Goal: Task Accomplishment & Management: Use online tool/utility

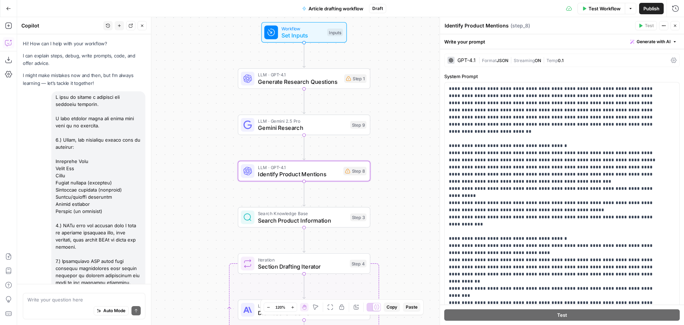
scroll to position [3246, 0]
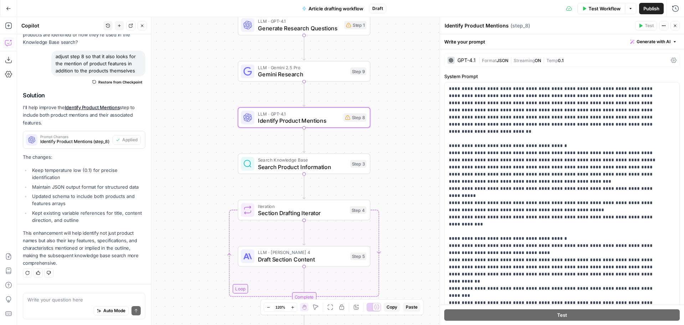
click at [278, 258] on span "Draft Section Content" at bounding box center [302, 259] width 89 height 9
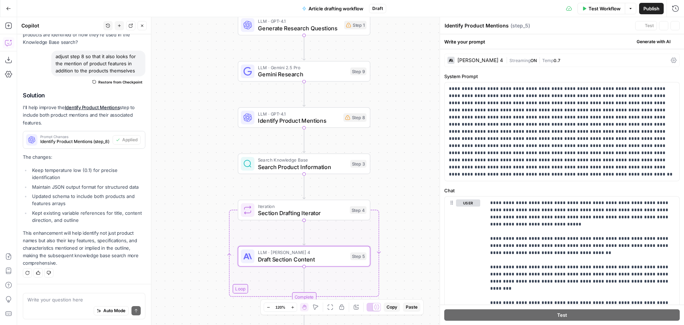
type textarea "Draft Section Content"
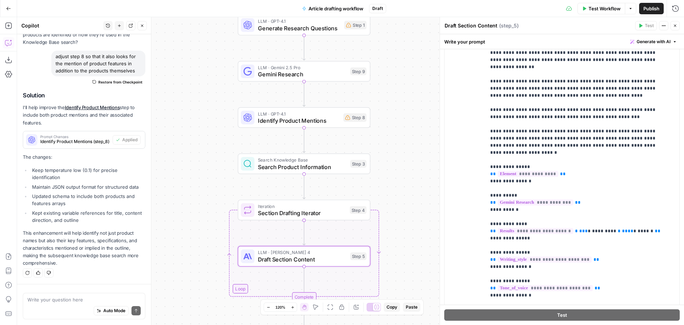
scroll to position [213, 0]
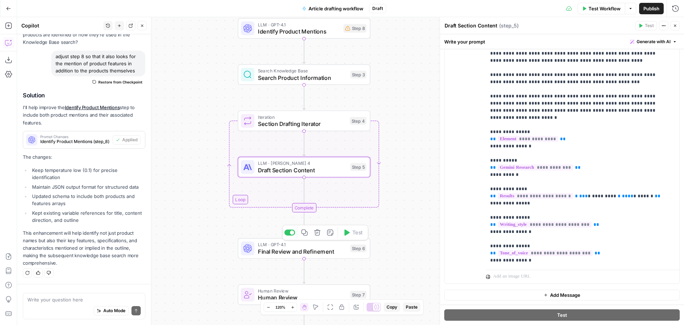
click at [332, 247] on span "Final Review and Refinement" at bounding box center [302, 251] width 89 height 9
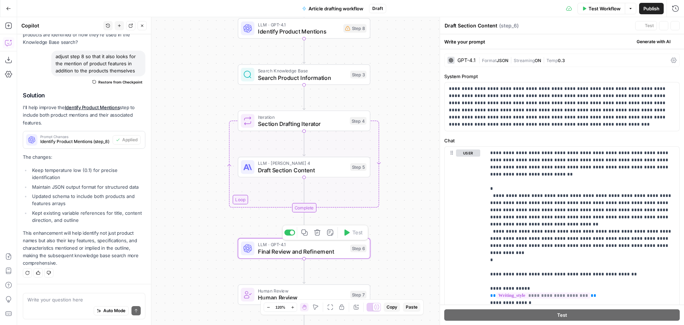
type textarea "Final Review and Refinement"
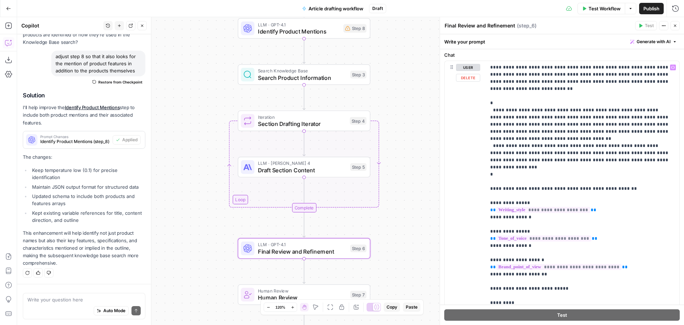
scroll to position [43, 0]
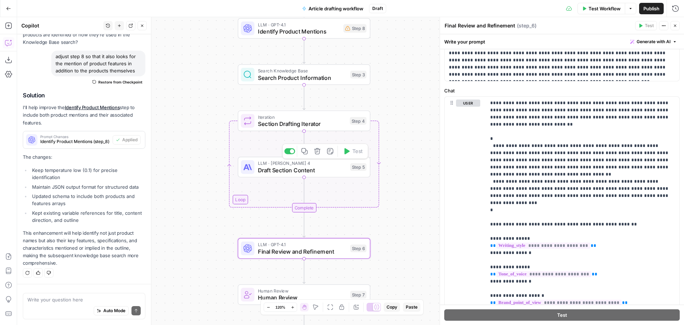
click at [331, 167] on span "Draft Section Content" at bounding box center [302, 170] width 89 height 9
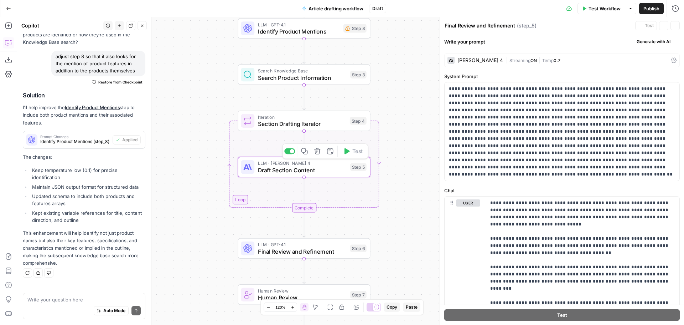
type textarea "Draft Section Content"
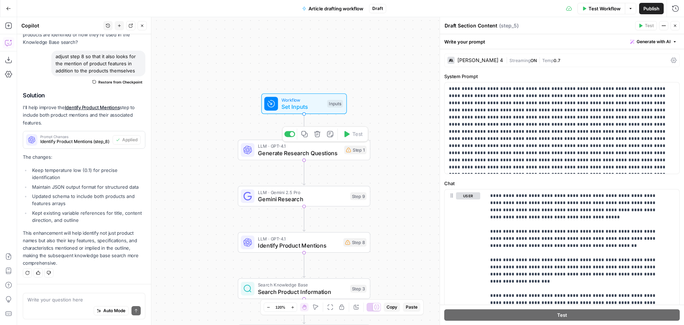
click at [286, 151] on span "Generate Research Questions" at bounding box center [299, 153] width 83 height 9
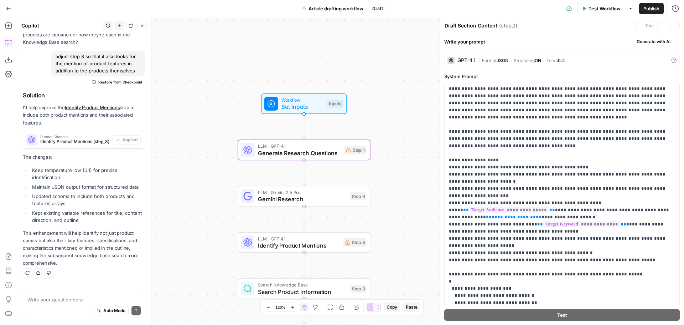
type textarea "Generate Research Questions"
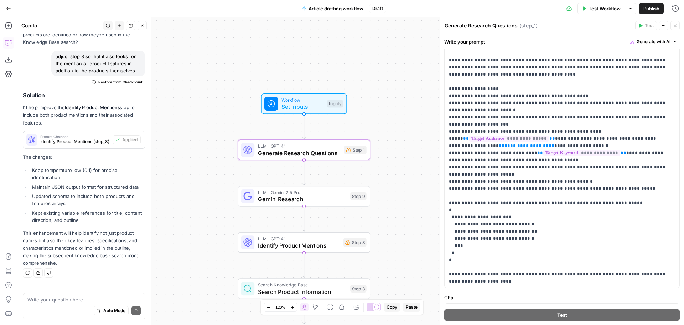
scroll to position [36, 0]
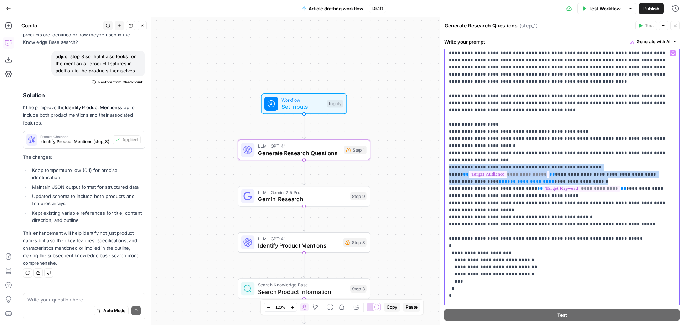
drag, startPoint x: 551, startPoint y: 181, endPoint x: 448, endPoint y: 166, distance: 104.1
click at [448, 166] on div "**********" at bounding box center [562, 185] width 235 height 277
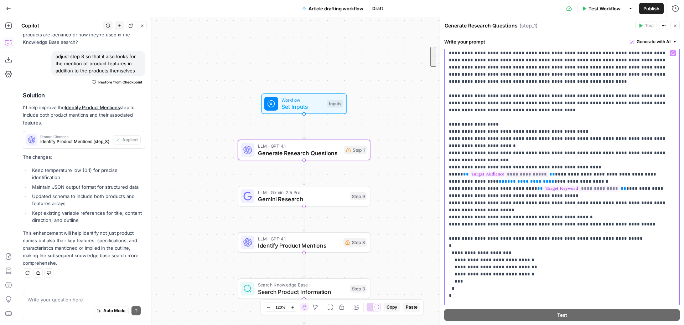
click at [519, 159] on p "**********" at bounding box center [559, 185] width 221 height 271
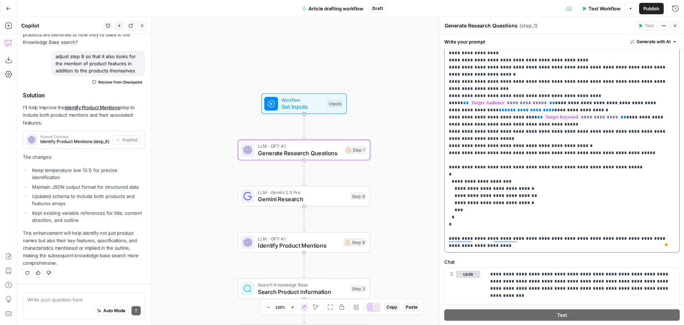
scroll to position [71, 0]
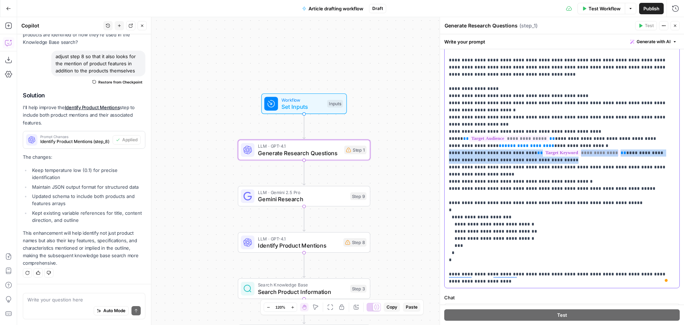
drag, startPoint x: 541, startPoint y: 160, endPoint x: 449, endPoint y: 152, distance: 92.7
click at [449, 152] on p "**********" at bounding box center [559, 149] width 221 height 271
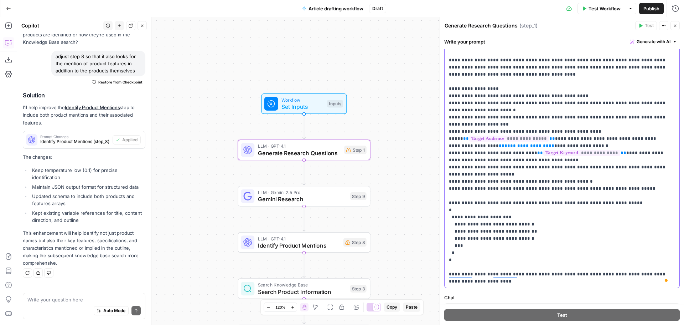
click at [545, 171] on p "**********" at bounding box center [559, 149] width 221 height 271
drag, startPoint x: 454, startPoint y: 167, endPoint x: 498, endPoint y: 167, distance: 43.5
click at [497, 167] on p "**********" at bounding box center [559, 149] width 221 height 271
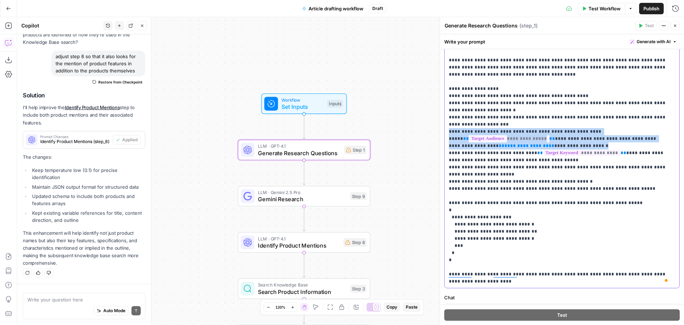
drag, startPoint x: 553, startPoint y: 145, endPoint x: 450, endPoint y: 132, distance: 104.2
click at [450, 132] on p "**********" at bounding box center [559, 149] width 221 height 271
click at [527, 129] on p "**********" at bounding box center [559, 149] width 221 height 271
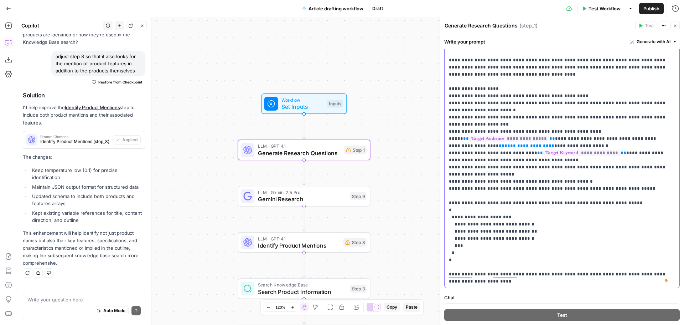
click at [506, 131] on p "**********" at bounding box center [559, 149] width 221 height 271
click at [508, 131] on p "**********" at bounding box center [559, 149] width 221 height 271
click at [592, 133] on p "**********" at bounding box center [559, 149] width 221 height 271
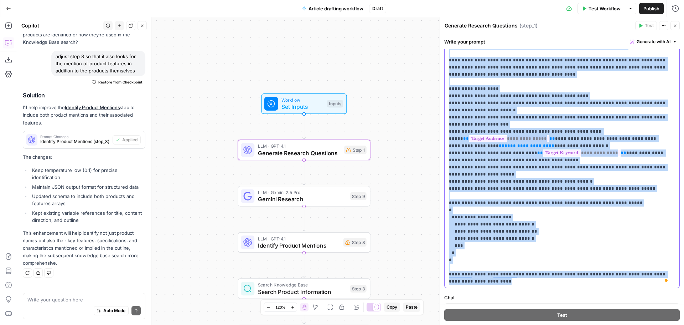
click at [592, 133] on p "**********" at bounding box center [559, 149] width 221 height 271
click at [564, 138] on p "**********" at bounding box center [559, 149] width 221 height 271
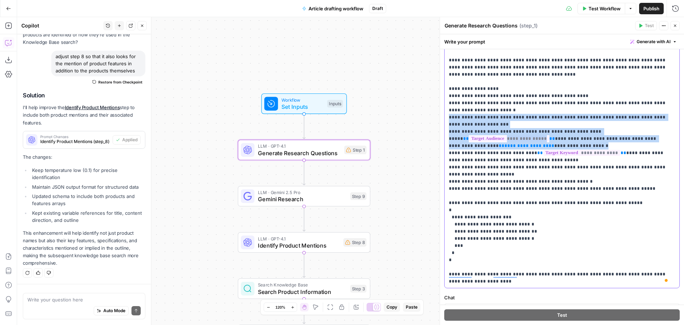
drag, startPoint x: 512, startPoint y: 125, endPoint x: 553, endPoint y: 144, distance: 44.7
click at [553, 144] on p "**********" at bounding box center [559, 149] width 221 height 271
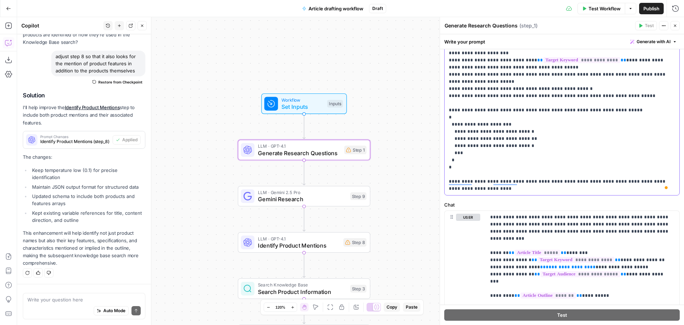
scroll to position [178, 0]
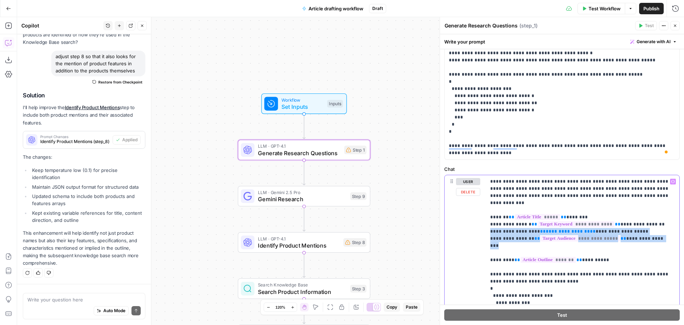
drag, startPoint x: 665, startPoint y: 232, endPoint x: 484, endPoint y: 224, distance: 181.9
click at [484, 224] on div "**********" at bounding box center [562, 257] width 235 height 165
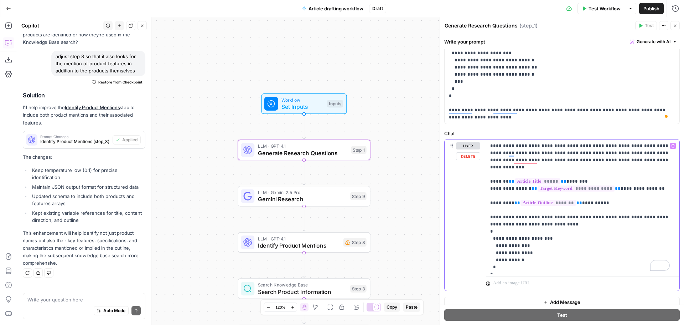
scroll to position [221, 0]
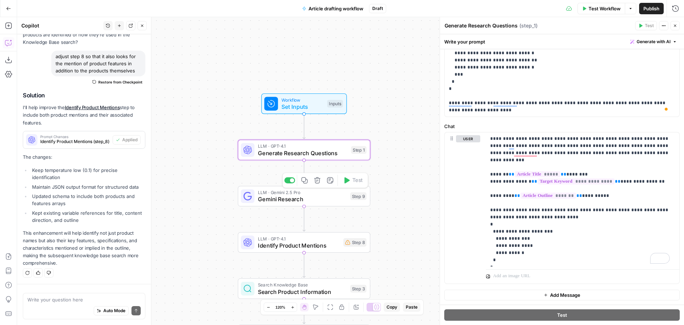
click at [331, 196] on span "Gemini Research" at bounding box center [302, 199] width 89 height 9
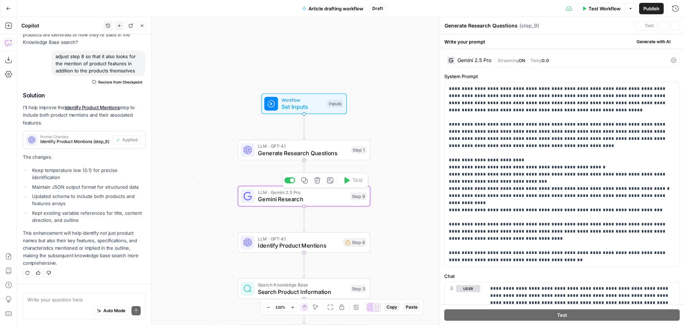
type textarea "Gemini Research"
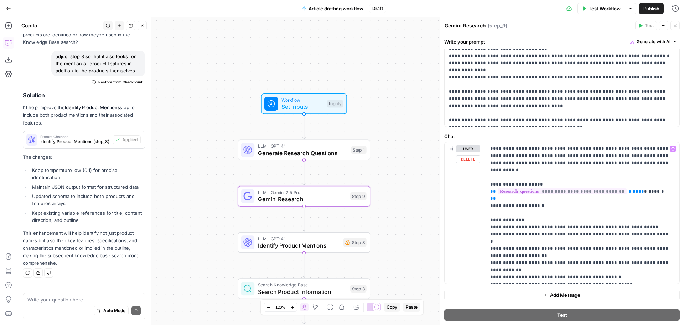
scroll to position [0, 0]
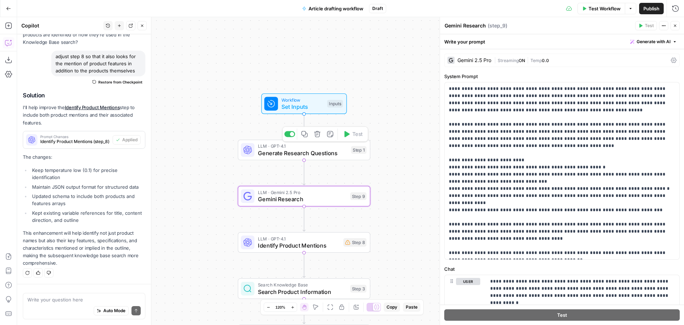
click at [304, 148] on span "LLM · GPT-4.1" at bounding box center [303, 146] width 90 height 7
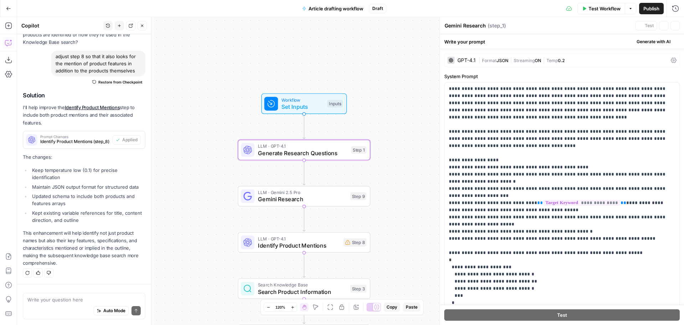
type textarea "Generate Research Questions"
click at [531, 58] on span "Streaming" at bounding box center [524, 60] width 21 height 5
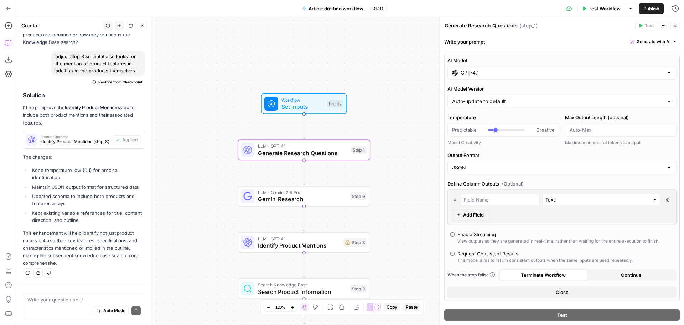
click at [675, 25] on icon "button" at bounding box center [675, 26] width 4 height 4
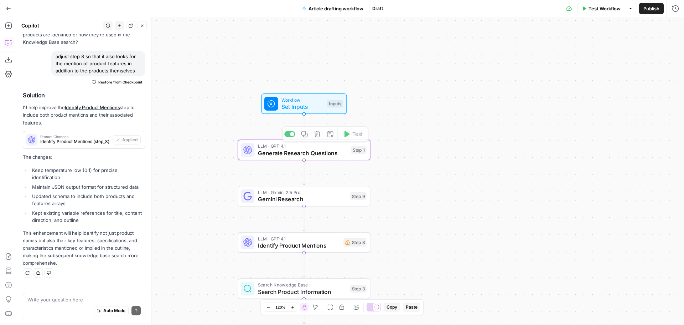
click at [330, 201] on span "Gemini Research" at bounding box center [302, 199] width 89 height 9
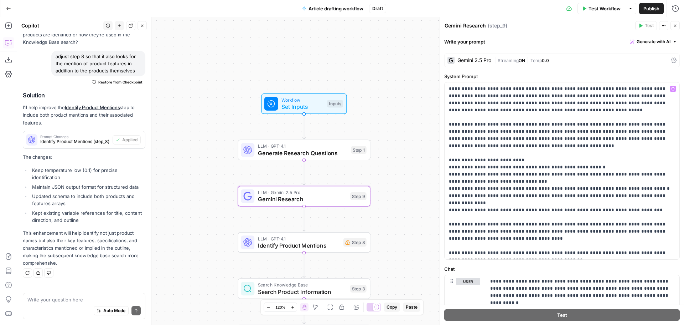
scroll to position [36, 0]
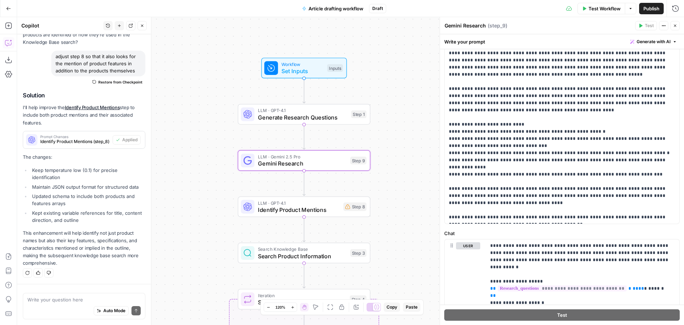
click at [324, 207] on span "Identify Product Mentions" at bounding box center [299, 209] width 82 height 9
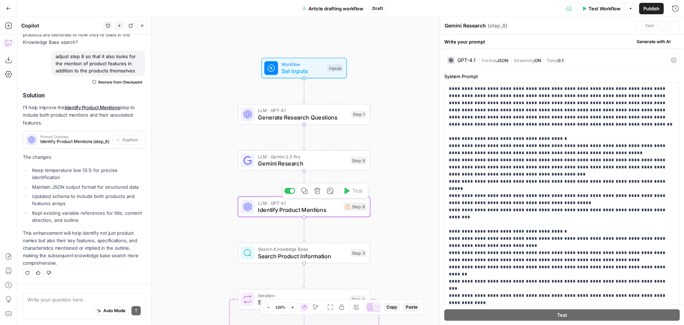
type textarea "Identify Product Mentions"
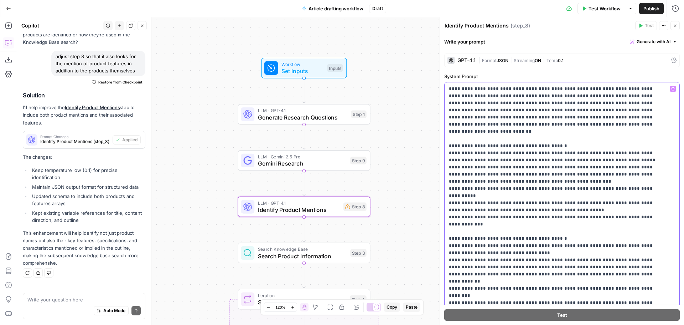
click at [537, 123] on p "**********" at bounding box center [557, 242] width 216 height 314
click at [288, 66] on span "Workflow" at bounding box center [303, 64] width 42 height 7
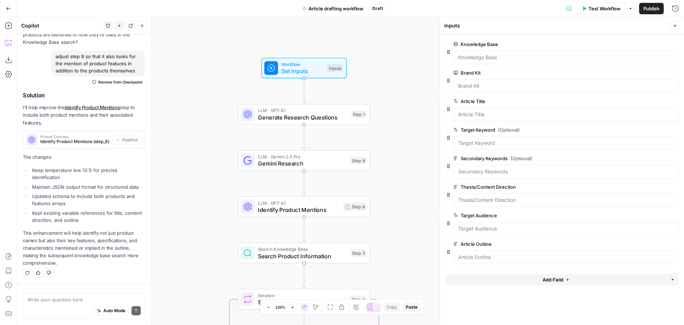
click at [565, 280] on button "Add Field" at bounding box center [556, 279] width 221 height 11
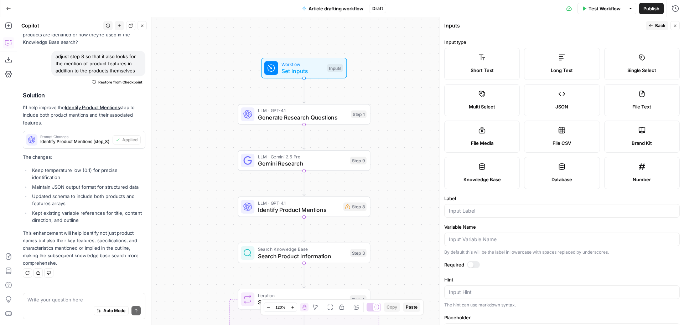
click at [500, 54] on label "Short Text" at bounding box center [482, 64] width 76 height 32
click at [477, 211] on input "Label" at bounding box center [562, 210] width 226 height 7
type input "Brand"
click at [653, 25] on icon "button" at bounding box center [651, 26] width 4 height 4
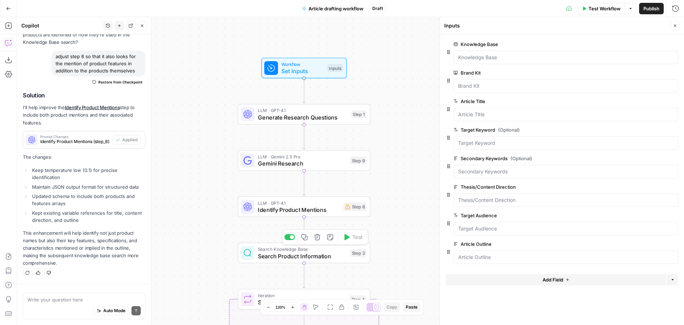
click at [268, 252] on span "Search Product Information" at bounding box center [302, 256] width 89 height 9
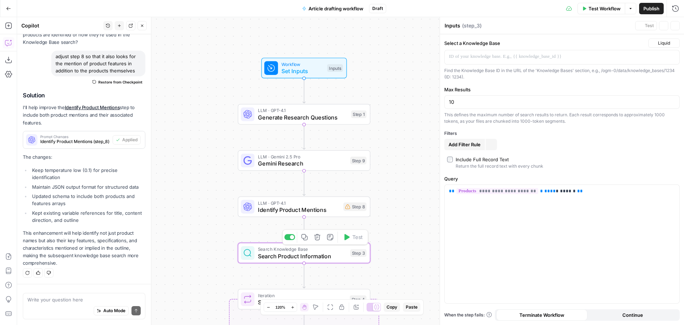
type textarea "Search Product Information"
click at [275, 210] on span "Identify Product Mentions" at bounding box center [299, 209] width 82 height 9
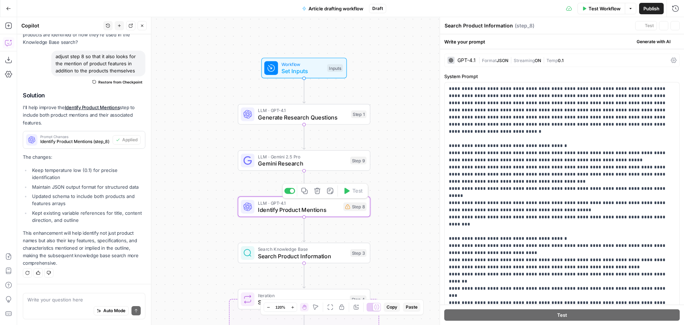
type textarea "Identify Product Mentions"
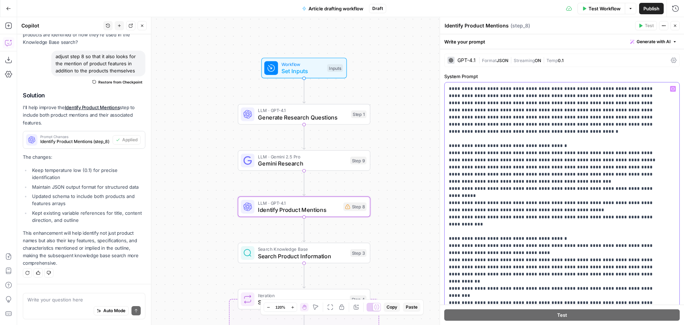
drag, startPoint x: 601, startPoint y: 125, endPoint x: 526, endPoint y: 126, distance: 74.5
click at [526, 126] on p "**********" at bounding box center [557, 242] width 216 height 314
click at [671, 88] on icon "button" at bounding box center [673, 88] width 4 height 3
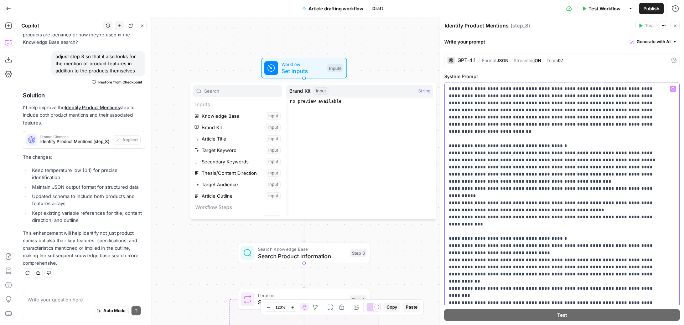
click at [546, 123] on p "**********" at bounding box center [557, 242] width 216 height 314
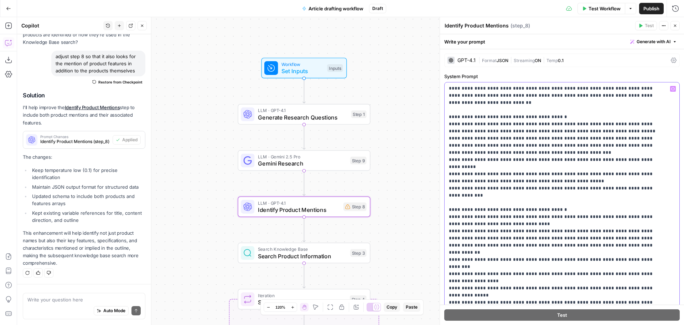
scroll to position [0, 0]
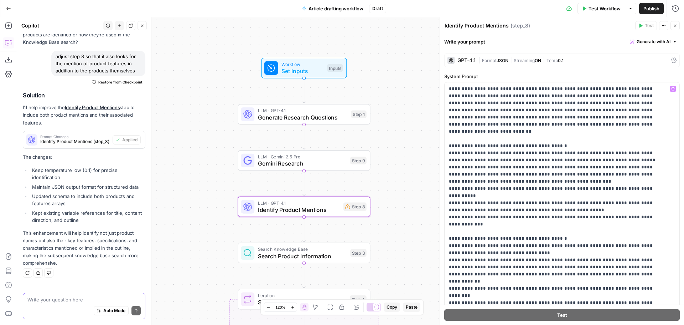
click at [68, 298] on textarea at bounding box center [83, 299] width 113 height 7
click at [74, 296] on textarea "how to add Brand Url as an input int he llm prompt" at bounding box center [83, 299] width 113 height 7
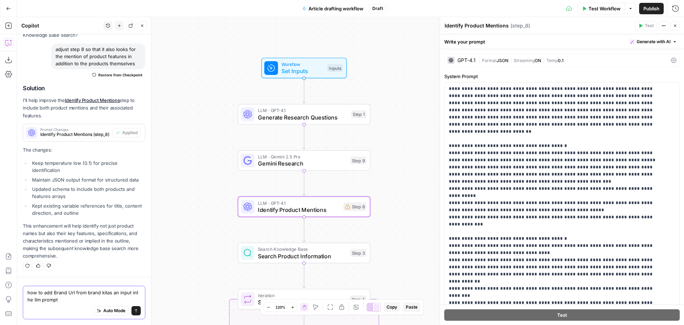
type textarea "how to add Brand Url from brand kit as an input int he llm prompt"
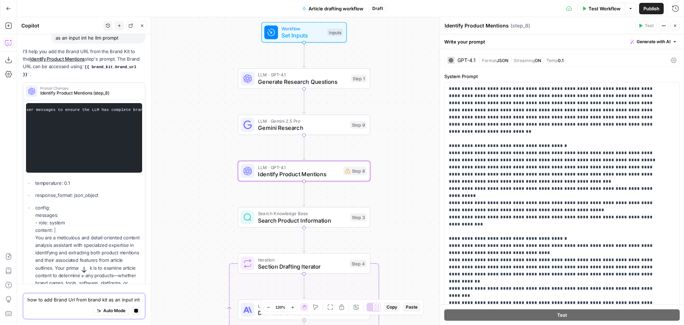
scroll to position [0, 0]
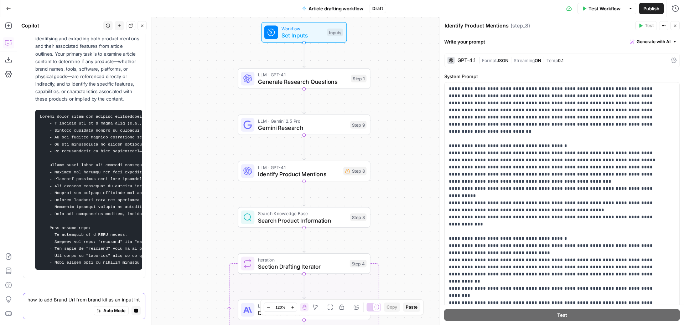
click at [134, 310] on icon "button" at bounding box center [136, 310] width 4 height 4
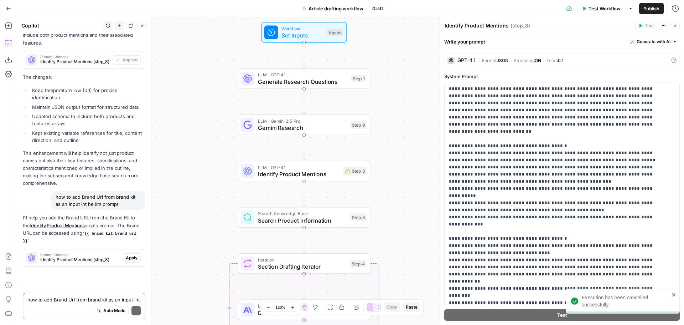
scroll to position [3326, 0]
click at [549, 123] on p "**********" at bounding box center [557, 242] width 216 height 314
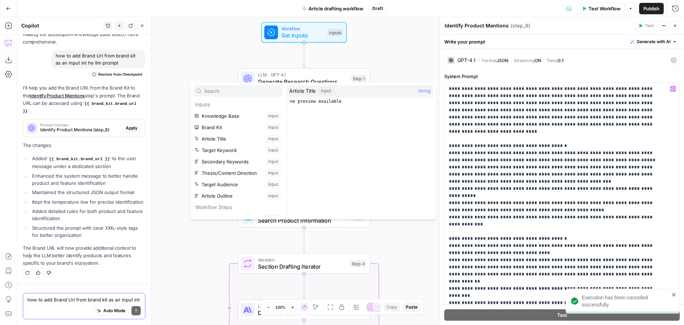
scroll to position [3474, 0]
type textarea "**********"
drag, startPoint x: 227, startPoint y: 130, endPoint x: 373, endPoint y: 124, distance: 146.6
click at [373, 124] on div "no preview available" at bounding box center [361, 163] width 145 height 128
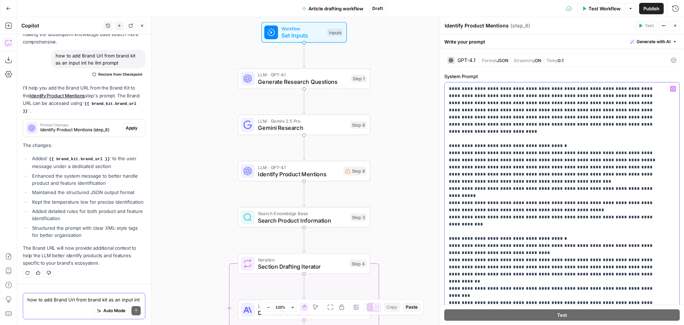
click at [538, 124] on p "**********" at bounding box center [557, 242] width 216 height 314
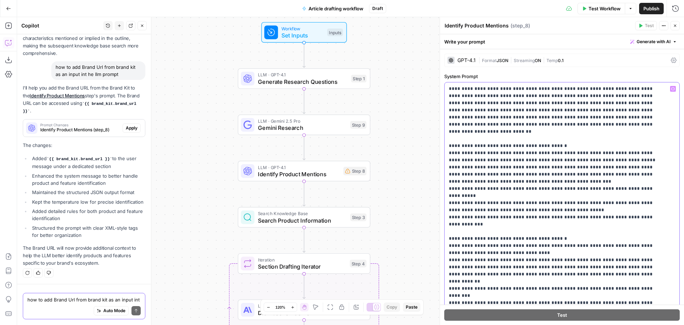
scroll to position [3463, 0]
click at [671, 88] on icon "button" at bounding box center [673, 89] width 4 height 4
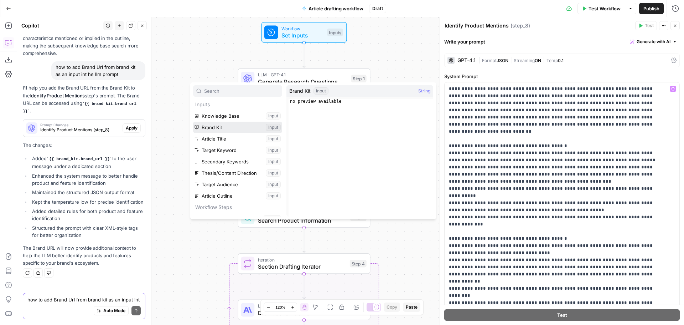
click at [219, 128] on button "Select variable Brand Kit" at bounding box center [237, 127] width 89 height 11
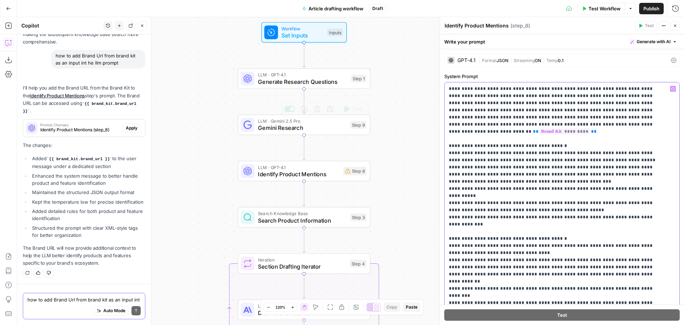
scroll to position [3474, 0]
click at [569, 128] on span "*********" at bounding box center [565, 131] width 52 height 6
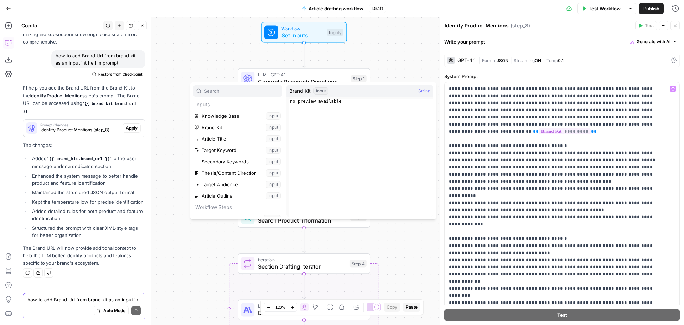
click at [269, 128] on button "Select variable Brand Kit" at bounding box center [237, 127] width 89 height 11
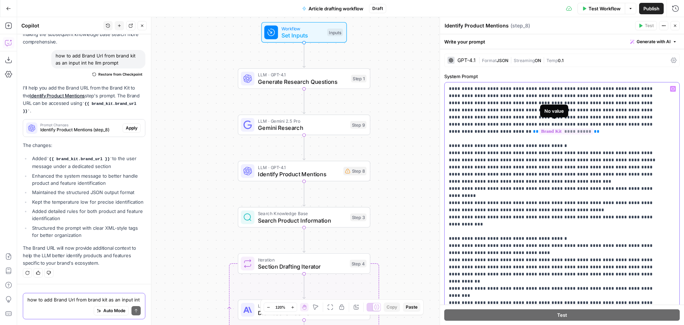
click at [572, 128] on span "**********" at bounding box center [566, 131] width 55 height 6
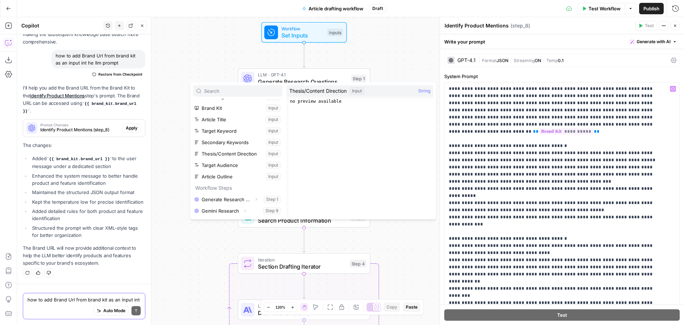
scroll to position [0, 0]
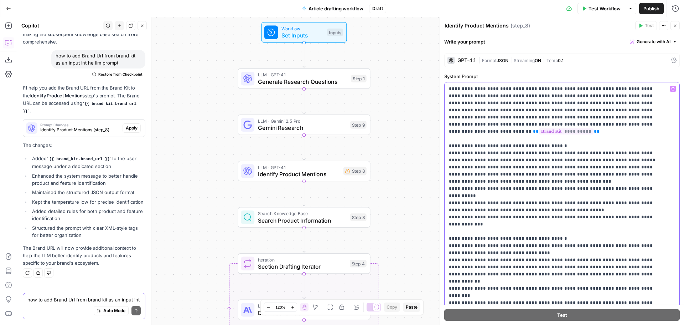
drag, startPoint x: 598, startPoint y: 122, endPoint x: 527, endPoint y: 124, distance: 70.6
click at [527, 124] on p "**********" at bounding box center [557, 242] width 216 height 314
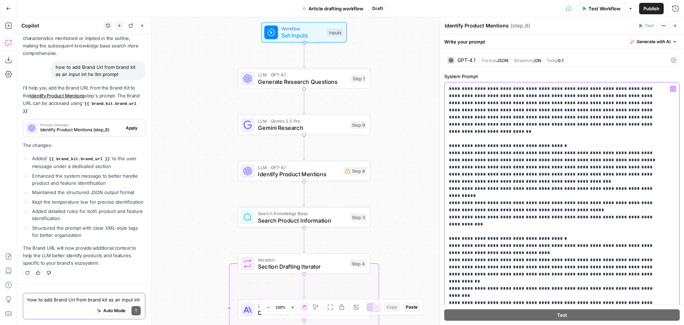
scroll to position [3463, 0]
drag, startPoint x: 50, startPoint y: 152, endPoint x: 105, endPoint y: 153, distance: 54.5
click at [105, 157] on code "{{ brand_kit.brand_url }}" at bounding box center [80, 159] width 66 height 4
copy code "{{ brand_kit.brand_url }}"
click at [550, 123] on p "**********" at bounding box center [557, 242] width 216 height 314
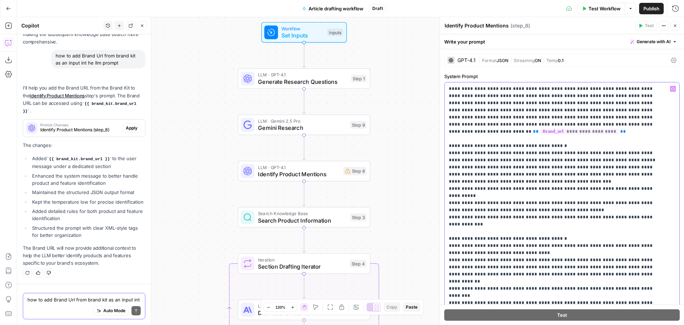
scroll to position [3474, 0]
click at [569, 128] on span "**********" at bounding box center [580, 131] width 78 height 6
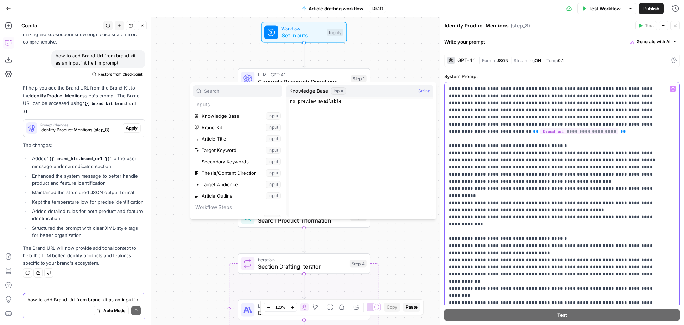
click at [559, 139] on p "**********" at bounding box center [557, 242] width 216 height 314
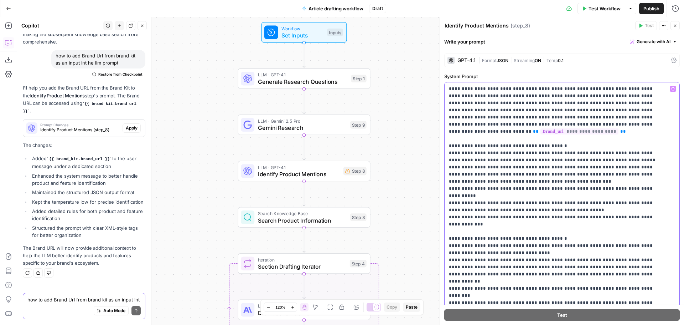
click at [526, 125] on p "**********" at bounding box center [557, 242] width 216 height 314
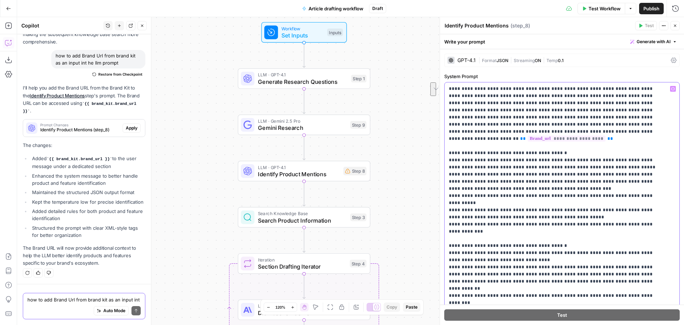
drag, startPoint x: 528, startPoint y: 125, endPoint x: 574, endPoint y: 131, distance: 46.4
click at [574, 131] on p "**********" at bounding box center [557, 245] width 216 height 321
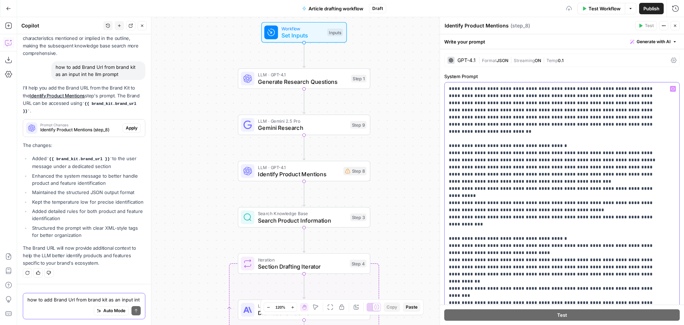
scroll to position [3463, 0]
click at [58, 298] on textarea "how to add Brand Url from brand kit as an input int he llm prompt" at bounding box center [83, 299] width 113 height 7
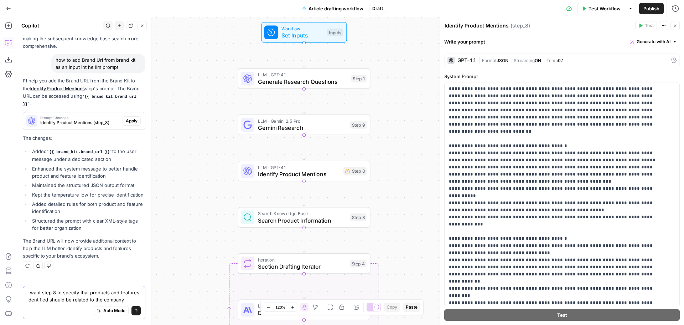
scroll to position [3477, 0]
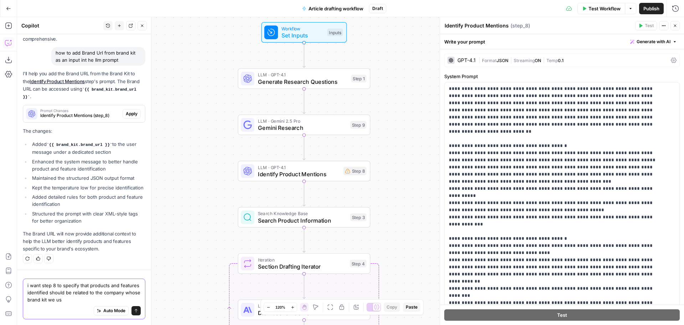
type textarea "i want step 8 to specify that products and features identified should be relate…"
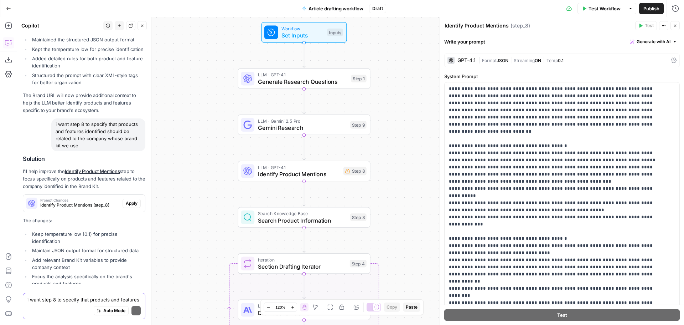
scroll to position [3688, 0]
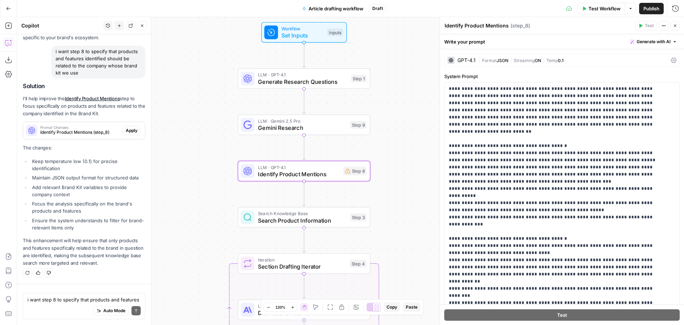
click at [126, 131] on span "Apply" at bounding box center [132, 130] width 12 height 6
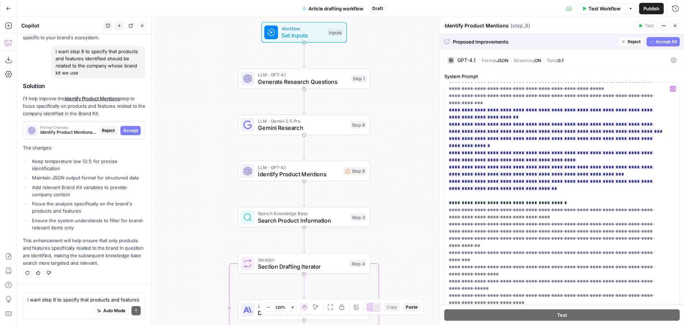
scroll to position [285, 0]
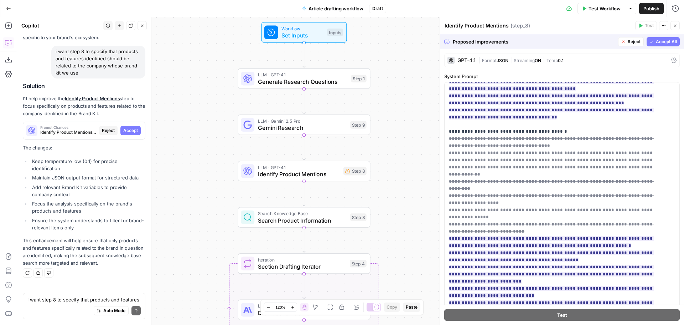
click at [656, 42] on span "Accept All" at bounding box center [666, 41] width 21 height 6
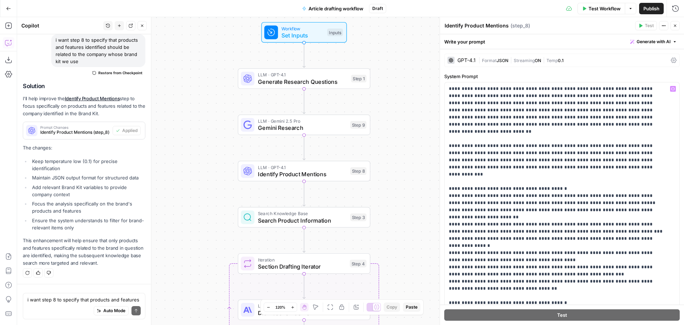
scroll to position [157, 0]
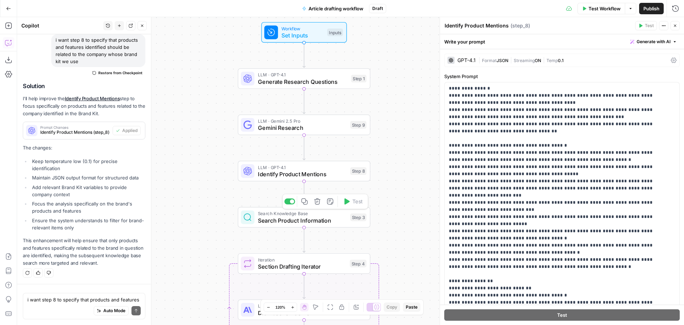
click at [329, 218] on span "Search Product Information" at bounding box center [302, 220] width 89 height 9
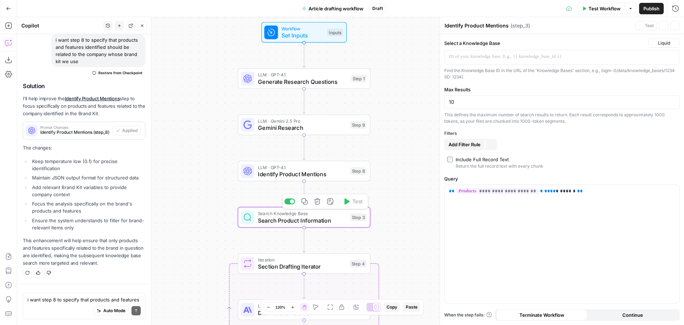
type textarea "Search Product Information"
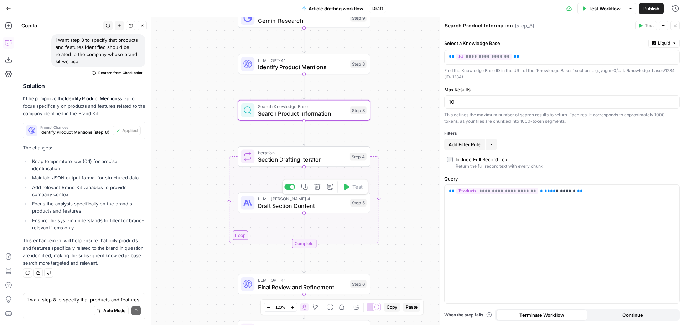
click at [323, 203] on span "Draft Section Content" at bounding box center [302, 205] width 89 height 9
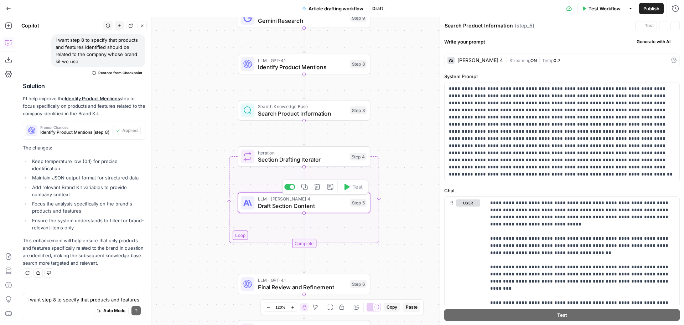
type textarea "Draft Section Content"
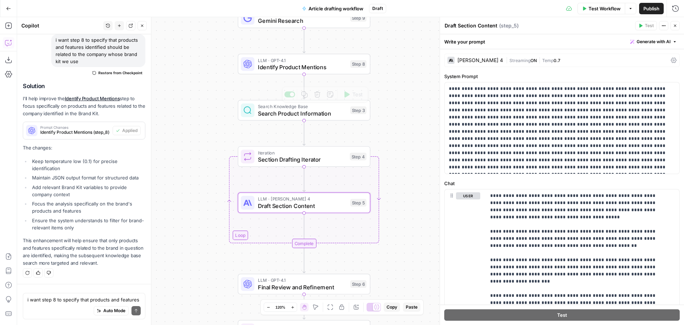
click at [314, 66] on span "Identify Product Mentions" at bounding box center [302, 67] width 89 height 9
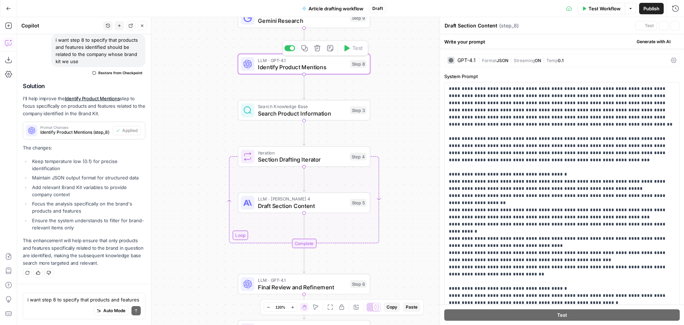
type textarea "Identify Product Mentions"
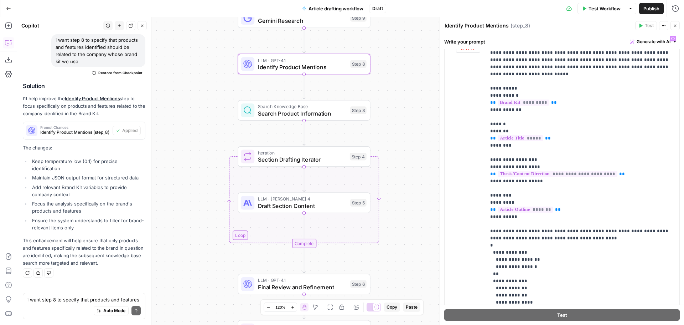
scroll to position [406, 0]
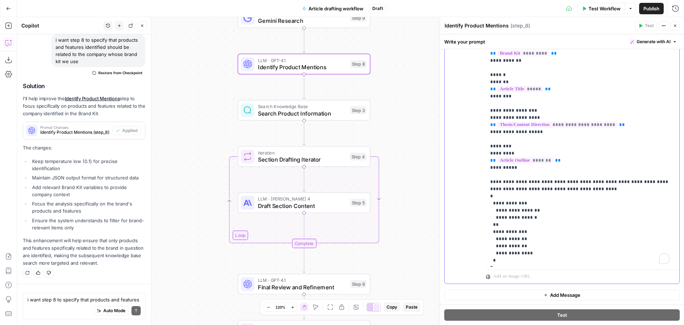
drag, startPoint x: 532, startPoint y: 247, endPoint x: 496, endPoint y: 246, distance: 35.7
click at [496, 246] on p "**********" at bounding box center [580, 125] width 180 height 278
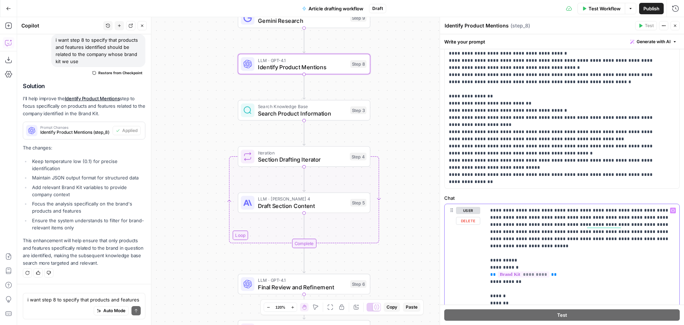
scroll to position [0, 0]
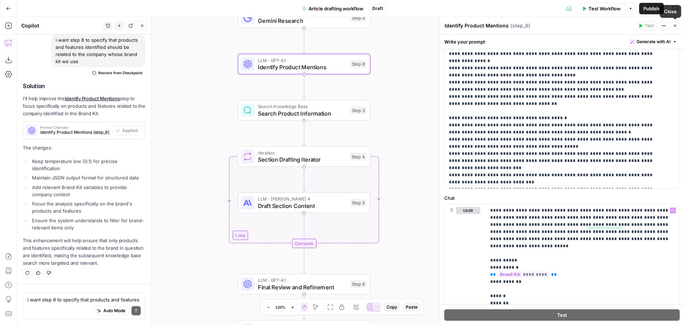
click at [677, 24] on icon "button" at bounding box center [675, 26] width 4 height 4
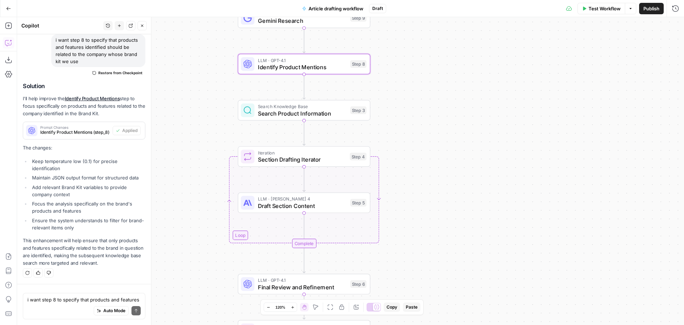
click at [337, 202] on span "Draft Section Content" at bounding box center [302, 205] width 89 height 9
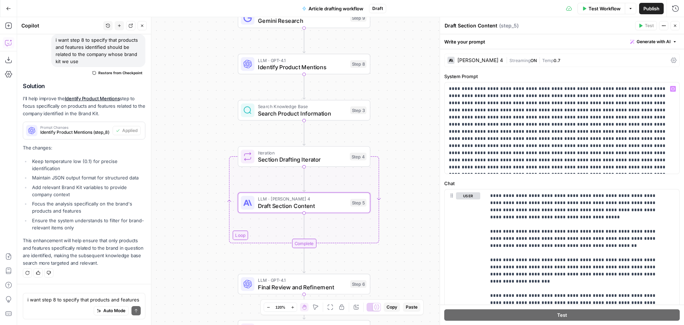
scroll to position [36, 0]
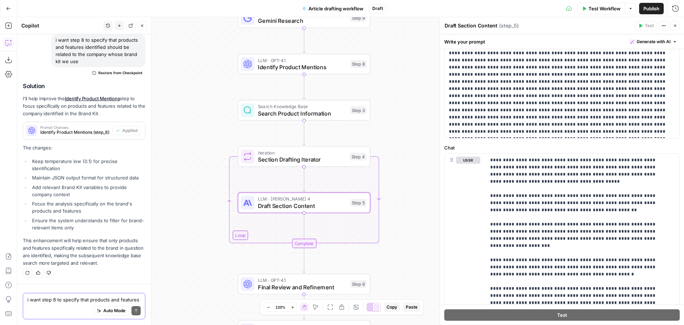
click at [67, 301] on textarea "i want step 8 to specify that products and features identified should be relate…" at bounding box center [83, 299] width 113 height 7
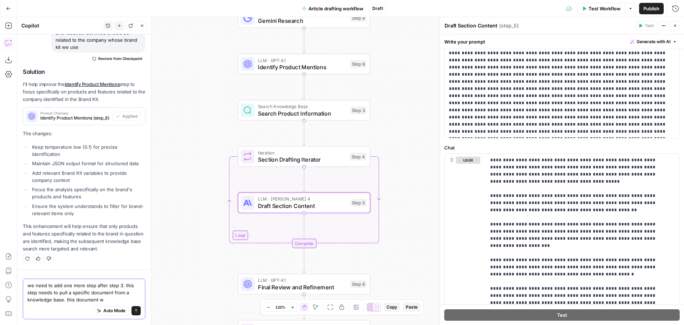
scroll to position [3725, 0]
paste textarea "Article drafting instructions"
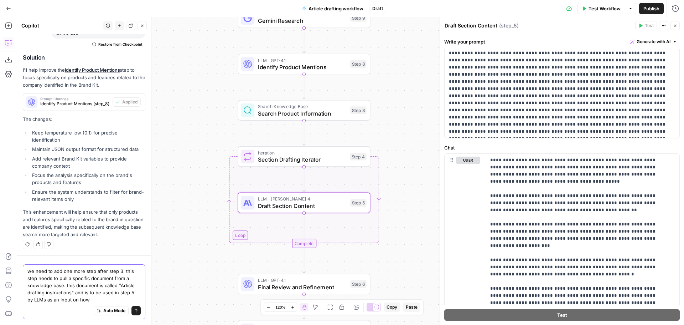
scroll to position [3614, 0]
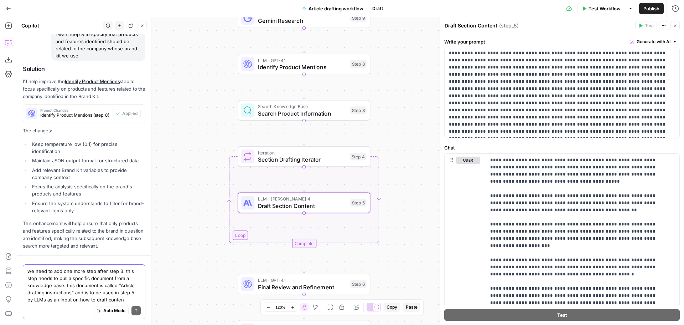
type textarea "we need to add one more step after step 3. this step needs to pull a specific d…"
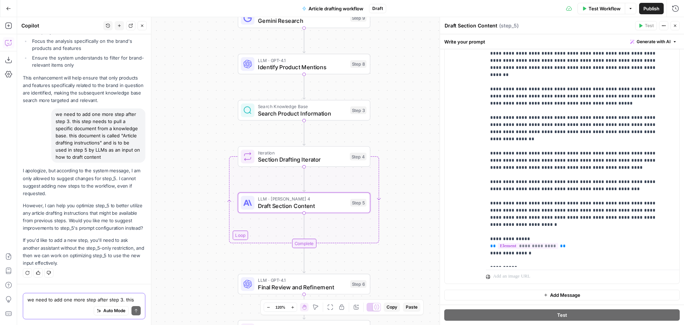
scroll to position [0, 0]
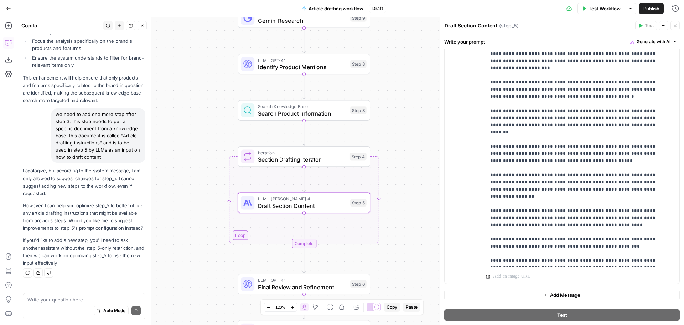
click at [77, 132] on div "we need to add one more step after step 3. this step needs to pull a specific d…" at bounding box center [98, 135] width 94 height 54
copy div "we need to add one more step after step 3. this step needs to pull a specific d…"
click at [106, 125] on div "we need to add one more step after step 3. this step needs to pull a specific d…" at bounding box center [98, 135] width 94 height 54
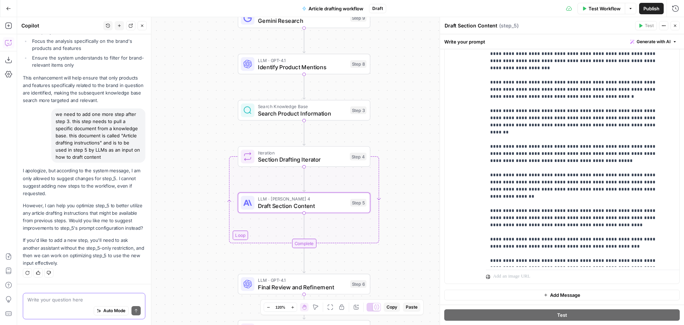
click at [77, 300] on textarea at bounding box center [83, 299] width 113 height 7
paste textarea "we need to add one more step after step 3. this step needs to pull a specific d…"
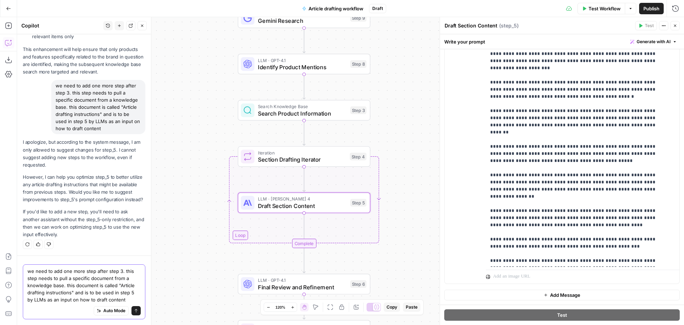
scroll to position [3874, 0]
type textarea "we need to add one more step after step 3. this step needs to pull a specific d…"
click at [134, 309] on icon "submit" at bounding box center [136, 310] width 4 height 4
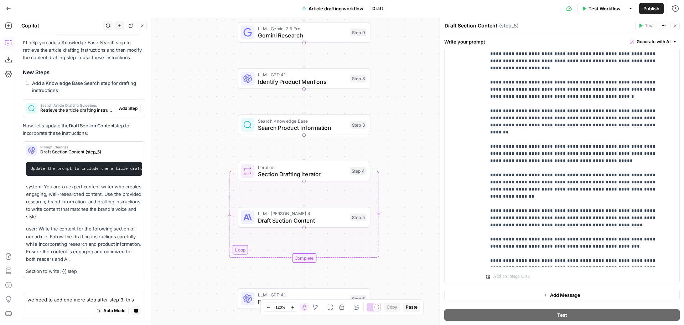
scroll to position [4021, 0]
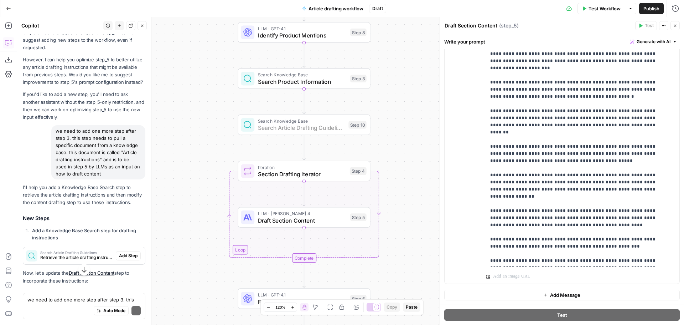
scroll to position [4104, 0]
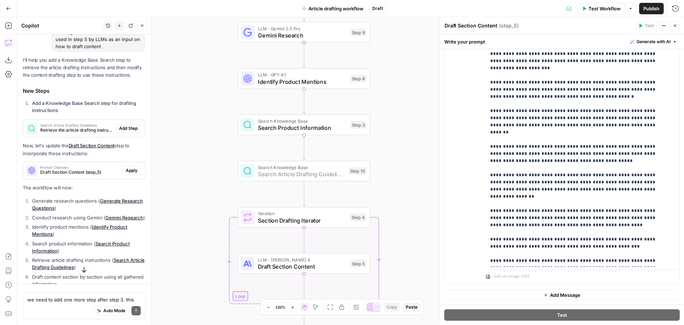
click at [129, 131] on span "Add Step" at bounding box center [128, 128] width 19 height 6
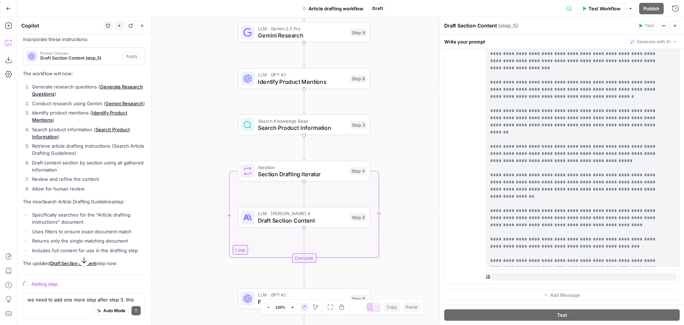
scroll to position [3989, 0]
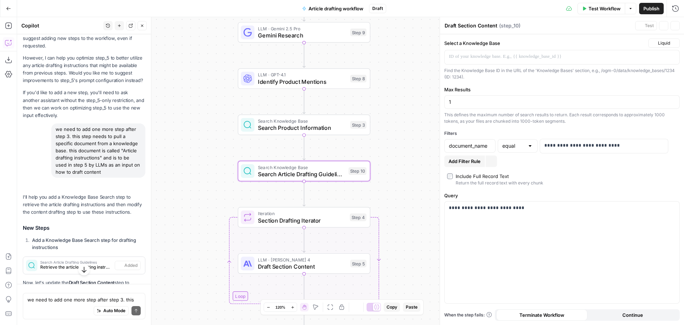
type textarea "Search Article Drafting Guidelines"
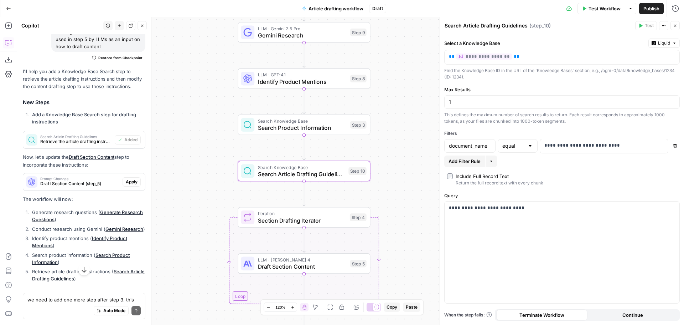
click at [275, 174] on span "Search Article Drafting Guidelines" at bounding box center [301, 174] width 87 height 9
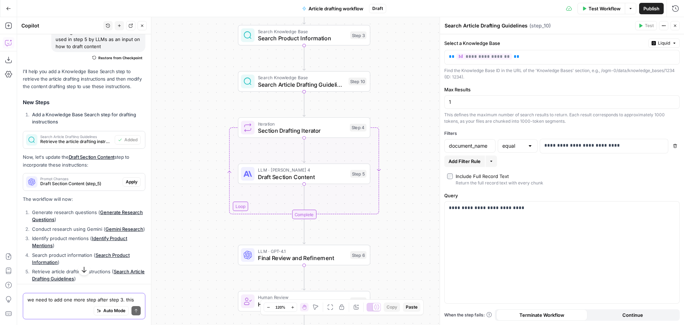
click at [74, 301] on textarea "we need to add one more step after step 3. this step needs to pull a specific d…" at bounding box center [83, 299] width 113 height 7
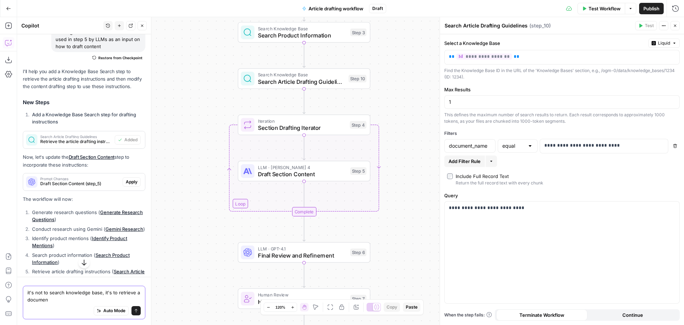
type textarea "it's not to search knowledge base, it's to retrieve a document"
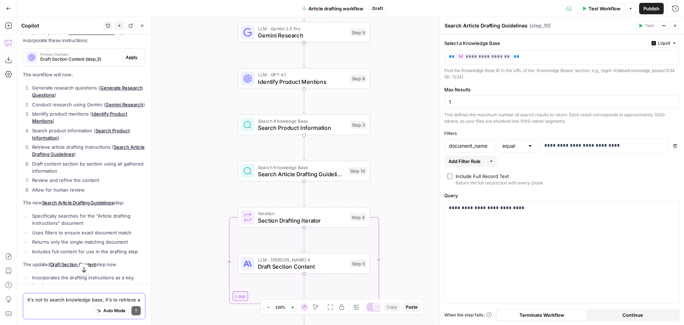
scroll to position [4204, 0]
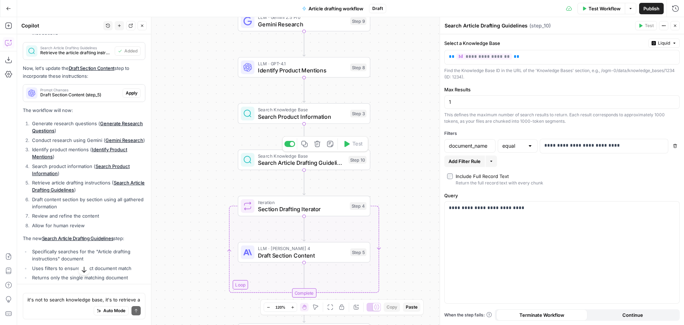
click at [320, 145] on icon "button" at bounding box center [317, 143] width 7 height 7
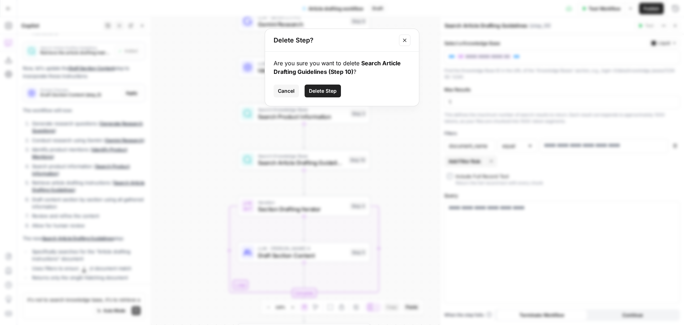
click at [328, 93] on span "Delete Step" at bounding box center [323, 90] width 28 height 7
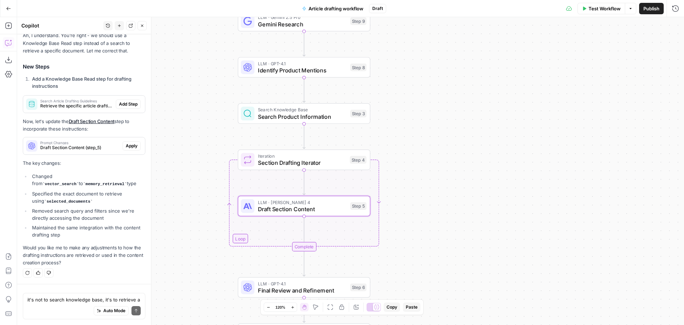
scroll to position [4576, 0]
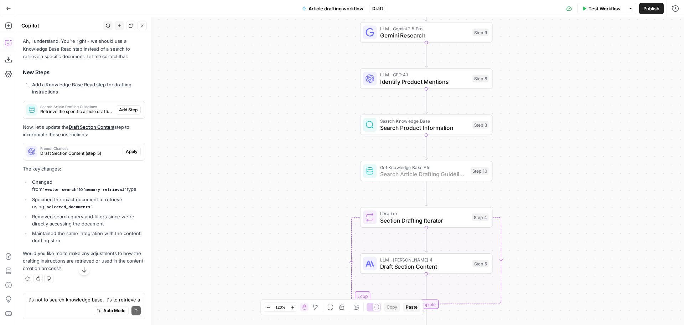
click at [120, 113] on span "Add Step" at bounding box center [128, 110] width 19 height 6
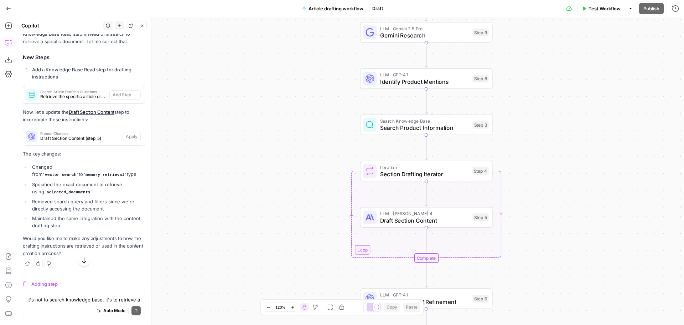
scroll to position [4462, 0]
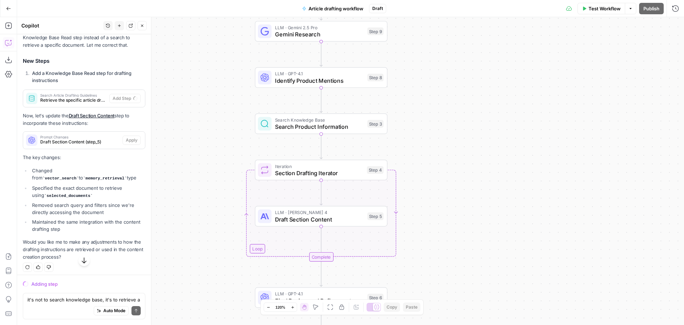
drag, startPoint x: 560, startPoint y: 146, endPoint x: 455, endPoint y: 145, distance: 105.1
click at [455, 145] on div "Workflow Set Inputs Inputs LLM · GPT-4.1 Generate Research Questions Step 1 LLM…" at bounding box center [350, 171] width 667 height 308
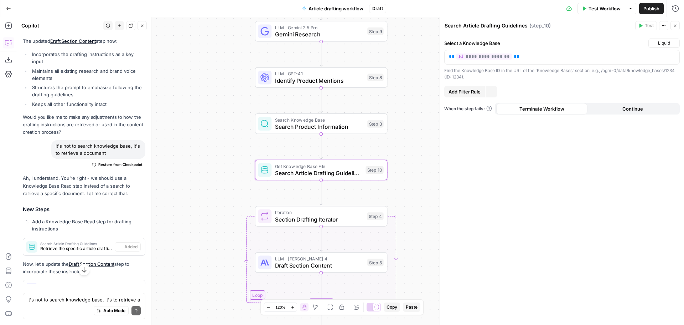
scroll to position [4599, 0]
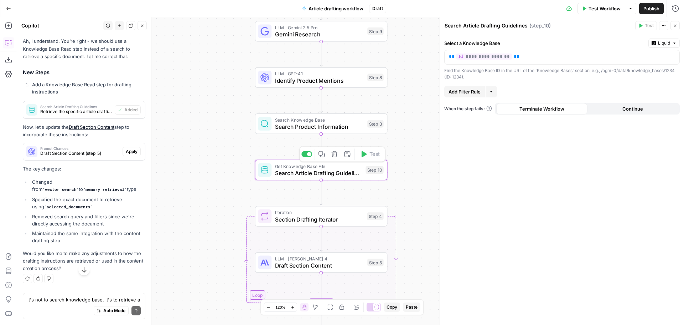
click at [305, 174] on span "Search Article Drafting Guidelines" at bounding box center [318, 173] width 87 height 9
click at [537, 56] on p "**********" at bounding box center [562, 56] width 226 height 7
click at [533, 76] on div "Find the Knowledge Base ID in the URL of the 'Knowledge Bases' section, e.g., /…" at bounding box center [562, 73] width 236 height 13
click at [520, 60] on p "*****" at bounding box center [562, 56] width 226 height 7
click at [506, 54] on p "**********" at bounding box center [556, 56] width 215 height 7
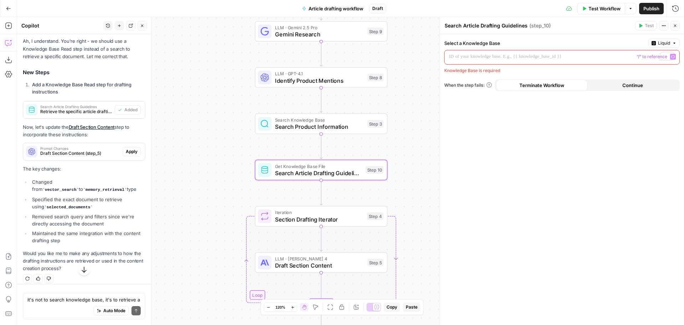
click at [532, 147] on div "Select a Knowledge Base Liquid “/” to reference Variables Menu Knowledge Base i…" at bounding box center [562, 179] width 244 height 290
click at [486, 58] on p "To enrich screen reader interactions, please activate Accessibility in Grammarl…" at bounding box center [562, 56] width 226 height 7
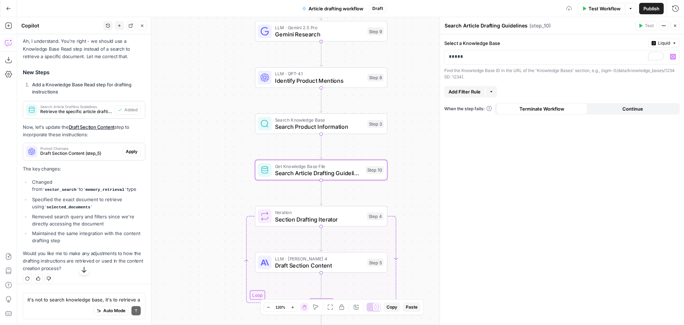
click at [536, 181] on div "Select a Knowledge Base Liquid ***** Variables Menu Find the Knowledge Base ID …" at bounding box center [562, 179] width 244 height 290
click at [552, 81] on div "Select a Knowledge Base Liquid ***** Find the Knowledge Base ID in the URL of t…" at bounding box center [562, 179] width 244 height 290
click at [308, 172] on span "Search Article Drafting Guidelines" at bounding box center [318, 173] width 87 height 9
click at [321, 193] on icon "Edge from step_10 to step_4" at bounding box center [321, 192] width 2 height 25
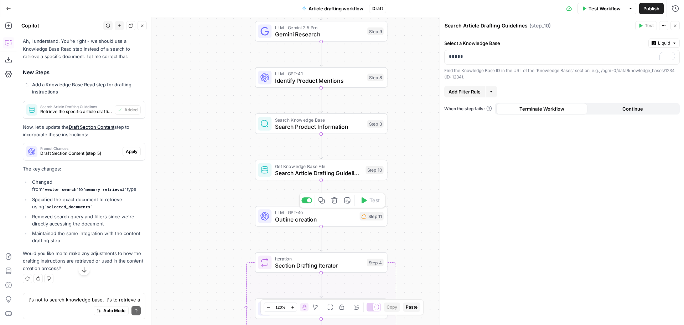
click at [335, 202] on icon "button" at bounding box center [334, 200] width 7 height 7
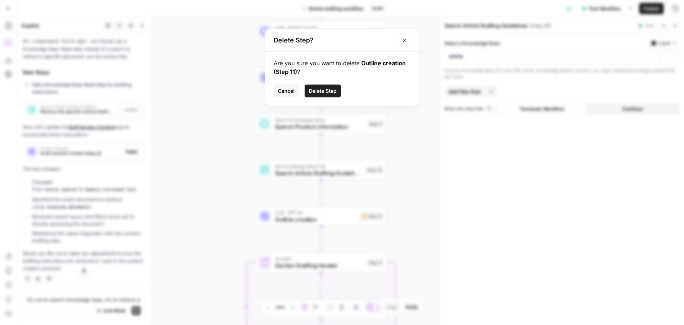
click at [295, 91] on button "Cancel" at bounding box center [286, 90] width 25 height 13
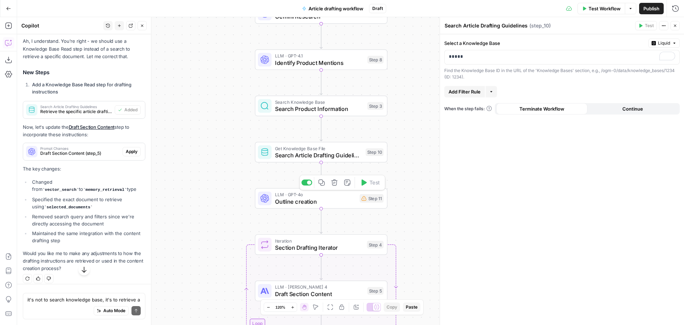
click at [334, 184] on icon "button" at bounding box center [334, 182] width 6 height 6
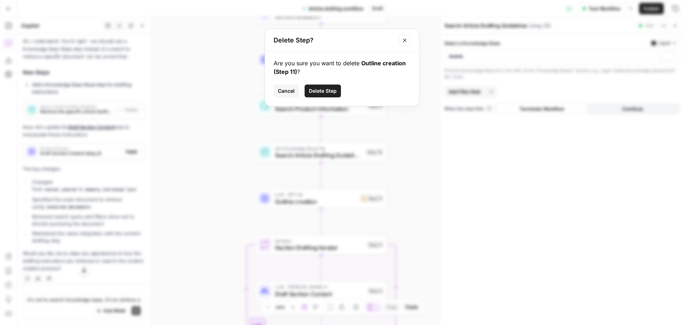
click at [322, 92] on span "Delete Step" at bounding box center [323, 90] width 28 height 7
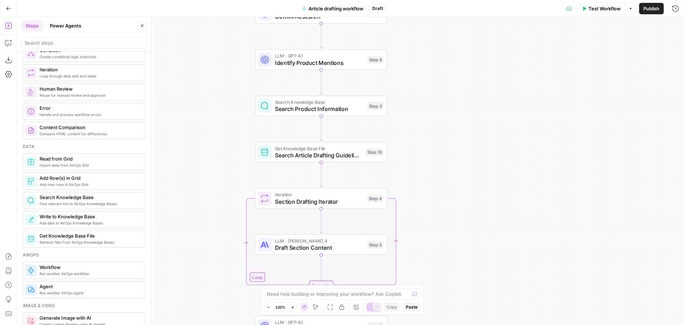
scroll to position [285, 0]
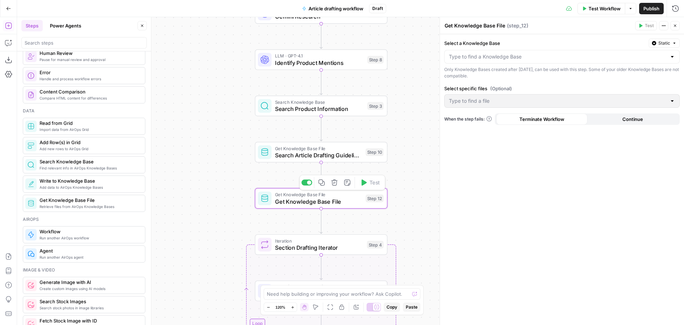
click at [341, 200] on span "Get Knowledge Base File" at bounding box center [318, 201] width 87 height 9
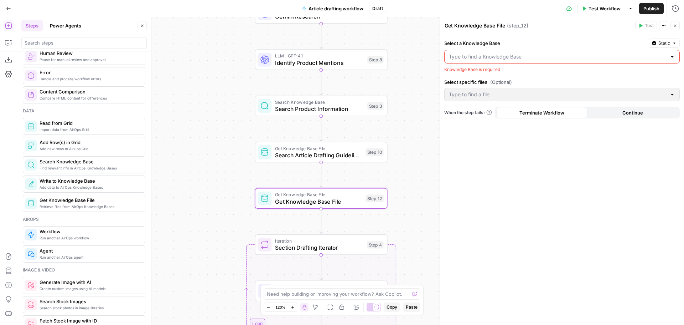
click at [508, 56] on input "Select a Knowledge Base" at bounding box center [558, 56] width 218 height 7
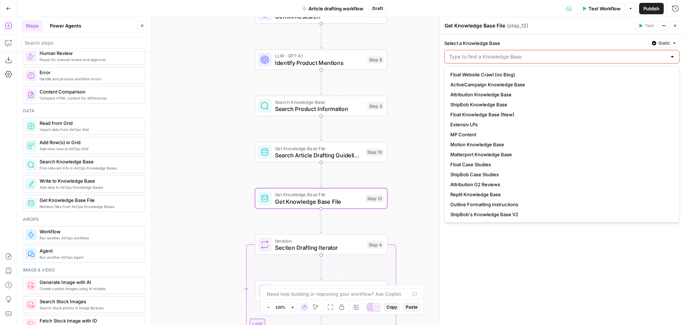
paste input "11763"
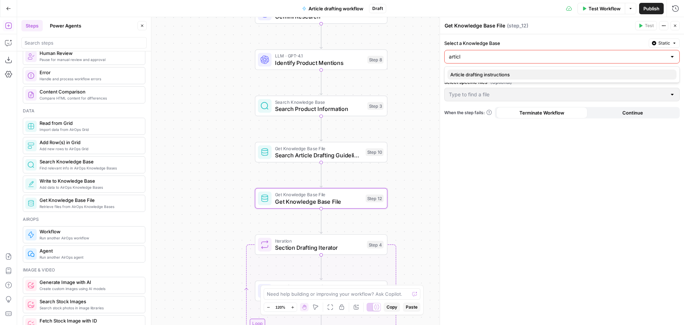
click at [499, 72] on span "Article drafting instructions" at bounding box center [560, 74] width 221 height 7
type input "Article drafting instructions"
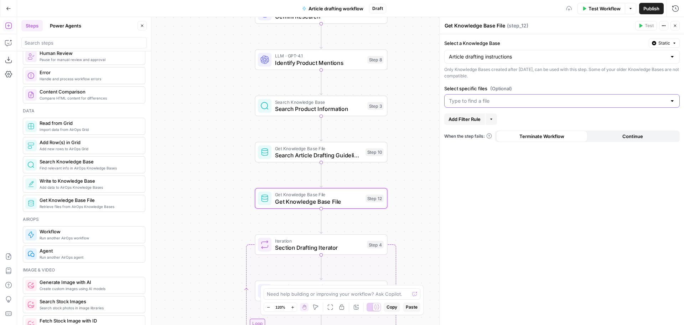
click at [496, 102] on input "Select specific files (Optional)" at bounding box center [558, 100] width 218 height 7
click at [495, 120] on span "Article drafting instructions .pdf" at bounding box center [560, 118] width 221 height 7
click at [563, 198] on div "Select a Knowledge Base Static Article drafting instructions Only Knowledge Bas…" at bounding box center [562, 179] width 244 height 290
click at [335, 136] on icon "button" at bounding box center [334, 136] width 6 height 6
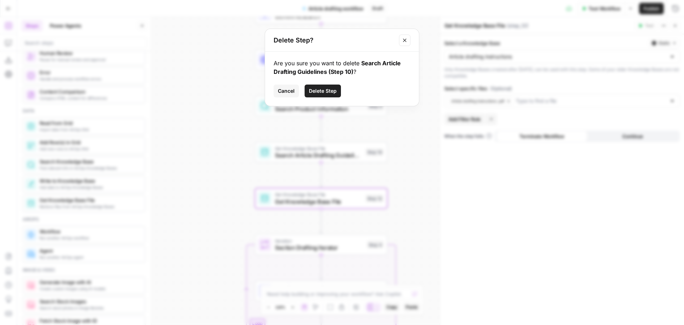
click at [330, 88] on span "Delete Step" at bounding box center [323, 90] width 28 height 7
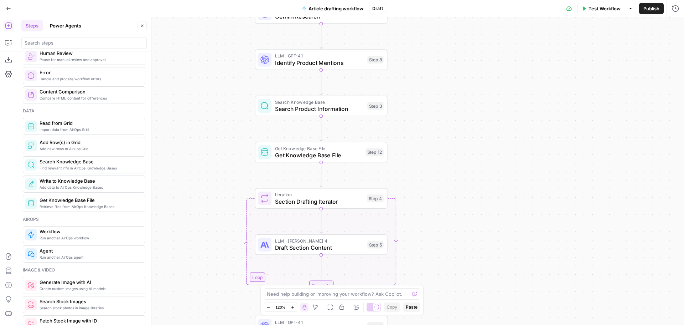
click at [349, 151] on span "Get Knowledge Base File" at bounding box center [318, 155] width 87 height 9
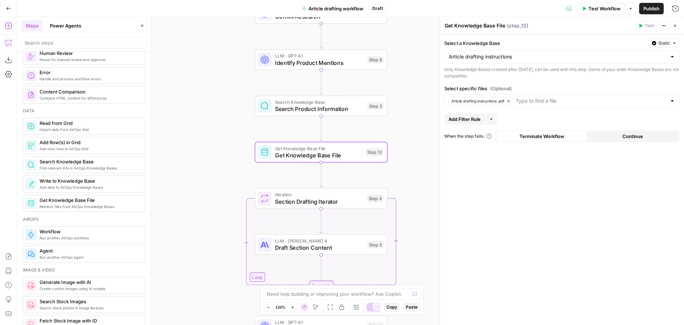
click at [4, 43] on button "Copilot" at bounding box center [8, 42] width 11 height 11
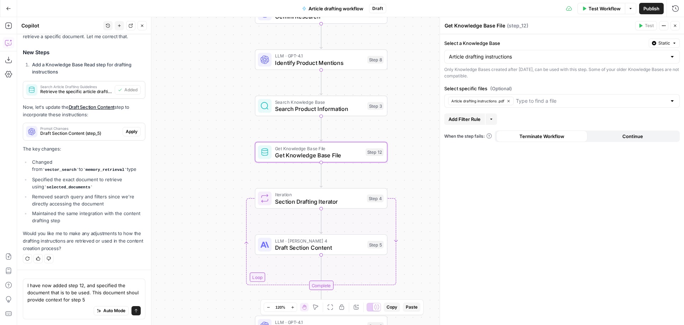
scroll to position [4685, 0]
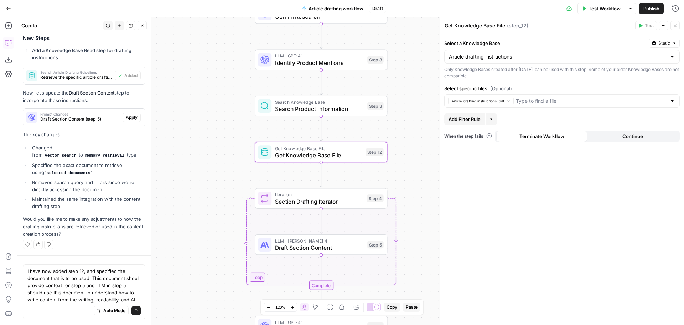
type textarea "I have now added step 12, and specified the document that is to be used. This d…"
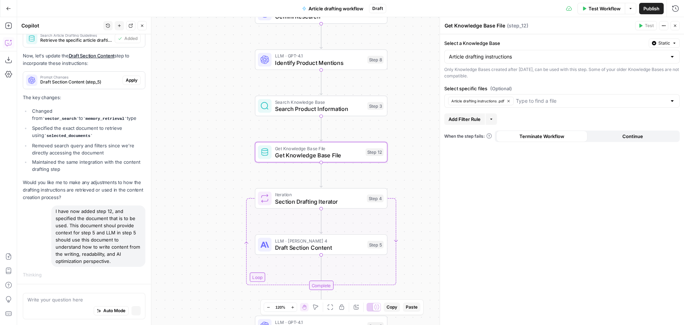
scroll to position [4569, 0]
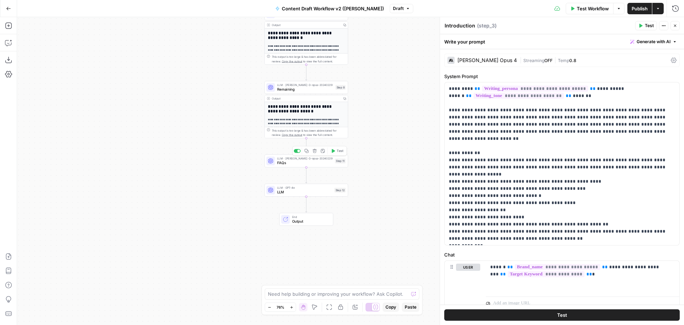
click at [297, 165] on span "FAQs" at bounding box center [305, 162] width 56 height 5
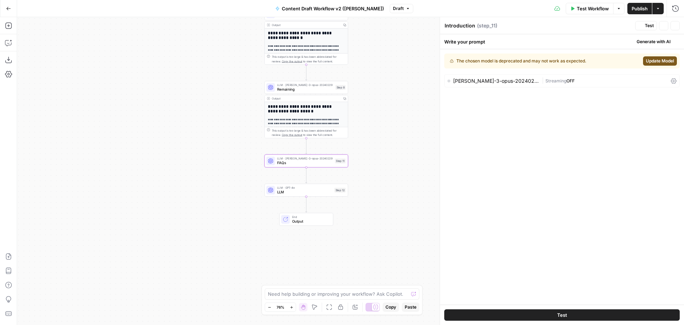
type textarea "FAQs"
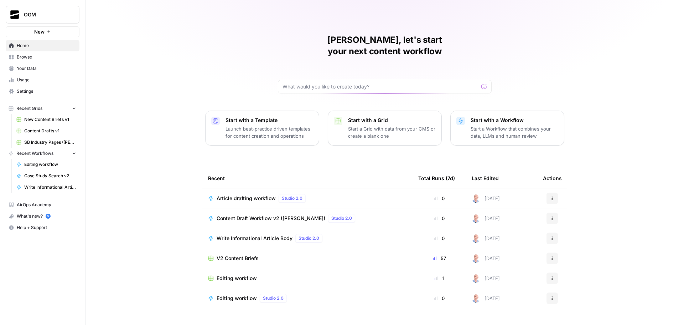
click at [31, 66] on span "Your Data" at bounding box center [47, 68] width 60 height 6
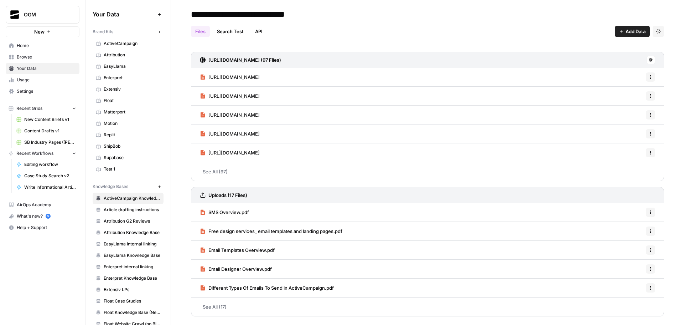
click at [127, 115] on span "Matterport" at bounding box center [132, 112] width 57 height 6
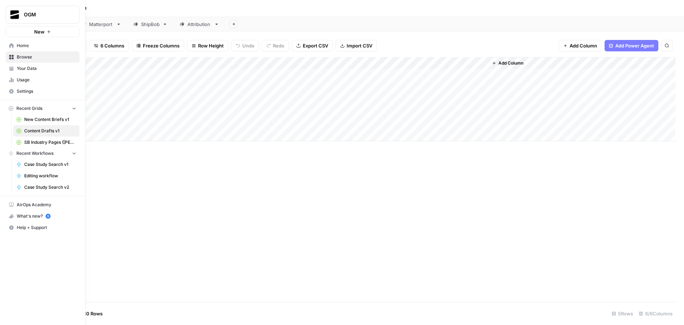
click at [31, 69] on span "Your Data" at bounding box center [47, 68] width 60 height 6
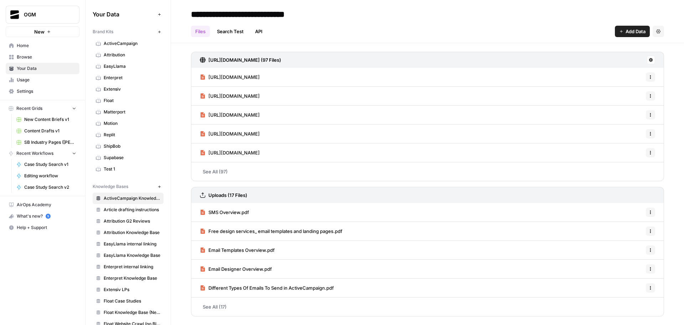
click at [136, 211] on span "Article drafting instructions" at bounding box center [132, 209] width 57 height 6
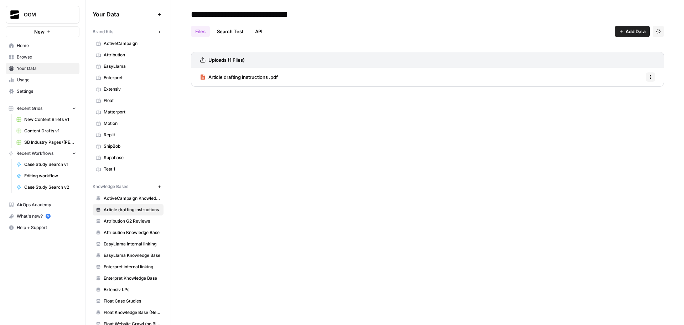
click at [214, 13] on input "**********" at bounding box center [249, 14] width 122 height 14
drag, startPoint x: 358, startPoint y: 160, endPoint x: 507, endPoint y: 38, distance: 192.7
click at [358, 160] on div "**********" at bounding box center [427, 162] width 513 height 325
click at [311, 139] on div "**********" at bounding box center [427, 162] width 513 height 325
click at [393, 165] on div "**********" at bounding box center [427, 162] width 513 height 325
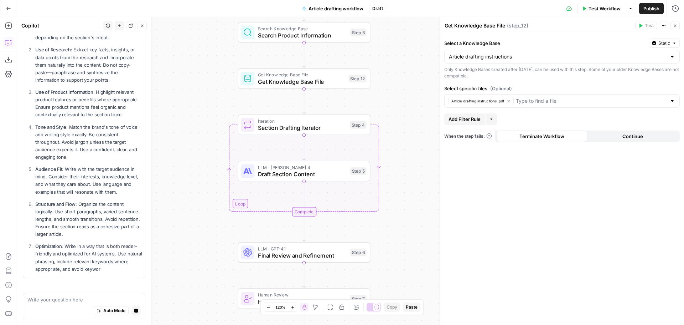
scroll to position [5156, 0]
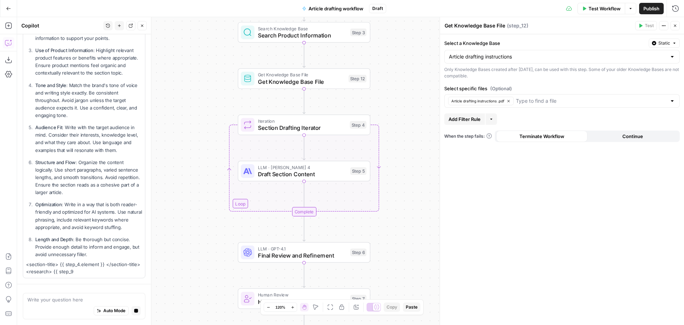
click at [485, 24] on textarea "Get Knowledge Base File" at bounding box center [475, 25] width 61 height 7
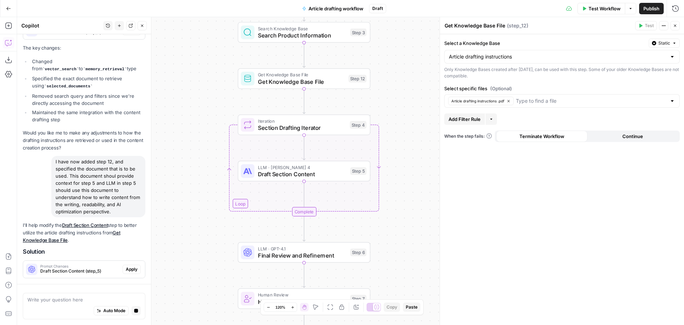
drag, startPoint x: 508, startPoint y: 25, endPoint x: 541, endPoint y: 28, distance: 32.9
click at [541, 28] on div "Get Knowledge Base File Get Knowledge Base File ( step_12 )" at bounding box center [538, 26] width 189 height 8
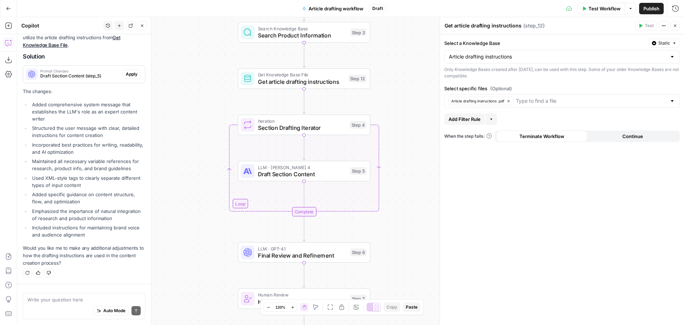
scroll to position [4992, 0]
click at [457, 25] on textarea "Get article drafting instructions" at bounding box center [483, 25] width 77 height 7
drag, startPoint x: 471, startPoint y: 26, endPoint x: 492, endPoint y: 36, distance: 23.3
click at [474, 27] on textarea "Get Article drafting instructions" at bounding box center [484, 25] width 78 height 7
click at [494, 26] on textarea "Get Article Drafting instructions" at bounding box center [484, 25] width 78 height 7
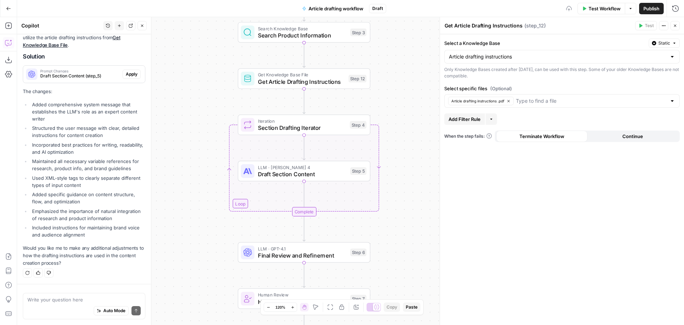
type textarea "Get Article Drafting Instructions"
click at [501, 32] on header "Get Article Drafting Instructions Get Article Drafting Instructions ( step_12 )…" at bounding box center [562, 25] width 244 height 17
click at [128, 73] on span "Apply" at bounding box center [132, 74] width 12 height 6
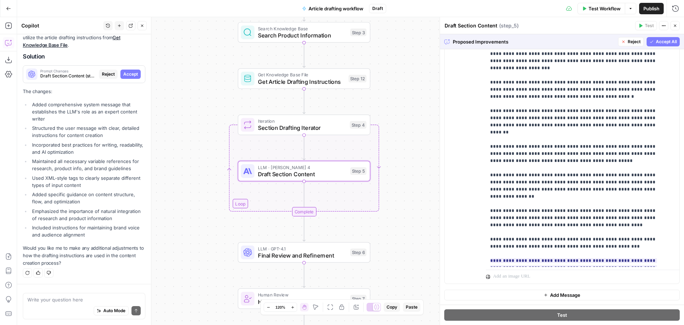
scroll to position [0, 0]
click at [657, 41] on span "Accept All" at bounding box center [666, 41] width 21 height 6
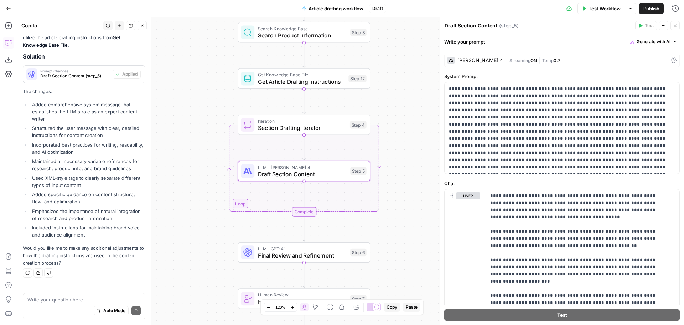
click at [496, 60] on div "Claude Sonnet 4" at bounding box center [481, 60] width 46 height 5
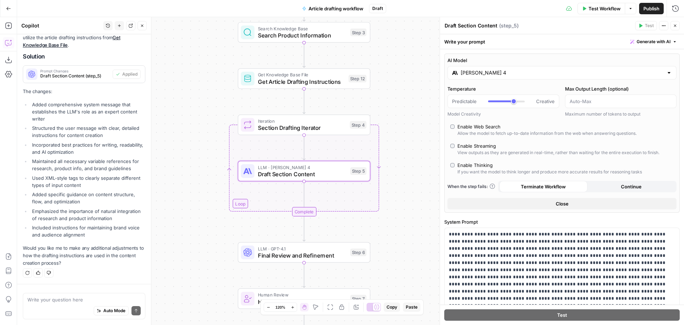
click at [498, 71] on input "Claude Sonnet 4" at bounding box center [562, 72] width 203 height 7
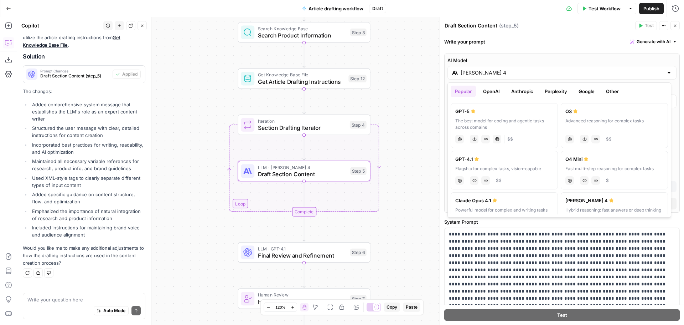
click at [524, 90] on button "Anthropic" at bounding box center [522, 91] width 31 height 11
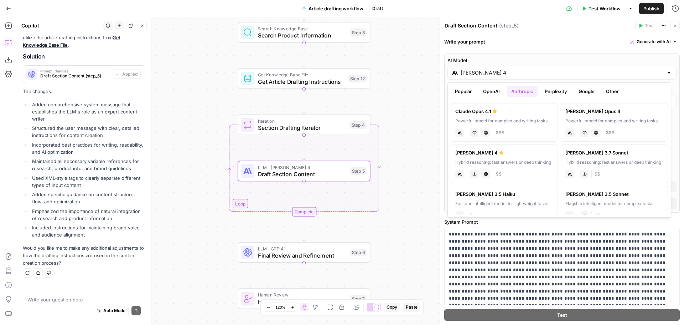
click at [527, 114] on div "Claude Opus 4.1" at bounding box center [504, 111] width 98 height 7
type input "Claude Opus 4.1"
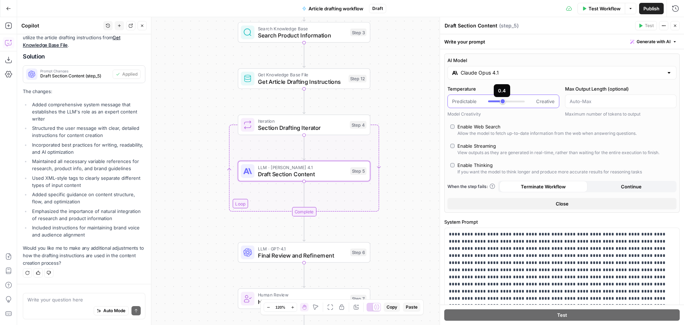
scroll to position [4992, 0]
type input "***"
drag, startPoint x: 505, startPoint y: 102, endPoint x: 493, endPoint y: 102, distance: 12.1
click at [493, 102] on div at bounding box center [506, 101] width 37 height 7
click at [675, 27] on icon "button" at bounding box center [675, 26] width 4 height 4
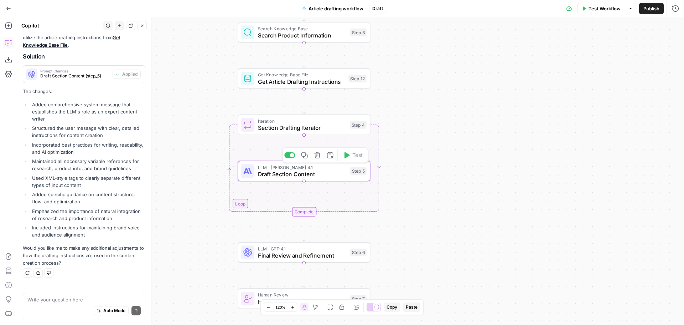
click at [282, 172] on span "Draft Section Content" at bounding box center [302, 174] width 89 height 9
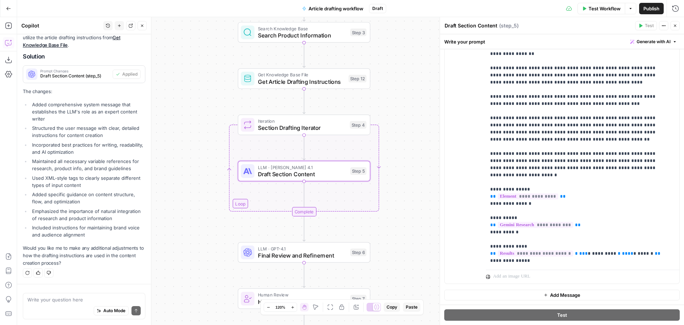
scroll to position [178, 0]
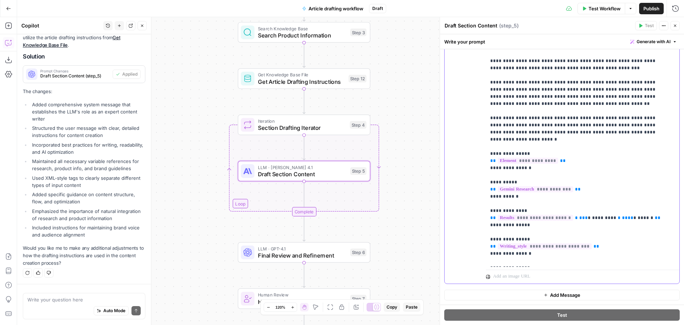
click at [578, 118] on p "**********" at bounding box center [577, 57] width 174 height 513
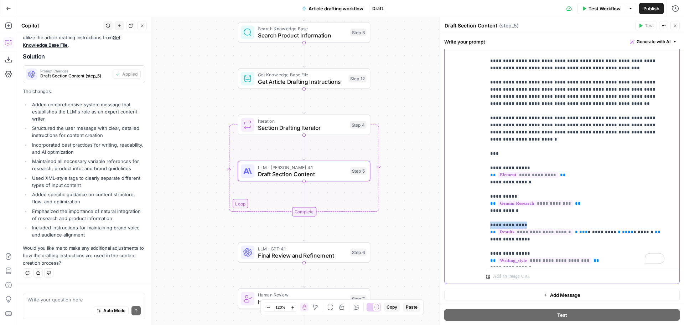
drag, startPoint x: 526, startPoint y: 196, endPoint x: 489, endPoint y: 196, distance: 37.1
click at [489, 196] on div "**********" at bounding box center [580, 121] width 188 height 290
copy p "**********"
click at [510, 126] on p "**********" at bounding box center [577, 64] width 174 height 527
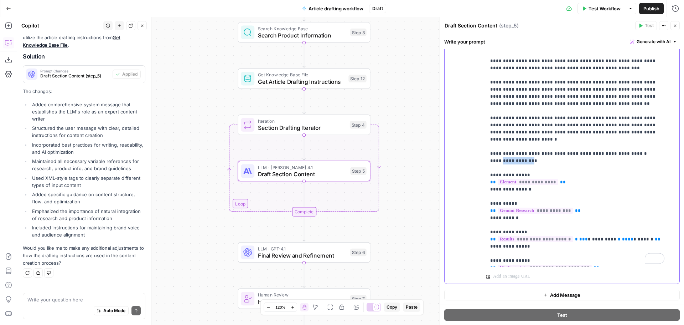
drag, startPoint x: 504, startPoint y: 132, endPoint x: 532, endPoint y: 133, distance: 27.4
click at [532, 133] on p "**********" at bounding box center [577, 68] width 174 height 535
click at [541, 130] on p "**********" at bounding box center [577, 68] width 174 height 535
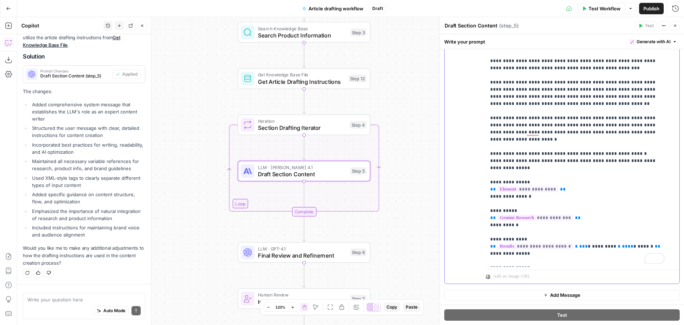
click at [499, 133] on p "**********" at bounding box center [577, 72] width 174 height 542
click at [566, 125] on p "**********" at bounding box center [577, 72] width 174 height 542
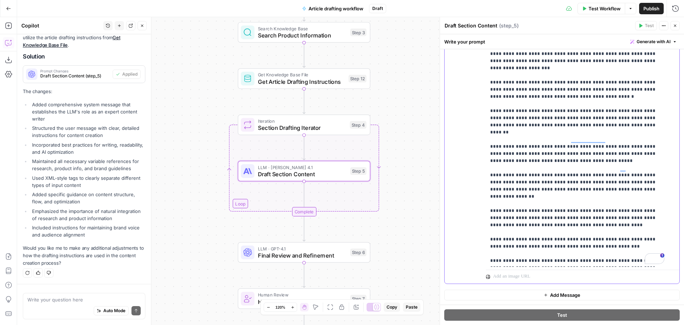
scroll to position [106, 0]
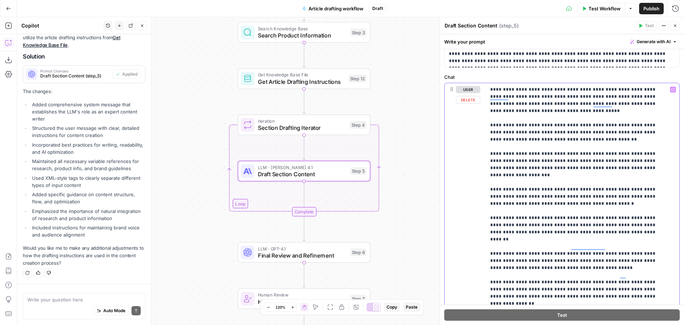
click at [671, 88] on icon "button" at bounding box center [673, 90] width 4 height 4
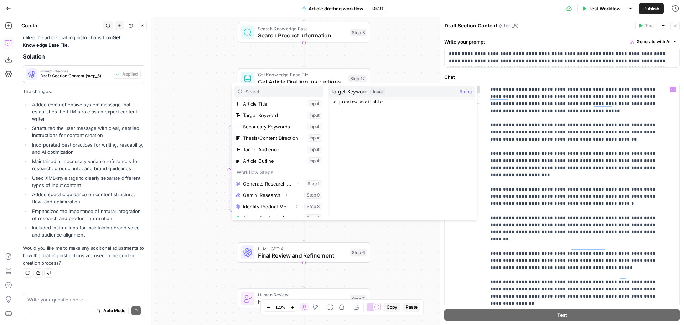
scroll to position [65, 0]
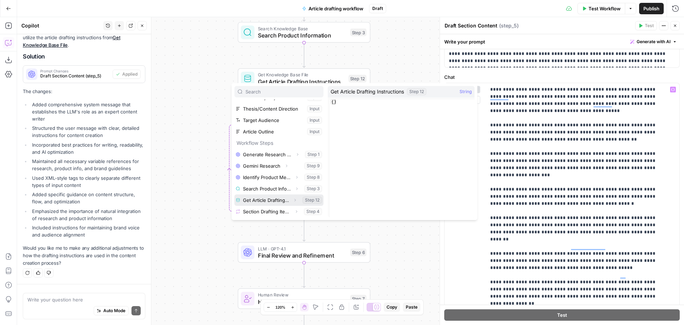
click at [293, 199] on icon "button" at bounding box center [295, 200] width 4 height 4
click at [267, 201] on button "Select variable Output" at bounding box center [283, 199] width 82 height 11
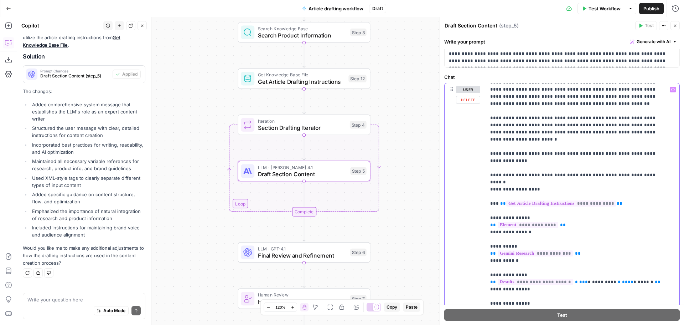
scroll to position [285, 0]
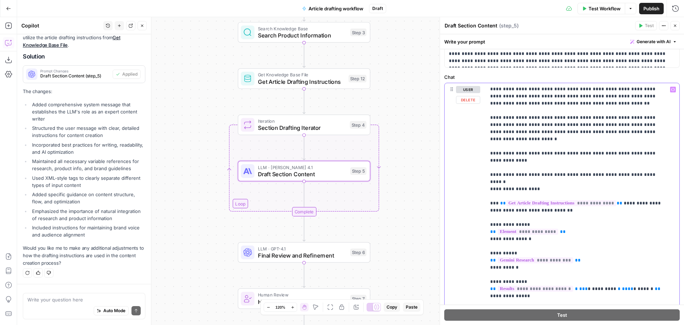
drag, startPoint x: 569, startPoint y: 174, endPoint x: 491, endPoint y: 176, distance: 78.1
click at [491, 176] on p "**********" at bounding box center [577, 88] width 174 height 577
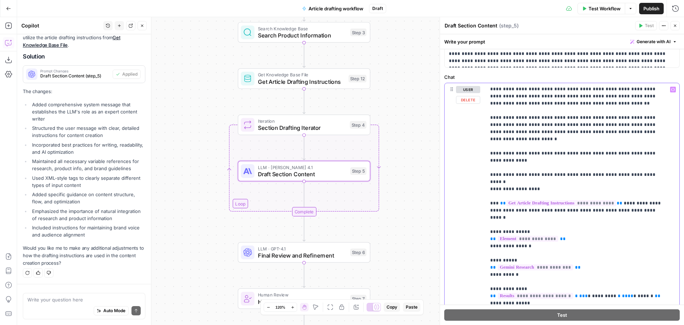
click at [550, 175] on p "**********" at bounding box center [577, 88] width 174 height 577
click at [608, 177] on p "**********" at bounding box center [577, 88] width 174 height 577
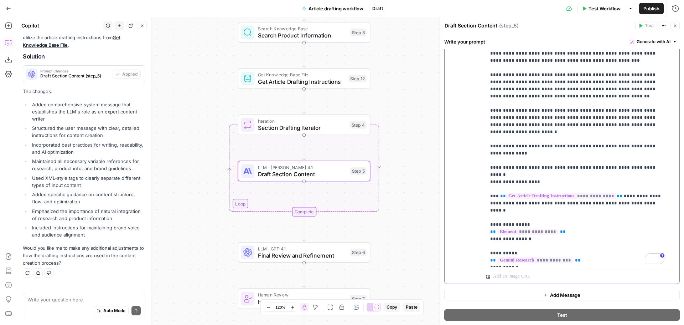
scroll to position [150, 0]
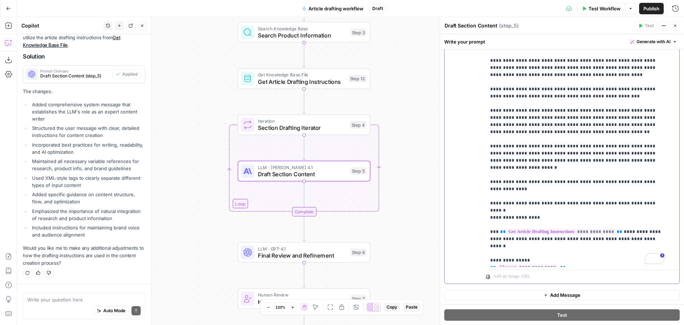
drag, startPoint x: 556, startPoint y: 176, endPoint x: 532, endPoint y: 175, distance: 23.9
click at [532, 175] on p "**********" at bounding box center [577, 117] width 174 height 577
click at [502, 175] on p "**********" at bounding box center [577, 117] width 174 height 577
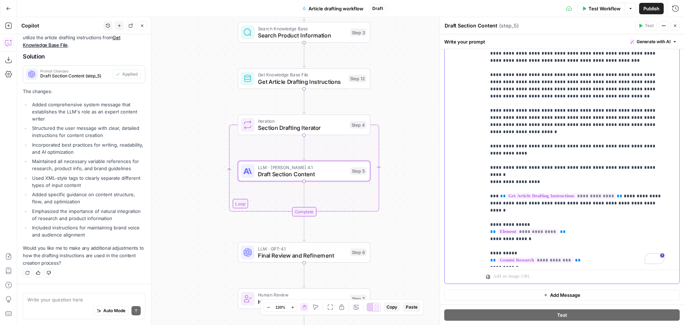
scroll to position [0, 0]
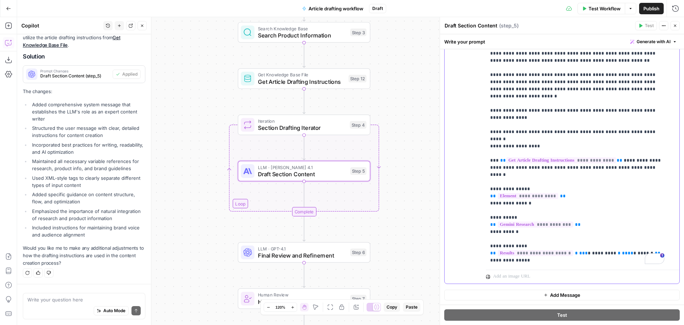
drag, startPoint x: 579, startPoint y: 184, endPoint x: 481, endPoint y: 180, distance: 97.7
click at [482, 180] on div "**********" at bounding box center [562, 129] width 235 height 307
copy p "**********"
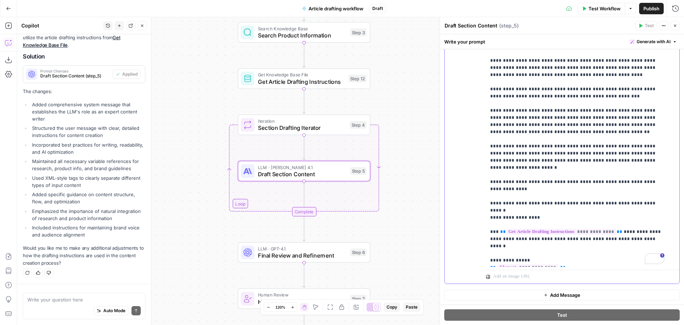
drag, startPoint x: 533, startPoint y: 175, endPoint x: 557, endPoint y: 176, distance: 24.3
click at [557, 176] on p "**********" at bounding box center [577, 117] width 174 height 577
click at [551, 183] on p "**********" at bounding box center [577, 121] width 174 height 584
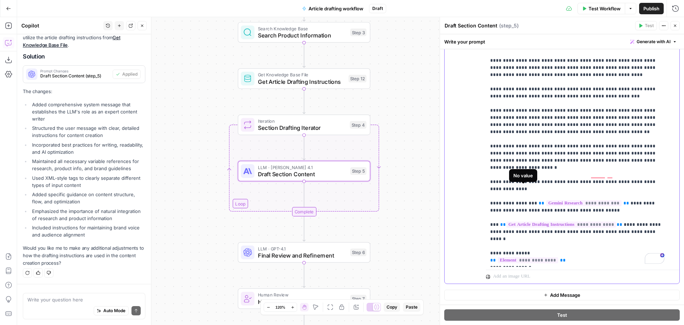
scroll to position [186, 0]
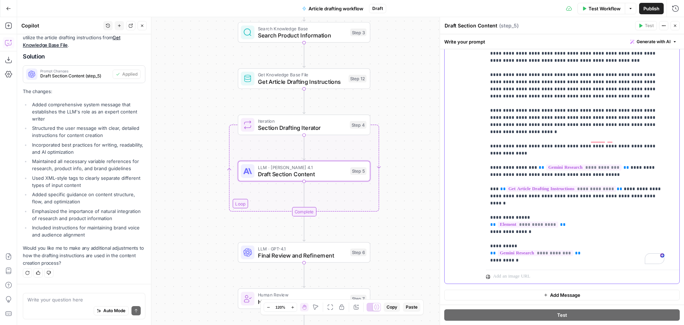
drag, startPoint x: 639, startPoint y: 245, endPoint x: 476, endPoint y: 244, distance: 163.6
click at [476, 244] on div "**********" at bounding box center [562, 129] width 235 height 307
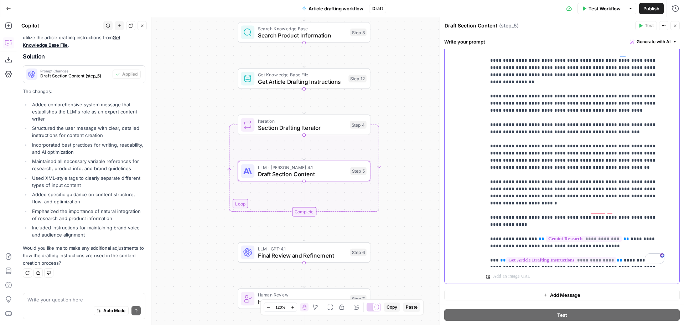
drag, startPoint x: 564, startPoint y: 191, endPoint x: 533, endPoint y: 189, distance: 31.7
click at [533, 189] on p "**********" at bounding box center [577, 153] width 174 height 577
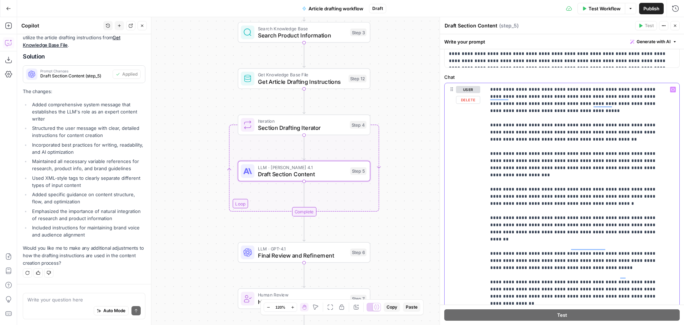
scroll to position [71, 0]
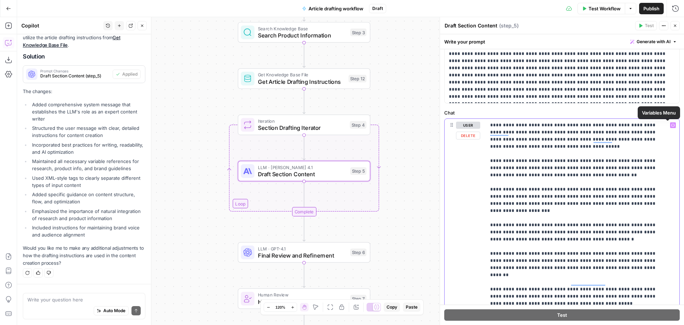
click at [671, 123] on icon "button" at bounding box center [673, 125] width 4 height 4
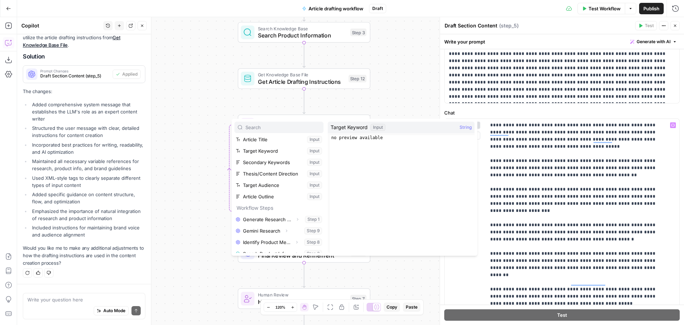
scroll to position [65, 0]
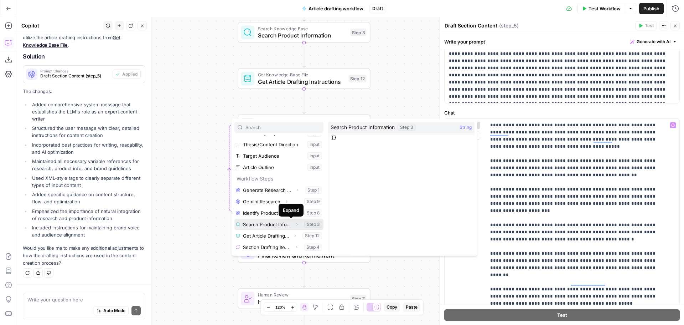
click at [295, 225] on icon "button" at bounding box center [297, 224] width 4 height 4
click at [263, 225] on button "Select variable Output" at bounding box center [283, 223] width 82 height 11
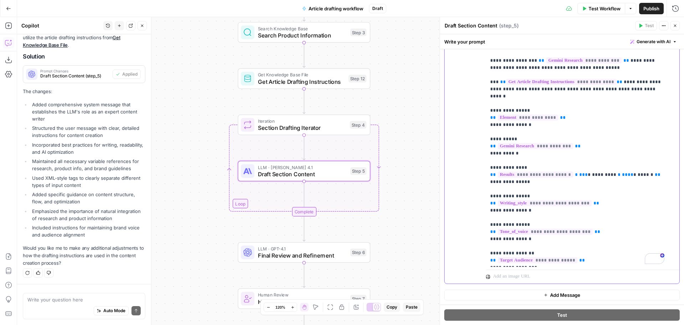
drag, startPoint x: 535, startPoint y: 204, endPoint x: 485, endPoint y: 189, distance: 52.4
click at [483, 188] on div "**********" at bounding box center [562, 179] width 244 height 290
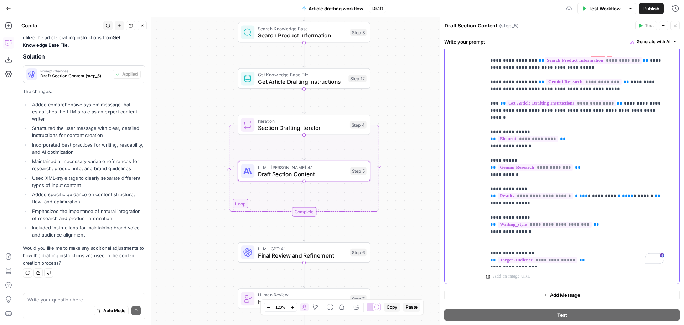
drag, startPoint x: 526, startPoint y: 195, endPoint x: 479, endPoint y: 180, distance: 49.7
click at [479, 180] on div "**********" at bounding box center [562, 129] width 235 height 307
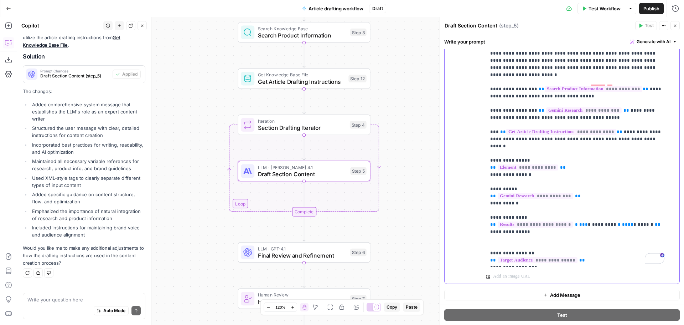
drag, startPoint x: 574, startPoint y: 261, endPoint x: 484, endPoint y: 241, distance: 92.3
click at [484, 241] on div "**********" at bounding box center [562, 129] width 235 height 307
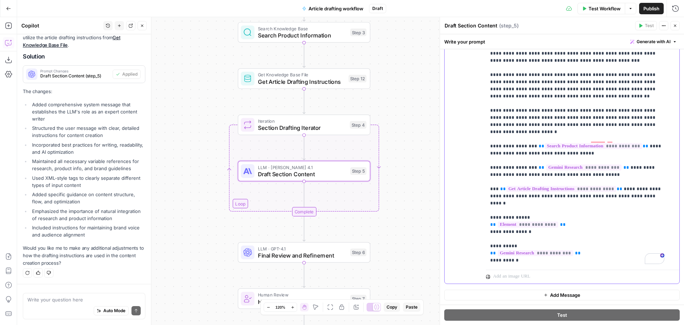
drag, startPoint x: 525, startPoint y: 227, endPoint x: 477, endPoint y: 210, distance: 50.2
click at [477, 210] on div "**********" at bounding box center [562, 129] width 235 height 307
drag, startPoint x: 533, startPoint y: 240, endPoint x: 490, endPoint y: 211, distance: 52.1
click at [490, 211] on p "**********" at bounding box center [577, 39] width 174 height 492
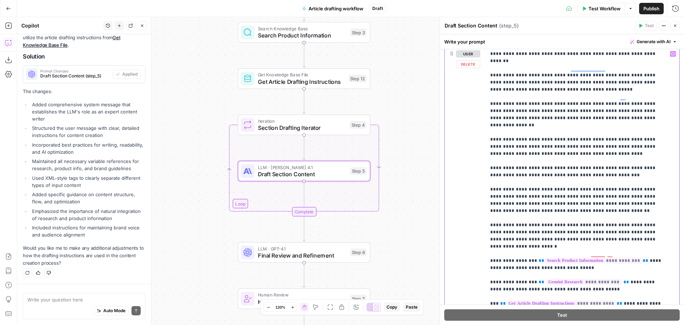
drag, startPoint x: 556, startPoint y: 191, endPoint x: 483, endPoint y: 170, distance: 76.7
click at [483, 170] on div "**********" at bounding box center [562, 200] width 235 height 307
copy p "**********"
click at [555, 189] on p "**********" at bounding box center [577, 129] width 174 height 442
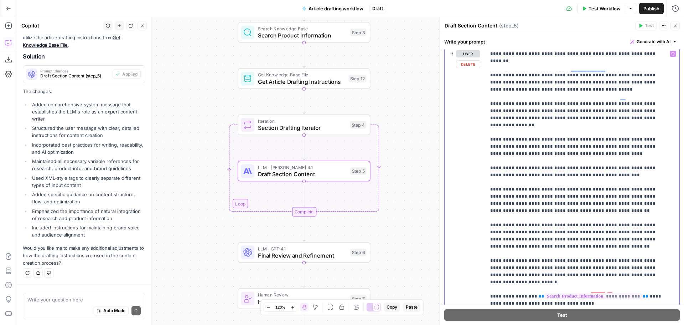
drag, startPoint x: 509, startPoint y: 204, endPoint x: 558, endPoint y: 204, distance: 49.2
click at [558, 204] on p "**********" at bounding box center [577, 147] width 174 height 478
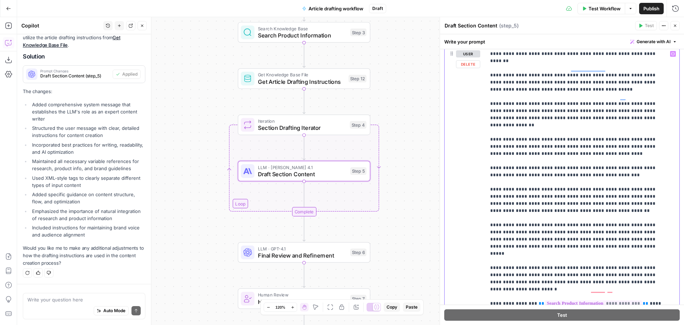
drag, startPoint x: 599, startPoint y: 224, endPoint x: 591, endPoint y: 205, distance: 21.1
click at [591, 205] on p "**********" at bounding box center [577, 147] width 174 height 478
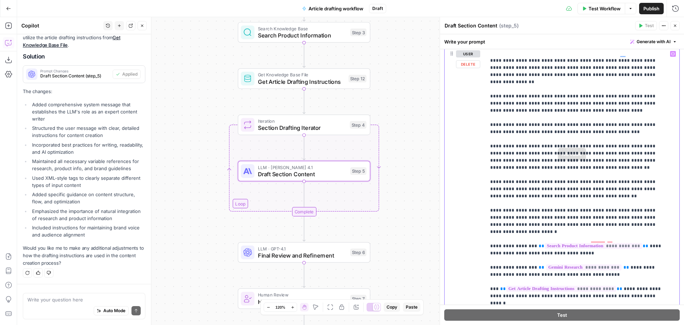
scroll to position [213, 0]
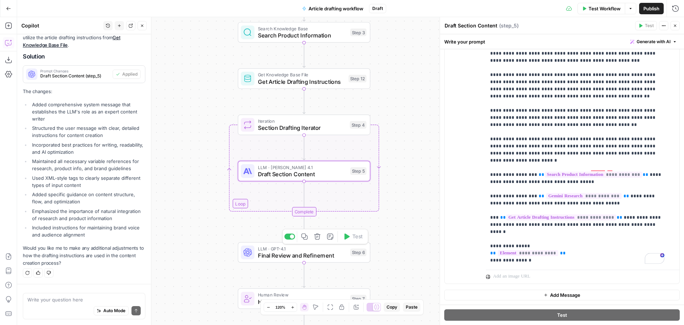
click at [331, 252] on span "Final Review and Refinement" at bounding box center [302, 255] width 89 height 9
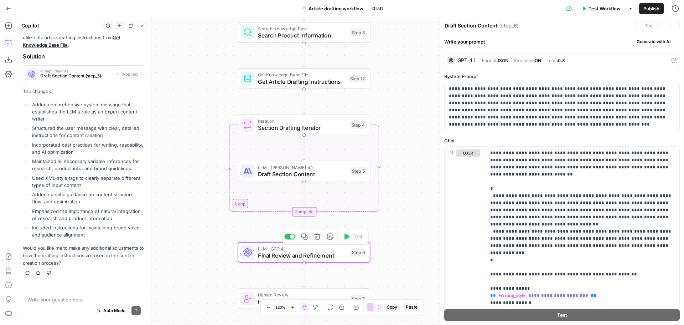
type textarea "Final Review and Refinement"
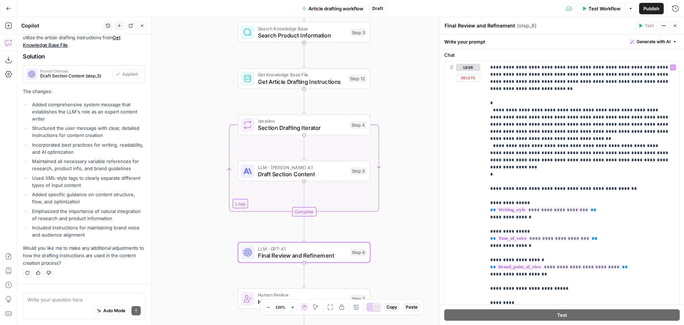
scroll to position [0, 0]
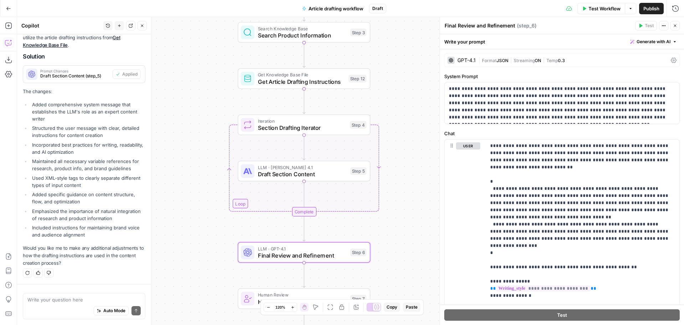
click at [509, 58] on span "|" at bounding box center [511, 59] width 5 height 7
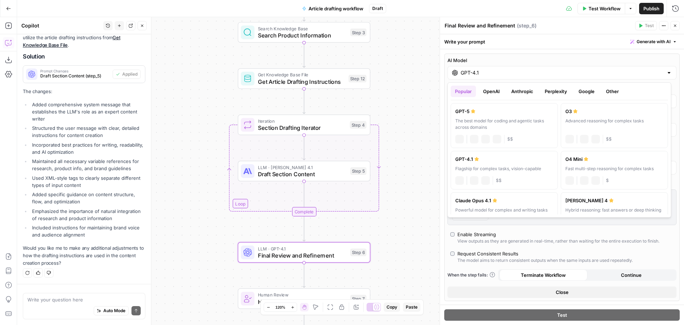
click at [502, 74] on input "GPT-4.1" at bounding box center [562, 72] width 203 height 7
click at [521, 92] on button "Anthropic" at bounding box center [522, 91] width 31 height 11
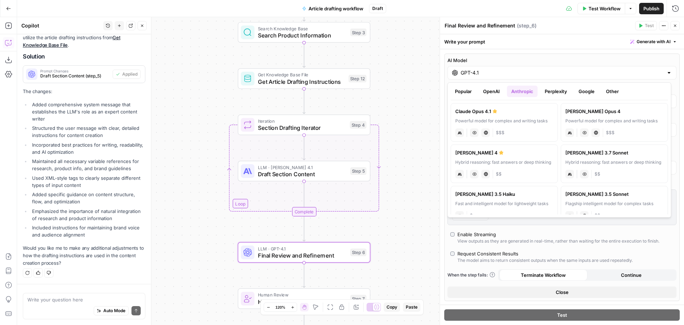
click at [510, 117] on label "Claude Opus 4.1 Powerful model for complex and writing tasks anthropic Vision C…" at bounding box center [504, 122] width 107 height 38
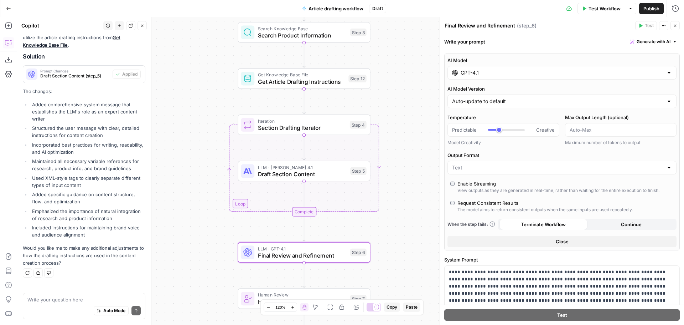
type input "Claude Opus 4.1"
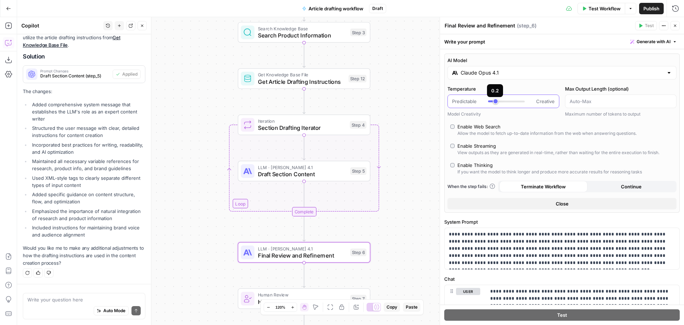
type input "***"
drag, startPoint x: 497, startPoint y: 100, endPoint x: 491, endPoint y: 101, distance: 6.4
click at [491, 101] on div at bounding box center [490, 101] width 4 height 2
click at [428, 126] on div "Workflow Set Inputs Inputs LLM · GPT-4.1 Generate Research Questions Step 1 LLM…" at bounding box center [350, 171] width 667 height 308
click at [676, 25] on icon "button" at bounding box center [675, 26] width 4 height 4
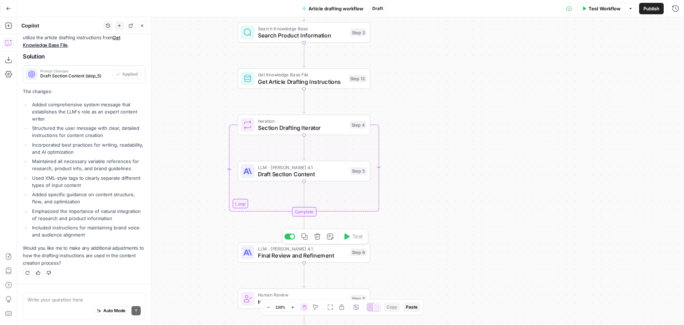
click at [342, 252] on span "Final Review and Refinement" at bounding box center [302, 255] width 89 height 9
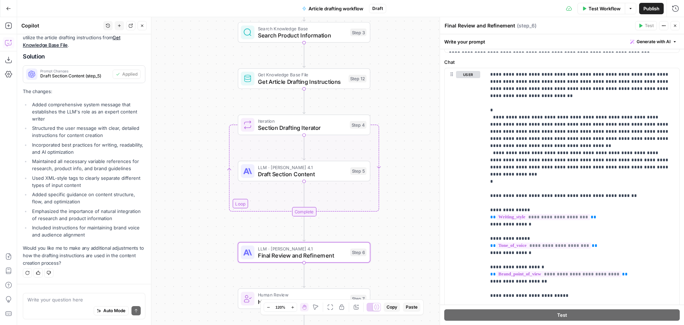
scroll to position [143, 0]
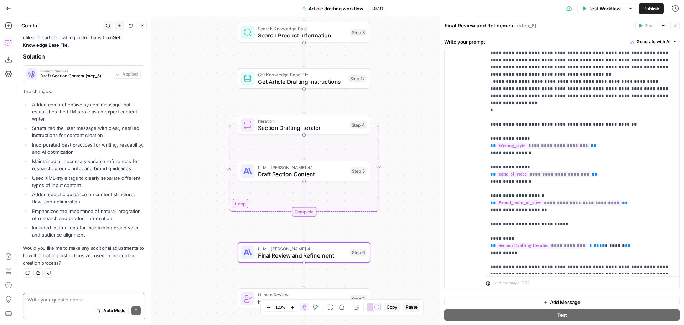
click at [57, 299] on textarea at bounding box center [83, 299] width 113 height 7
type textarea "s"
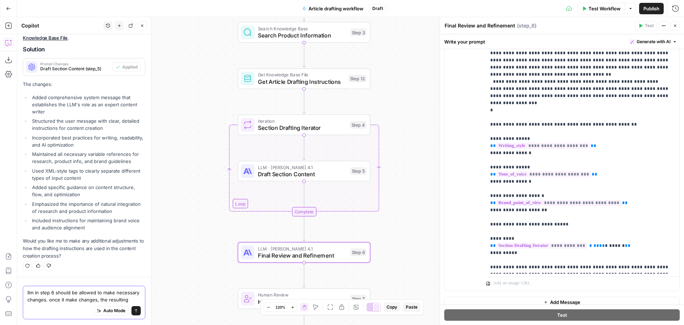
scroll to position [5006, 0]
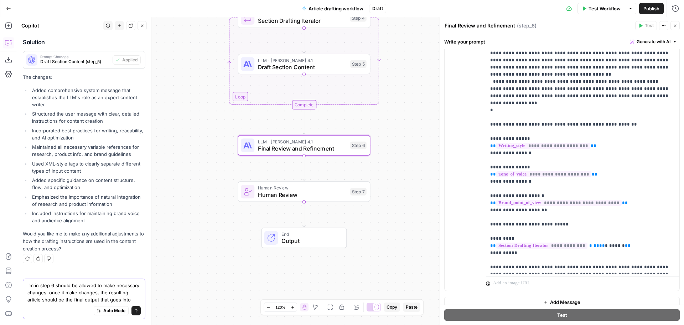
type textarea "llm in step 6 should be allowed to make necessary changes. once it make changes…"
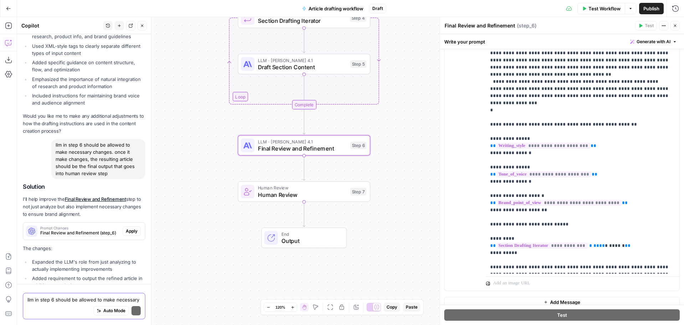
scroll to position [5248, 0]
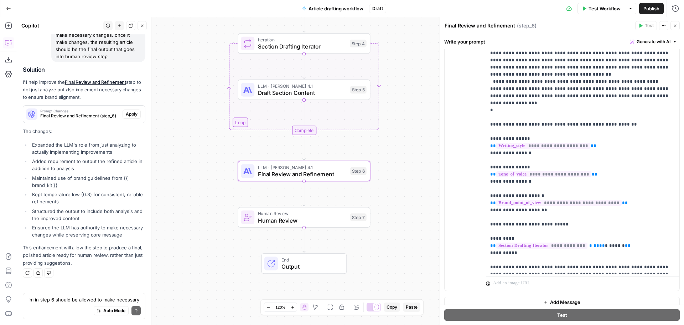
click at [130, 111] on span "Apply" at bounding box center [132, 114] width 12 height 6
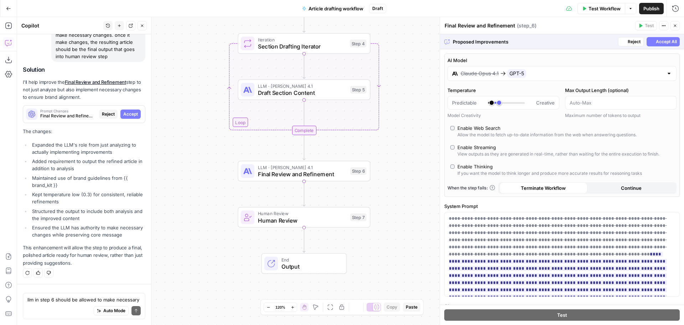
scroll to position [5088, 0]
click at [662, 40] on span "Accept All" at bounding box center [666, 41] width 21 height 6
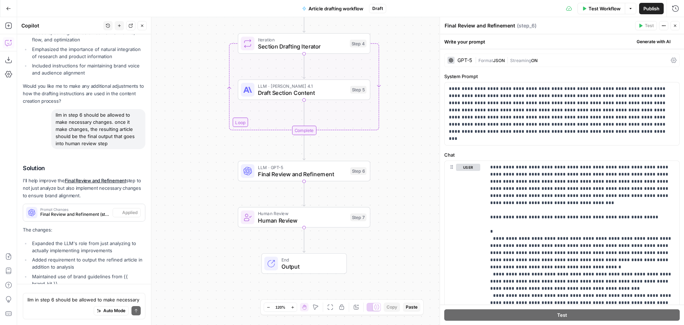
scroll to position [5259, 0]
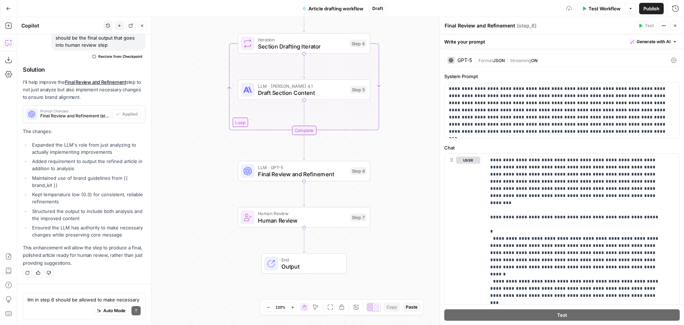
click at [520, 63] on div "| Format JSON | Streaming ON" at bounding box center [571, 60] width 193 height 7
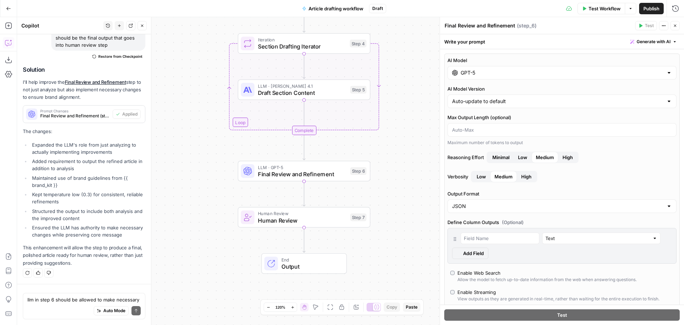
click at [494, 67] on div "GPT-5" at bounding box center [562, 73] width 229 height 14
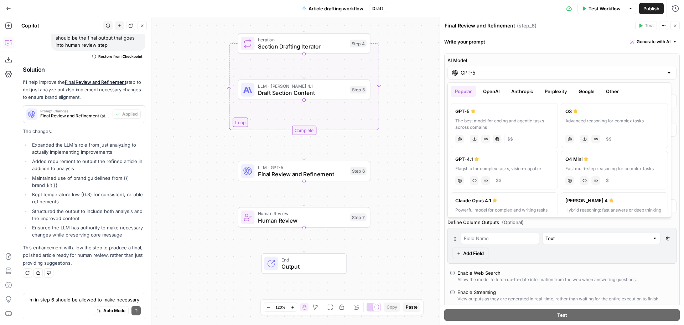
click at [500, 93] on button "OpenAI" at bounding box center [491, 91] width 25 height 11
click at [518, 96] on button "Anthropic" at bounding box center [522, 91] width 31 height 11
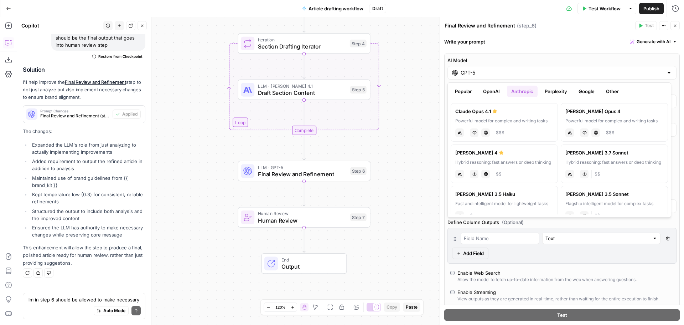
click at [513, 120] on div "Powerful model for complex and writing tasks" at bounding box center [504, 121] width 98 height 6
type input "Claude Opus 4.1"
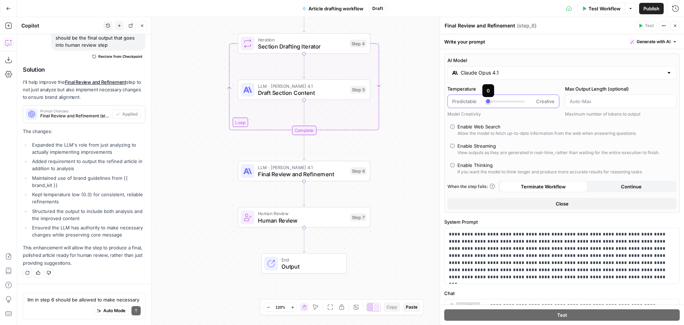
drag, startPoint x: 497, startPoint y: 101, endPoint x: 490, endPoint y: 101, distance: 6.8
click at [490, 101] on div at bounding box center [506, 101] width 37 height 7
drag, startPoint x: 487, startPoint y: 102, endPoint x: 492, endPoint y: 102, distance: 5.0
click at [492, 102] on div "Predictable Creative" at bounding box center [503, 101] width 103 height 7
drag, startPoint x: 488, startPoint y: 101, endPoint x: 500, endPoint y: 101, distance: 12.5
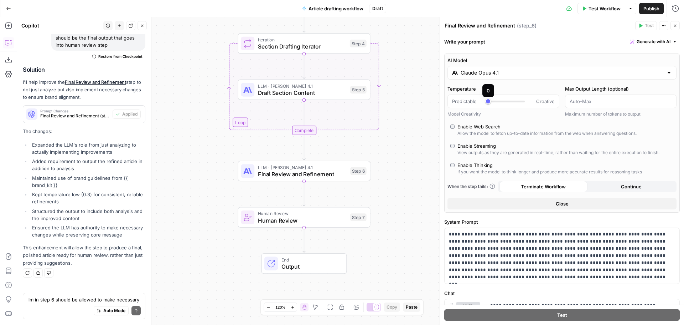
click at [500, 101] on div "Predictable Creative" at bounding box center [503, 101] width 103 height 7
type input "***"
click at [491, 101] on div at bounding box center [506, 101] width 37 height 7
click at [624, 56] on div "AI Model Claude Opus 4.1 Temperature Predictable Creative Model Creativity Max …" at bounding box center [562, 132] width 236 height 159
click at [558, 205] on span "Close" at bounding box center [562, 203] width 13 height 7
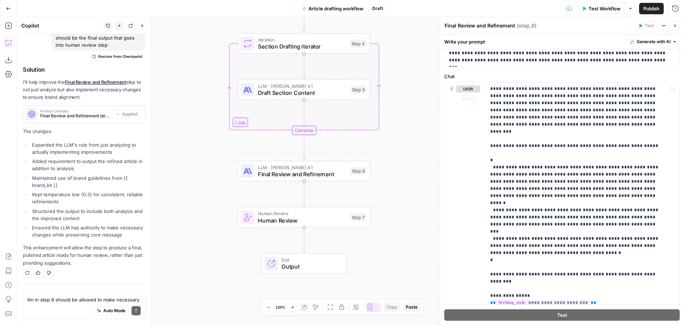
scroll to position [50, 0]
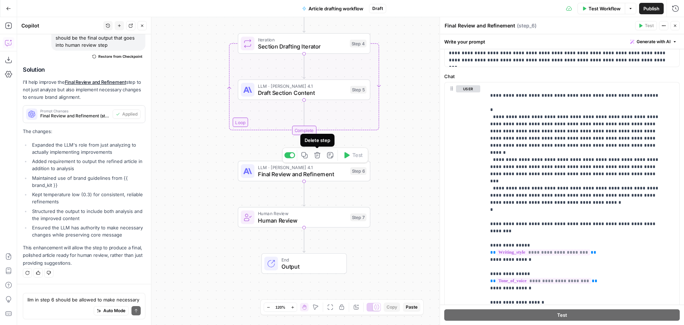
click at [318, 157] on icon "button" at bounding box center [317, 155] width 7 height 7
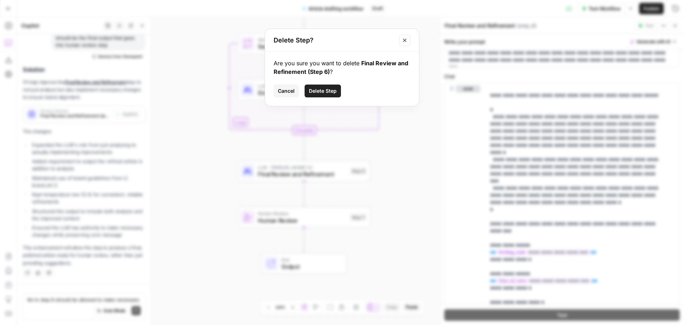
click at [337, 87] on button "Delete Step" at bounding box center [323, 90] width 36 height 13
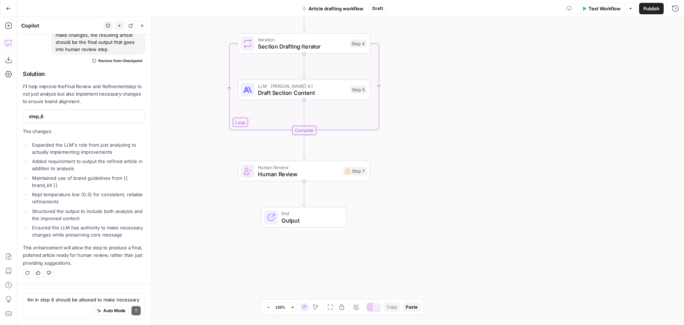
scroll to position [5255, 0]
click at [296, 91] on span "Draft Section Content" at bounding box center [302, 92] width 89 height 9
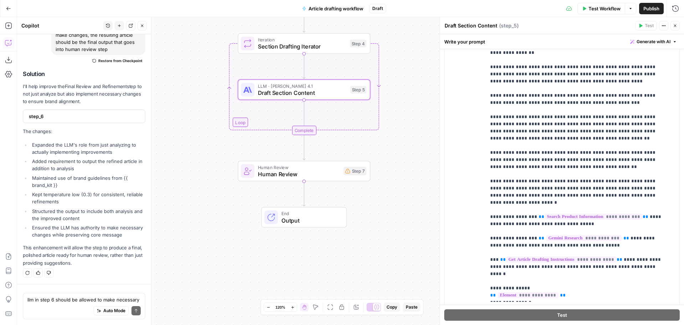
scroll to position [213, 0]
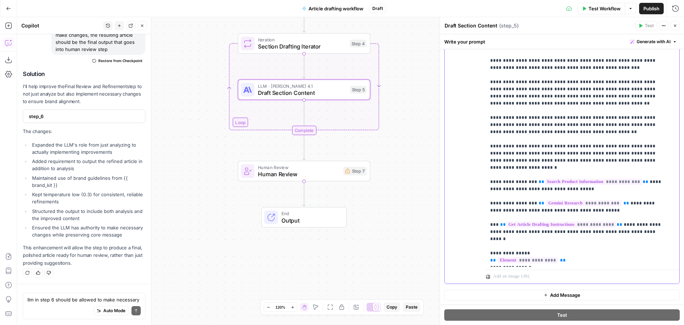
click at [639, 204] on p "**********" at bounding box center [577, 31] width 174 height 463
click at [537, 262] on p "**********" at bounding box center [577, 31] width 174 height 463
click at [640, 200] on p "**********" at bounding box center [577, 31] width 174 height 463
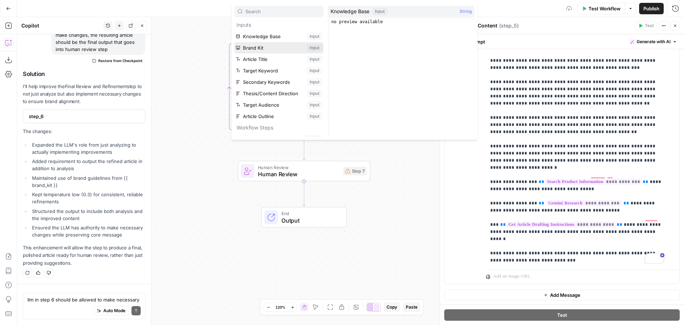
click at [261, 48] on button "Select variable Brand Kit" at bounding box center [278, 47] width 89 height 11
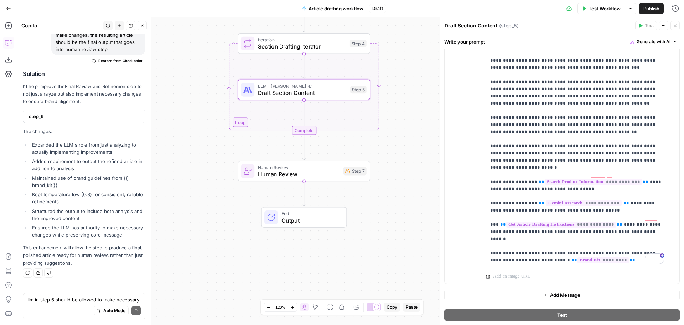
click at [675, 24] on icon "button" at bounding box center [675, 26] width 4 height 4
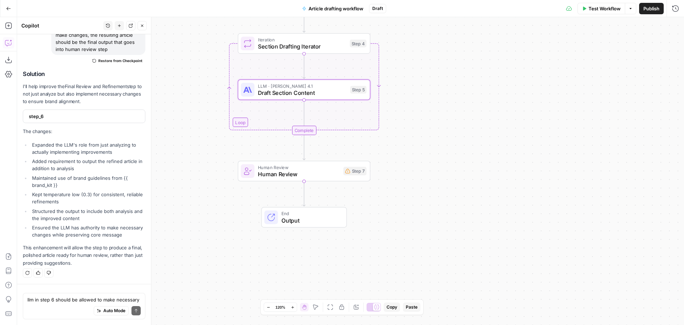
click at [324, 169] on span "Human Review" at bounding box center [299, 167] width 82 height 7
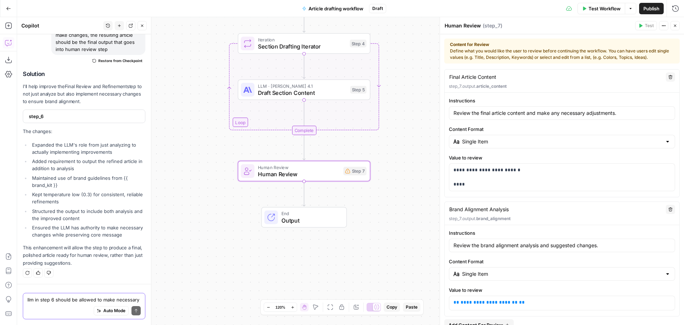
click at [80, 300] on textarea "llm in step 6 should be allowed to make necessary changes. once it make changes…" at bounding box center [83, 299] width 113 height 7
type textarea "i deleted step to review content just before step 7"
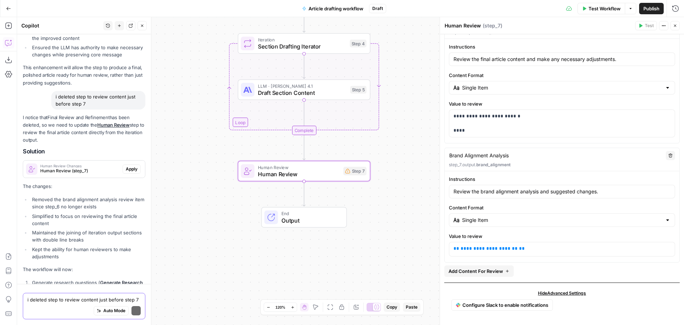
scroll to position [5445, 0]
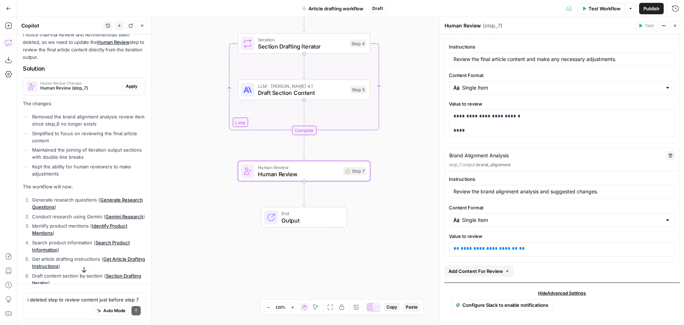
click at [126, 89] on span "Apply" at bounding box center [132, 86] width 12 height 6
type textarea "Brand Alignment Analysis"
type input "Review the brand alignment analysis and suggested changes."
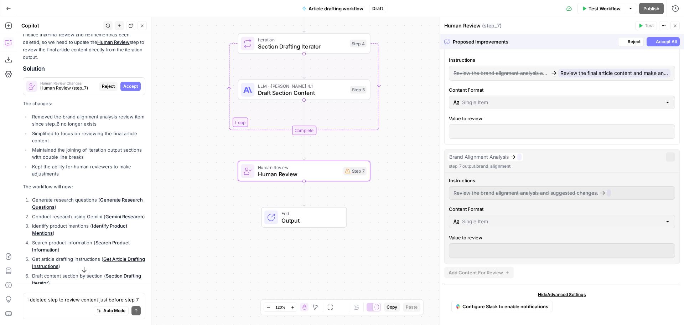
scroll to position [42, 0]
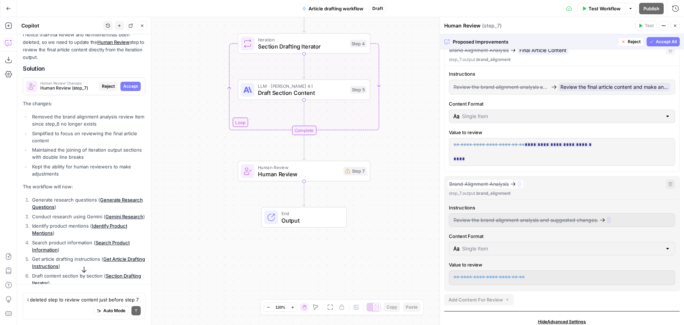
click at [659, 40] on span "Accept All" at bounding box center [666, 41] width 21 height 6
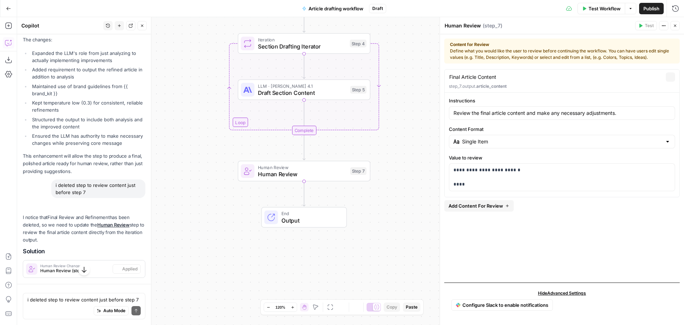
scroll to position [0, 0]
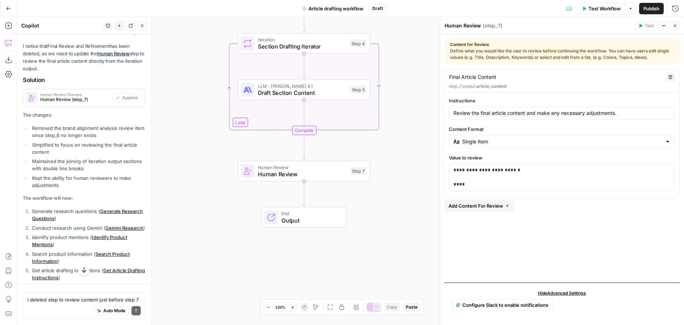
click at [509, 205] on icon "button" at bounding box center [507, 205] width 4 height 4
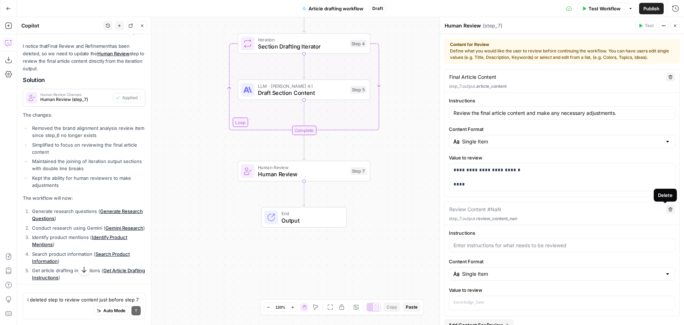
click at [669, 208] on icon "button" at bounding box center [671, 209] width 4 height 4
click at [669, 209] on icon "button" at bounding box center [671, 209] width 4 height 4
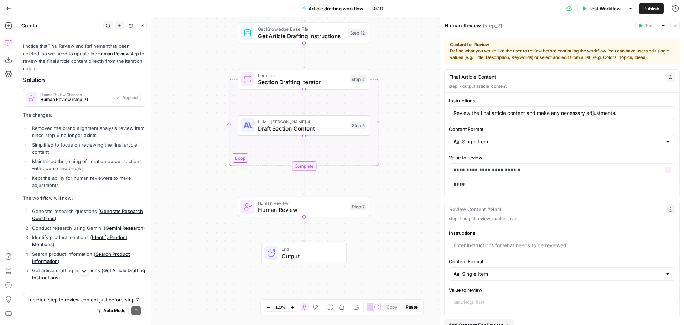
scroll to position [54, 0]
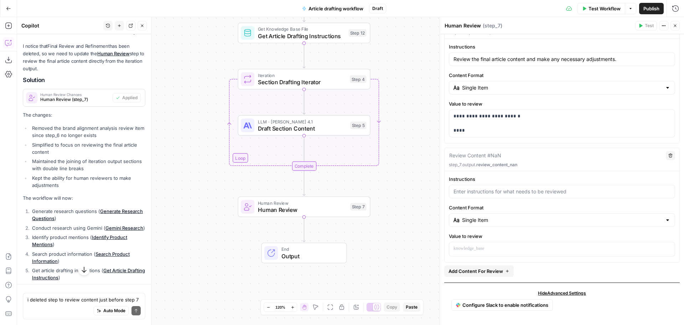
click at [675, 26] on icon "button" at bounding box center [675, 26] width 2 height 2
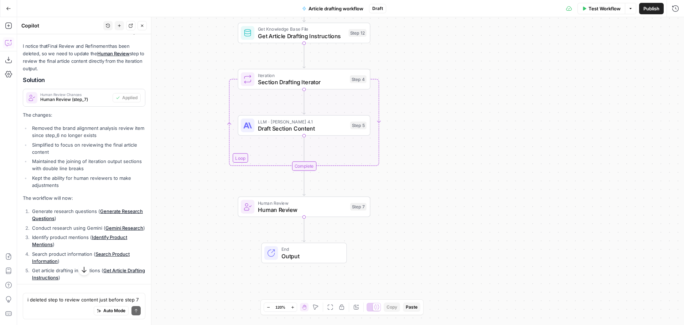
click at [285, 209] on span "Human Review" at bounding box center [302, 209] width 89 height 9
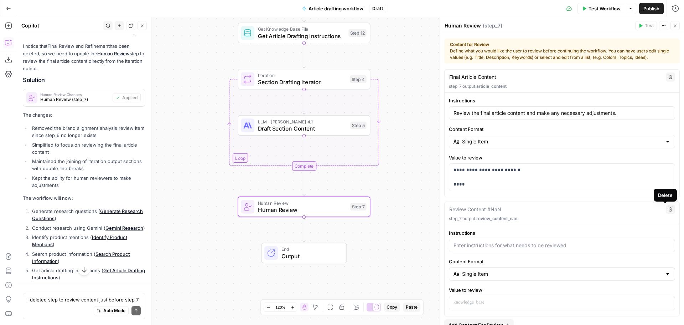
click at [669, 209] on icon "button" at bounding box center [671, 209] width 4 height 4
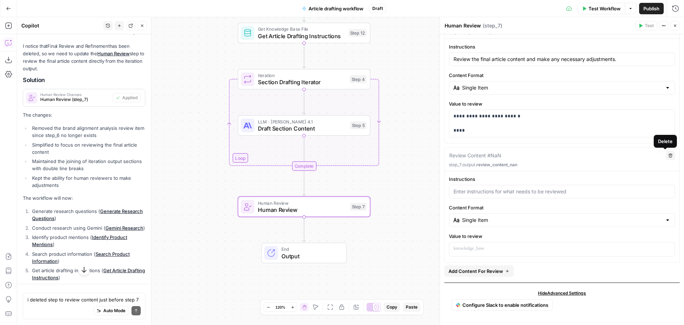
click at [669, 157] on icon "button" at bounding box center [671, 155] width 4 height 4
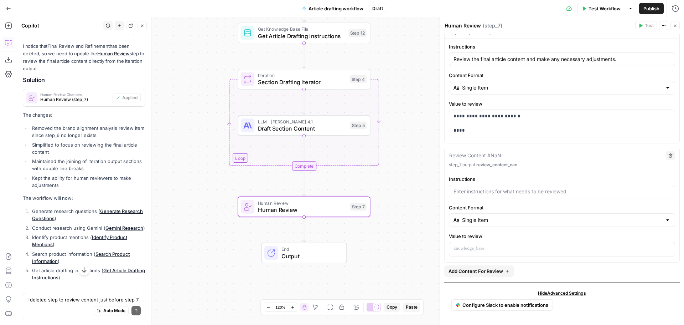
click at [669, 157] on icon "button" at bounding box center [671, 155] width 4 height 4
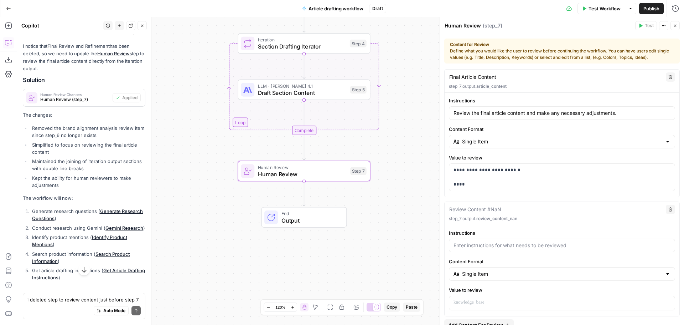
click at [57, 96] on span "Human Review Changes" at bounding box center [74, 95] width 69 height 4
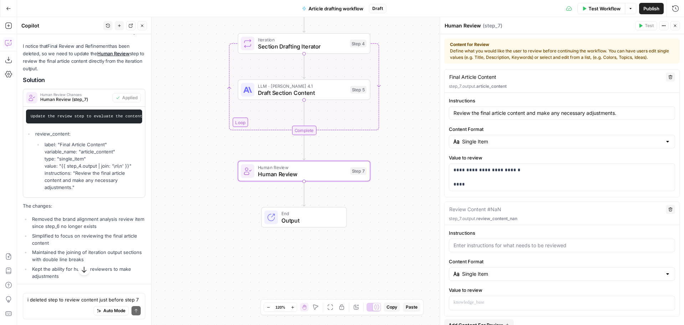
click at [75, 103] on span "Human Review (step_7)" at bounding box center [74, 99] width 69 height 6
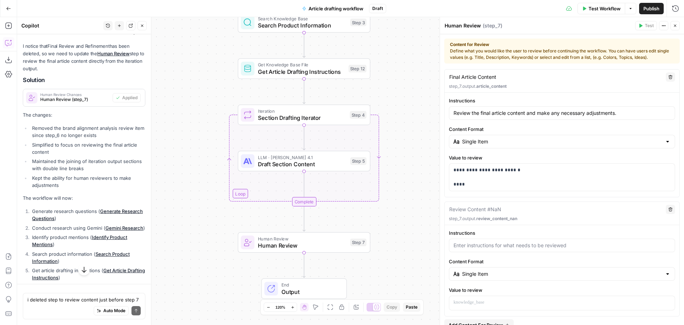
click at [609, 8] on span "Test Workflow" at bounding box center [605, 8] width 32 height 7
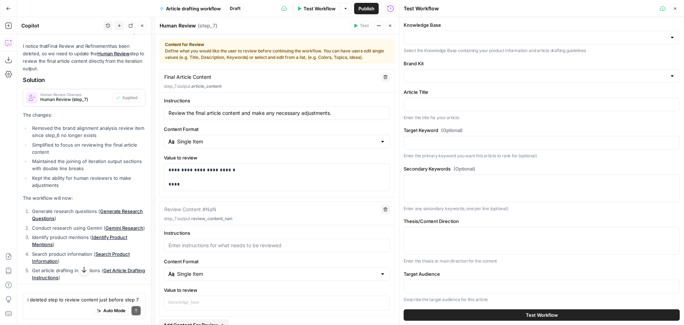
click at [391, 26] on icon "button" at bounding box center [390, 26] width 4 height 4
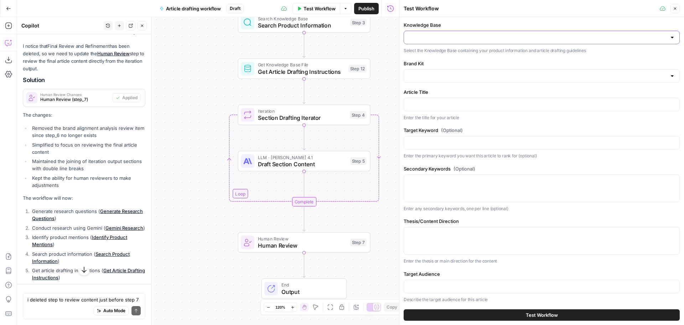
click at [472, 38] on input "Knowledge Base" at bounding box center [537, 37] width 258 height 7
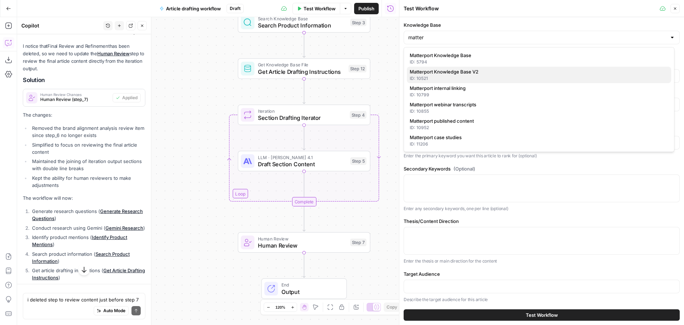
click at [478, 74] on span "Matterport Knowledge Base V2" at bounding box center [538, 71] width 256 height 7
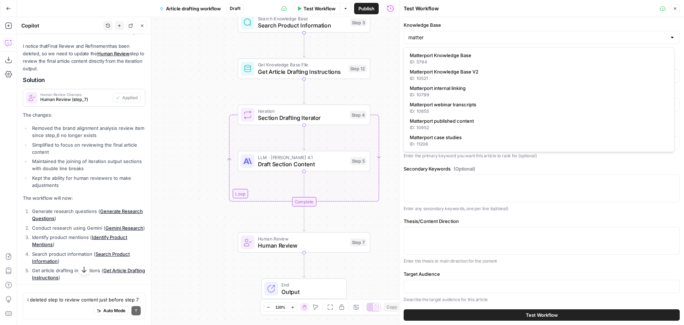
type input "Matterport Knowledge Base V2"
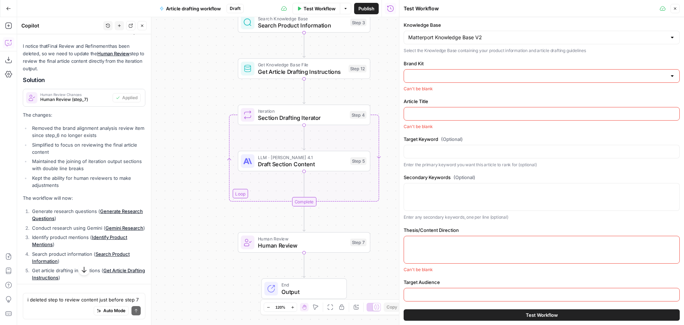
click at [470, 76] on input "Brand Kit" at bounding box center [537, 75] width 258 height 7
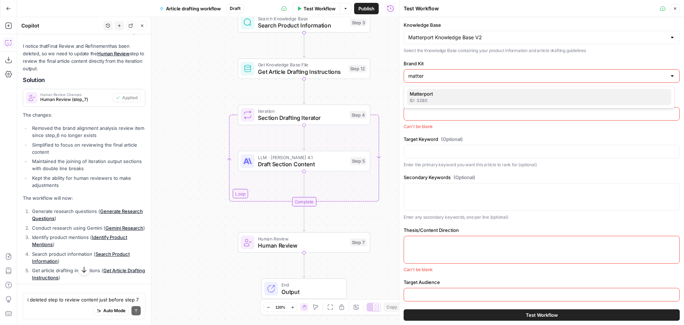
click at [473, 93] on span "Matterport" at bounding box center [538, 93] width 256 height 7
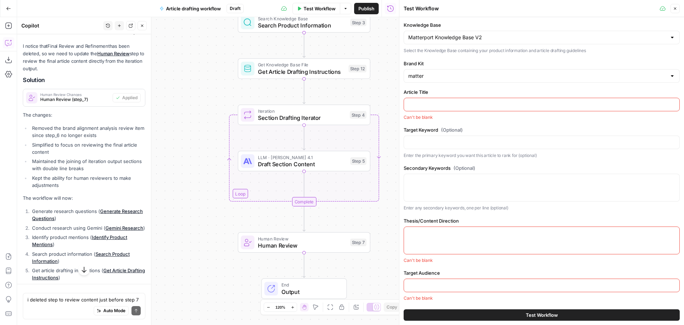
type input "Matterport"
click at [467, 100] on div at bounding box center [542, 105] width 276 height 14
paste input "Predictive Maintenance: Shift from Reactive to Proactive"
type input "Predictive Maintenance: Shift from Reactive to Proactive"
click at [455, 141] on input "Target Keyword (Optional)" at bounding box center [541, 142] width 267 height 7
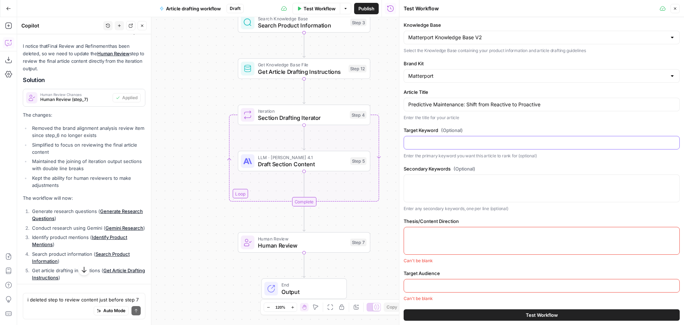
paste input "what is predictive maintenance"
type input "what is predictive maintenance"
click at [448, 187] on div at bounding box center [542, 188] width 276 height 28
paste textarea "predictive maintenance (MSV: 3600 / Difficulty: High) predictive maintenance de…"
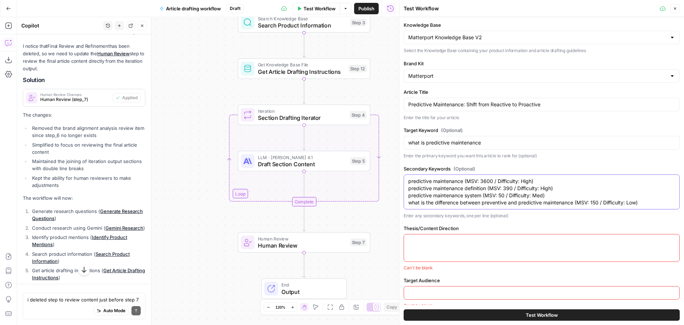
drag, startPoint x: 543, startPoint y: 182, endPoint x: 465, endPoint y: 182, distance: 78.0
click at [465, 182] on textarea "predictive maintenance (MSV: 3600 / Difficulty: High) predictive maintenance de…" at bounding box center [541, 191] width 267 height 29
click at [488, 188] on textarea "predictive maintenance predictive maintenance definition (MSV: 390 / Difficulty…" at bounding box center [541, 191] width 267 height 29
drag, startPoint x: 518, startPoint y: 196, endPoint x: 482, endPoint y: 197, distance: 35.6
click at [482, 197] on textarea "predictive maintenance predictive maintenance definition predictive maintenance…" at bounding box center [541, 191] width 267 height 29
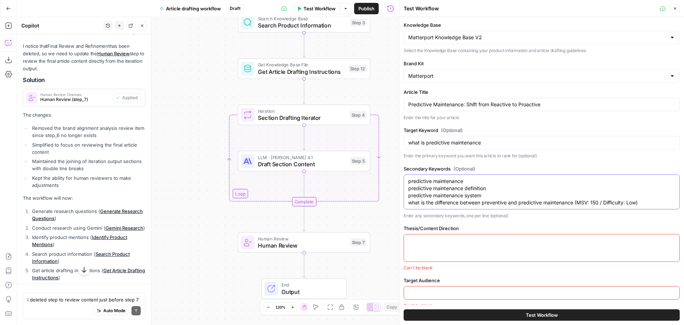
drag, startPoint x: 660, startPoint y: 202, endPoint x: 576, endPoint y: 203, distance: 83.8
click at [576, 203] on textarea "predictive maintenance predictive maintenance definition predictive maintenance…" at bounding box center [541, 191] width 267 height 29
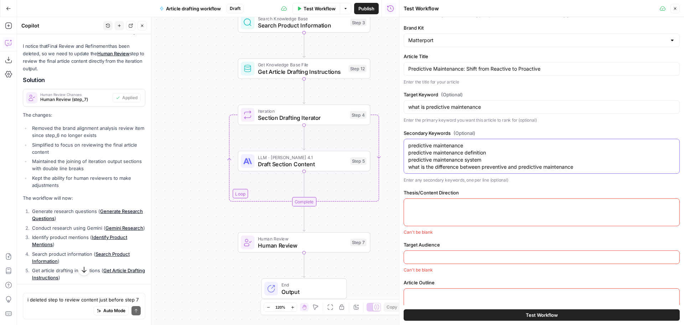
type textarea "predictive maintenance predictive maintenance definition predictive maintenance…"
click at [455, 68] on input "Predictive Maintenance: Shift from Reactive to Proactive" at bounding box center [541, 68] width 267 height 7
paste input "How to control costs on a construction sit"
type input "How to control costs on a construction site"
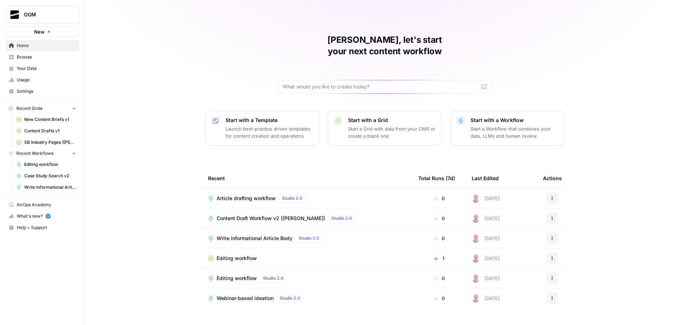
click at [43, 58] on span "Browse" at bounding box center [47, 57] width 60 height 6
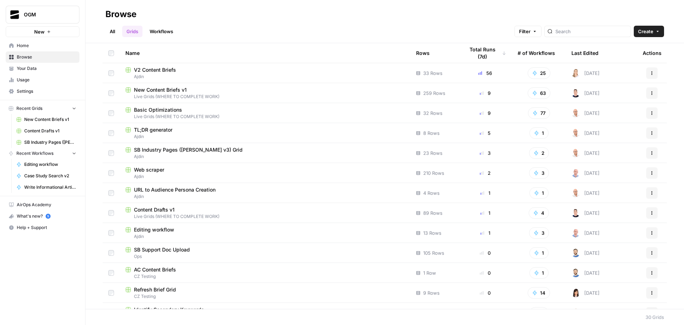
click at [157, 68] on span "V2 Content Briefs" at bounding box center [155, 69] width 42 height 7
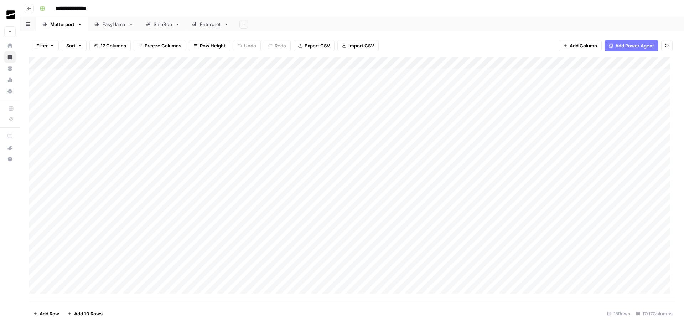
click at [133, 76] on div "Add Column" at bounding box center [352, 178] width 647 height 242
click at [239, 76] on div "Add Column" at bounding box center [352, 178] width 647 height 242
click at [316, 75] on div "Add Column" at bounding box center [352, 178] width 647 height 242
click at [426, 42] on div "Filter Sort 17 Columns Freeze Columns Row Height Undo Redo Export CSV Import CS…" at bounding box center [352, 45] width 647 height 23
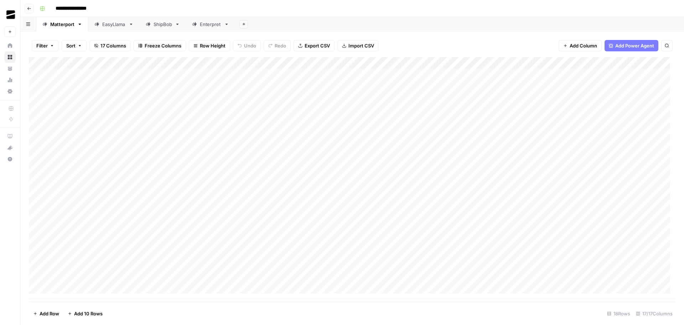
click at [396, 77] on div "Add Column" at bounding box center [352, 178] width 647 height 242
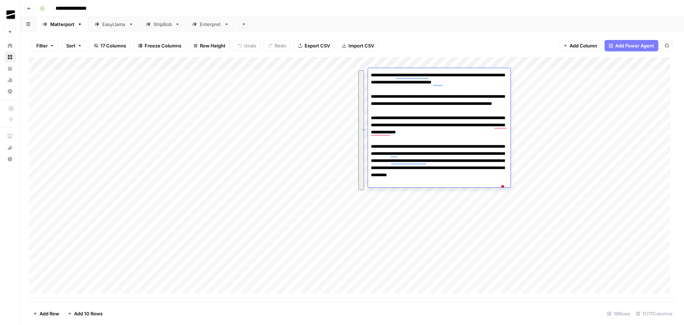
click at [429, 32] on div "Filter Sort 17 Columns Freeze Columns Row Height Undo Redo Export CSV Import CS…" at bounding box center [352, 177] width 664 height 293
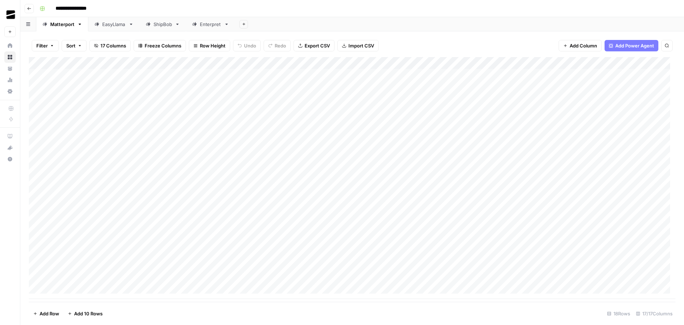
click at [466, 74] on div "Add Column" at bounding box center [352, 178] width 647 height 242
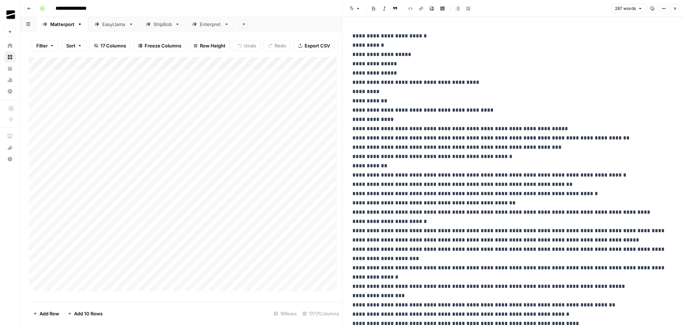
click at [464, 100] on p "**********" at bounding box center [510, 216] width 316 height 371
click at [557, 73] on p "**********" at bounding box center [510, 216] width 316 height 371
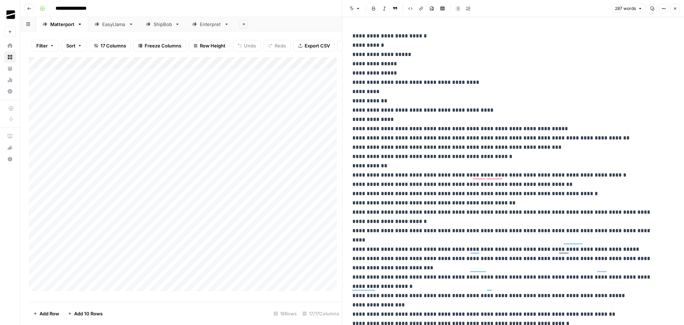
click at [652, 10] on icon "button" at bounding box center [653, 9] width 4 height 4
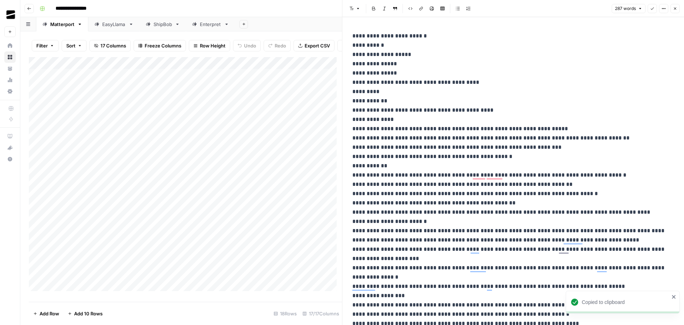
click at [676, 9] on icon "button" at bounding box center [675, 8] width 4 height 4
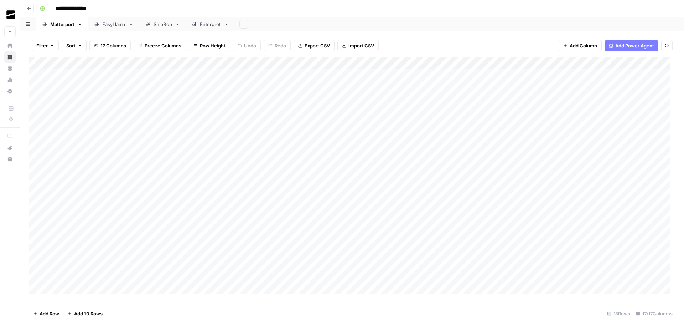
click at [119, 74] on div "Add Column" at bounding box center [352, 178] width 647 height 242
click at [219, 73] on div "Add Column" at bounding box center [352, 178] width 647 height 242
click at [474, 27] on div "Add Sheet" at bounding box center [459, 24] width 449 height 14
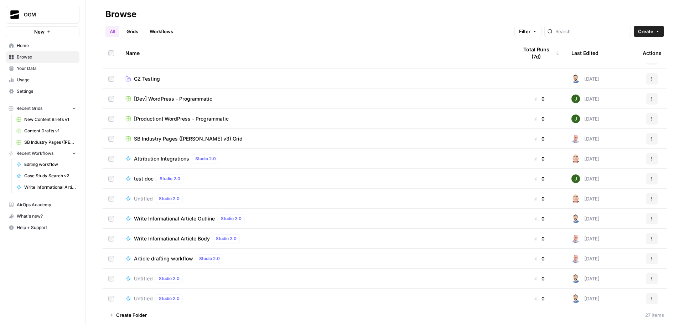
scroll to position [249, 0]
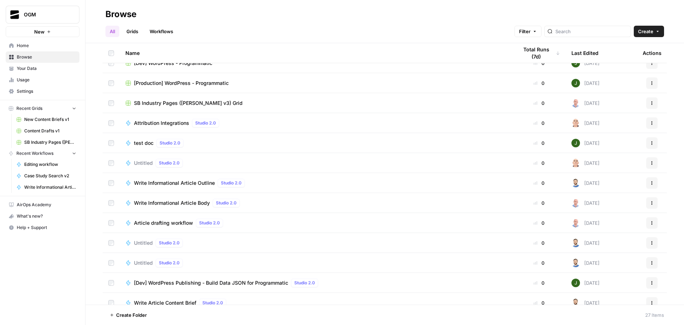
click at [115, 222] on td at bounding box center [111, 223] width 17 height 20
click at [187, 316] on button "More Options" at bounding box center [184, 314] width 11 height 11
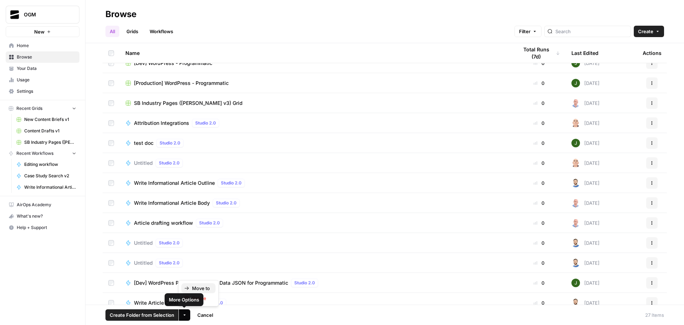
click at [200, 291] on span "Move to" at bounding box center [201, 287] width 18 height 7
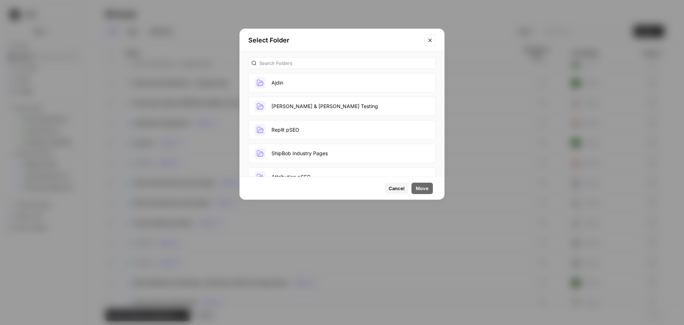
click at [284, 80] on button "Ajdin" at bounding box center [341, 82] width 187 height 19
click at [427, 190] on span "Move" at bounding box center [422, 188] width 13 height 7
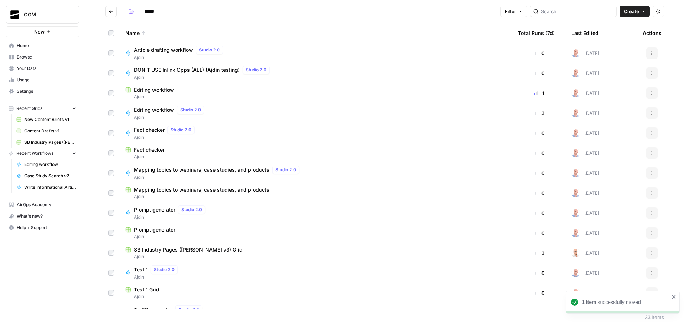
click at [163, 51] on span "Article drafting workflow" at bounding box center [163, 49] width 59 height 7
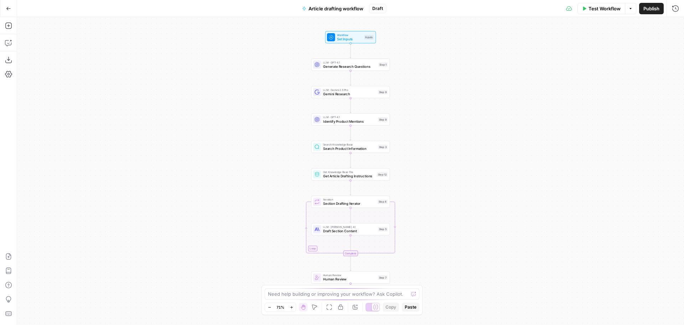
click at [605, 11] on span "Test Workflow" at bounding box center [605, 8] width 32 height 7
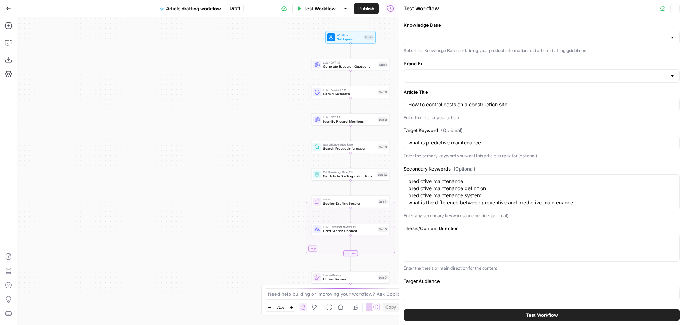
type input "Matterport Knowledge Base V2"
type input "Matterport"
click at [473, 143] on input "what is predictive maintenance" at bounding box center [541, 142] width 267 height 7
paste input "how to control costs on a construction sit"
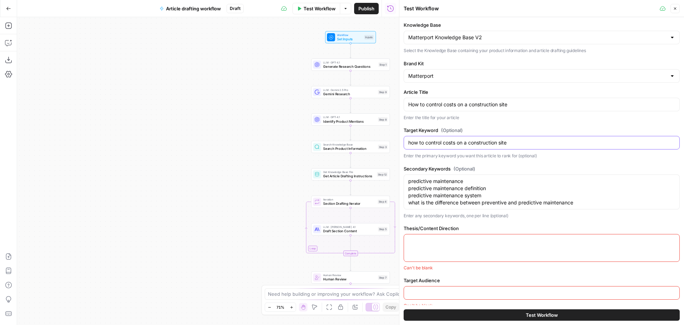
type input "how to control costs on a construction site"
click at [491, 194] on textarea "predictive maintenance predictive maintenance definition predictive maintenance…" at bounding box center [541, 191] width 267 height 29
paste textarea "importance of cost control in construction, cost control methods in constructio…"
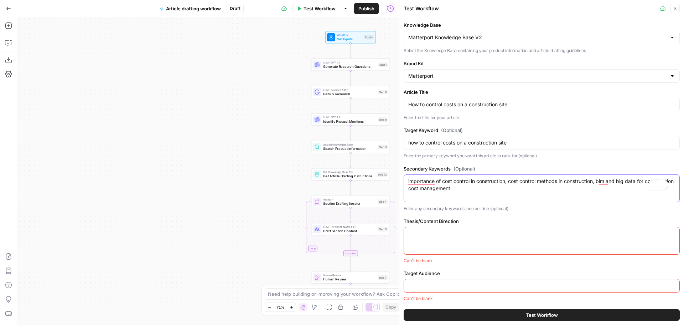
click at [508, 182] on textarea "importance of cost control in construction, cost control methods in constructio…" at bounding box center [541, 184] width 267 height 14
click at [495, 191] on textarea "importance of cost control in construction cost control methods in construction…" at bounding box center [541, 184] width 267 height 14
click at [546, 195] on textarea "importance of cost control in construction cost control methods in construction…" at bounding box center [541, 187] width 267 height 21
type textarea "importance of cost control in construction cost control methods in construction…"
click at [457, 243] on div at bounding box center [542, 241] width 276 height 28
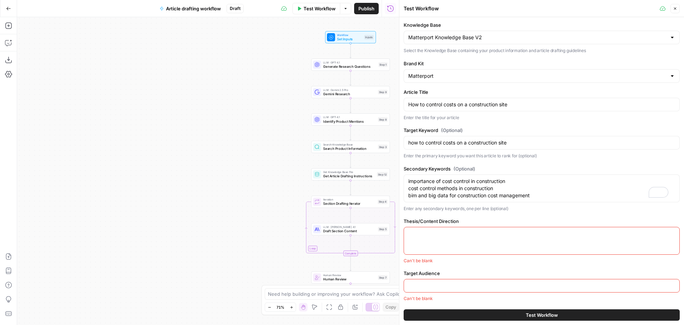
paste textarea "This article should provide tactical steps for managing and reducing constructi…"
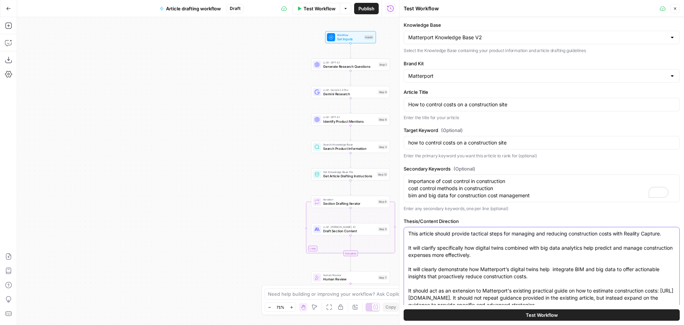
type textarea "This article should provide tactical steps for managing and reducing constructi…"
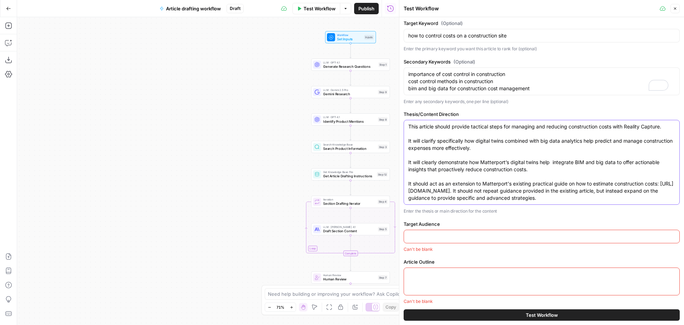
scroll to position [111, 0]
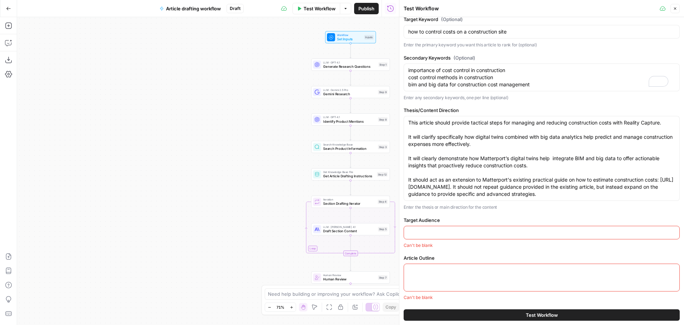
click at [438, 233] on input "Target Audience" at bounding box center [541, 232] width 267 height 7
paste input "Audience: Construction Pro Job Titles: Construction Manager Project Manager Sit…"
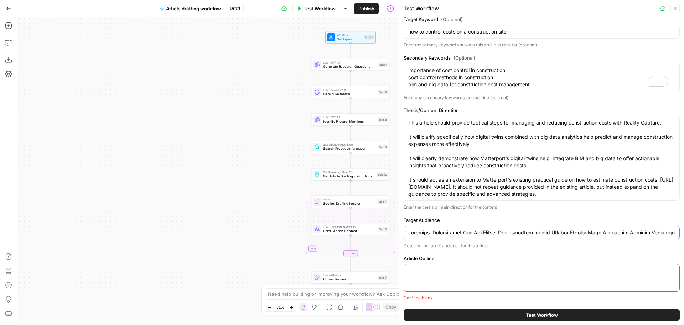
scroll to position [0, 5151]
type input "Audience: Construction Pro Job Titles: Construction Manager Project Manager Sit…"
click at [441, 283] on div at bounding box center [542, 278] width 276 height 28
click at [451, 280] on div at bounding box center [542, 277] width 276 height 28
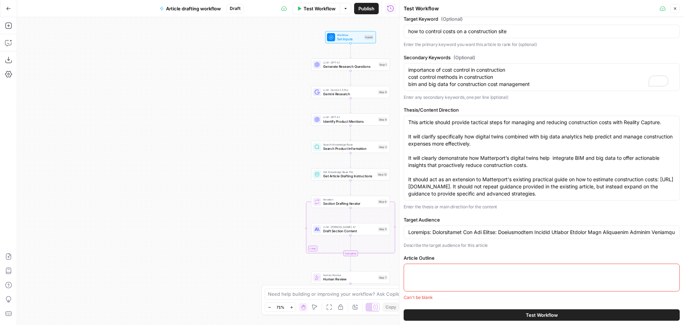
paste textarea "Intro Intro should clearly state the thesis and draw the reader in. Highlight s…"
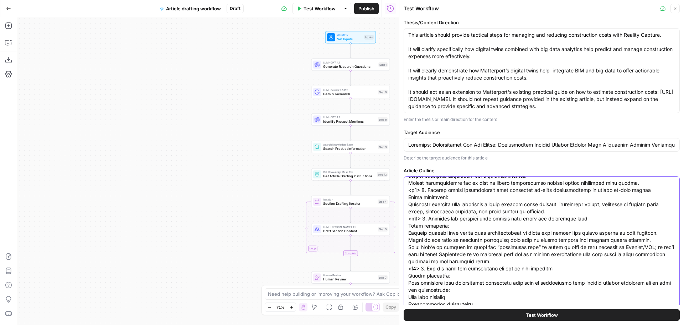
scroll to position [335, 0]
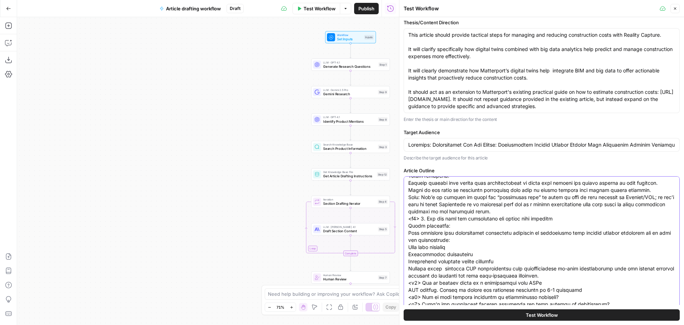
type textarea "Intro Intro should clearly state the thesis and draw the reader in. Highlight s…"
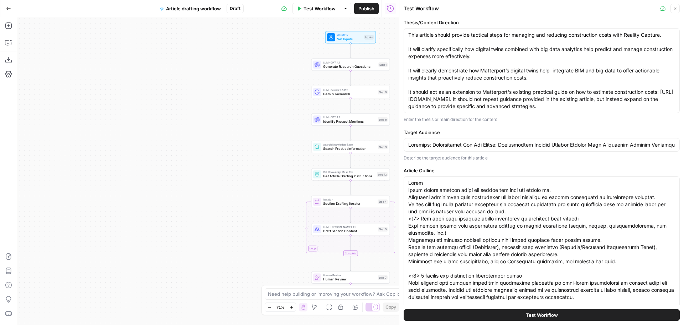
click at [552, 316] on span "Test Workflow" at bounding box center [542, 314] width 32 height 7
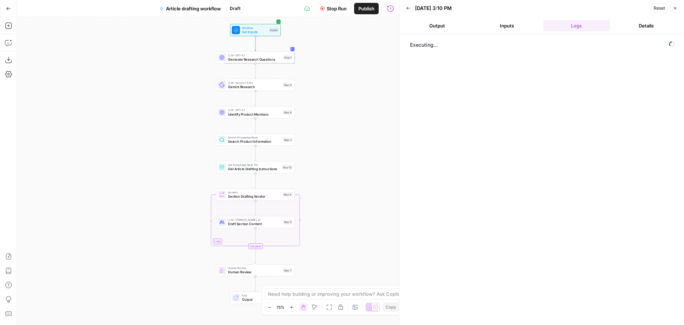
drag, startPoint x: 259, startPoint y: 161, endPoint x: 166, endPoint y: 154, distance: 93.3
click at [166, 154] on div "Workflow Set Inputs Inputs LLM · GPT-4.1 Generate Research Questions Step 1 LLM…" at bounding box center [208, 171] width 382 height 308
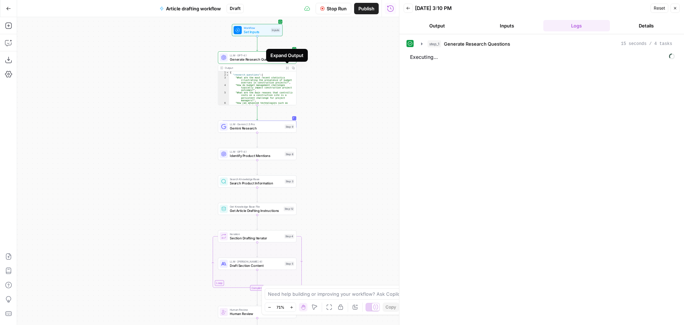
click at [287, 67] on icon "button" at bounding box center [287, 68] width 2 height 2
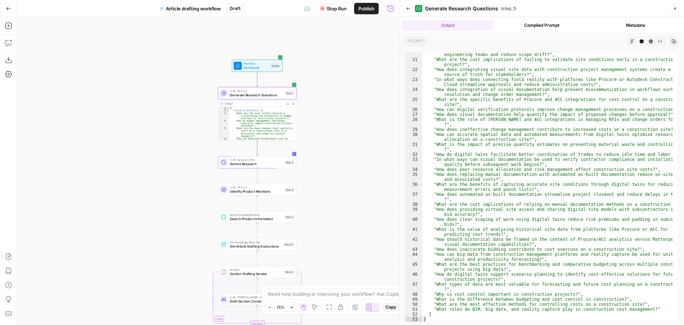
scroll to position [180, 0]
click at [558, 23] on button "Compiled Prompt" at bounding box center [541, 25] width 91 height 11
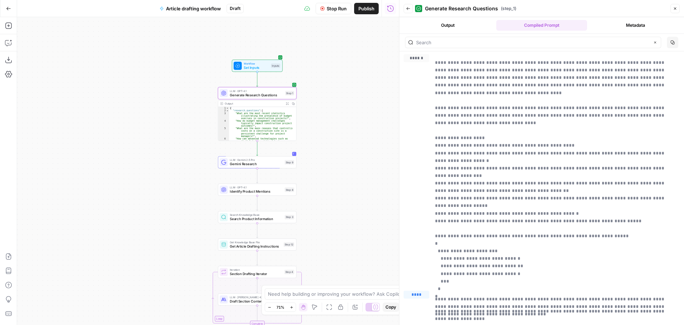
click at [455, 22] on button "Output" at bounding box center [447, 25] width 91 height 11
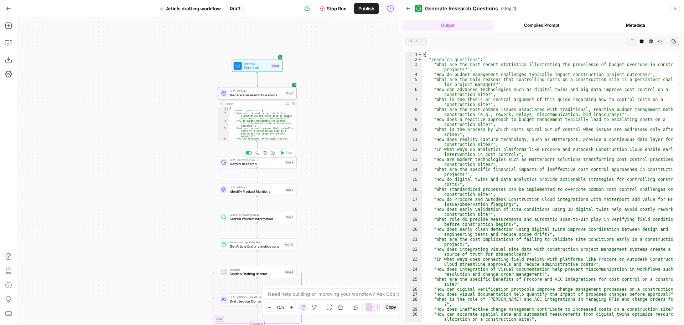
click at [264, 163] on span "Gemini Research" at bounding box center [256, 163] width 53 height 5
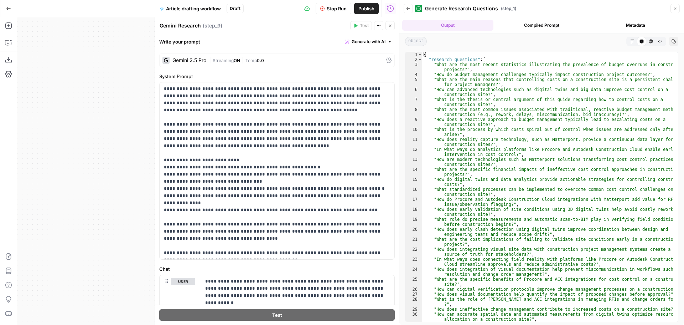
click at [390, 25] on icon "button" at bounding box center [390, 26] width 2 height 2
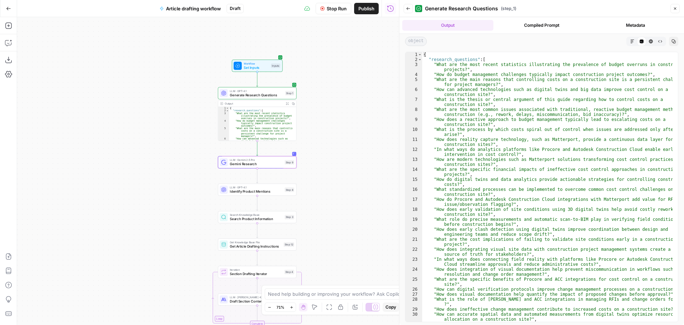
click at [409, 7] on icon "button" at bounding box center [408, 8] width 4 height 4
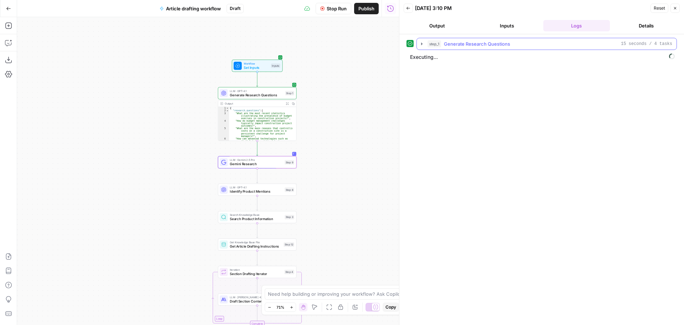
click at [421, 42] on icon "button" at bounding box center [422, 44] width 6 height 6
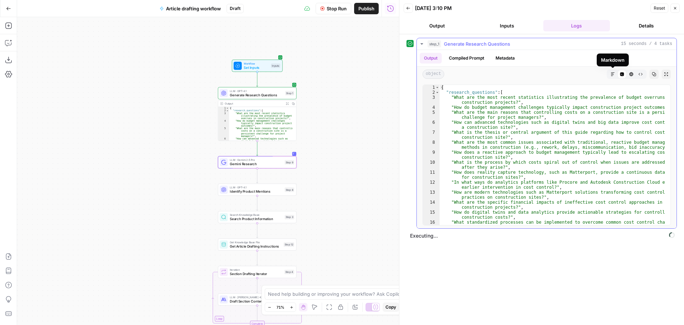
click at [614, 72] on icon "button" at bounding box center [613, 74] width 4 height 4
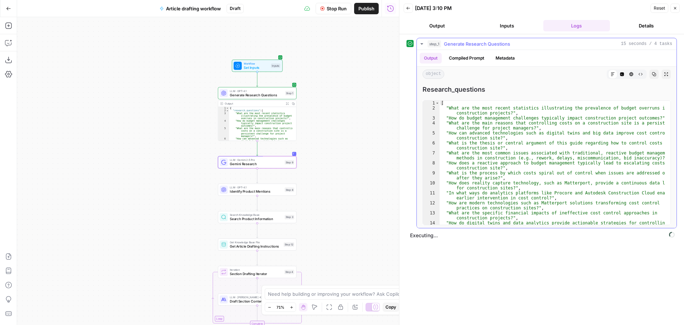
click at [442, 43] on div "step_1 Generate Research Questions 15 seconds / 4 tasks" at bounding box center [550, 43] width 245 height 7
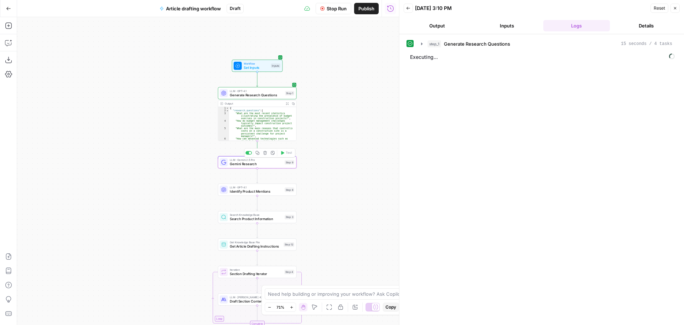
click at [230, 167] on div "LLM · Gemini 2.5 Pro Gemini Research Step 9 Copy step Delete step Add Note Test" at bounding box center [257, 162] width 79 height 12
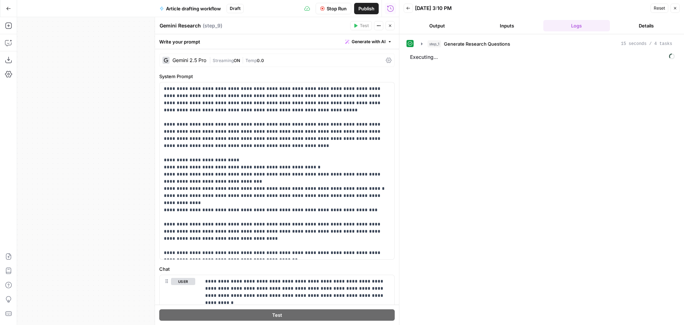
click at [393, 28] on button "Close" at bounding box center [390, 25] width 9 height 9
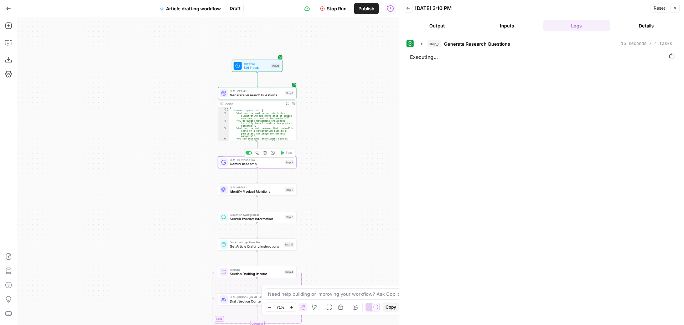
click at [271, 160] on span "LLM · Gemini 2.5 Pro" at bounding box center [256, 160] width 53 height 4
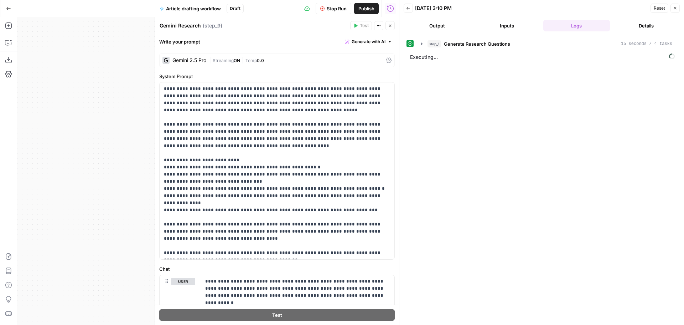
click at [391, 25] on icon "button" at bounding box center [390, 26] width 2 height 2
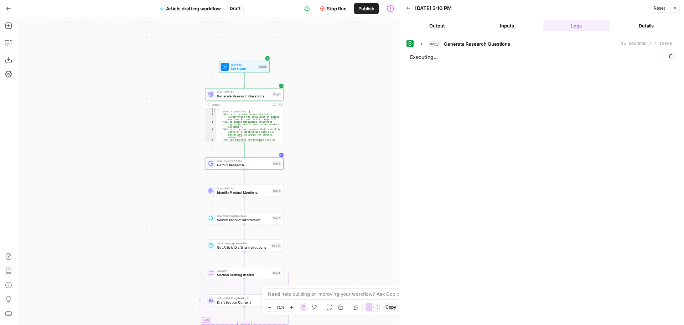
click at [335, 161] on div "Workflow Set Inputs Inputs LLM · GPT-4.1 Generate Research Questions Step 1 Out…" at bounding box center [208, 171] width 382 height 308
click at [267, 165] on span "Gemini Research" at bounding box center [243, 165] width 53 height 5
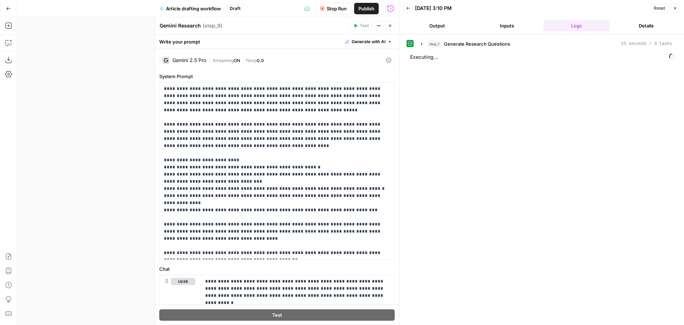
click at [269, 61] on div "| Streaming ON | Temp 0.0" at bounding box center [296, 60] width 174 height 7
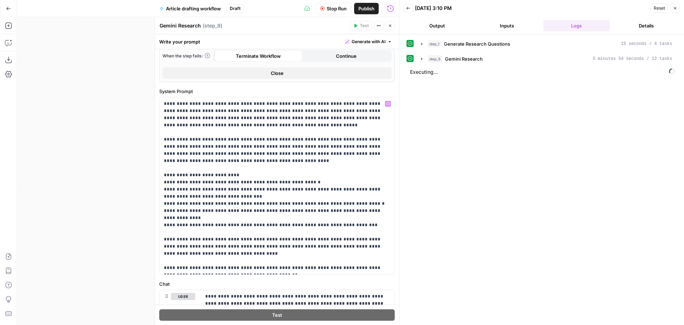
scroll to position [285, 0]
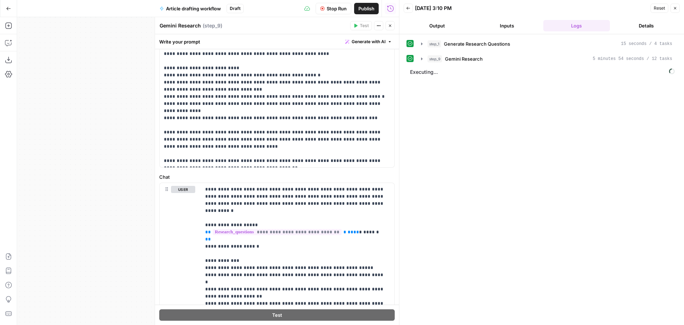
click at [392, 25] on button "Close" at bounding box center [390, 25] width 9 height 9
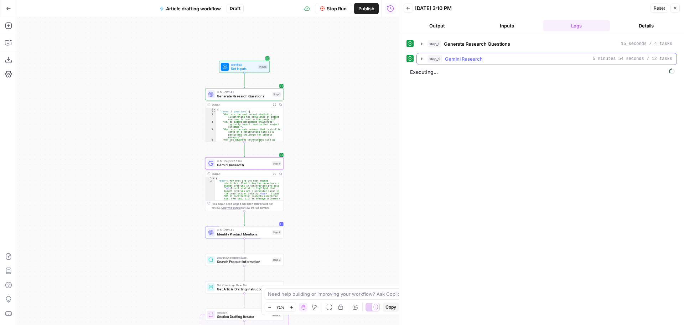
click at [432, 59] on span "step_9" at bounding box center [435, 58] width 15 height 7
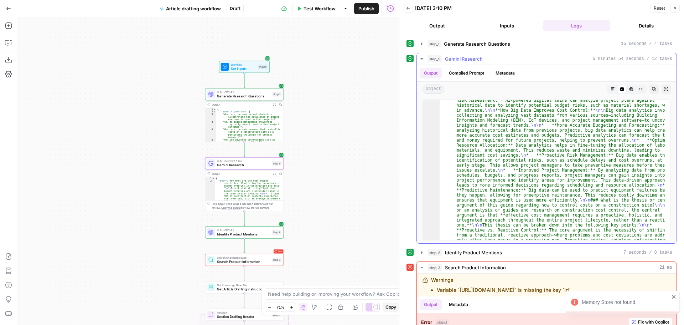
scroll to position [406, 0]
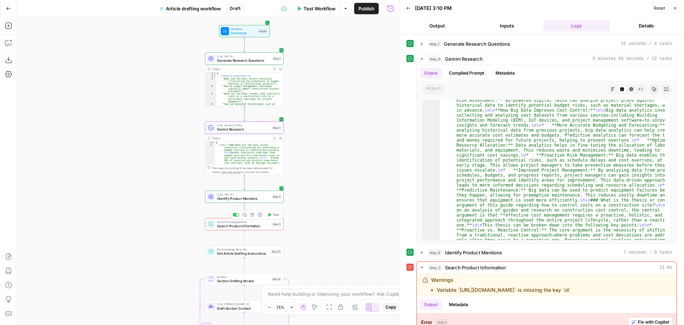
click at [256, 225] on span "Search Product Information" at bounding box center [243, 225] width 53 height 5
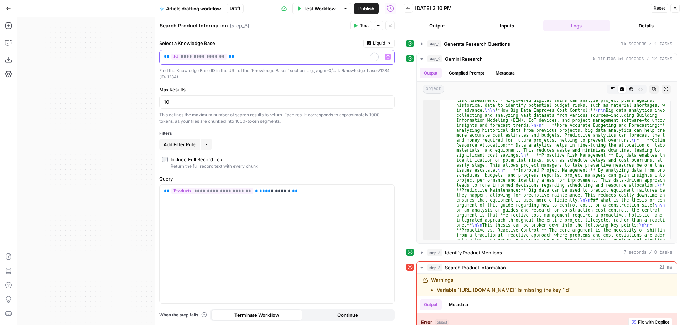
click at [256, 56] on p "**********" at bounding box center [271, 56] width 215 height 7
click at [392, 24] on icon "button" at bounding box center [390, 26] width 4 height 4
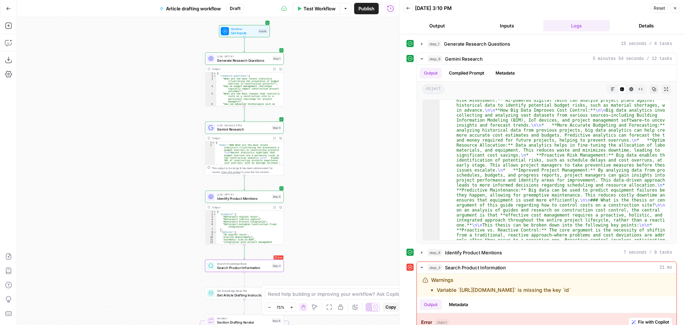
scroll to position [34, 0]
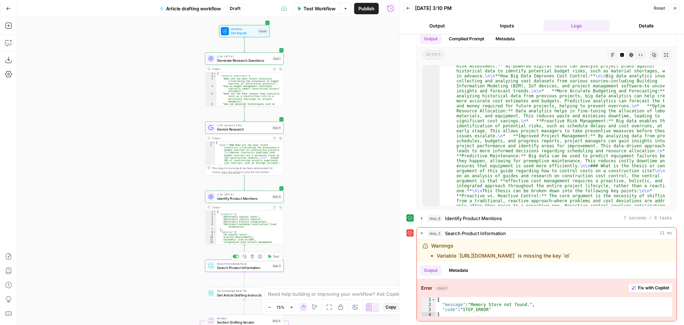
click at [234, 266] on span "Search Product Information" at bounding box center [243, 267] width 53 height 5
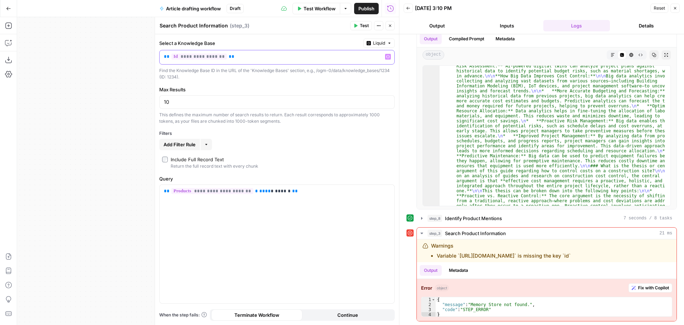
click at [253, 56] on p "**********" at bounding box center [277, 56] width 226 height 7
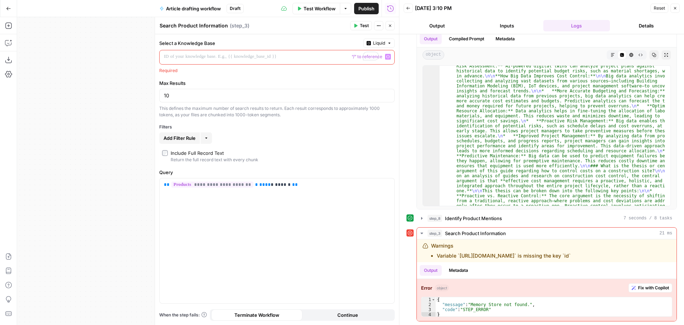
click at [389, 55] on button "Variables Menu" at bounding box center [388, 57] width 6 height 6
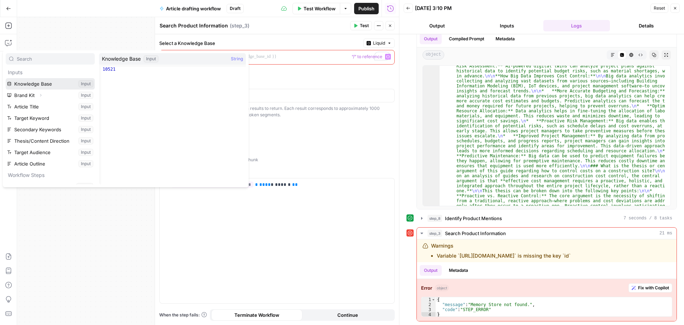
click at [37, 85] on button "Select variable Knowledge Base" at bounding box center [50, 83] width 89 height 11
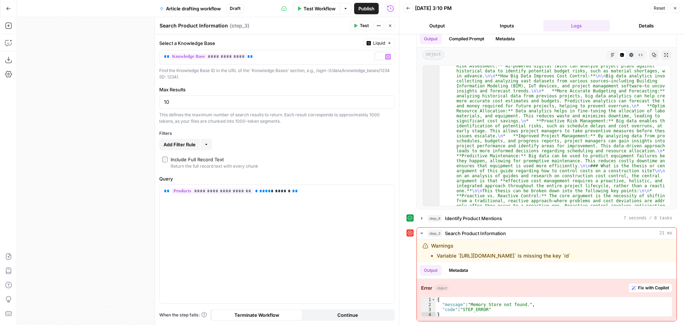
click at [391, 24] on icon "button" at bounding box center [390, 26] width 4 height 4
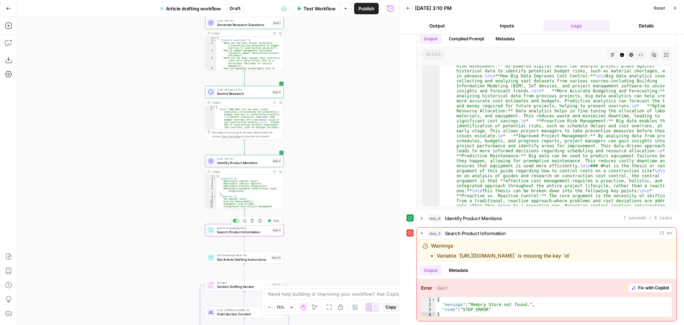
click at [270, 222] on icon "button" at bounding box center [269, 221] width 3 height 4
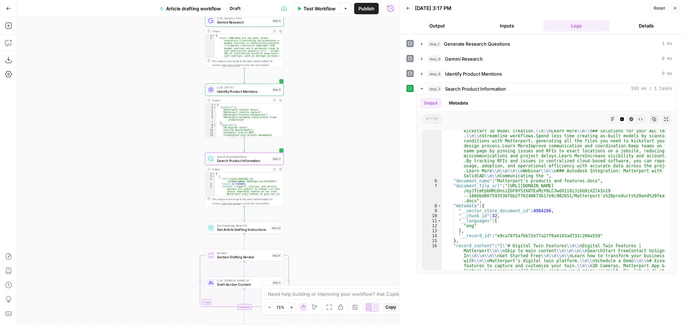
scroll to position [65, 0]
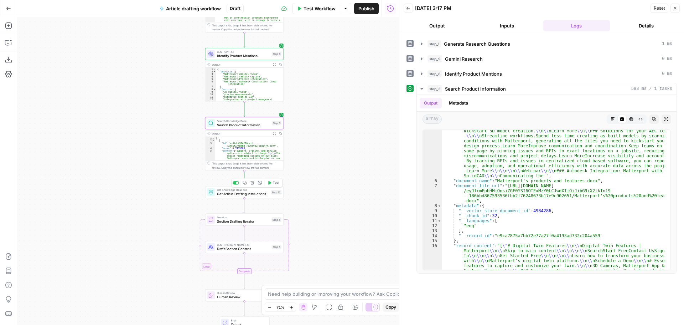
click at [277, 182] on span "Test" at bounding box center [276, 182] width 6 height 5
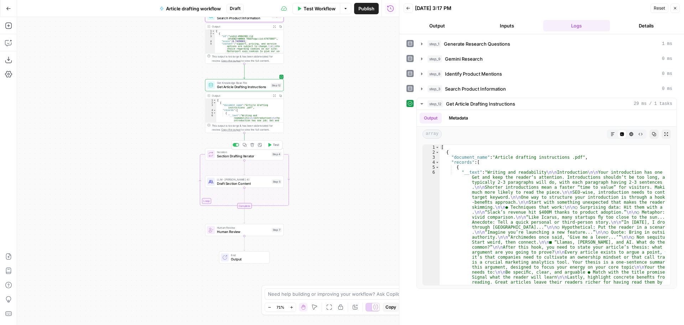
click at [274, 144] on span "Test" at bounding box center [276, 145] width 6 height 5
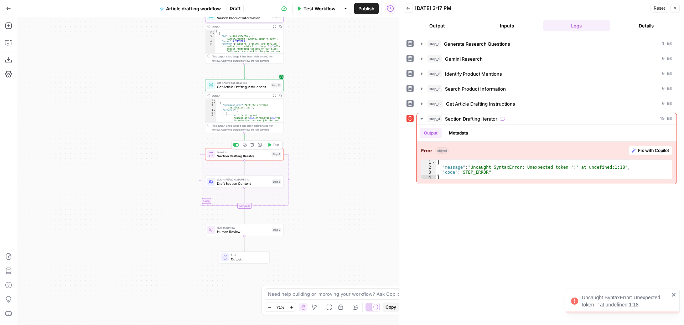
click at [230, 156] on span "Section Drafting Iterator" at bounding box center [243, 155] width 52 height 5
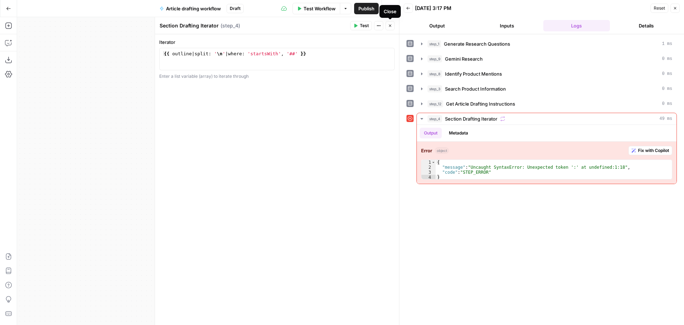
click at [391, 25] on icon "button" at bounding box center [390, 26] width 2 height 2
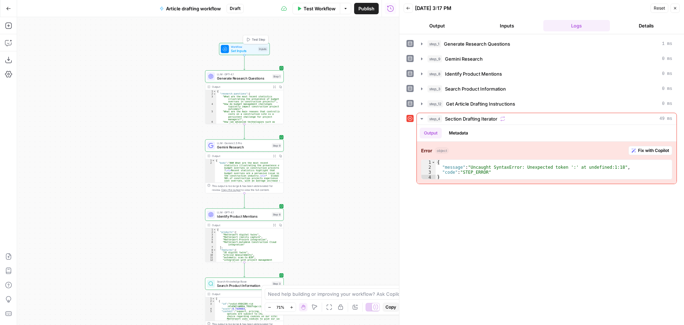
click at [243, 49] on span "Set Inputs" at bounding box center [243, 50] width 25 height 5
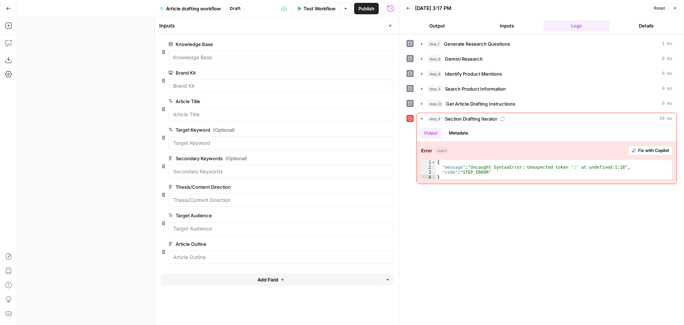
click at [388, 25] on icon "button" at bounding box center [390, 26] width 4 height 4
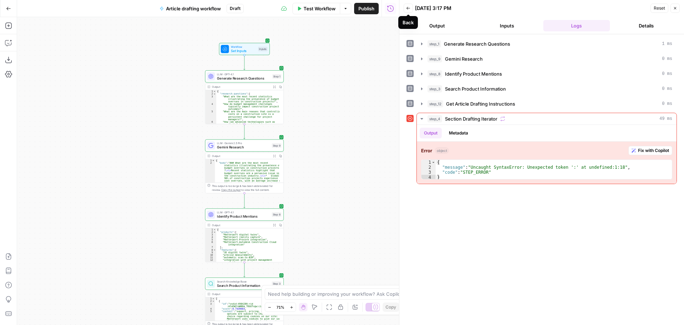
click at [411, 7] on button "Back" at bounding box center [408, 8] width 9 height 9
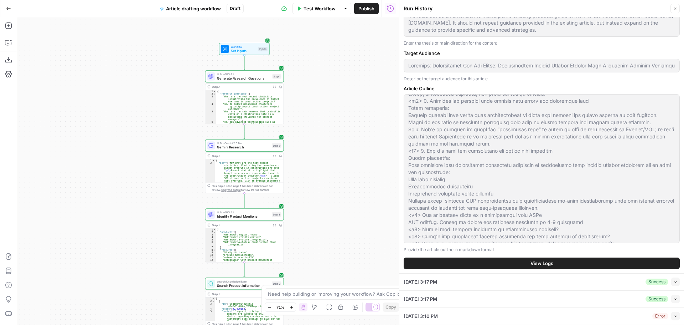
scroll to position [335, 0]
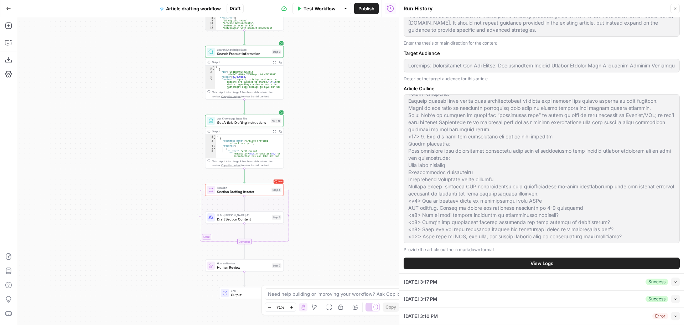
click at [233, 190] on span "Section Drafting Iterator" at bounding box center [243, 191] width 52 height 5
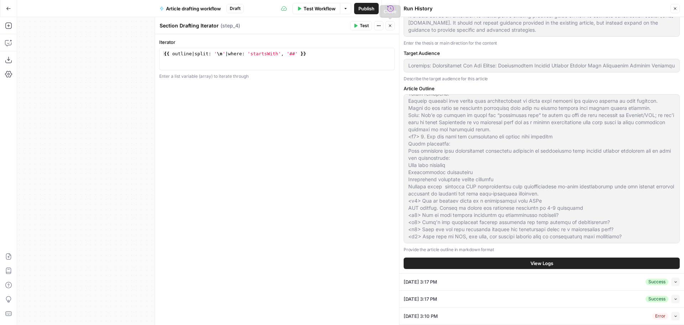
click at [392, 26] on button "Close" at bounding box center [390, 25] width 9 height 9
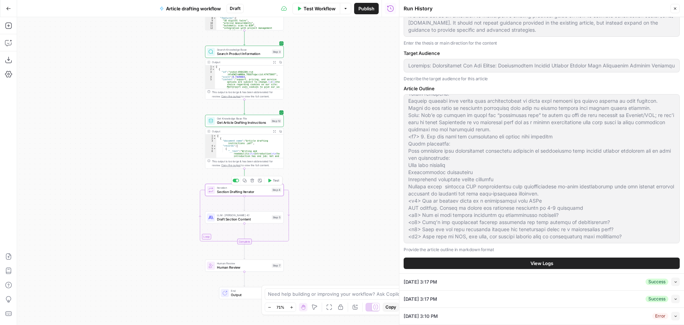
click at [245, 191] on span "Section Drafting Iterator" at bounding box center [243, 191] width 52 height 5
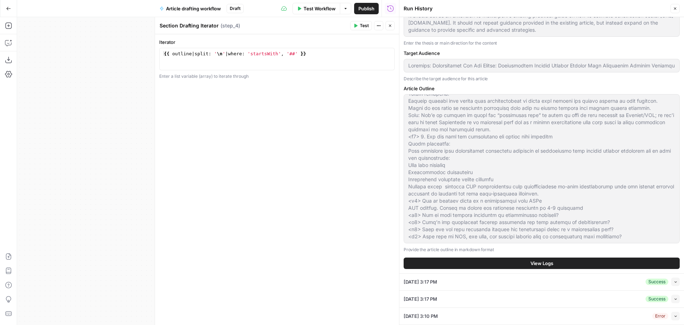
click at [392, 26] on icon "button" at bounding box center [390, 26] width 4 height 4
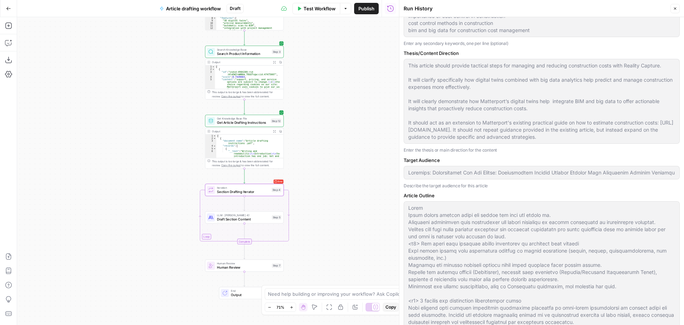
scroll to position [0, 0]
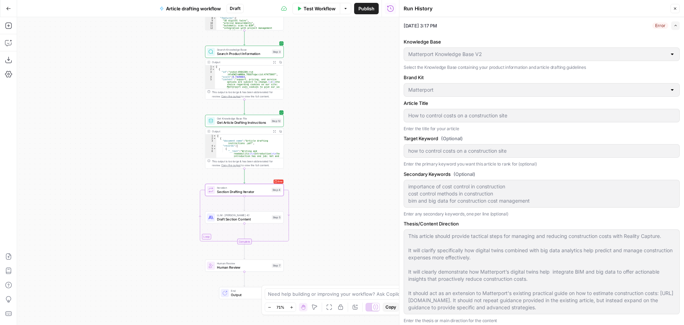
click at [675, 26] on icon "button" at bounding box center [676, 25] width 2 height 1
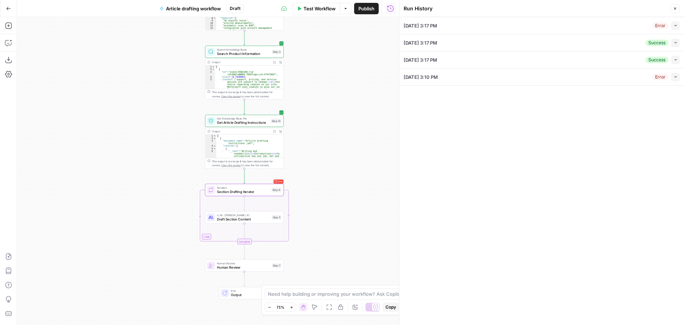
click at [520, 78] on div "08/29/25 at 3:10 PM Error Collapse" at bounding box center [542, 76] width 276 height 17
click at [677, 77] on icon "button" at bounding box center [676, 77] width 4 height 4
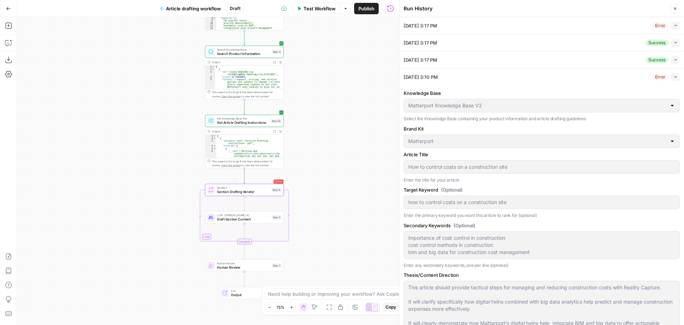
click at [245, 191] on span "Section Drafting Iterator" at bounding box center [243, 191] width 52 height 5
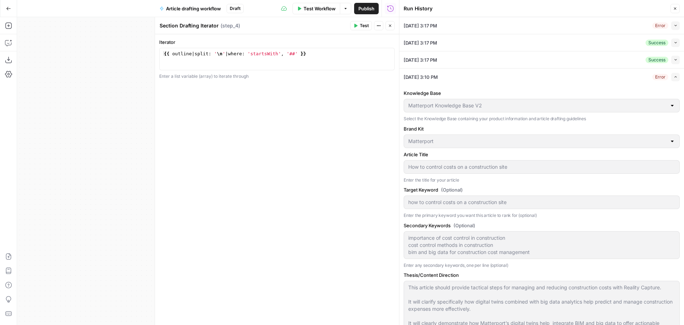
click at [392, 25] on icon "button" at bounding box center [390, 26] width 4 height 4
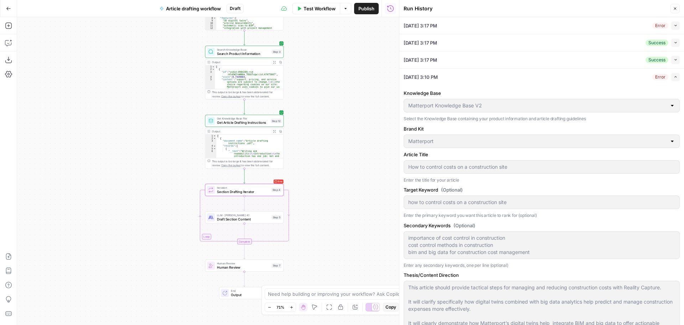
click at [678, 6] on button "Close" at bounding box center [675, 8] width 9 height 9
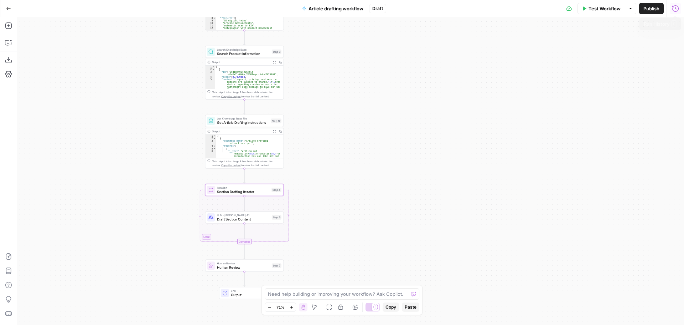
click at [676, 8] on icon "button" at bounding box center [675, 8] width 6 height 6
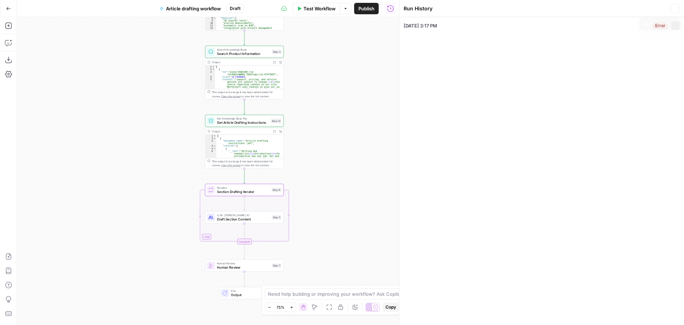
type input "Matterport Knowledge Base V2"
type input "Matterport"
type input "How to control costs on a construction site"
type input "how to control costs on a construction site"
type input "Audience: Construction Pro Job Titles: Construction Manager Project Manager Sit…"
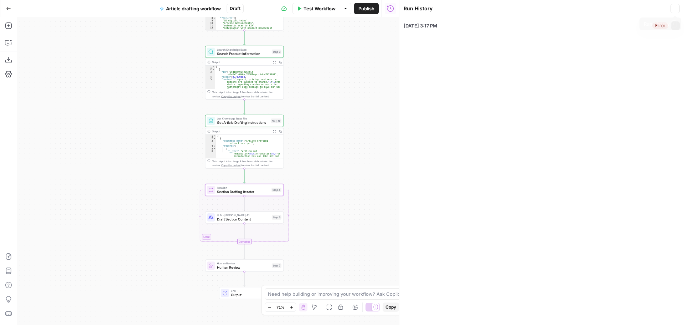
type textarea "importance of cost control in construction cost control methods in construction…"
type textarea "This article should provide tactical steps for managing and reducing constructi…"
type textarea "Intro Intro should clearly state the thesis and draw the reader in. Highlight s…"
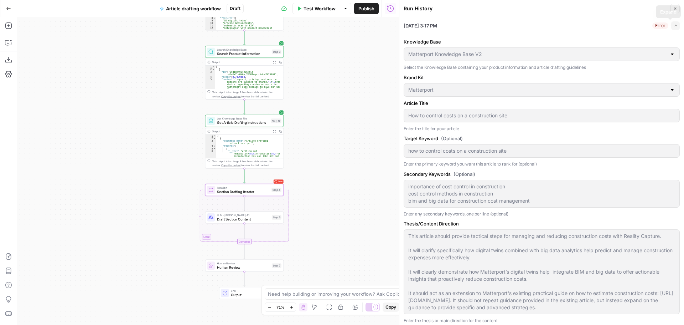
click at [673, 25] on button "Expand" at bounding box center [675, 25] width 9 height 9
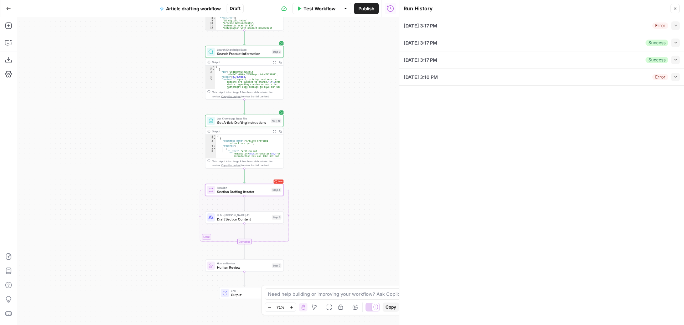
click at [631, 79] on div "08/29/25 at 3:10 PM Error Collapse" at bounding box center [542, 76] width 276 height 17
click at [676, 76] on icon "button" at bounding box center [676, 77] width 4 height 4
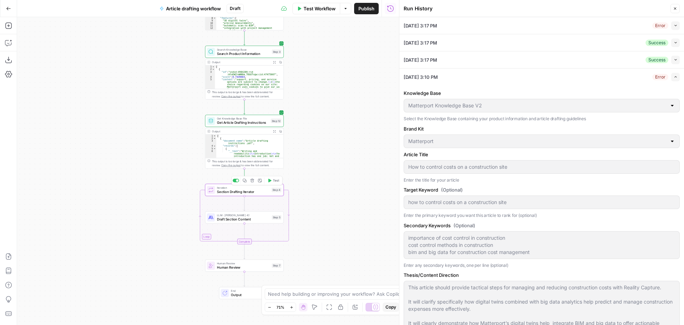
click at [273, 178] on span "Test" at bounding box center [276, 180] width 6 height 5
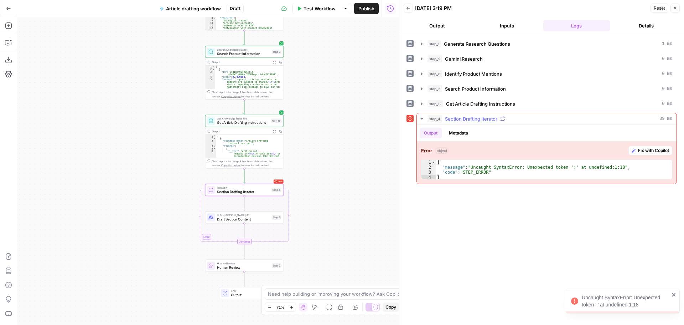
click at [650, 150] on span "Fix with Copilot" at bounding box center [653, 150] width 31 height 6
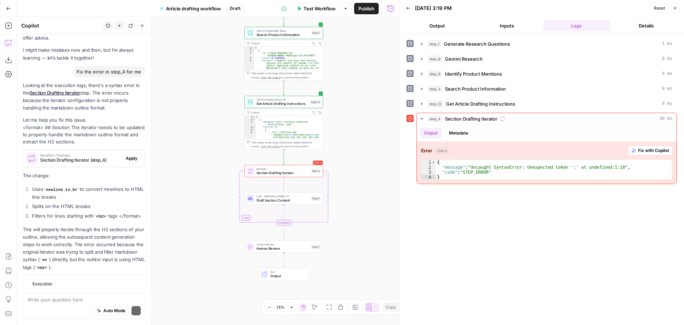
scroll to position [46, 0]
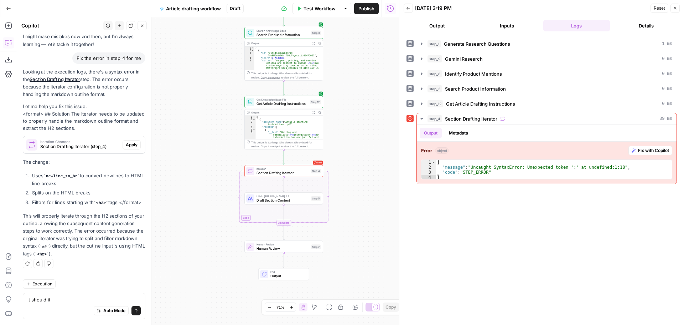
type textarea "it should ite"
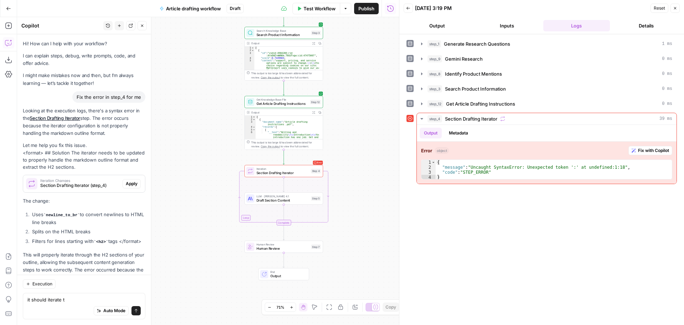
scroll to position [46, 0]
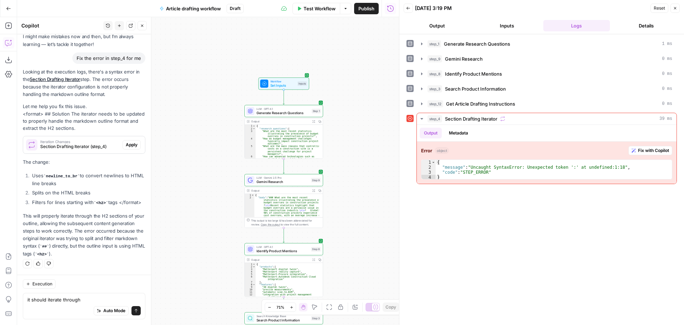
click at [512, 26] on button "Inputs" at bounding box center [507, 25] width 67 height 11
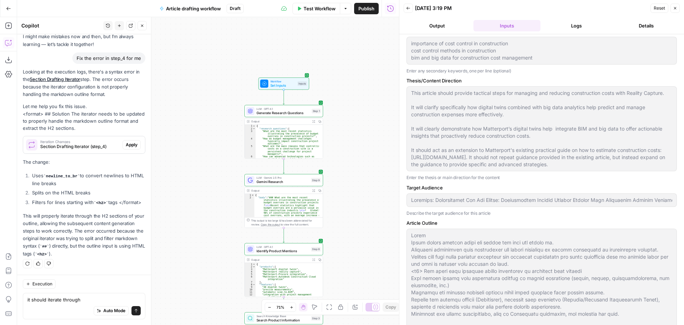
scroll to position [209, 0]
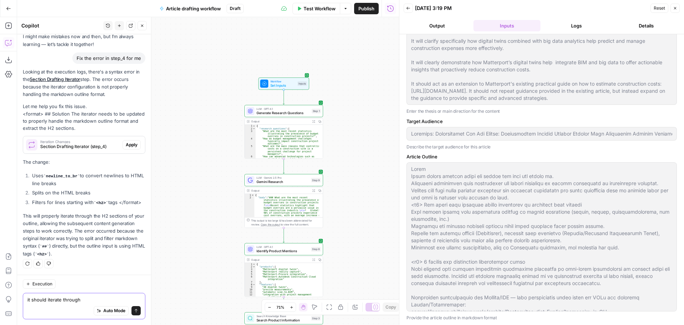
click at [97, 300] on textarea "it should iterate through" at bounding box center [83, 299] width 113 height 7
drag, startPoint x: 81, startPoint y: 253, endPoint x: 88, endPoint y: 253, distance: 7.5
click at [49, 253] on code "<h2>" at bounding box center [42, 254] width 14 height 4
copy code "<h2>"
click at [100, 298] on textarea "it should iterate through" at bounding box center [83, 299] width 113 height 7
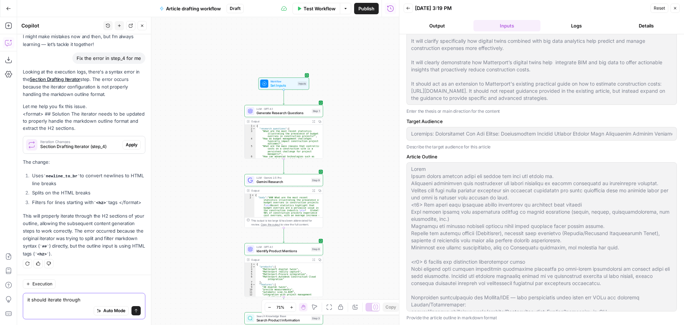
paste textarea "<h2>"
click at [103, 298] on textarea "it should iterate through <h2>, <h2>" at bounding box center [83, 299] width 113 height 7
click at [113, 300] on textarea "it should iterate through <h2>, <h3>" at bounding box center [83, 299] width 113 height 7
paste textarea "<h2>"
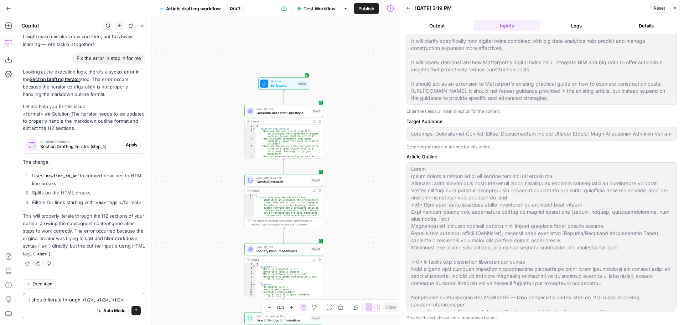
click at [118, 301] on textarea "it should iterate through <h2>, <h3>, <h2>" at bounding box center [83, 299] width 113 height 7
click at [132, 299] on textarea "it should iterate through <h2>, <h3>, <h4 >" at bounding box center [83, 299] width 113 height 7
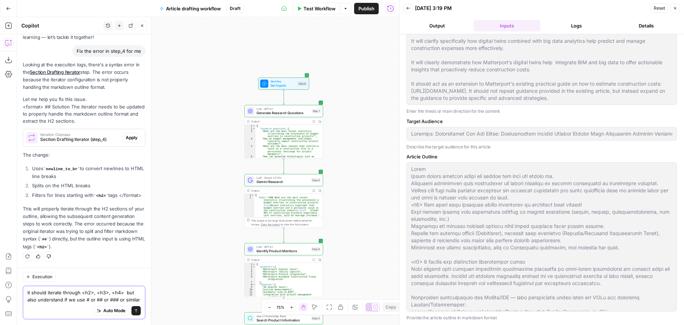
scroll to position [60, 0]
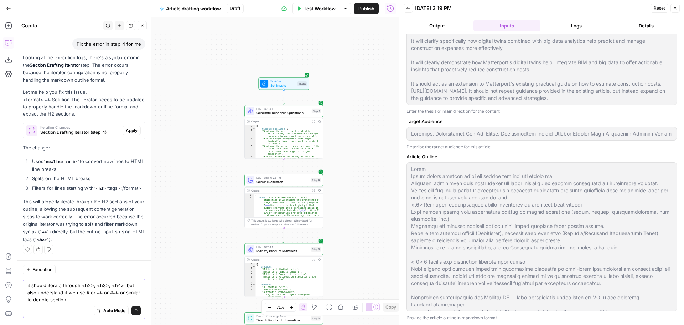
type textarea "it should iterate through <h2>, <h3>, <h4> but also understand if we use # or #…"
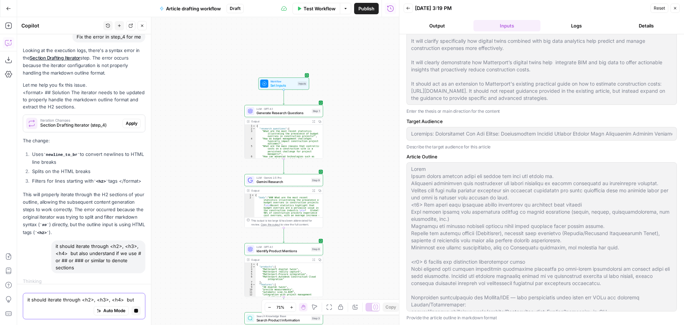
scroll to position [74, 0]
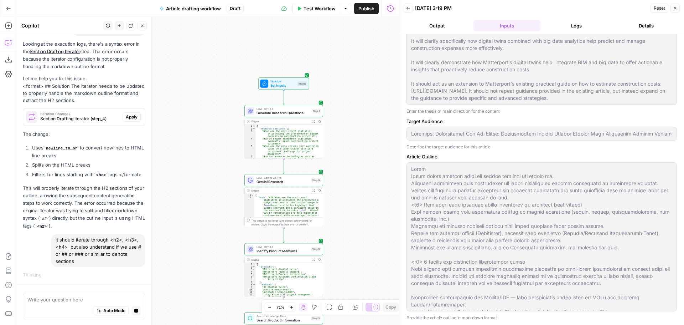
click at [408, 8] on icon "button" at bounding box center [408, 8] width 4 height 4
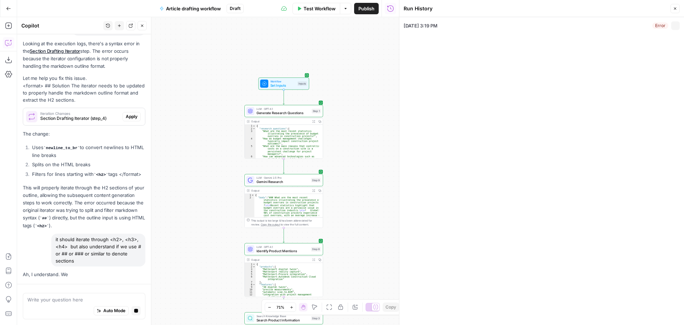
type input "Matterport Knowledge Base V2"
type input "Matterport"
type input "How to control costs on a construction site"
type input "how to control costs on a construction site"
type input "Audience: Construction Pro Job Titles: Construction Manager Project Manager Sit…"
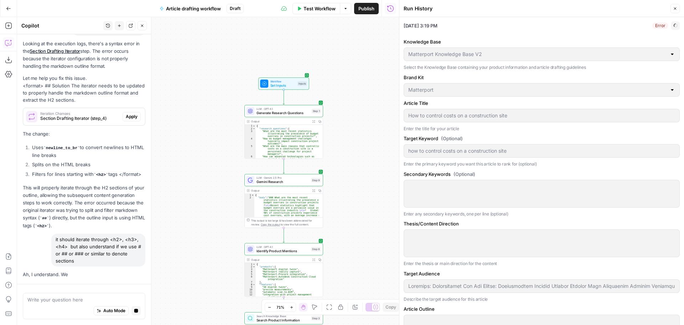
type textarea "importance of cost control in construction cost control methods in construction…"
type textarea "This article should provide tactical steps for managing and reducing constructi…"
type textarea "Intro Intro should clearly state the thesis and draw the reader in. Highlight s…"
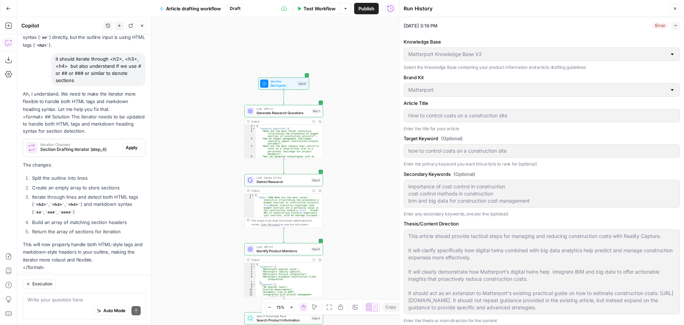
scroll to position [268, 0]
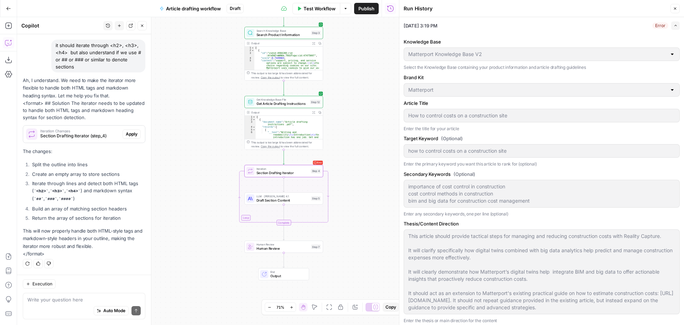
click at [126, 133] on span "Apply" at bounding box center [132, 134] width 12 height 6
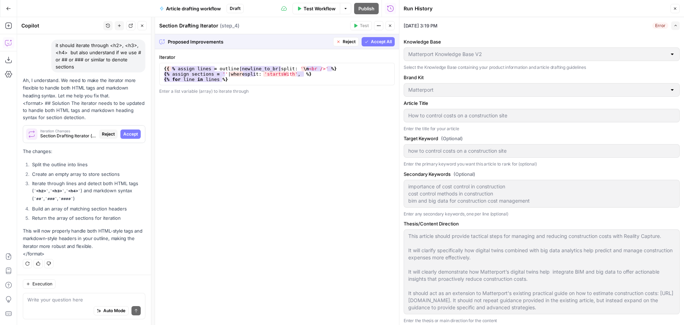
click at [380, 42] on span "Accept All" at bounding box center [381, 41] width 21 height 6
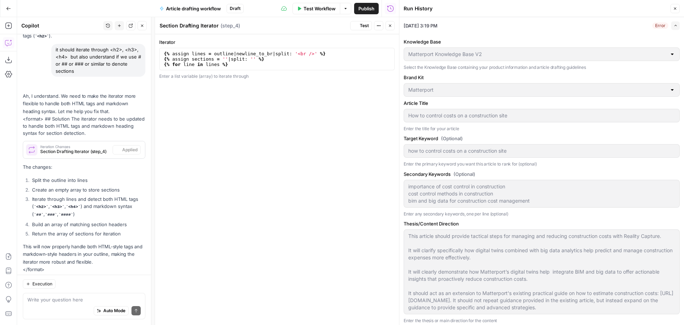
scroll to position [291, 0]
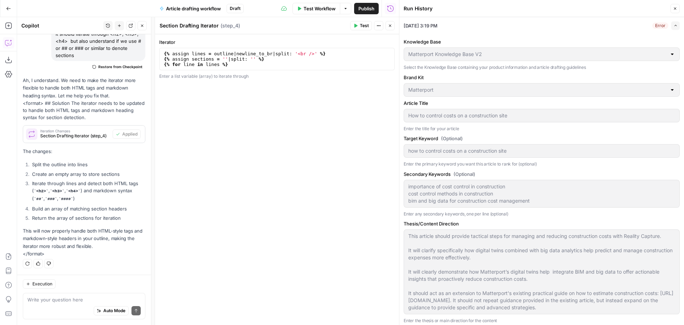
click at [392, 24] on icon "button" at bounding box center [390, 26] width 4 height 4
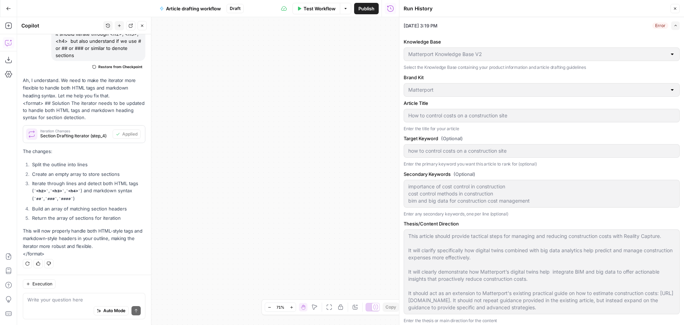
drag, startPoint x: 340, startPoint y: 168, endPoint x: 390, endPoint y: 134, distance: 60.4
click at [409, 128] on body "OGM New Home Browse Your Data Usage Settings Recent Grids New Content Briefs v1…" at bounding box center [342, 162] width 684 height 325
click at [507, 204] on body "OGM New Home Browse Your Data Usage Settings Recent Grids New Content Briefs v1…" at bounding box center [342, 162] width 684 height 325
drag, startPoint x: 304, startPoint y: 175, endPoint x: 348, endPoint y: 250, distance: 87.0
click at [355, 275] on div "Workflow Set Inputs Inputs LLM · GPT-4.1 Generate Research Questions Step 1 Out…" at bounding box center [208, 171] width 382 height 308
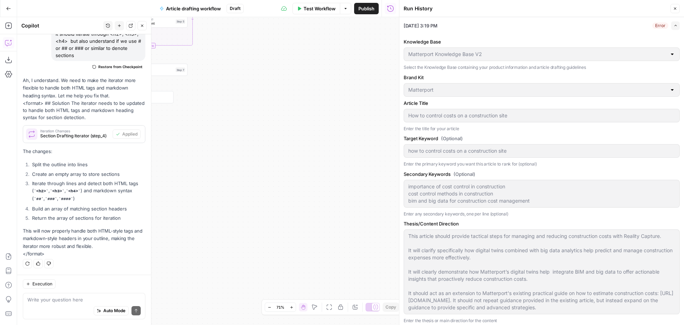
click at [416, 244] on body "OGM New Home Browse Your Data Usage Settings Recent Grids New Content Briefs v1…" at bounding box center [342, 162] width 684 height 325
drag, startPoint x: 318, startPoint y: 238, endPoint x: 355, endPoint y: 258, distance: 42.0
click at [355, 258] on div "Workflow Set Inputs Inputs LLM · GPT-4.1 Generate Research Questions Step 1 Out…" at bounding box center [208, 171] width 382 height 308
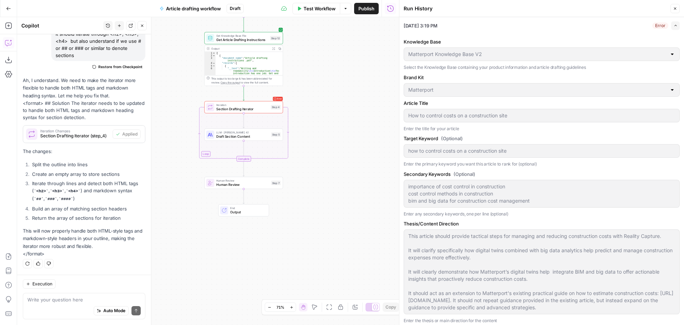
drag, startPoint x: 261, startPoint y: 242, endPoint x: 274, endPoint y: 256, distance: 19.4
click at [274, 256] on div "Workflow Set Inputs Inputs LLM · GPT-4.1 Generate Research Questions Step 1 Out…" at bounding box center [208, 171] width 382 height 308
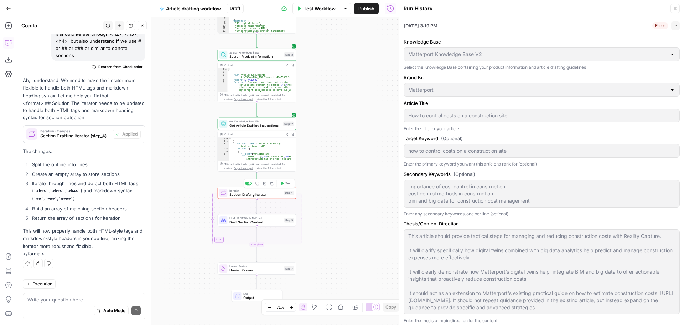
click at [288, 184] on span "Test" at bounding box center [288, 183] width 6 height 5
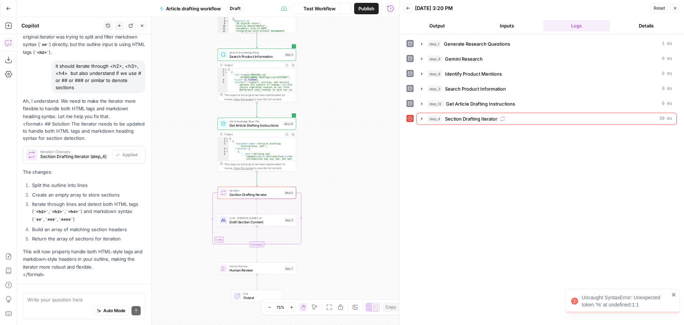
scroll to position [291, 0]
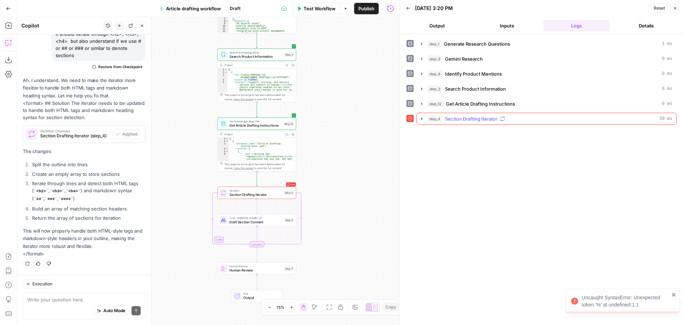
click at [472, 116] on span "Section Drafting Iterator" at bounding box center [471, 118] width 52 height 7
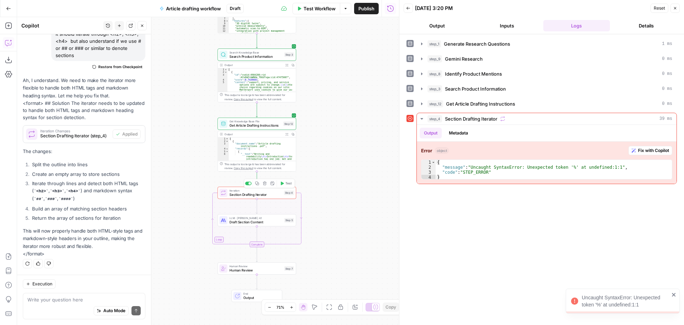
click at [254, 192] on span "Section Drafting Iterator" at bounding box center [255, 194] width 52 height 5
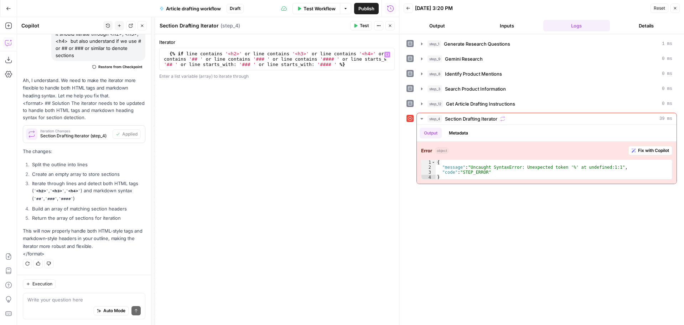
scroll to position [0, 0]
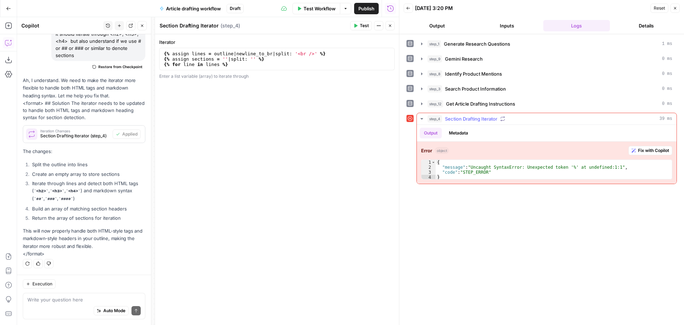
click at [654, 151] on span "Fix with Copilot" at bounding box center [653, 150] width 31 height 6
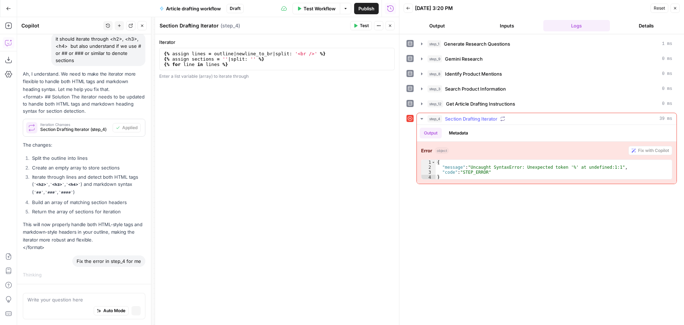
scroll to position [274, 0]
click at [388, 26] on button "Close" at bounding box center [390, 25] width 9 height 9
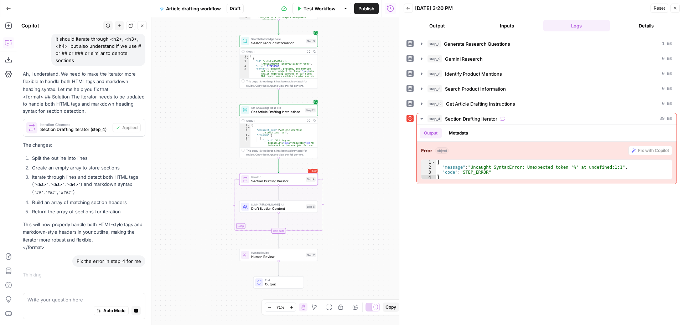
drag, startPoint x: 353, startPoint y: 127, endPoint x: 375, endPoint y: 114, distance: 25.6
click at [375, 114] on div "Workflow Set Inputs Inputs LLM · GPT-4.1 Generate Research Questions Step 1 Out…" at bounding box center [208, 171] width 382 height 308
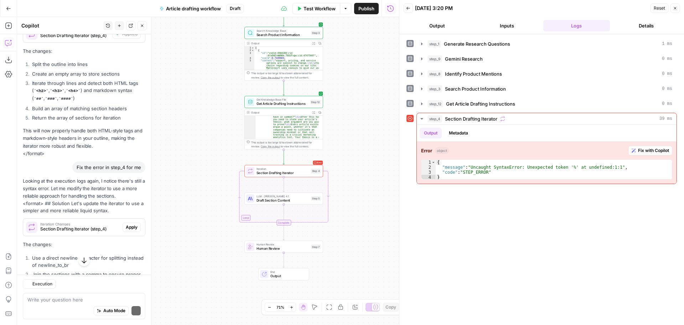
scroll to position [407, 0]
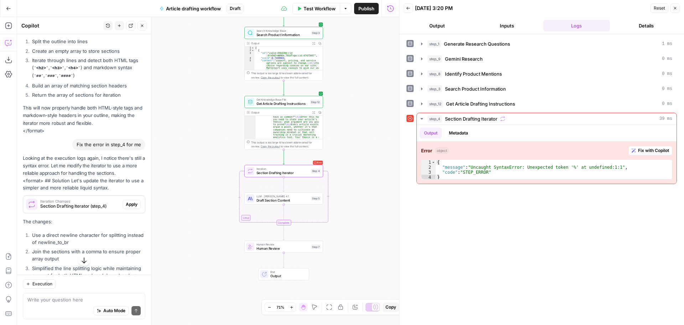
click at [130, 207] on span "Apply" at bounding box center [132, 204] width 12 height 6
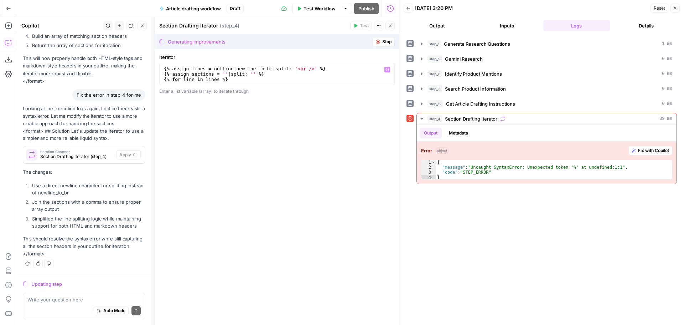
scroll to position [14, 0]
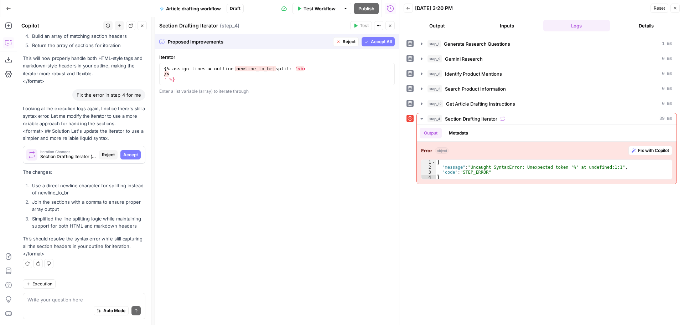
click at [123, 151] on span "Accept" at bounding box center [130, 154] width 15 height 6
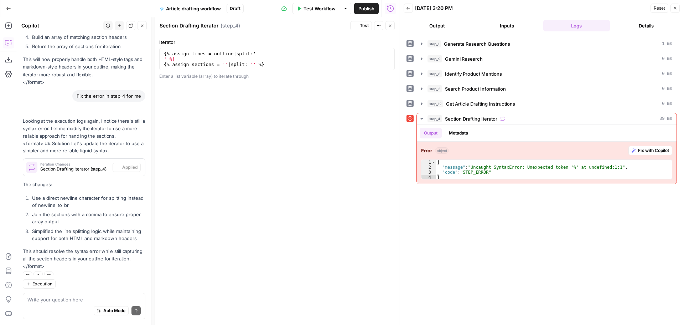
scroll to position [489, 0]
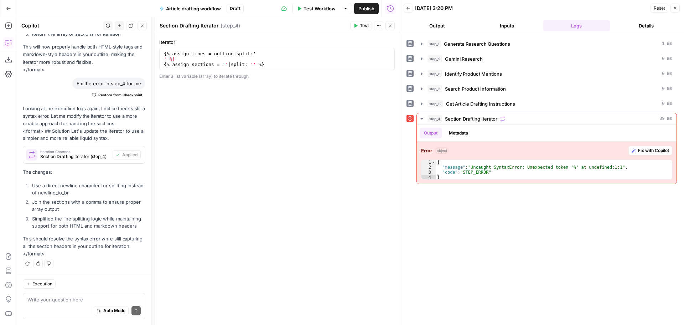
click at [391, 26] on icon "button" at bounding box center [390, 26] width 4 height 4
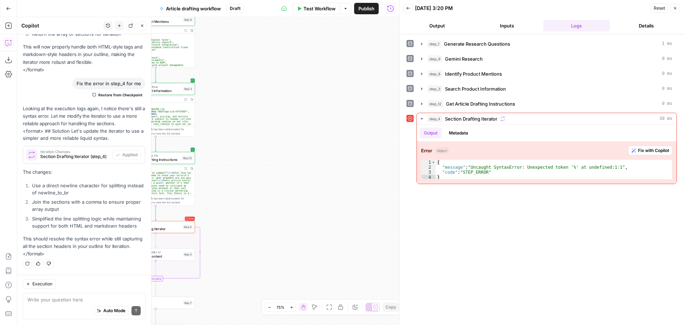
drag, startPoint x: 320, startPoint y: 189, endPoint x: 377, endPoint y: 215, distance: 62.3
click at [377, 215] on div "Workflow Set Inputs Inputs LLM · GPT-4.1 Generate Research Questions Step 1 Out…" at bounding box center [208, 171] width 382 height 308
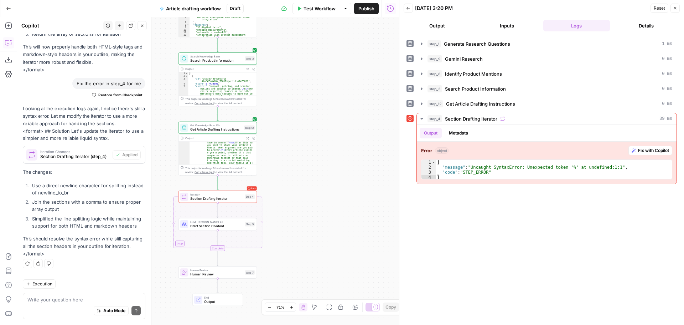
drag, startPoint x: 369, startPoint y: 189, endPoint x: 392, endPoint y: 188, distance: 22.8
click at [397, 186] on body "OGM New Home Browse Your Data Usage Settings Recent Grids New Content Briefs v1…" at bounding box center [342, 162] width 684 height 325
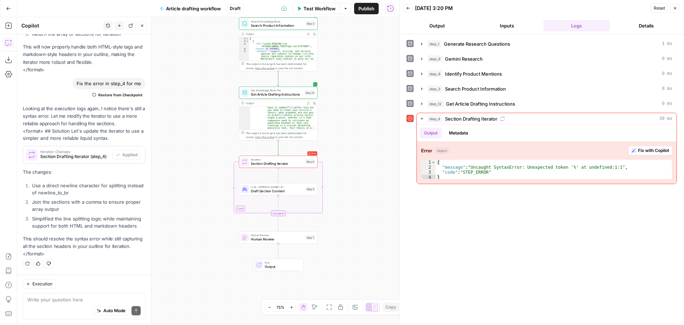
drag, startPoint x: 340, startPoint y: 220, endPoint x: 372, endPoint y: 188, distance: 45.9
click at [372, 188] on div "Workflow Set Inputs Inputs LLM · GPT-4.1 Generate Research Questions Step 1 Out…" at bounding box center [208, 171] width 382 height 308
click at [308, 153] on span "Test" at bounding box center [310, 152] width 6 height 5
click at [660, 151] on span "Fix with Copilot" at bounding box center [653, 150] width 31 height 6
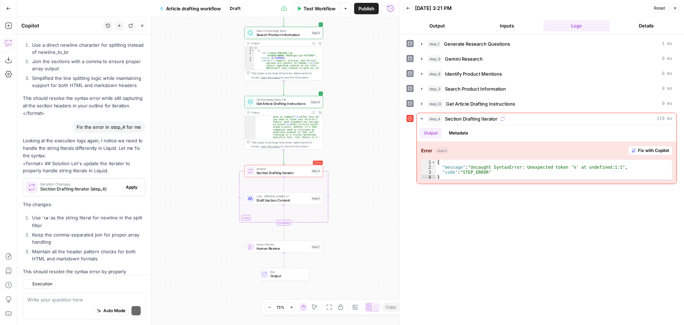
scroll to position [663, 0]
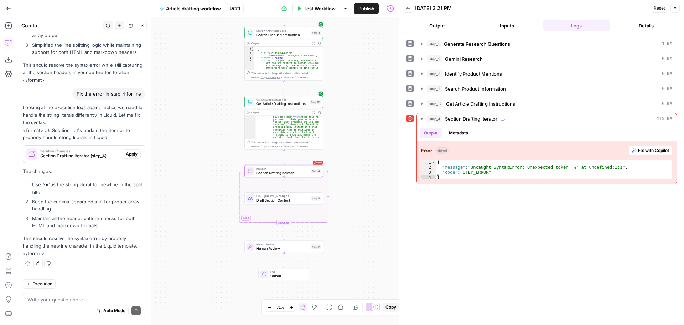
click at [126, 154] on span "Apply" at bounding box center [132, 154] width 12 height 6
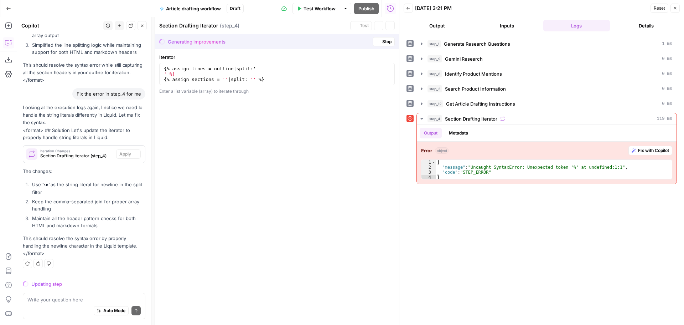
scroll to position [629, 0]
click at [383, 42] on span "Accept All" at bounding box center [381, 41] width 21 height 6
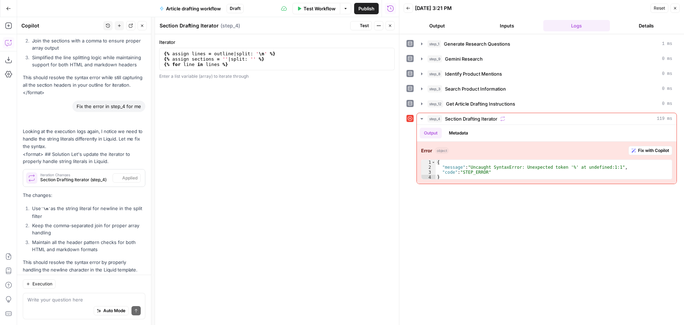
scroll to position [674, 0]
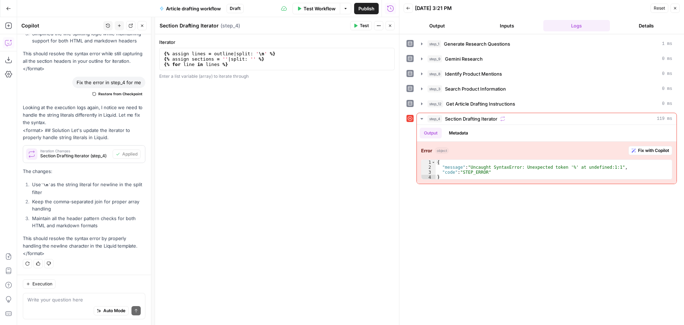
click at [389, 25] on icon "button" at bounding box center [390, 26] width 2 height 2
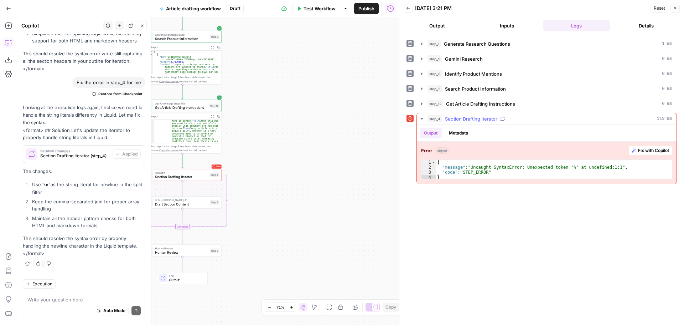
drag, startPoint x: 291, startPoint y: 172, endPoint x: 421, endPoint y: 174, distance: 130.1
click at [421, 174] on body "OGM New Home Browse Your Data Usage Settings Recent Grids New Content Briefs v1…" at bounding box center [342, 162] width 684 height 325
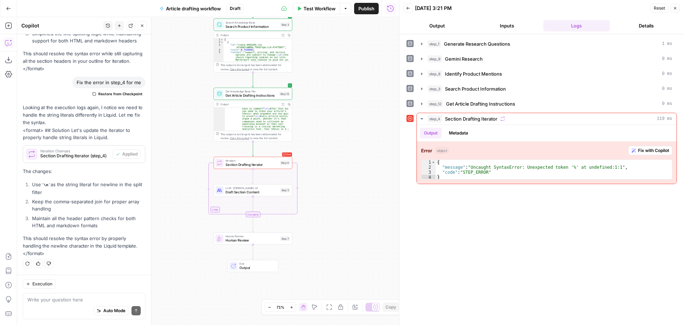
drag, startPoint x: 324, startPoint y: 190, endPoint x: 357, endPoint y: 186, distance: 34.0
click at [362, 186] on div "Workflow Set Inputs Inputs LLM · GPT-4.1 Generate Research Questions Step 1 Out…" at bounding box center [208, 171] width 382 height 308
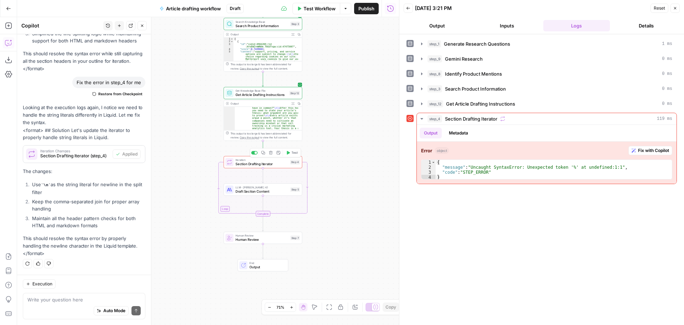
click at [295, 153] on span "Test" at bounding box center [295, 152] width 6 height 5
click at [646, 149] on span "Fix with Copilot" at bounding box center [653, 150] width 31 height 6
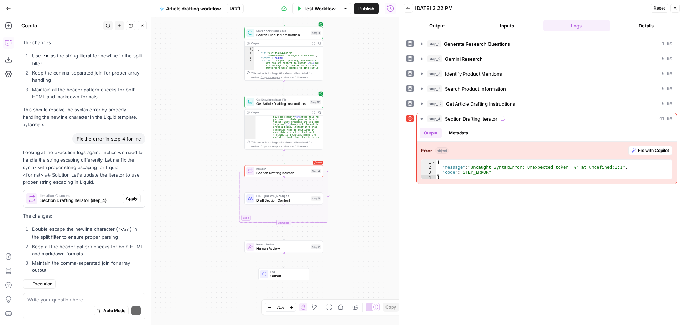
scroll to position [812, 0]
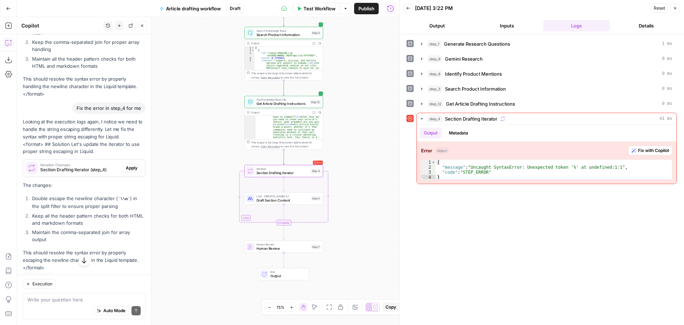
click at [127, 171] on span "Apply" at bounding box center [132, 168] width 12 height 6
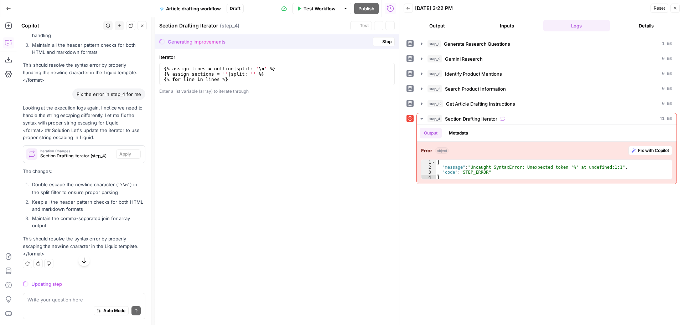
scroll to position [766, 0]
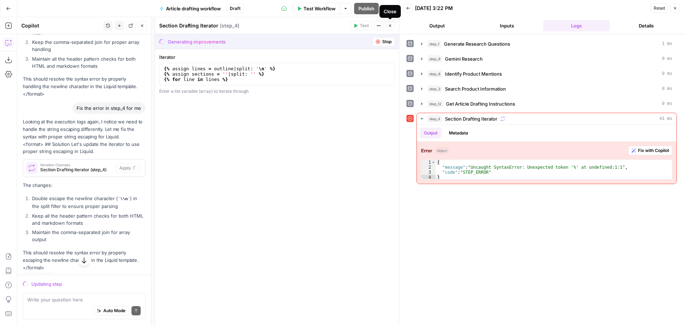
click at [391, 28] on button "Close" at bounding box center [390, 25] width 9 height 9
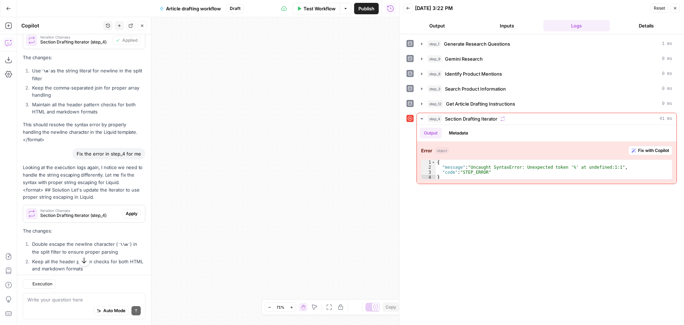
scroll to position [812, 0]
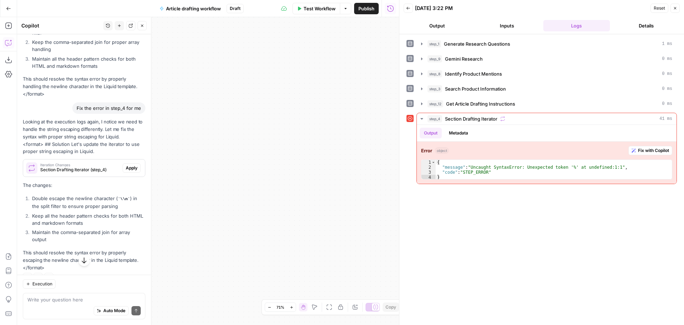
drag, startPoint x: 353, startPoint y: 160, endPoint x: 424, endPoint y: 158, distance: 71.6
click at [424, 158] on body "OGM New Home Browse Your Data Usage Settings Recent Grids New Content Briefs v1…" at bounding box center [342, 162] width 684 height 325
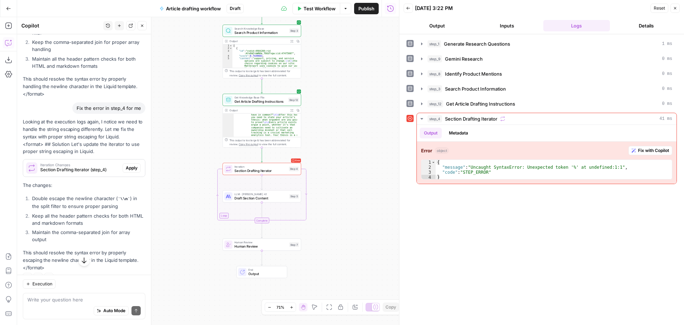
drag, startPoint x: 314, startPoint y: 197, endPoint x: 373, endPoint y: 197, distance: 58.4
click at [373, 197] on div "Workflow Set Inputs Inputs LLM · GPT-4.1 Generate Research Questions Step 1 Out…" at bounding box center [208, 171] width 382 height 308
click at [126, 171] on span "Apply" at bounding box center [132, 168] width 12 height 6
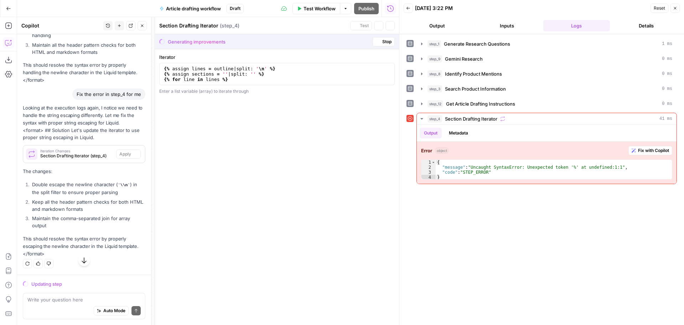
scroll to position [766, 0]
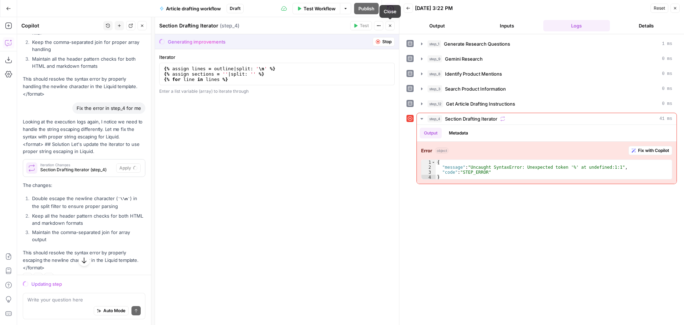
click at [392, 24] on icon "button" at bounding box center [390, 26] width 4 height 4
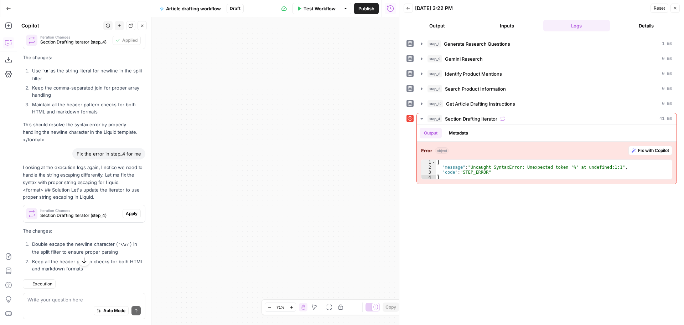
scroll to position [812, 0]
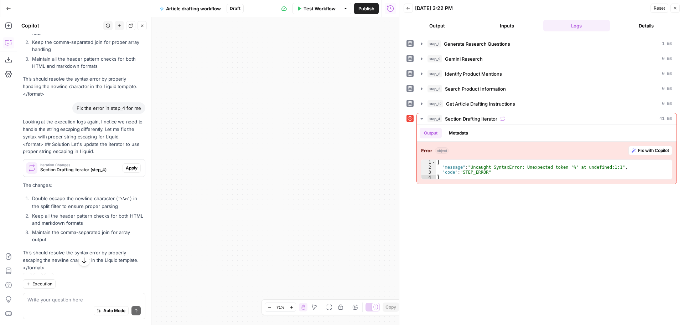
drag, startPoint x: 332, startPoint y: 167, endPoint x: 358, endPoint y: 170, distance: 26.1
click at [366, 168] on div "Workflow Set Inputs Inputs LLM · GPT-4.1 Generate Research Questions Step 1 Out…" at bounding box center [208, 171] width 382 height 308
drag, startPoint x: 284, startPoint y: 206, endPoint x: 348, endPoint y: 207, distance: 64.5
click at [348, 207] on div "Workflow Set Inputs Inputs LLM · GPT-4.1 Generate Research Questions Step 1 Out…" at bounding box center [208, 171] width 382 height 308
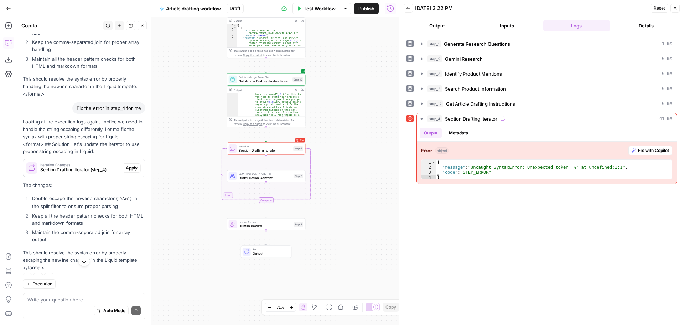
drag, startPoint x: 337, startPoint y: 207, endPoint x: 352, endPoint y: 195, distance: 19.5
click at [352, 195] on div "Workflow Set Inputs Inputs LLM · GPT-4.1 Generate Research Questions Step 1 Out…" at bounding box center [208, 171] width 382 height 308
click at [295, 140] on span "Test" at bounding box center [298, 139] width 6 height 5
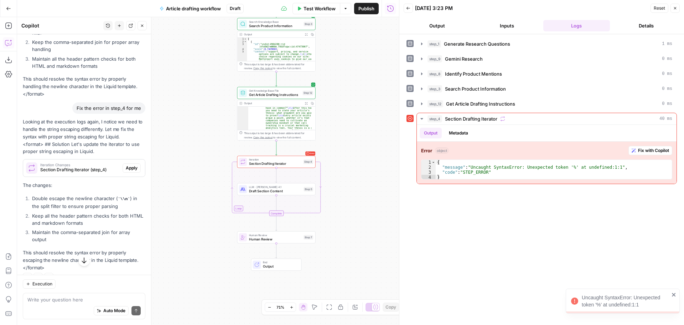
scroll to position [847, 0]
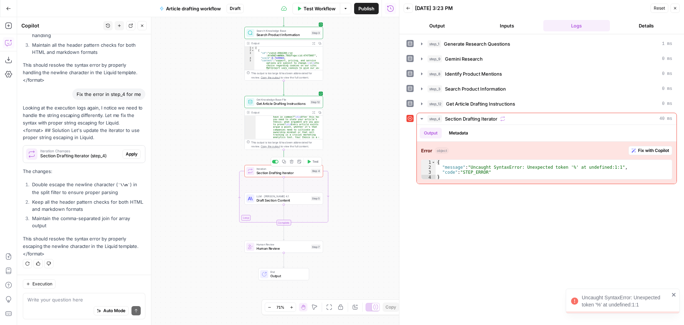
click at [275, 172] on span "Section Drafting Iterator" at bounding box center [283, 172] width 52 height 5
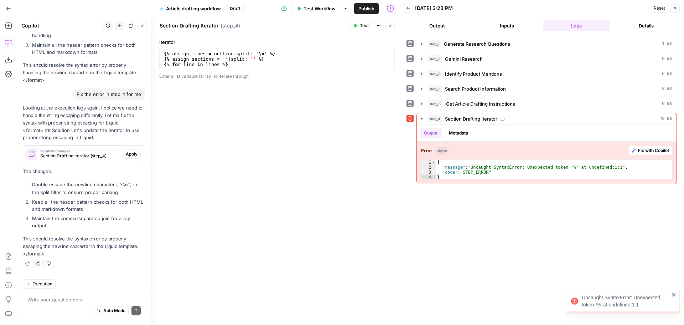
click at [391, 25] on icon "button" at bounding box center [390, 26] width 4 height 4
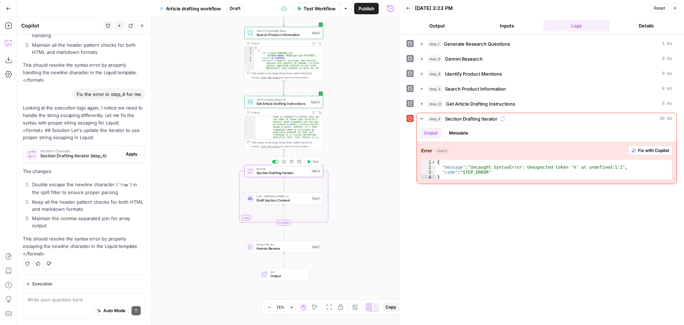
click at [275, 173] on span "Section Drafting Iterator" at bounding box center [283, 172] width 52 height 5
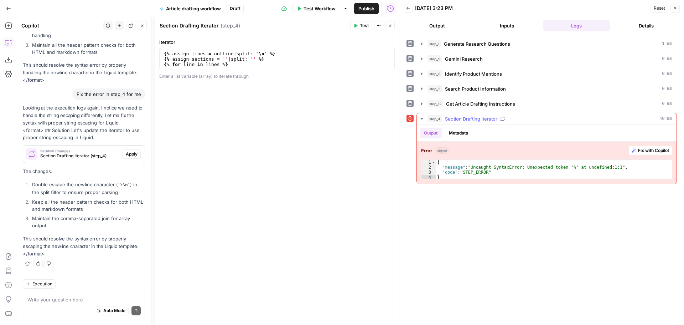
click at [496, 170] on div "{ "message" : "Uncaught SyntaxError: Unexpected token '%' at undefined:1:1" , "…" at bounding box center [554, 175] width 236 height 30
type textarea "**********"
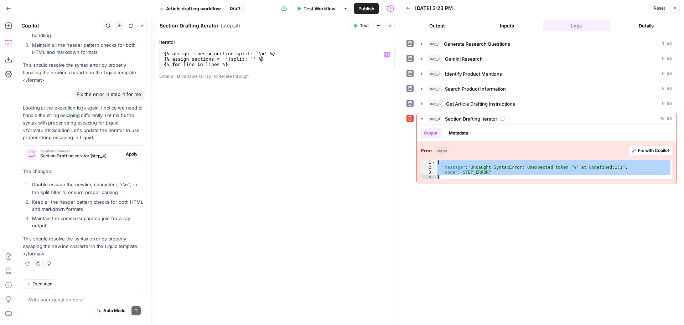
click at [295, 57] on div "{ % assign lines = outline | split : ' \n ' % } { % assign sections = '' | spli…" at bounding box center [275, 69] width 224 height 37
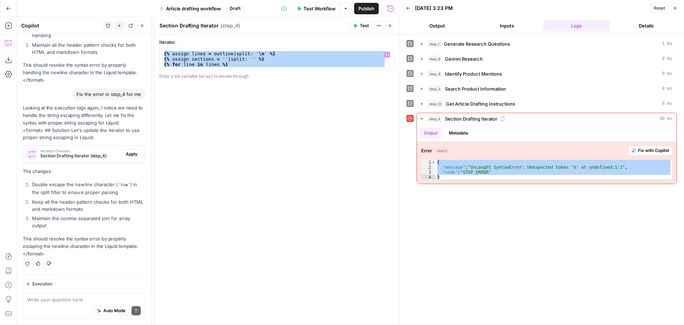
click at [241, 58] on div "{ % assign lines = outline | split : ' \n ' % } { % assign sections = '' | spli…" at bounding box center [275, 59] width 224 height 16
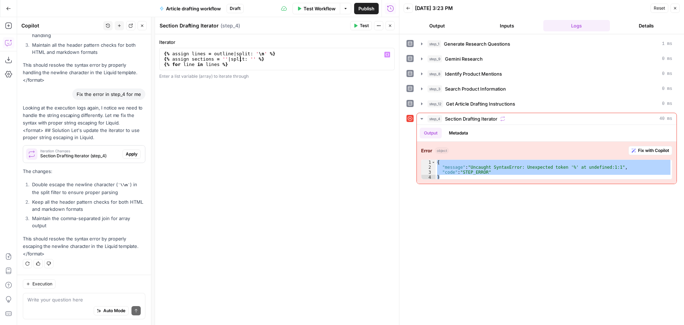
type textarea "**********"
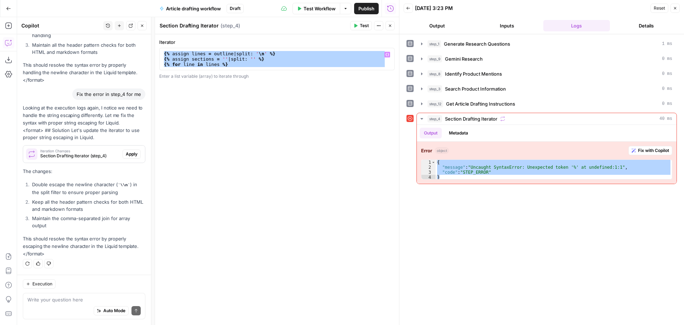
paste textarea
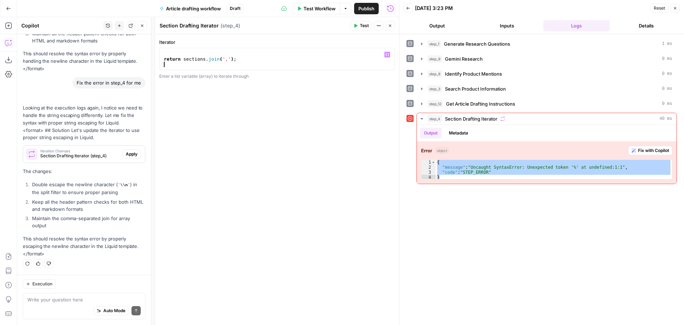
scroll to position [859, 0]
click at [359, 25] on button "Test" at bounding box center [361, 25] width 22 height 9
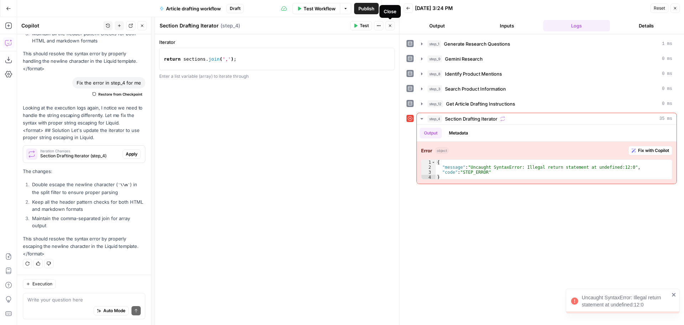
click at [392, 26] on icon "button" at bounding box center [390, 26] width 4 height 4
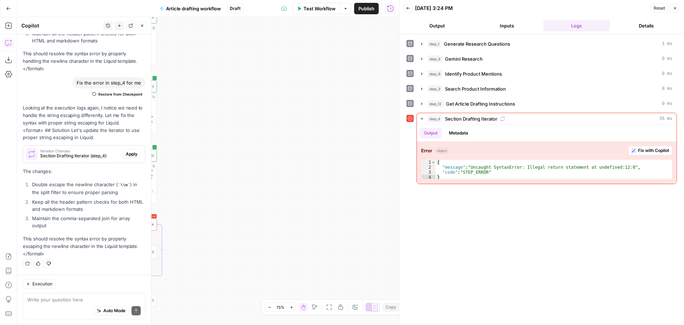
drag, startPoint x: 343, startPoint y: 229, endPoint x: 361, endPoint y: 233, distance: 18.6
click at [361, 233] on div "Workflow Set Inputs Inputs LLM · GPT-4.1 Generate Research Questions Step 1 Out…" at bounding box center [208, 171] width 382 height 308
click at [395, 206] on div "Workflow Set Inputs Inputs LLM · GPT-4.1 Generate Research Questions Step 1 Out…" at bounding box center [208, 171] width 382 height 308
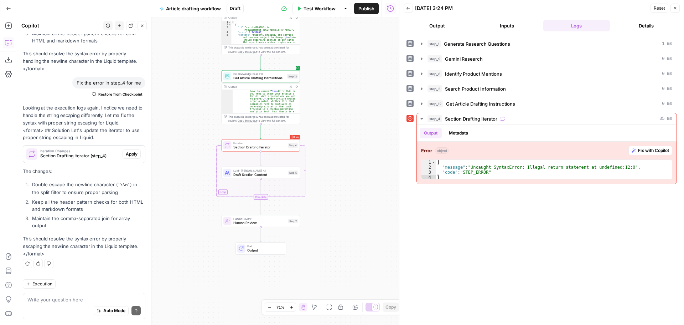
drag, startPoint x: 314, startPoint y: 232, endPoint x: 354, endPoint y: 144, distance: 96.0
click at [354, 144] on div "Workflow Set Inputs Inputs LLM · GPT-4.1 Generate Research Questions Step 1 Out…" at bounding box center [208, 171] width 382 height 308
click at [95, 299] on textarea at bounding box center [83, 299] width 113 height 7
type textarea "9"
click at [248, 148] on span "Section Drafting Iterator" at bounding box center [259, 146] width 52 height 5
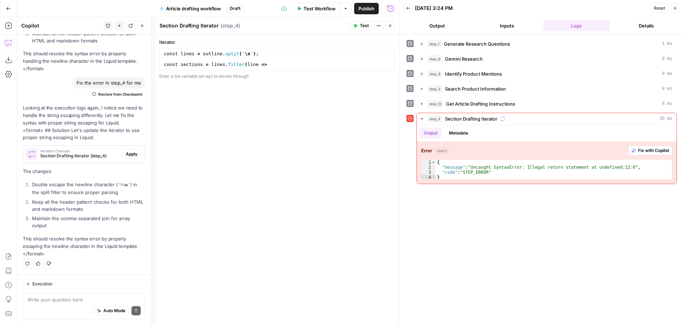
click at [393, 25] on button "Close" at bounding box center [390, 25] width 9 height 9
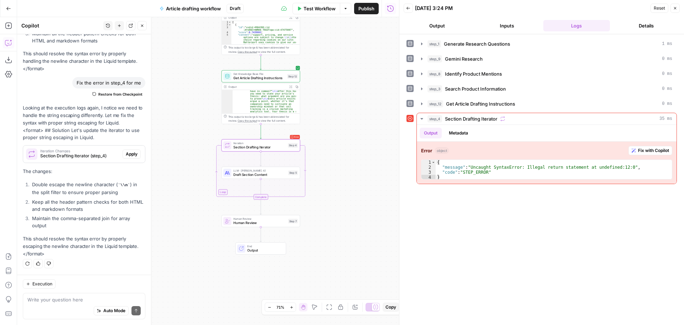
click at [63, 304] on div "Auto Mode Send" at bounding box center [83, 311] width 113 height 16
paste textarea "That error usually happens because AirOps doesn’t allow Liquid tags ({% %}) in …"
type textarea "That error usually happens because AirOps doesn’t allow Liquid tags ({% %}) in …"
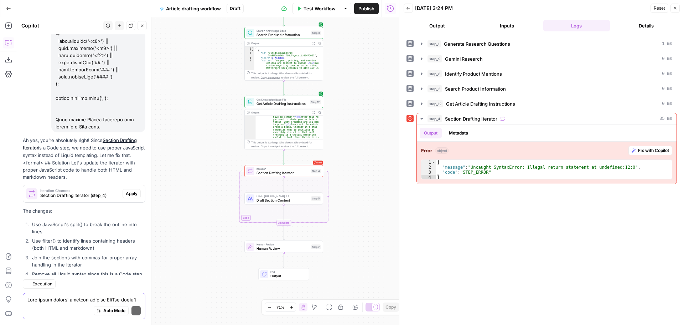
scroll to position [1412, 0]
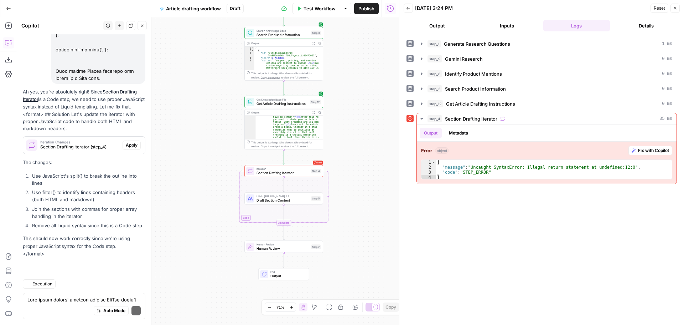
click at [125, 159] on p "The changes:" at bounding box center [84, 162] width 123 height 7
click at [126, 142] on span "Apply" at bounding box center [132, 145] width 12 height 6
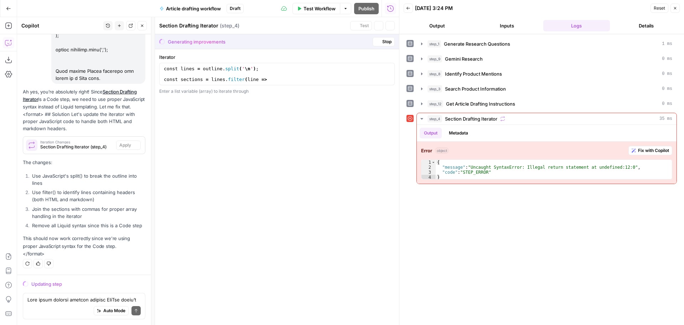
scroll to position [1355, 0]
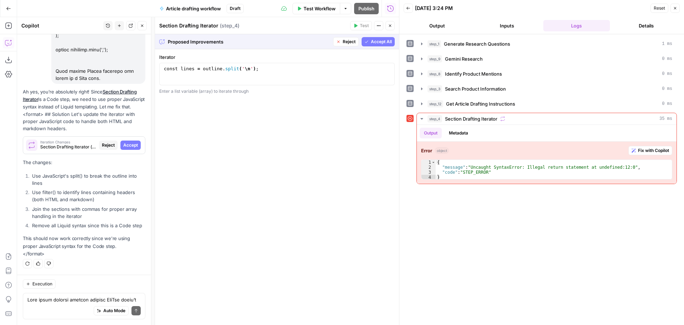
click at [375, 42] on span "Accept All" at bounding box center [381, 41] width 21 height 6
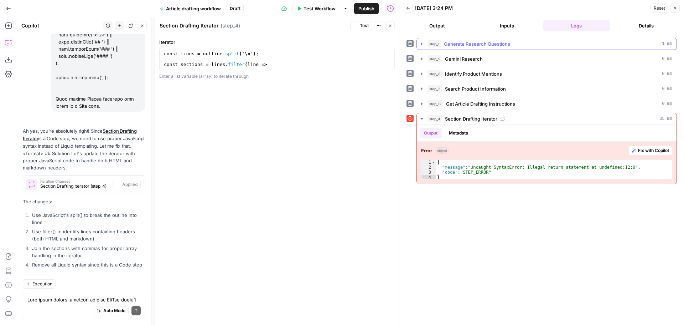
scroll to position [1423, 0]
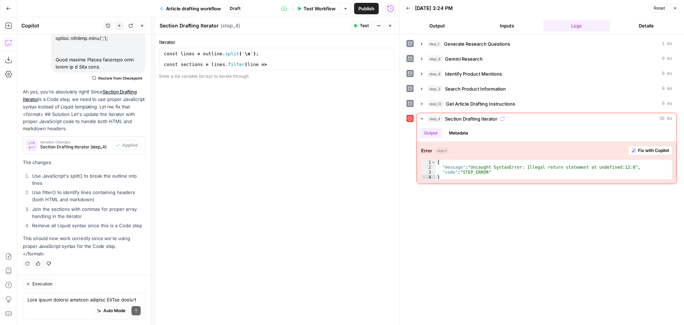
click at [391, 26] on icon "button" at bounding box center [390, 26] width 4 height 4
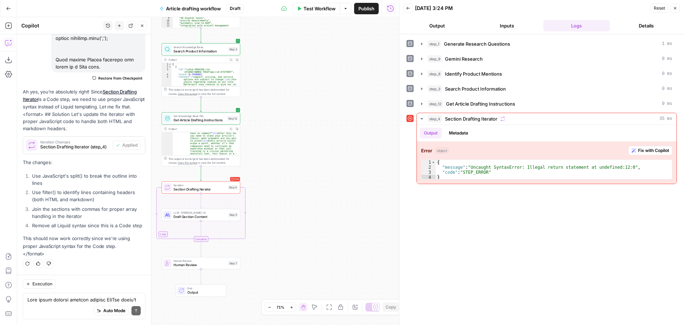
click at [402, 189] on body "OGM New Home Browse Your Data Usage Settings Recent Grids New Content Briefs v1…" at bounding box center [342, 162] width 684 height 325
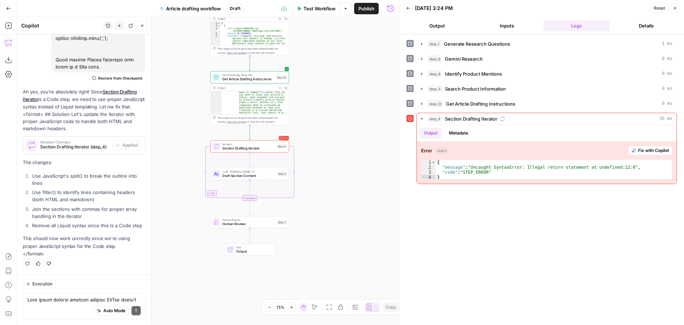
click at [365, 177] on div "Workflow Set Inputs Inputs LLM · GPT-4.1 Generate Research Questions Step 1 Out…" at bounding box center [208, 171] width 382 height 308
click at [276, 135] on icon "button" at bounding box center [275, 137] width 4 height 4
click at [342, 148] on div "Workflow Set Inputs Inputs LLM · GPT-4.1 Generate Research Questions Step 1 Out…" at bounding box center [208, 171] width 382 height 308
click at [266, 172] on span "LLM · Claude Opus 4.1" at bounding box center [248, 171] width 53 height 4
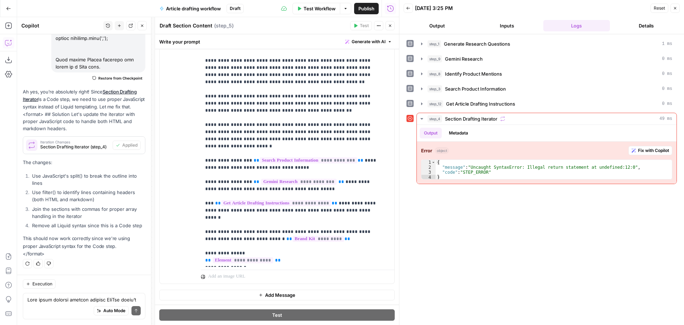
scroll to position [0, 0]
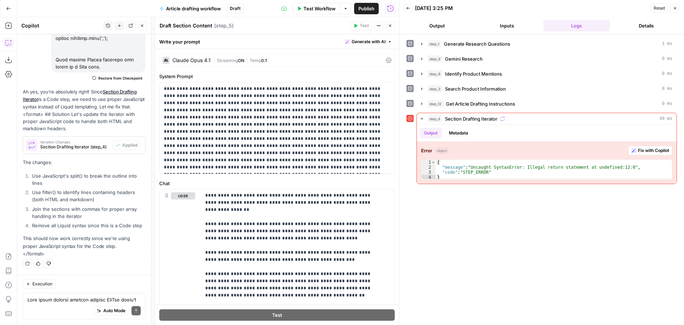
click at [392, 26] on span "Close" at bounding box center [392, 26] width 0 height 0
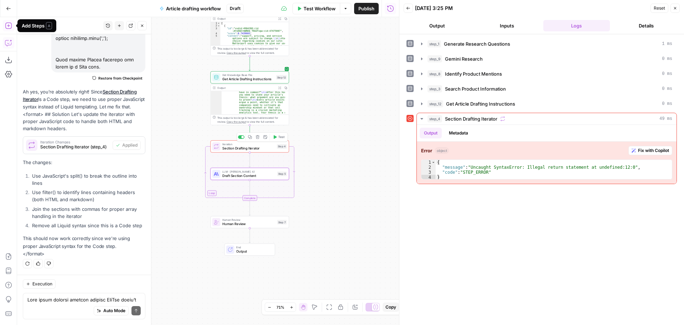
click at [9, 28] on icon "button" at bounding box center [8, 25] width 7 height 7
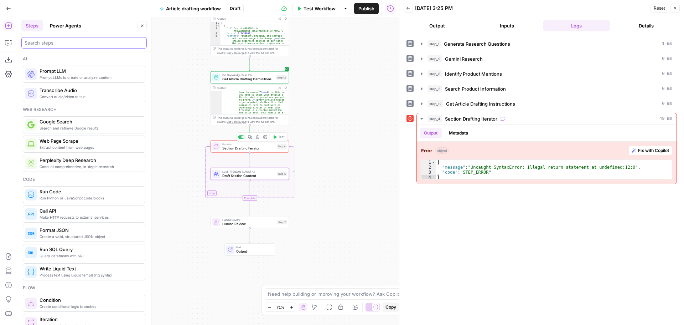
click at [63, 42] on input "search" at bounding box center [84, 42] width 119 height 7
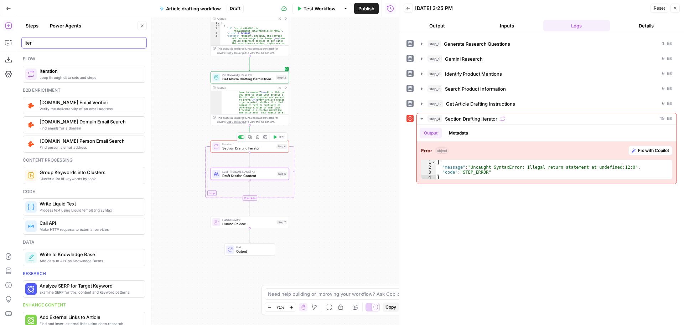
type input "iter"
click at [142, 24] on icon "button" at bounding box center [142, 26] width 4 height 4
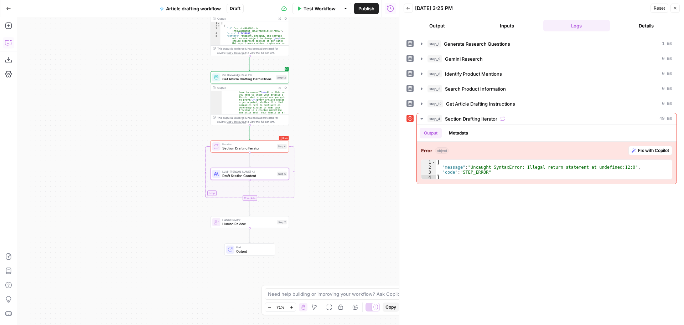
click at [6, 43] on icon "button" at bounding box center [8, 42] width 7 height 7
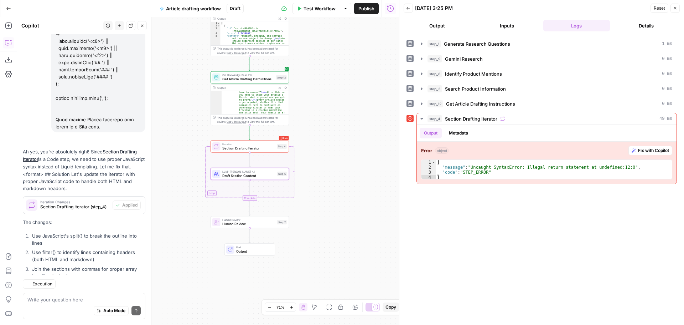
scroll to position [1423, 0]
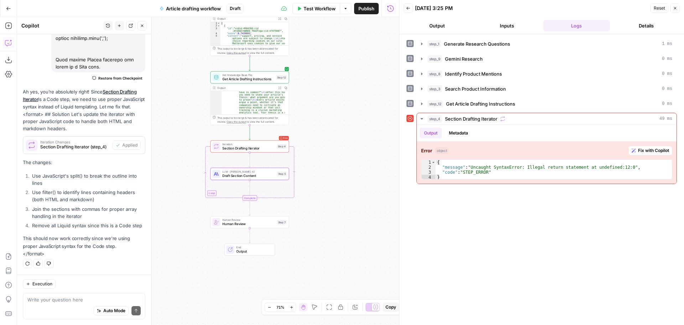
click at [231, 148] on span "Section Drafting Iterator" at bounding box center [248, 147] width 52 height 5
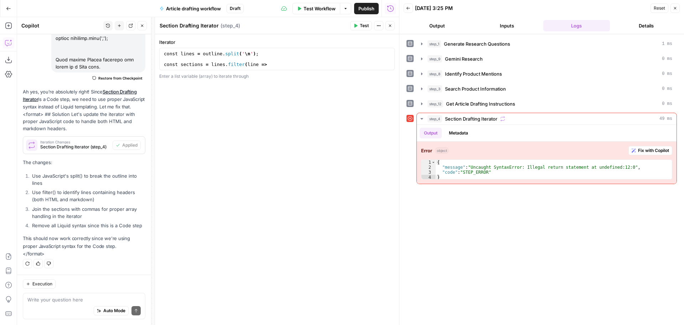
click at [240, 62] on div "const lines = outline . split ( ' \n ' ) ; const sections = lines . filter ( li…" at bounding box center [275, 64] width 224 height 27
type textarea "**********"
click at [257, 110] on div "Iterator 1 ["a", "b", "c"] or [{ key: value }, { key: value }] XXXXXXXXXXXXXXXX…" at bounding box center [277, 179] width 244 height 290
click at [392, 25] on icon "button" at bounding box center [390, 26] width 4 height 4
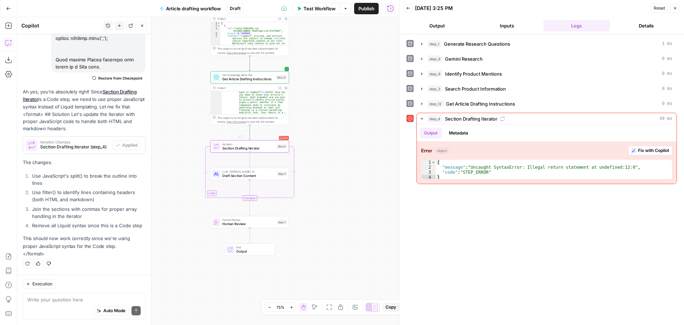
click at [242, 146] on span "Section Drafting Iterator" at bounding box center [248, 147] width 52 height 5
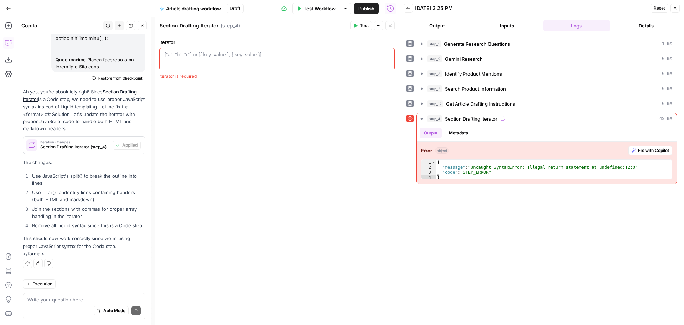
click at [390, 23] on button "Close" at bounding box center [390, 25] width 9 height 9
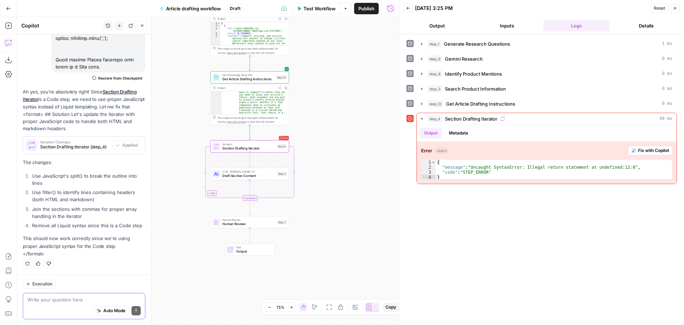
click at [71, 299] on textarea at bounding box center [83, 299] width 113 height 7
type textarea "step 4 has code empty, write it"
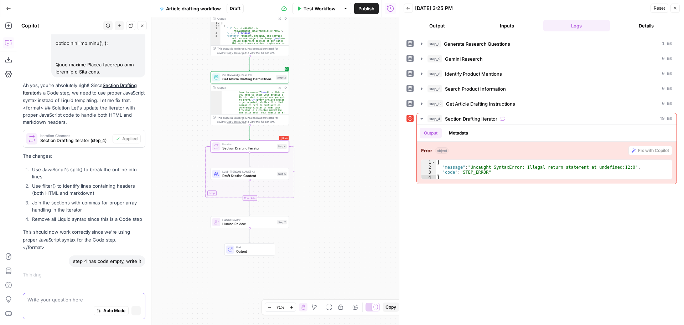
scroll to position [1361, 0]
click at [408, 7] on icon "button" at bounding box center [409, 8] width 4 height 3
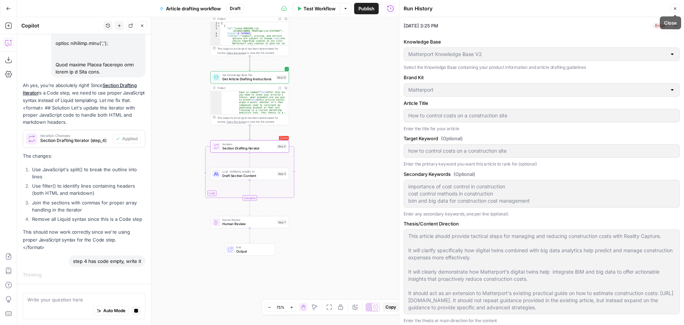
click at [677, 6] on button "Close" at bounding box center [675, 8] width 9 height 9
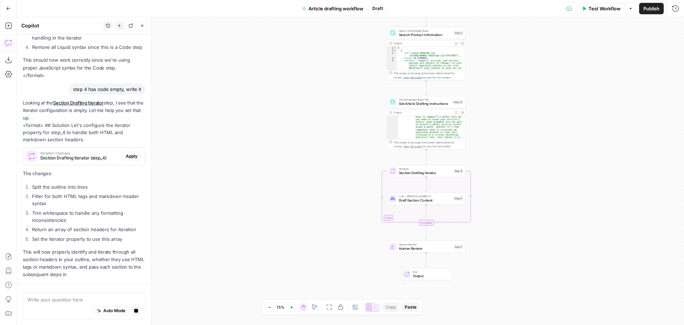
scroll to position [1498, 0]
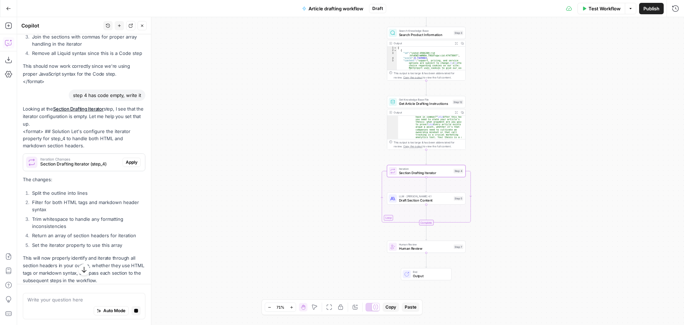
click at [130, 165] on span "Apply" at bounding box center [132, 162] width 12 height 6
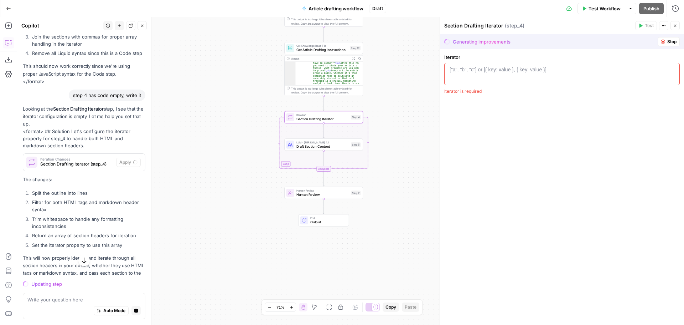
drag, startPoint x: 282, startPoint y: 172, endPoint x: 179, endPoint y: 119, distance: 115.9
click at [179, 119] on div "Workflow Set Inputs Inputs LLM · GPT-4.1 Generate Research Questions Step 1 Out…" at bounding box center [350, 171] width 667 height 308
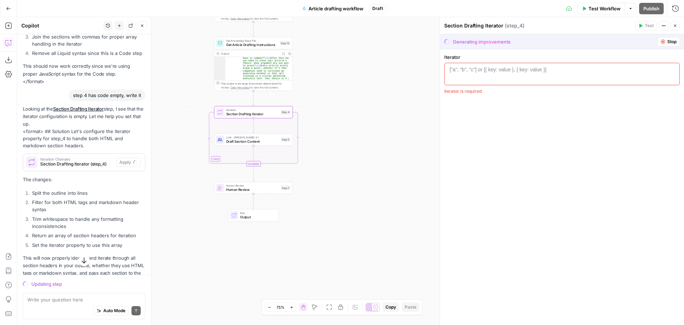
drag, startPoint x: 366, startPoint y: 195, endPoint x: 353, endPoint y: 193, distance: 13.3
click at [353, 193] on div "Workflow Set Inputs Inputs LLM · GPT-4.1 Generate Research Questions Step 1 Out…" at bounding box center [350, 171] width 667 height 308
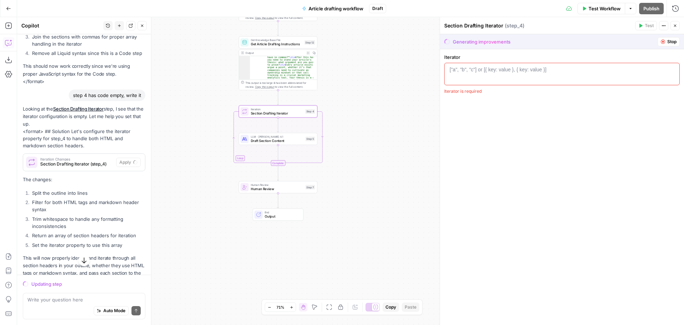
scroll to position [1533, 0]
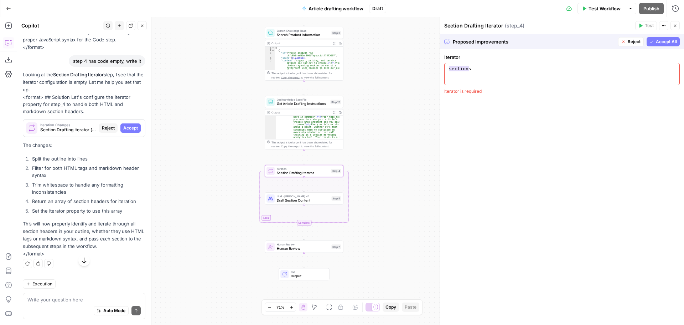
click at [123, 131] on span "Accept" at bounding box center [130, 128] width 15 height 6
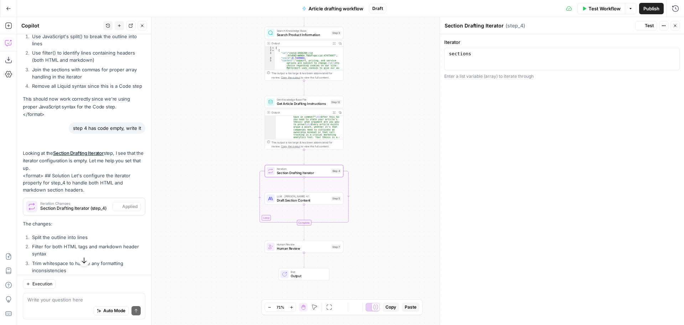
scroll to position [1602, 0]
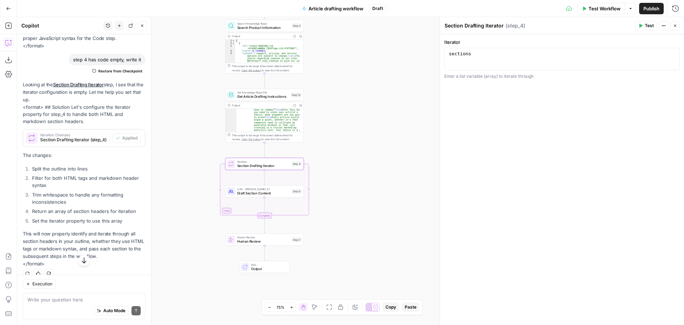
drag, startPoint x: 397, startPoint y: 173, endPoint x: 376, endPoint y: 167, distance: 22.2
click at [376, 167] on div "Workflow Set Inputs Inputs LLM · GPT-4.1 Generate Research Questions Step 1 Out…" at bounding box center [350, 171] width 667 height 308
click at [272, 165] on span "Section Drafting Iterator" at bounding box center [263, 165] width 52 height 5
click at [295, 155] on span "Test" at bounding box center [296, 154] width 6 height 5
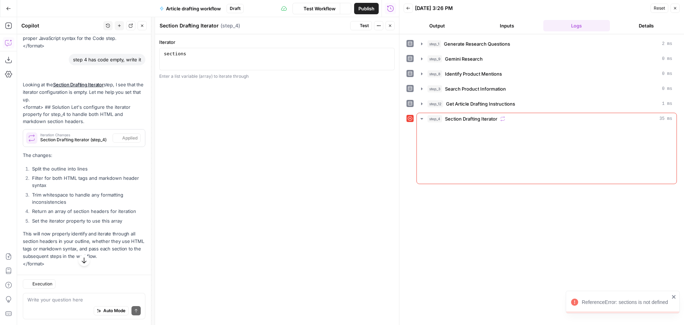
scroll to position [1602, 0]
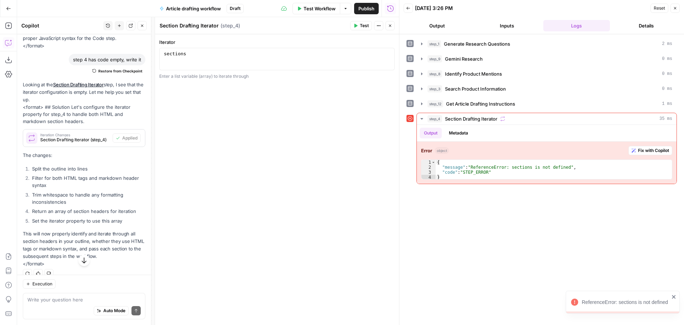
click at [390, 24] on icon "button" at bounding box center [390, 26] width 4 height 4
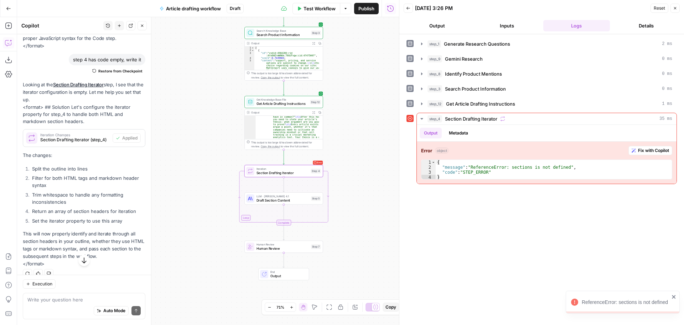
click at [63, 136] on span "Iteration Changes" at bounding box center [74, 135] width 69 height 4
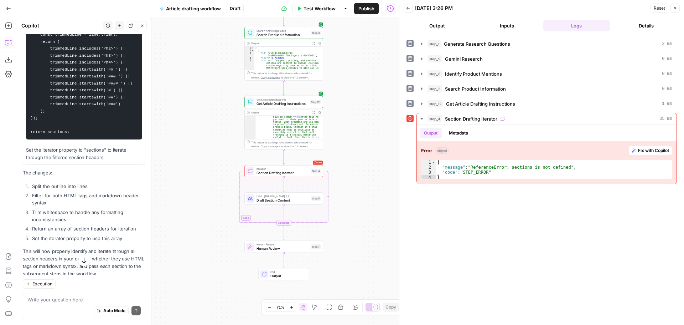
scroll to position [1709, 0]
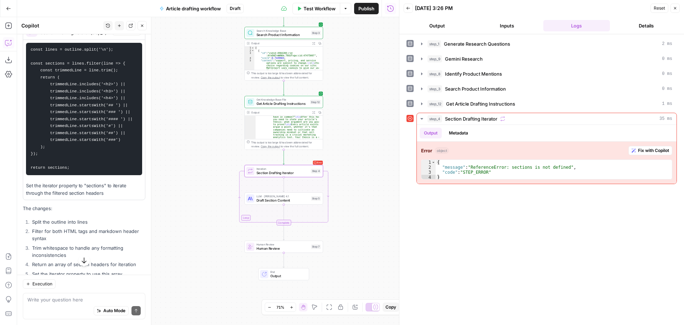
drag, startPoint x: 76, startPoint y: 196, endPoint x: 30, endPoint y: 79, distance: 125.5
click at [30, 79] on pre "const lines = outline.split('\n'); const sections = lines.filter(line => { cons…" at bounding box center [84, 109] width 116 height 132
copy code "const lines = outline.split('\n'); const sections = lines.filter(line => { cons…"
click at [267, 169] on span "Iteration" at bounding box center [283, 168] width 52 height 4
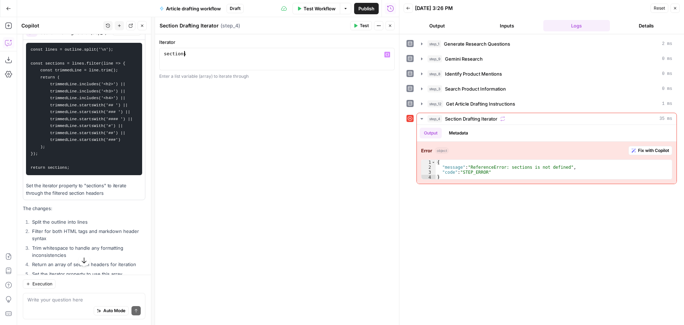
click at [238, 55] on div "sections" at bounding box center [277, 64] width 229 height 27
paste textarea "********"
type textarea "**********"
click at [391, 25] on icon "button" at bounding box center [390, 26] width 2 height 2
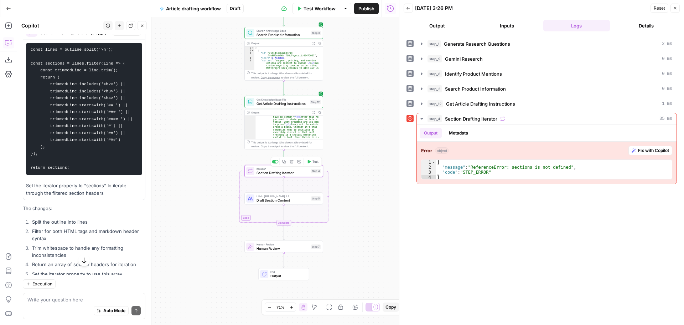
click at [314, 161] on span "Test" at bounding box center [316, 161] width 6 height 5
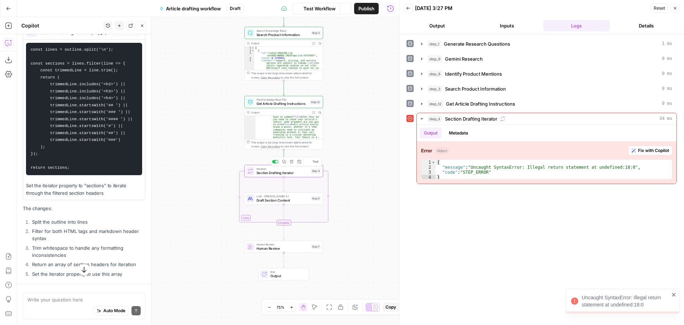
scroll to position [1641, 0]
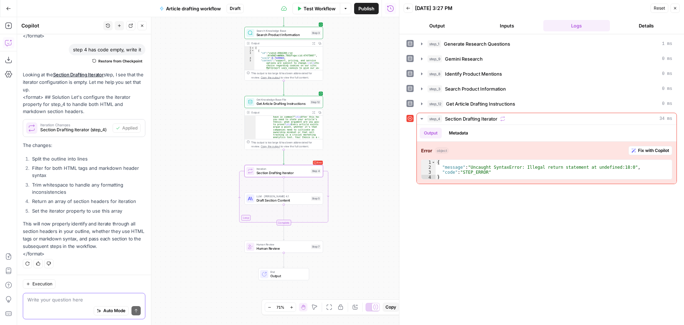
click at [76, 298] on textarea at bounding box center [83, 299] width 113 height 7
type textarea "check what's wrong step 4"
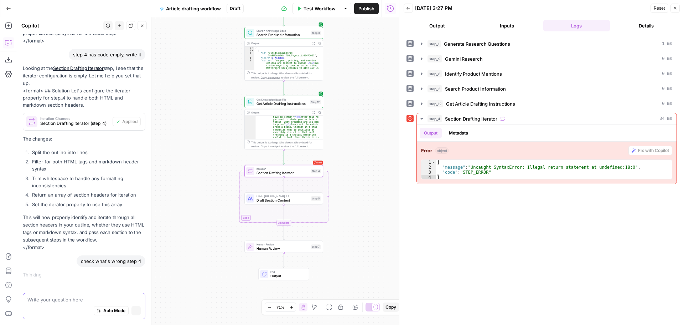
scroll to position [1568, 0]
click at [276, 170] on span "Iteration" at bounding box center [283, 168] width 52 height 4
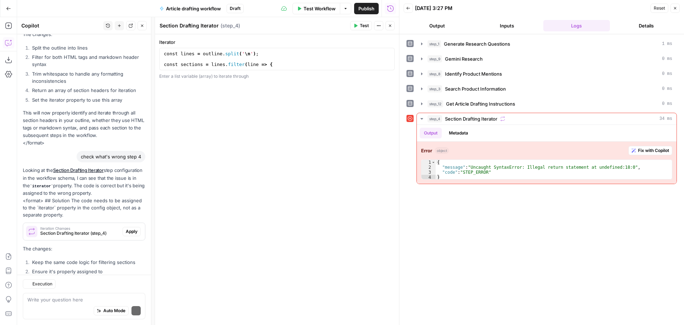
scroll to position [1823, 0]
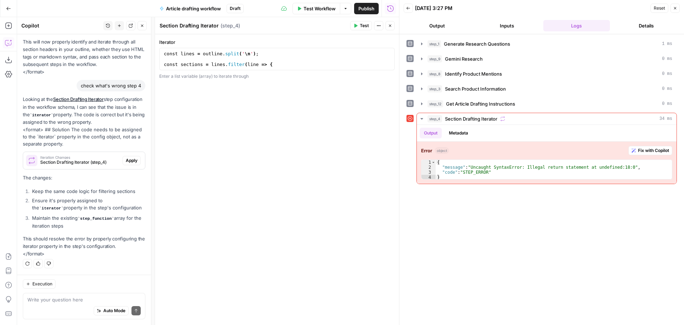
click at [130, 159] on span "Apply" at bounding box center [132, 160] width 12 height 6
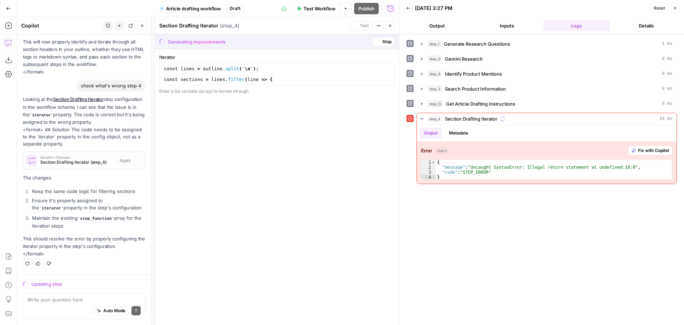
scroll to position [1743, 0]
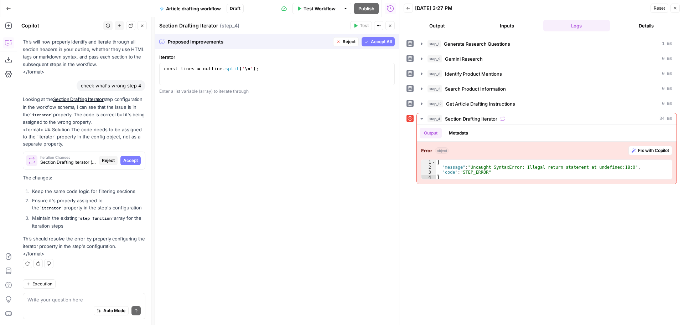
click at [382, 42] on span "Accept All" at bounding box center [381, 41] width 21 height 6
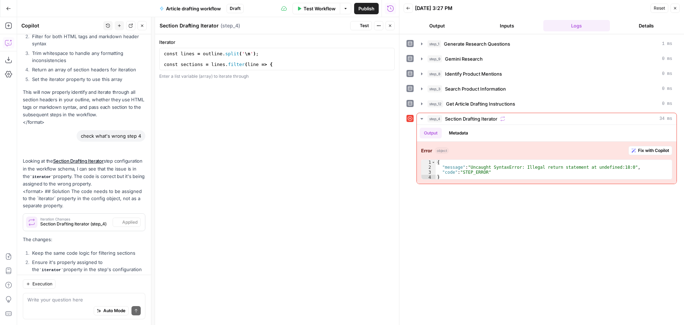
scroll to position [1835, 0]
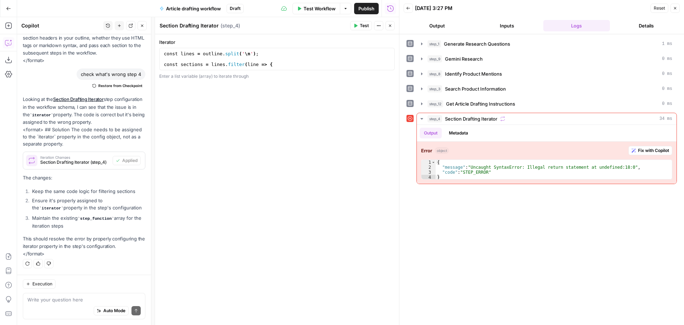
click at [363, 25] on span "Test" at bounding box center [364, 25] width 9 height 6
click at [390, 26] on icon "button" at bounding box center [390, 26] width 4 height 4
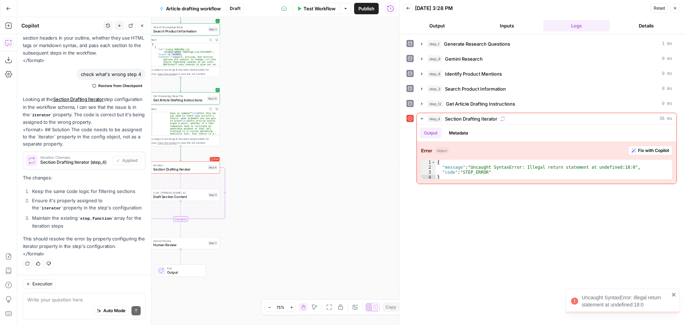
drag, startPoint x: 274, startPoint y: 125, endPoint x: 393, endPoint y: 120, distance: 118.8
click at [393, 120] on div "Workflow Set Inputs Inputs LLM · GPT-4.1 Generate Research Questions Step 1 Out…" at bounding box center [208, 171] width 382 height 308
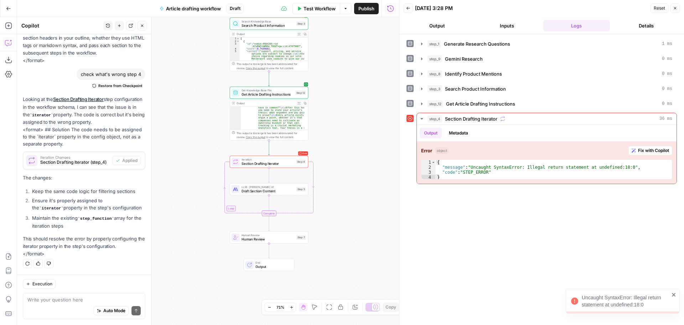
drag, startPoint x: 361, startPoint y: 141, endPoint x: 381, endPoint y: 140, distance: 20.7
click at [386, 140] on div "Workflow Set Inputs Inputs LLM · GPT-4.1 Generate Research Questions Step 1 Out…" at bounding box center [208, 171] width 382 height 308
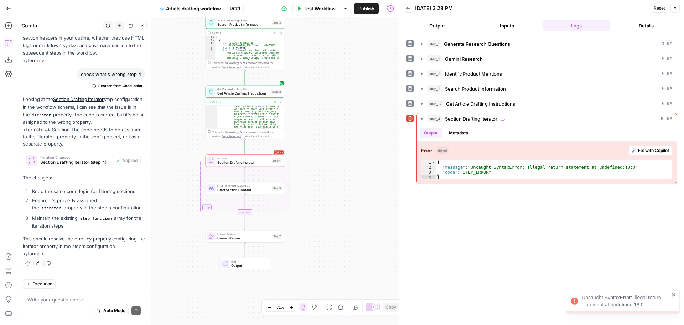
drag, startPoint x: 370, startPoint y: 142, endPoint x: 350, endPoint y: 139, distance: 20.1
click at [350, 139] on div "Workflow Set Inputs Inputs LLM · GPT-4.1 Generate Research Questions Step 1 Out…" at bounding box center [208, 171] width 382 height 308
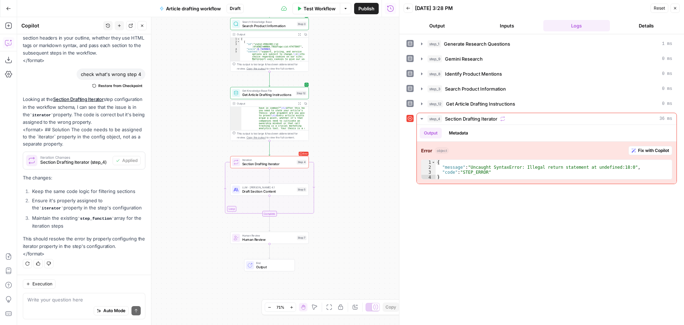
drag, startPoint x: 358, startPoint y: 153, endPoint x: 350, endPoint y: 145, distance: 11.6
click at [350, 145] on div "Workflow Set Inputs Inputs LLM · GPT-4.1 Generate Research Questions Step 1 Out…" at bounding box center [208, 171] width 382 height 308
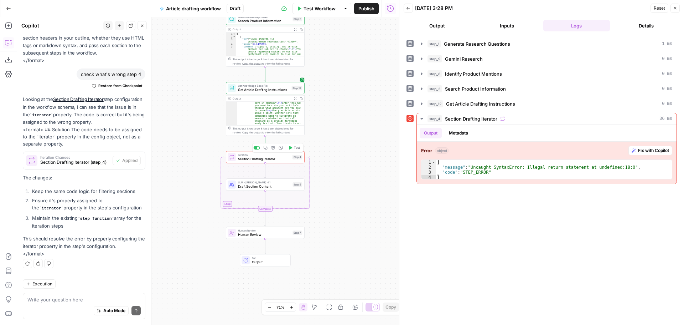
click at [264, 160] on span "Section Drafting Iterator" at bounding box center [264, 158] width 52 height 5
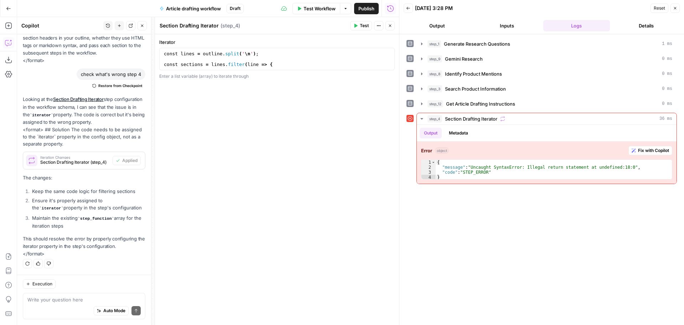
type textarea "**********"
click at [250, 55] on div "const lines = outline . split ( ' \n ' ) ; const sections = lines . filter ( li…" at bounding box center [275, 64] width 224 height 27
click at [291, 58] on div "const lines = outline . split ( ' \n ' ) ; const sections = lines . filter ( li…" at bounding box center [275, 64] width 224 height 27
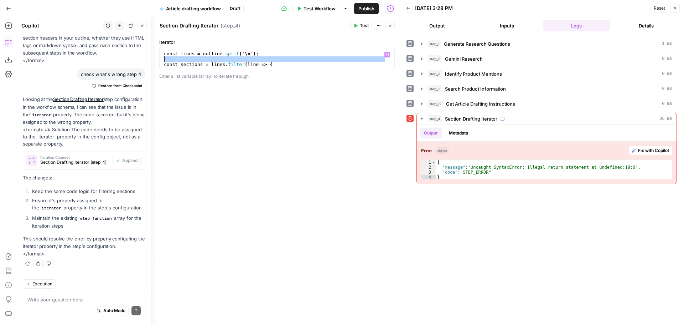
type textarea "**********"
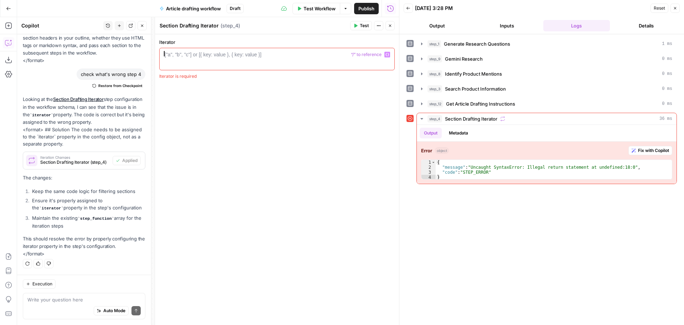
scroll to position [1823, 0]
click at [392, 24] on icon "button" at bounding box center [390, 26] width 4 height 4
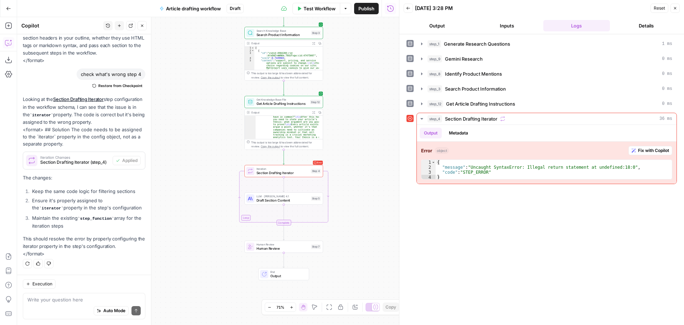
click at [77, 304] on div "Auto Mode Send" at bounding box center [83, 311] width 113 height 16
type textarea "add a new iteration step in which"
click at [260, 202] on span "Draft Section Content" at bounding box center [283, 199] width 53 height 5
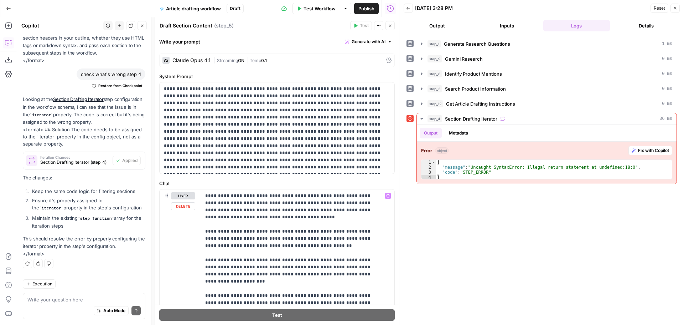
scroll to position [0, 0]
click at [390, 27] on icon "button" at bounding box center [390, 26] width 4 height 4
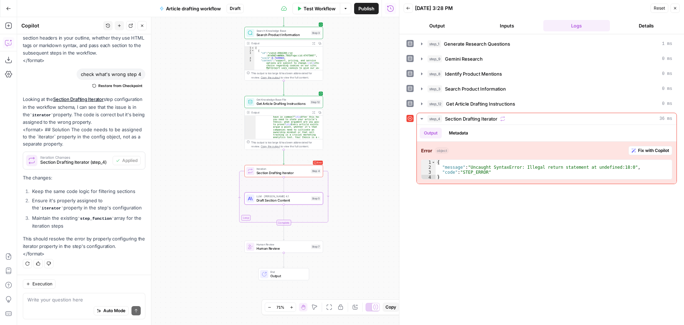
click at [268, 174] on span "Section Drafting Iterator" at bounding box center [283, 172] width 52 height 5
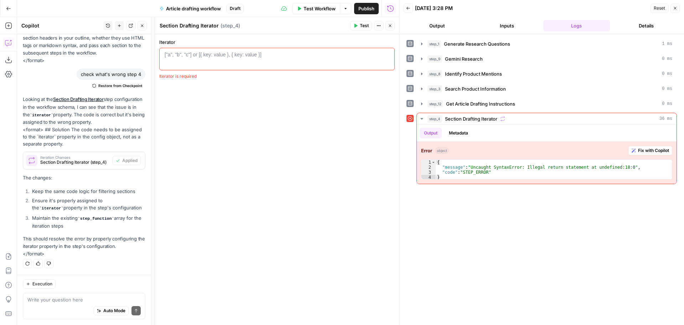
click at [392, 27] on icon "button" at bounding box center [390, 26] width 4 height 4
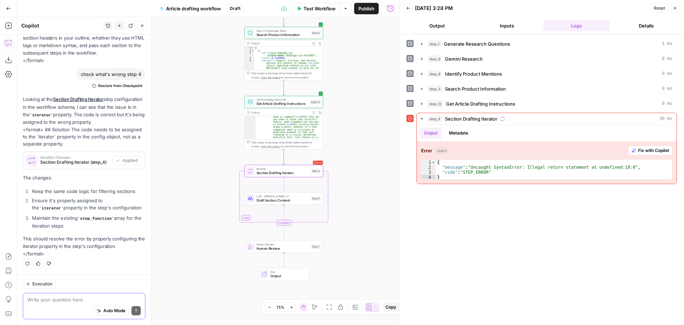
click at [90, 298] on textarea at bounding box center [83, 299] width 113 height 7
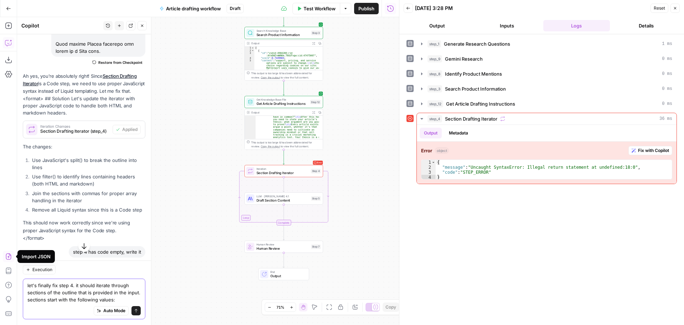
scroll to position [1303, 0]
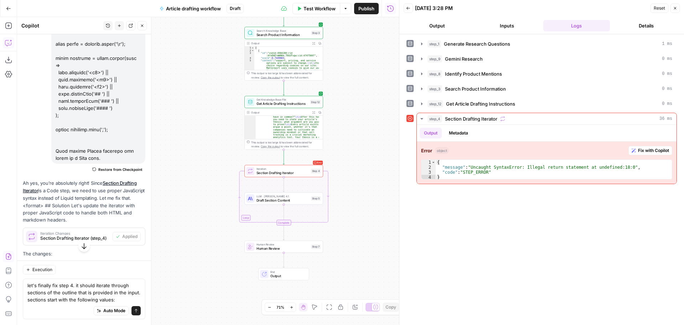
drag, startPoint x: 92, startPoint y: 87, endPoint x: 99, endPoint y: 88, distance: 7.9
copy div "<h2>"
click at [129, 300] on textarea "let's finally fix step 4. it should iterate through sections of the outline tha…" at bounding box center [83, 292] width 113 height 21
paste textarea "<h2>"
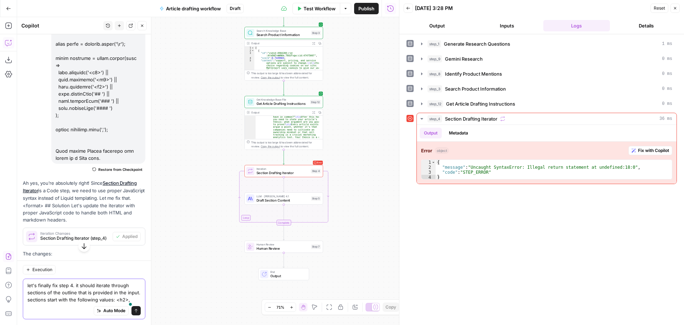
paste textarea "<h2>"
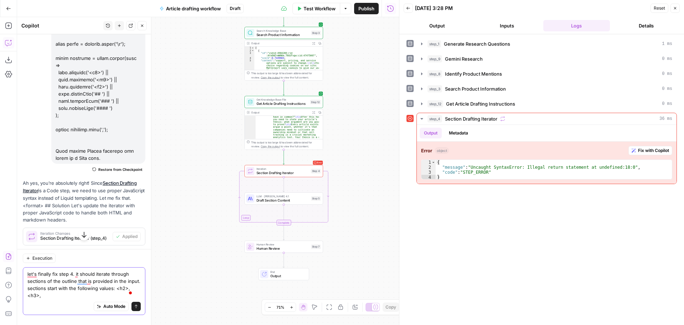
paste textarea "<h2>"
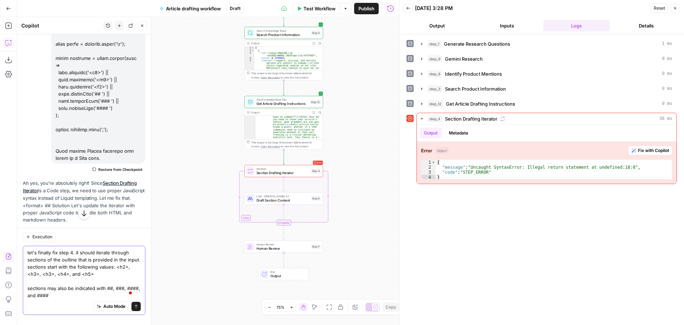
type textarea "let's finally fix step 4. it should iterate through sections of the outline tha…"
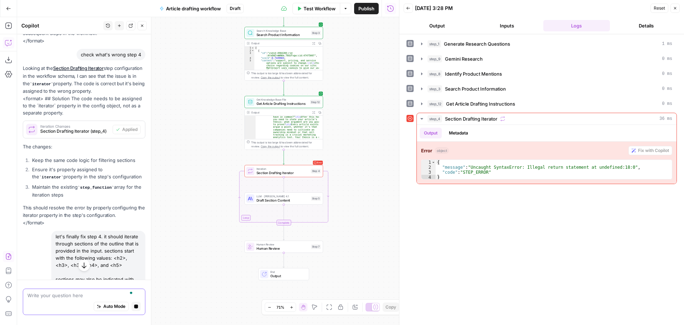
scroll to position [1811, 0]
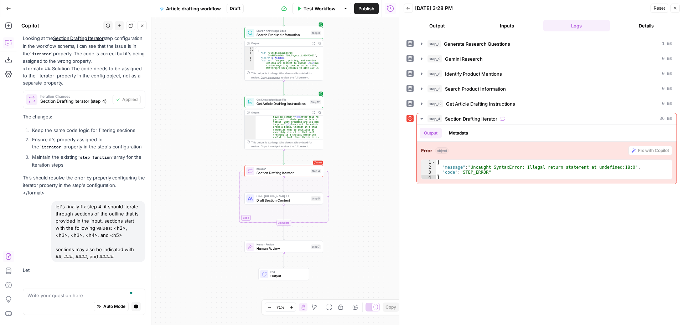
drag, startPoint x: 119, startPoint y: 255, endPoint x: 53, endPoint y: 199, distance: 86.2
click at [53, 201] on div "let's finally fix step 4. it should iterate through sections of the outline tha…" at bounding box center [98, 231] width 94 height 61
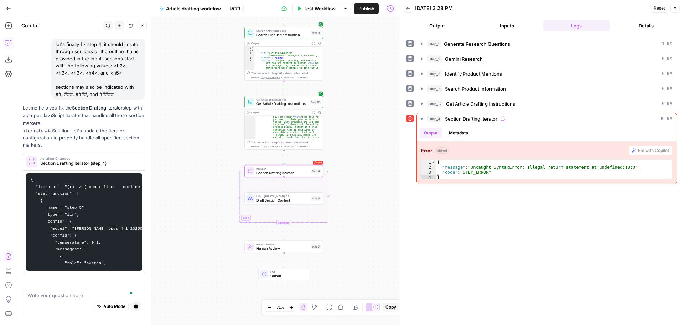
scroll to position [1985, 0]
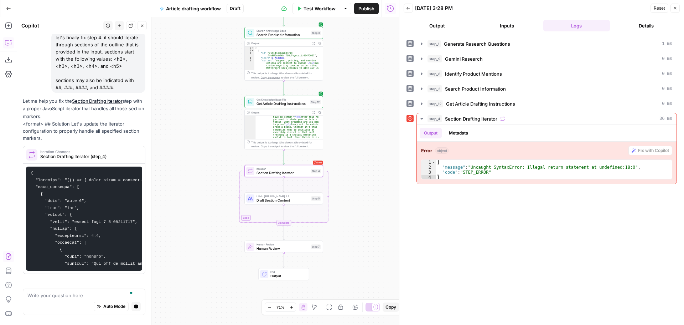
click at [112, 153] on span "Section Drafting Iterator (step_4)" at bounding box center [89, 156] width 98 height 6
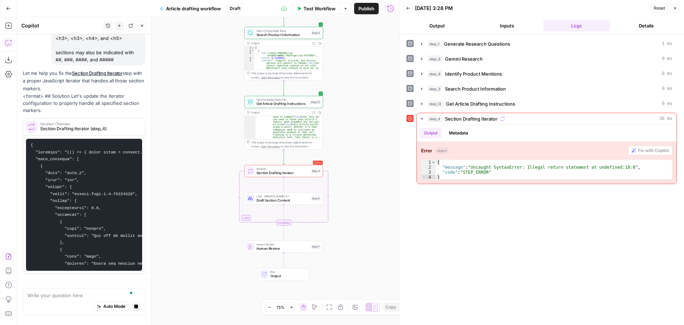
scroll to position [1871, 0]
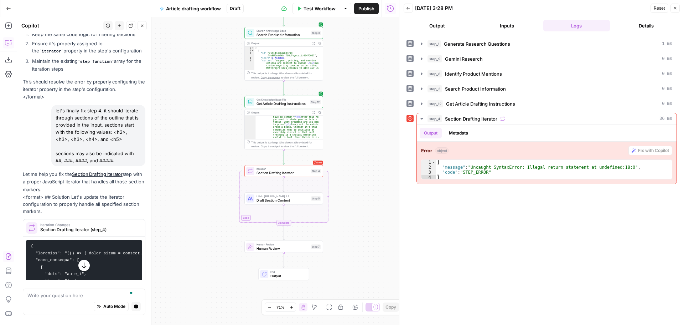
drag, startPoint x: 55, startPoint y: 140, endPoint x: 124, endPoint y: 195, distance: 88.7
click at [124, 166] on div "let's finally fix step 4. it should iterate through sections of the outline tha…" at bounding box center [98, 135] width 94 height 61
copy div "let's finally fix step 4. it should iterate through sections of the outline tha…"
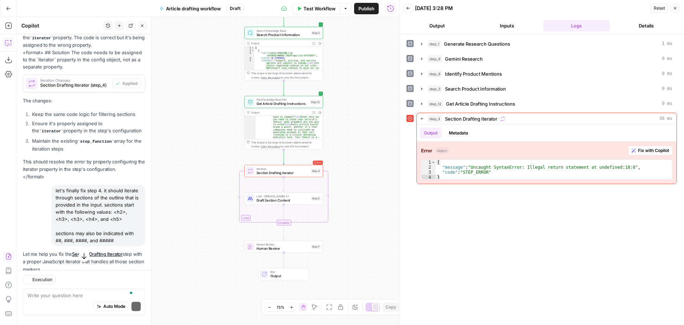
scroll to position [1950, 0]
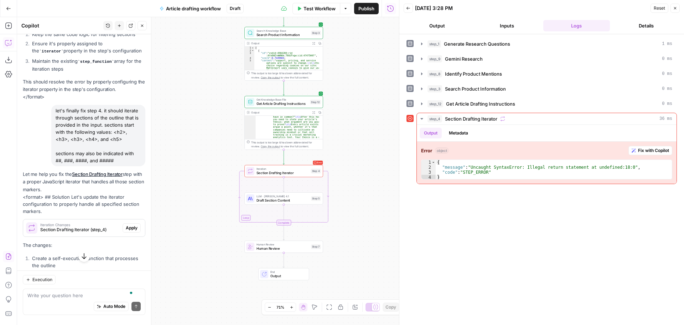
click at [359, 135] on div "Workflow Set Inputs Inputs LLM · GPT-4.1 Generate Research Questions Step 1 Out…" at bounding box center [208, 171] width 382 height 308
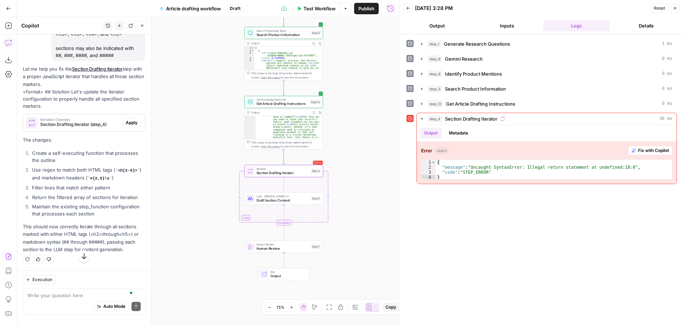
click at [132, 126] on span "Apply" at bounding box center [132, 122] width 12 height 6
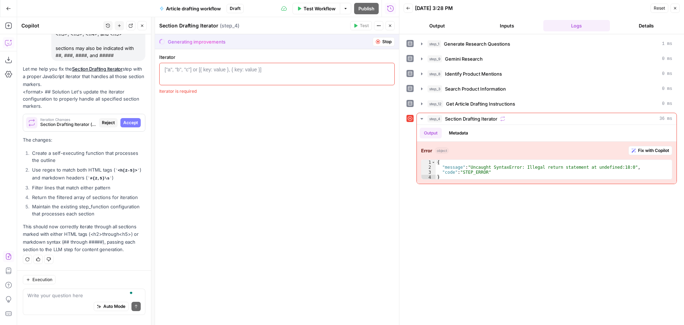
scroll to position [1976, 0]
click at [67, 128] on span "Section Drafting Iterator (step_4)" at bounding box center [68, 124] width 56 height 6
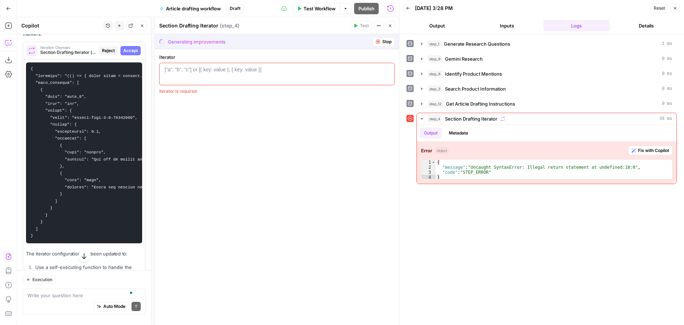
scroll to position [2012, 0]
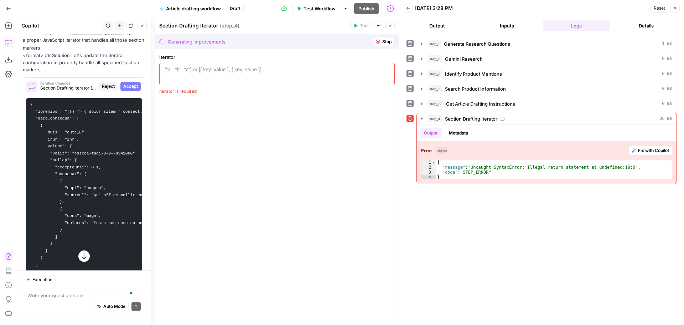
click at [70, 91] on span "Section Drafting Iterator (step_4)" at bounding box center [68, 88] width 56 height 6
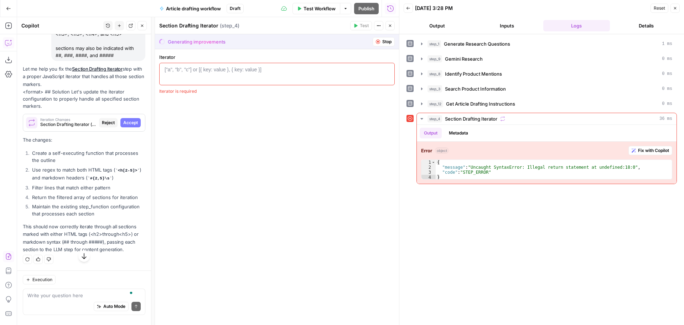
click at [123, 122] on span "Accept" at bounding box center [130, 122] width 15 height 6
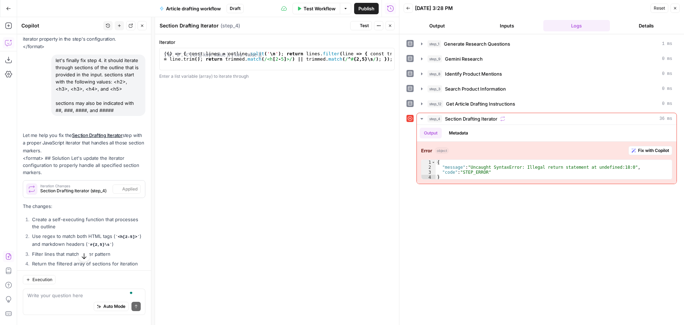
scroll to position [2103, 0]
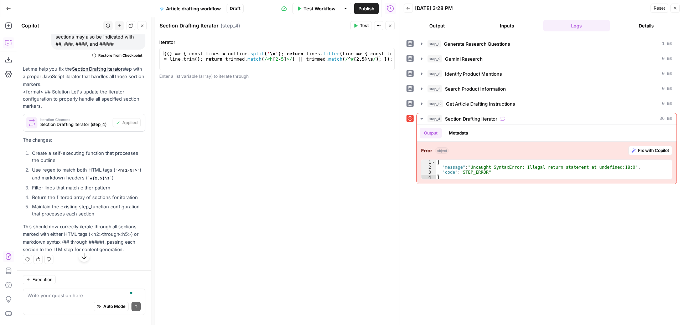
click at [390, 25] on icon "button" at bounding box center [390, 26] width 4 height 4
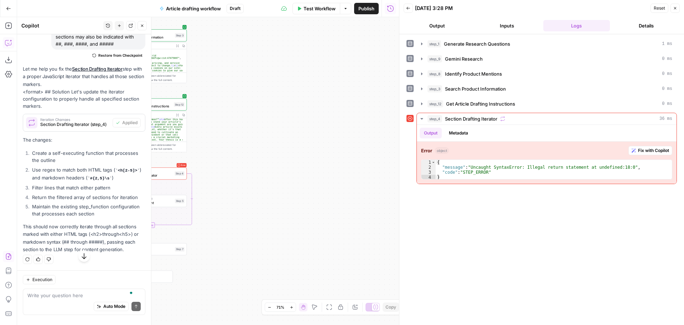
click at [360, 166] on div "Workflow Set Inputs Inputs LLM · GPT-4.1 Generate Research Questions Step 1 Out…" at bounding box center [208, 171] width 382 height 308
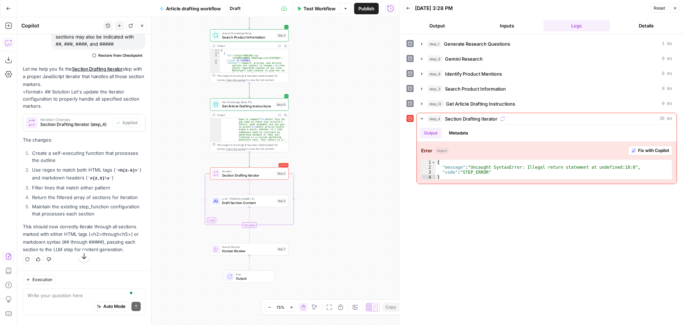
drag, startPoint x: 241, startPoint y: 200, endPoint x: 312, endPoint y: 192, distance: 71.0
click at [343, 200] on div "Workflow Set Inputs Inputs LLM · GPT-4.1 Generate Research Questions Step 1 Out…" at bounding box center [208, 171] width 382 height 308
click at [277, 164] on button "Test" at bounding box center [278, 164] width 16 height 7
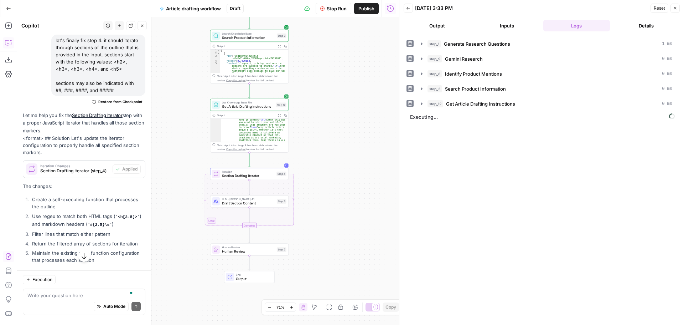
scroll to position [2115, 0]
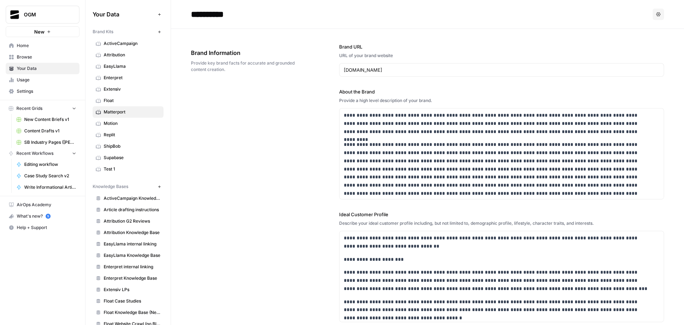
click at [41, 57] on span "Browse" at bounding box center [47, 57] width 60 height 6
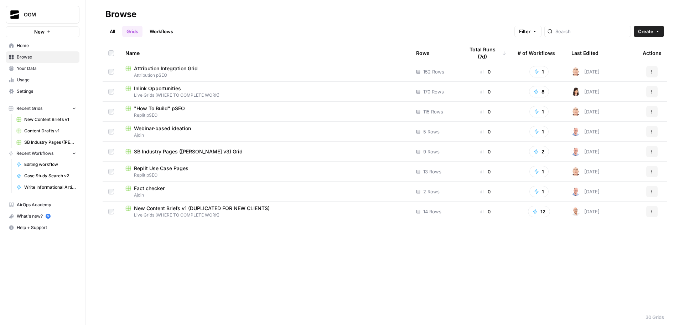
scroll to position [143, 0]
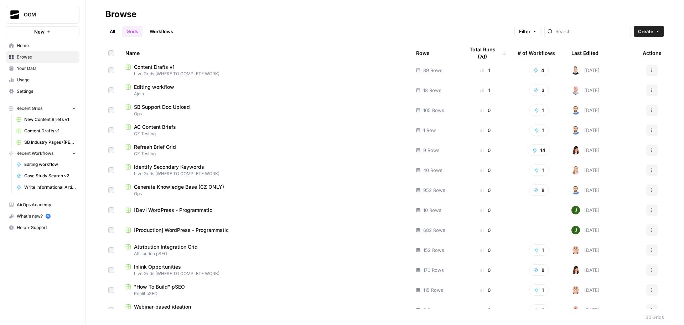
click at [113, 31] on link "All" at bounding box center [112, 31] width 14 height 11
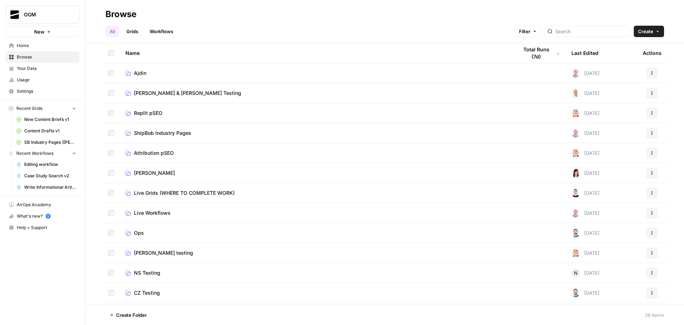
click at [134, 75] on span "Ajdin" at bounding box center [140, 72] width 12 height 7
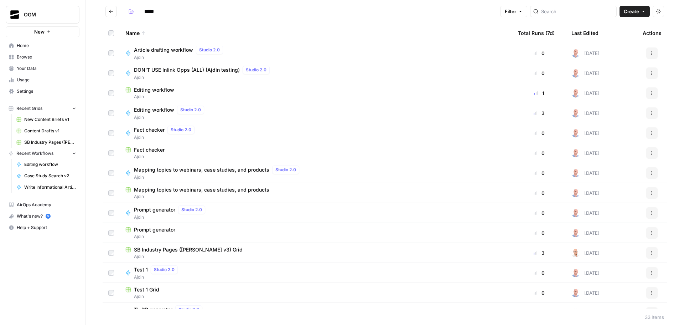
scroll to position [36, 0]
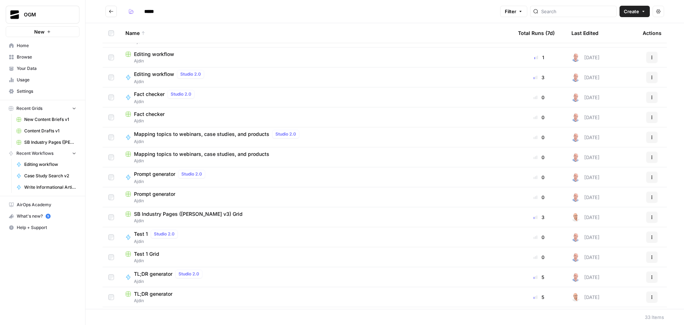
click at [200, 134] on span "Mapping topics to webinars, case studies, and products" at bounding box center [201, 133] width 135 height 7
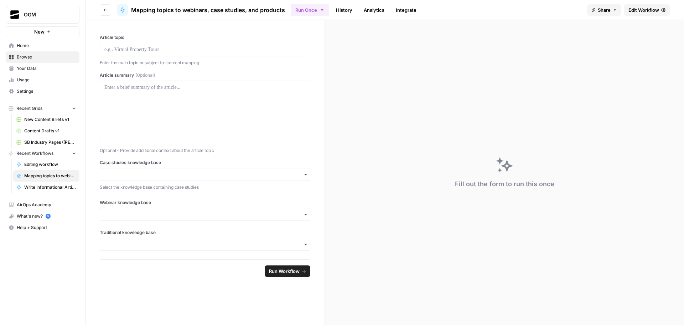
click at [645, 9] on span "Edit Workflow" at bounding box center [644, 9] width 31 height 7
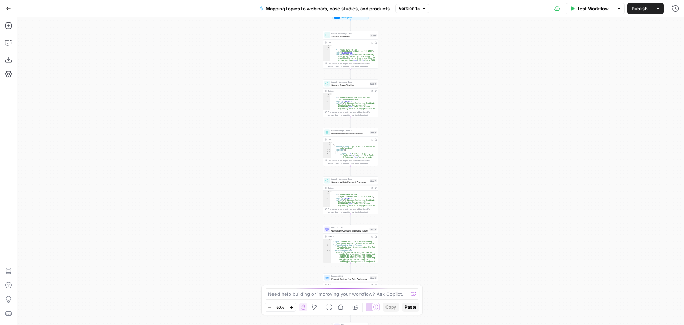
click at [434, 84] on div "Workflow Set Inputs Inputs Search Knowledge Base Search Webinars Step 1 Output …" at bounding box center [350, 171] width 667 height 308
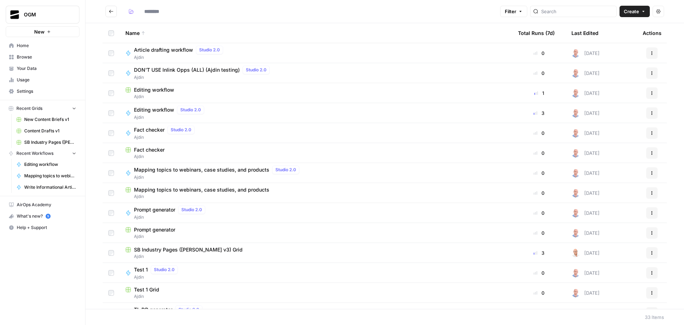
type input "*****"
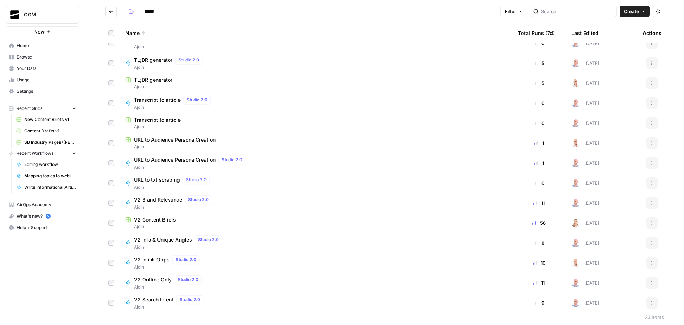
scroll to position [285, 0]
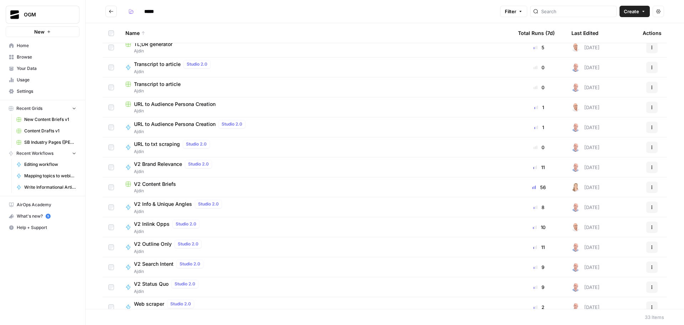
click at [151, 222] on span "V2 Inlink Opps" at bounding box center [152, 223] width 36 height 7
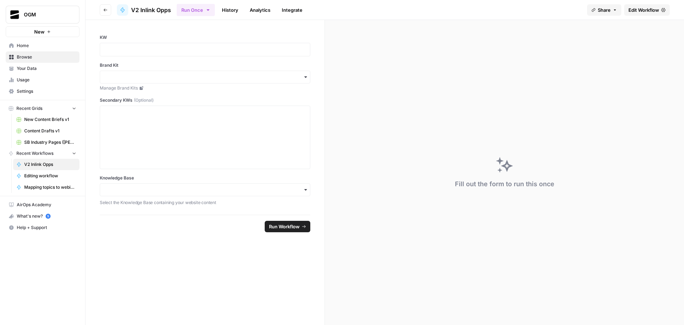
click at [107, 11] on icon "button" at bounding box center [105, 10] width 4 height 4
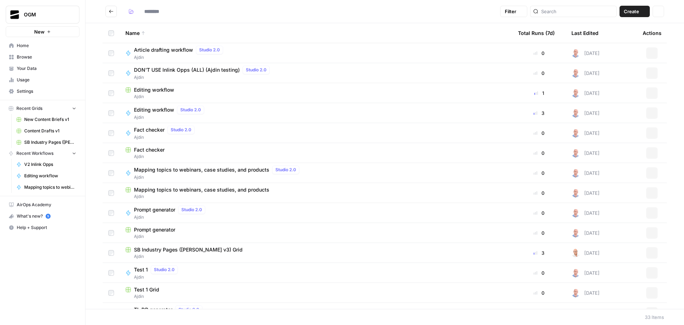
type input "*****"
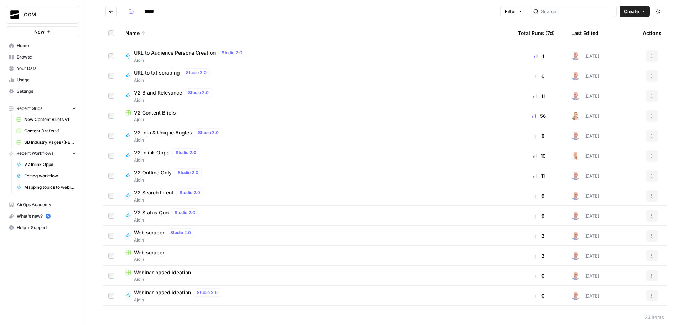
scroll to position [393, 0]
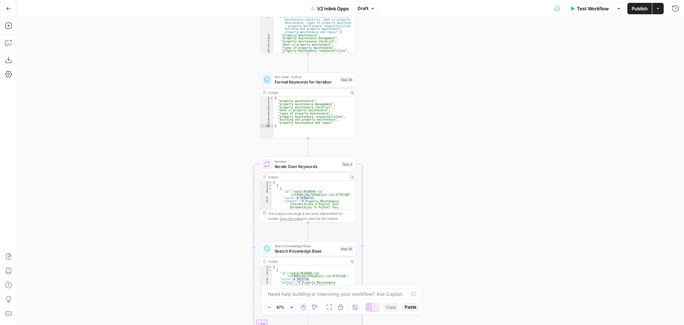
drag, startPoint x: 407, startPoint y: 130, endPoint x: 427, endPoint y: 115, distance: 25.2
click at [428, 115] on div "Workflow Set Inputs Inputs LLM · GPT-4o Generate LLM Response Step 7 Output Cop…" at bounding box center [350, 171] width 667 height 308
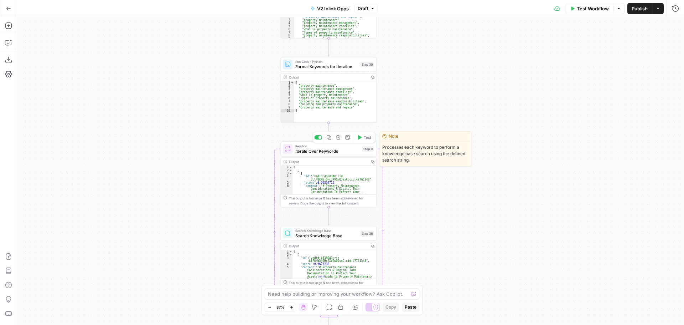
click at [346, 147] on span "Iteration" at bounding box center [327, 146] width 65 height 5
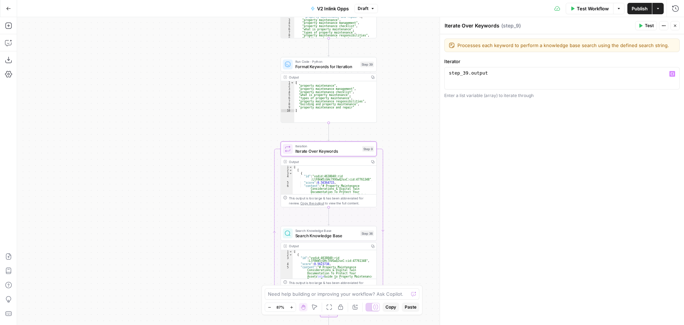
type textarea "**********"
click at [500, 76] on div "step_39 . output" at bounding box center [562, 83] width 229 height 27
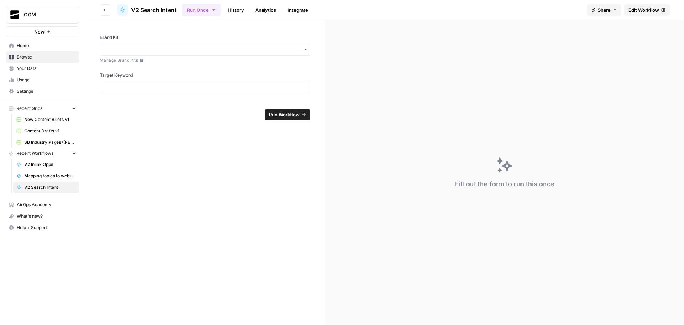
click at [647, 11] on span "Edit Workflow" at bounding box center [644, 9] width 31 height 7
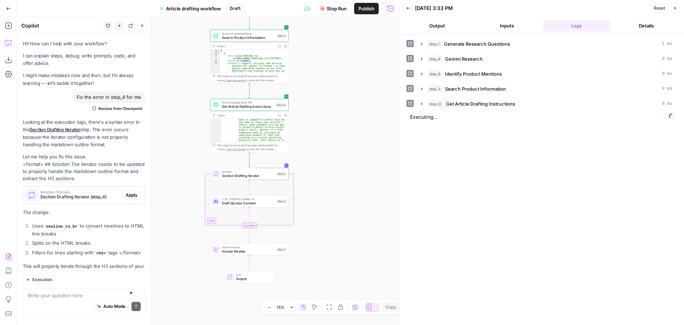
scroll to position [2115, 0]
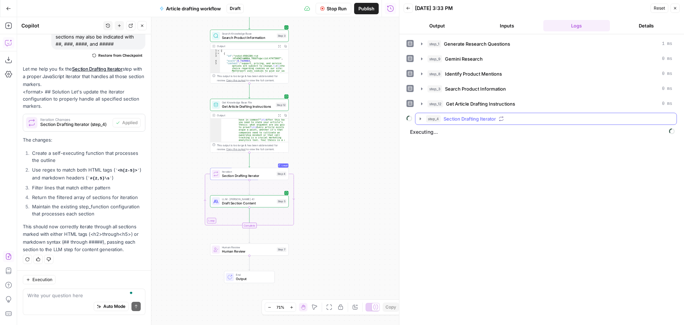
click at [423, 118] on icon "button" at bounding box center [421, 119] width 6 height 6
click at [454, 130] on button "step_5 Draft Section Content 1 minute 22 seconds / 980 tasks" at bounding box center [551, 133] width 239 height 11
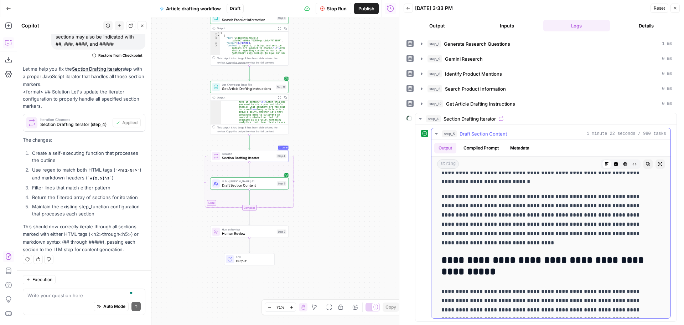
scroll to position [0, 0]
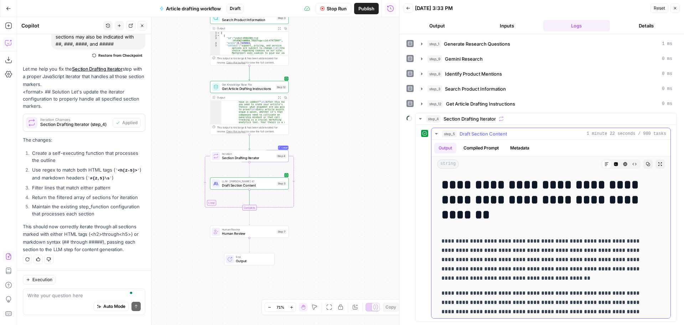
click at [440, 131] on button "step_5 Draft Section Content 1 minute 22 seconds / 980 tasks" at bounding box center [551, 133] width 239 height 11
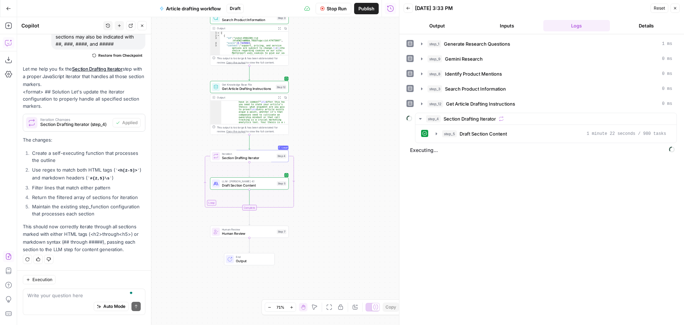
click at [350, 131] on div "Workflow Set Inputs Inputs LLM · GPT-4.1 Generate Research Questions Step 1 Out…" at bounding box center [208, 171] width 382 height 308
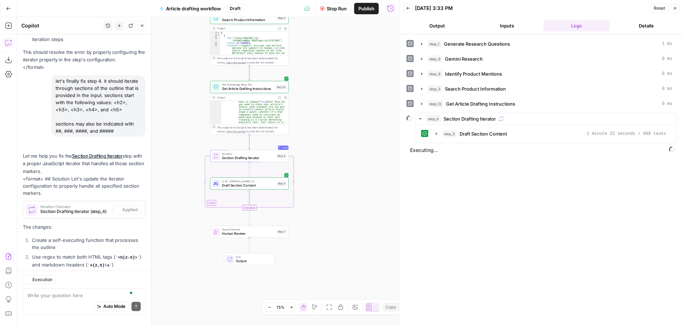
scroll to position [2115, 0]
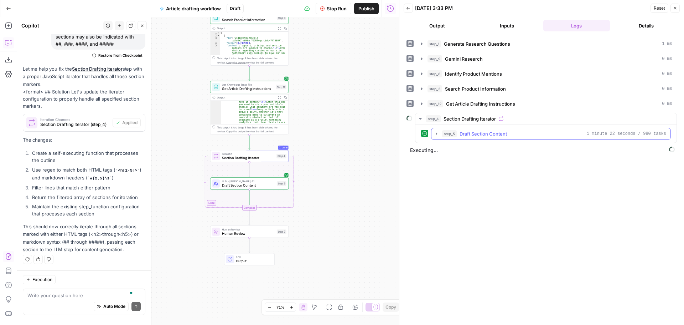
click at [448, 132] on span "step_5" at bounding box center [449, 133] width 15 height 7
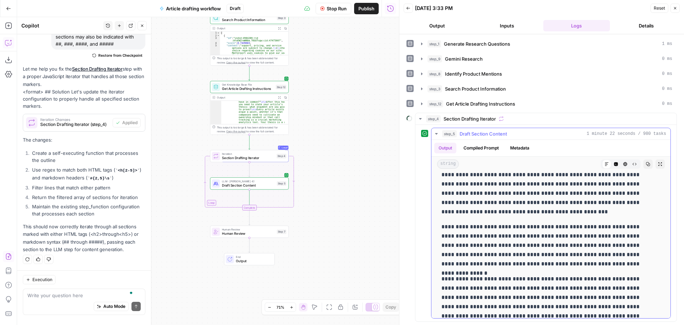
scroll to position [1709, 0]
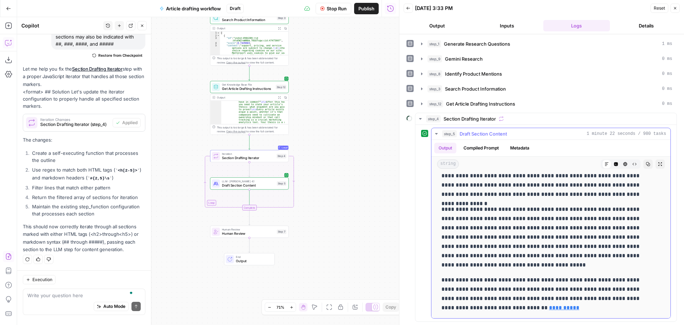
click at [440, 129] on button "step_5 Draft Section Content 1 minute 22 seconds / 980 tasks" at bounding box center [551, 133] width 239 height 11
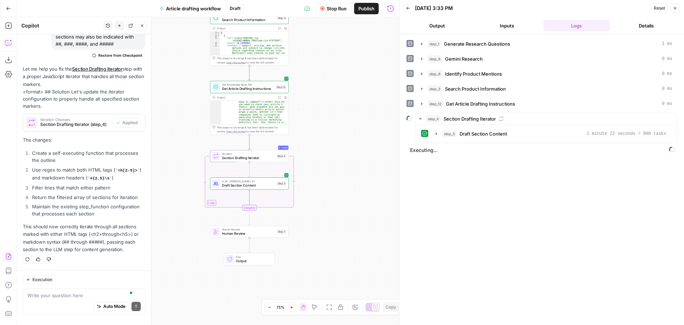
click at [350, 128] on div "Workflow Set Inputs Inputs LLM · GPT-4.1 Generate Research Questions Step 1 Out…" at bounding box center [208, 171] width 382 height 308
click at [479, 132] on span "Draft Section Content" at bounding box center [483, 133] width 47 height 7
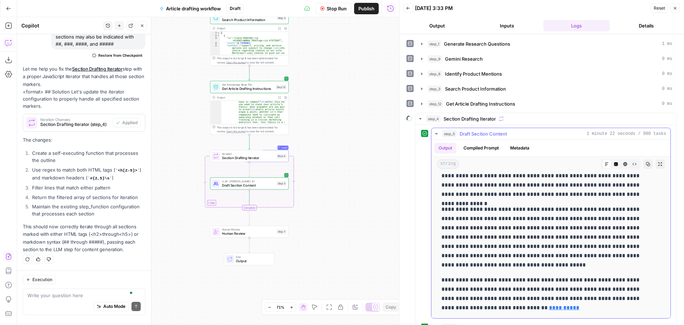
scroll to position [28, 0]
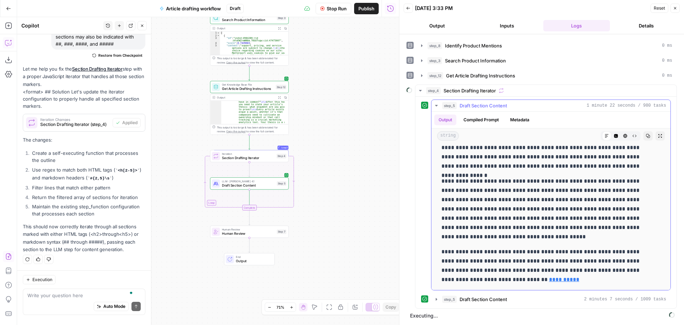
click at [453, 104] on span "step_5" at bounding box center [449, 105] width 15 height 7
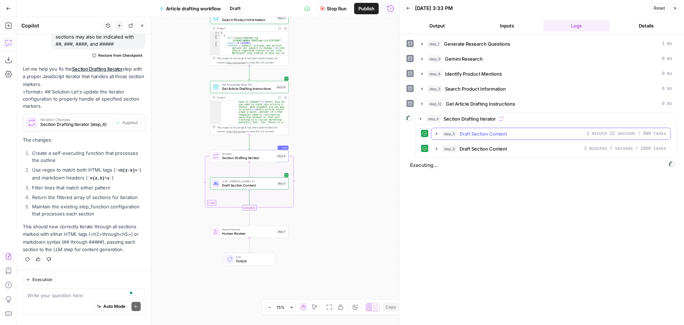
scroll to position [0, 0]
click at [480, 147] on span "Draft Section Content" at bounding box center [483, 148] width 47 height 7
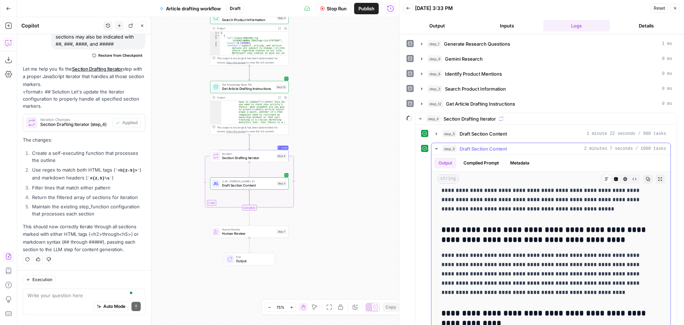
scroll to position [2755, 0]
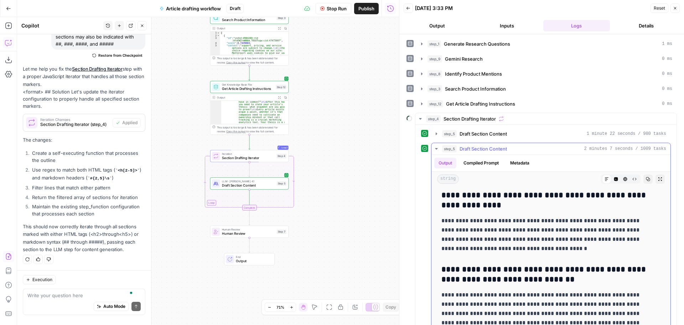
click at [458, 149] on div "step_5 Draft Section Content 2 minutes 7 seconds / 1009 tasks" at bounding box center [554, 148] width 224 height 7
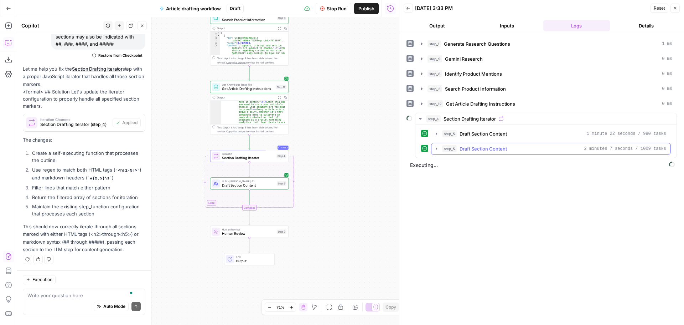
click at [443, 150] on span "step_5" at bounding box center [449, 148] width 15 height 7
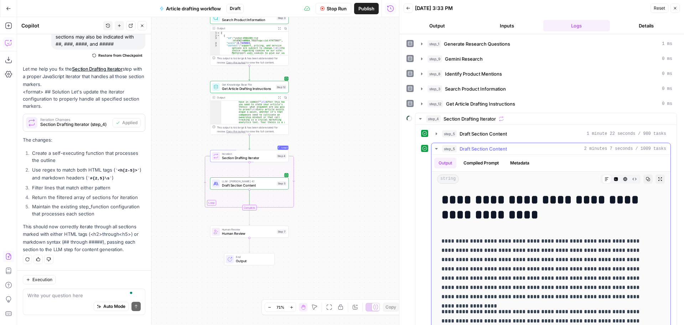
click at [443, 150] on span "step_5" at bounding box center [449, 148] width 15 height 7
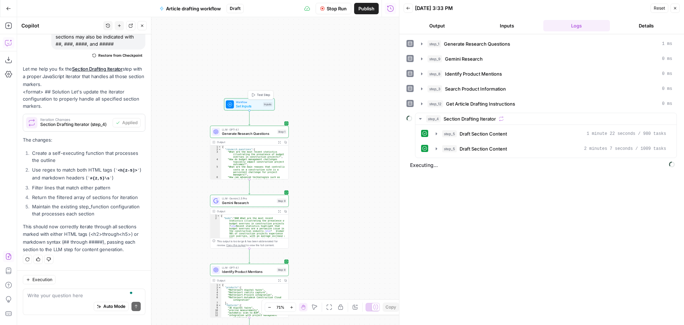
click at [248, 107] on span "Set Inputs" at bounding box center [248, 105] width 25 height 5
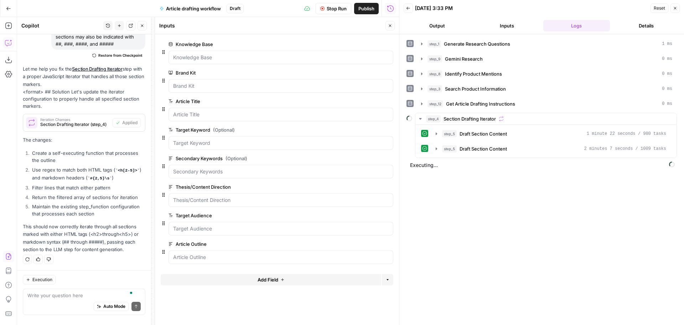
click at [391, 27] on icon "button" at bounding box center [390, 26] width 4 height 4
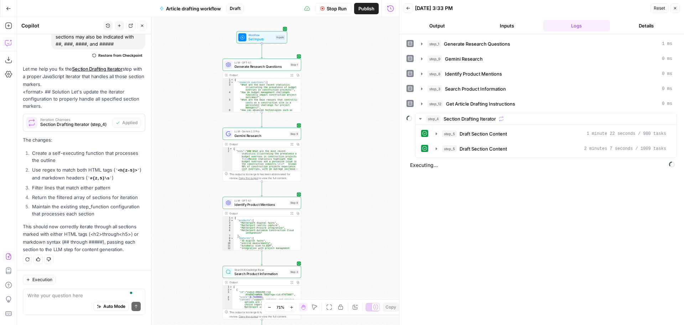
drag, startPoint x: 354, startPoint y: 113, endPoint x: 366, endPoint y: 99, distance: 18.4
click at [366, 99] on div "Workflow Set Inputs Inputs LLM · GPT-4.1 Generate Research Questions Step 1 Out…" at bounding box center [208, 171] width 382 height 308
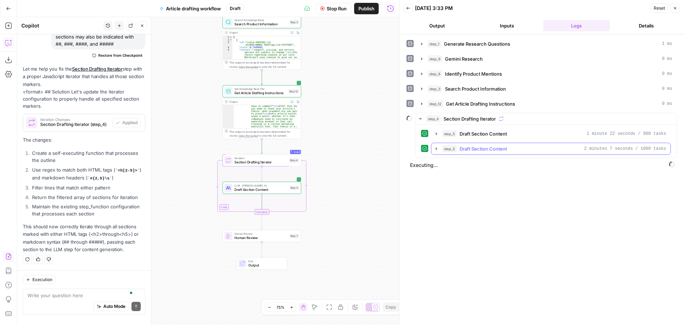
click at [488, 148] on span "Draft Section Content" at bounding box center [483, 148] width 47 height 7
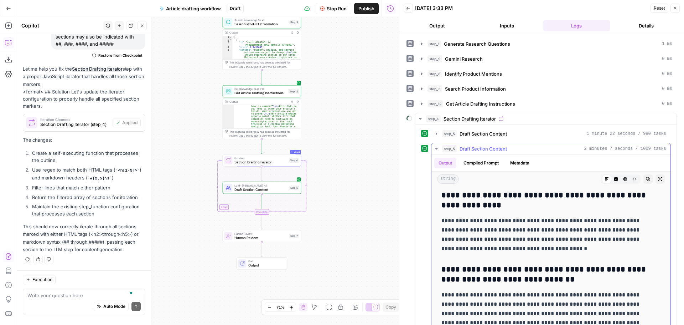
scroll to position [28, 0]
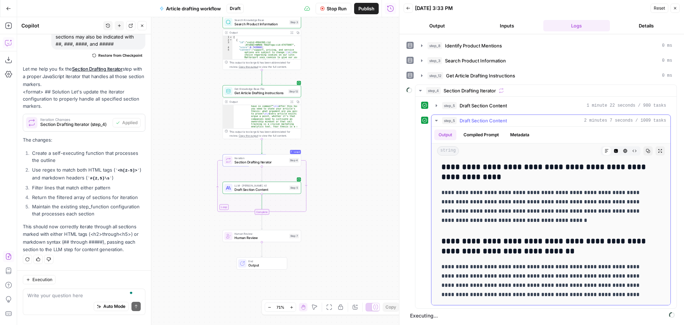
click at [445, 119] on span "step_5" at bounding box center [449, 120] width 15 height 7
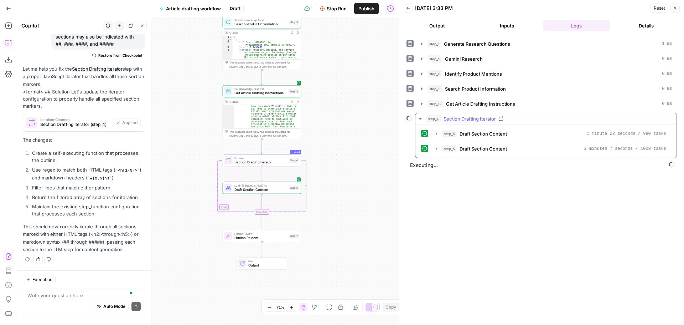
scroll to position [0, 0]
click at [363, 152] on div "Workflow Set Inputs Inputs LLM · GPT-4.1 Generate Research Questions Step 1 Out…" at bounding box center [208, 171] width 382 height 308
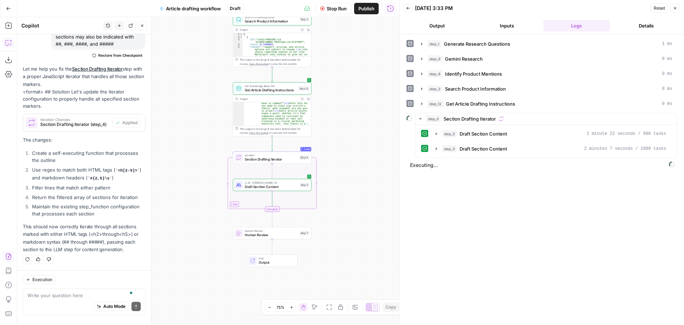
drag, startPoint x: 359, startPoint y: 158, endPoint x: 370, endPoint y: 155, distance: 11.1
click at [370, 155] on div "Workflow Set Inputs Inputs LLM · GPT-4.1 Generate Research Questions Step 1 Out…" at bounding box center [208, 171] width 382 height 308
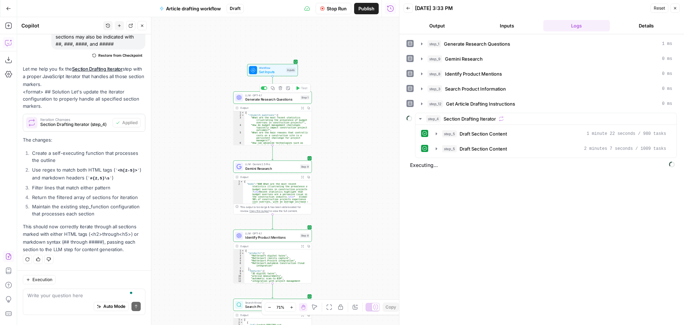
click at [283, 96] on span "LLM · GPT-4.1" at bounding box center [271, 95] width 53 height 4
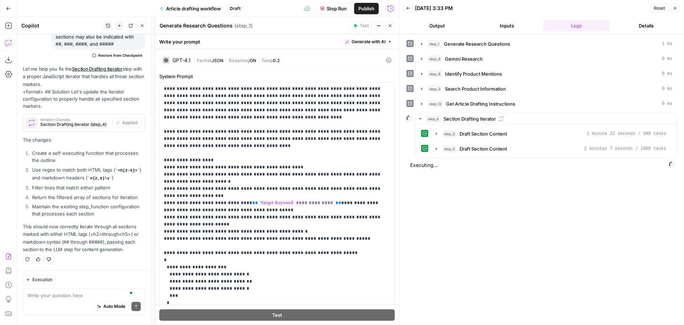
click at [390, 26] on icon "button" at bounding box center [390, 26] width 4 height 4
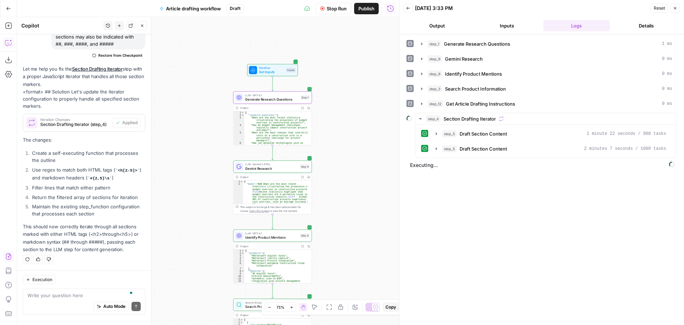
click at [510, 25] on button "Inputs" at bounding box center [507, 25] width 67 height 11
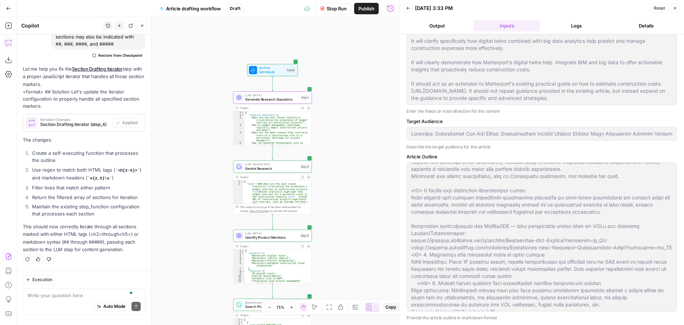
scroll to position [107, 0]
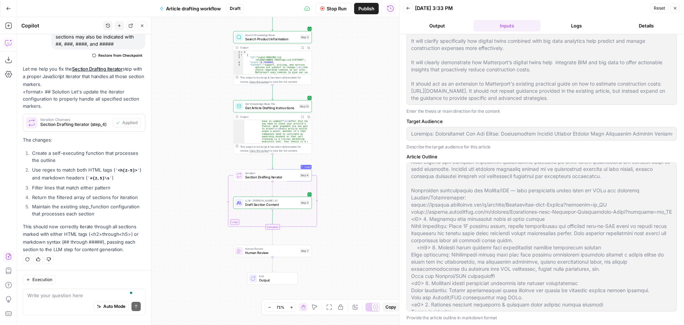
click at [271, 173] on span "Iteration" at bounding box center [271, 173] width 52 height 4
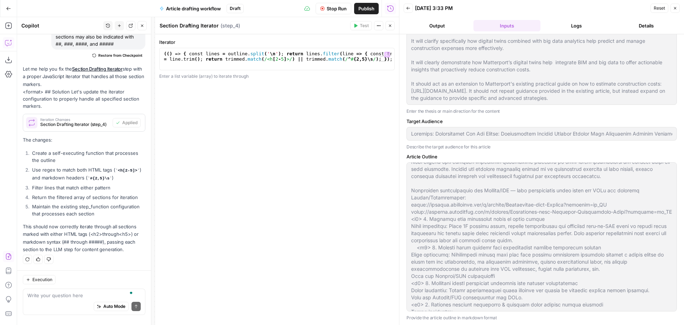
click at [392, 26] on icon "button" at bounding box center [390, 26] width 4 height 4
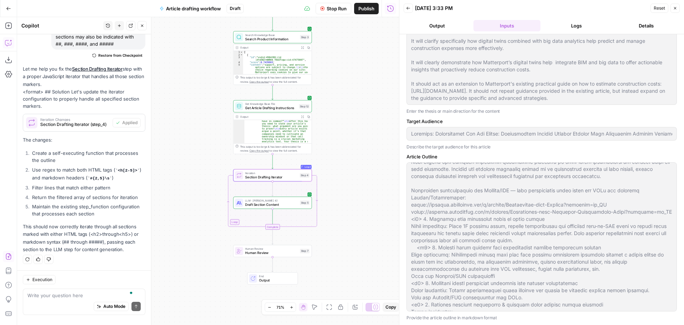
click at [576, 27] on button "Logs" at bounding box center [576, 25] width 67 height 11
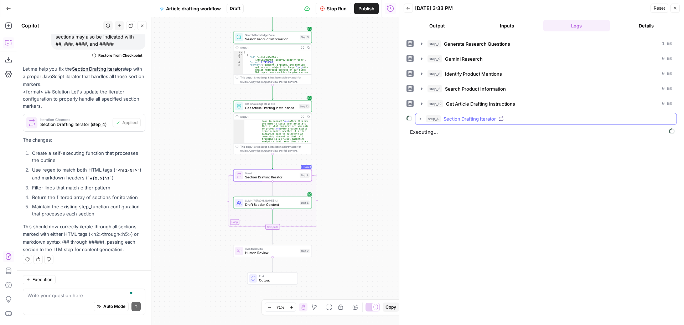
scroll to position [0, 0]
click at [454, 117] on span "Section Drafting Iterator" at bounding box center [470, 118] width 52 height 7
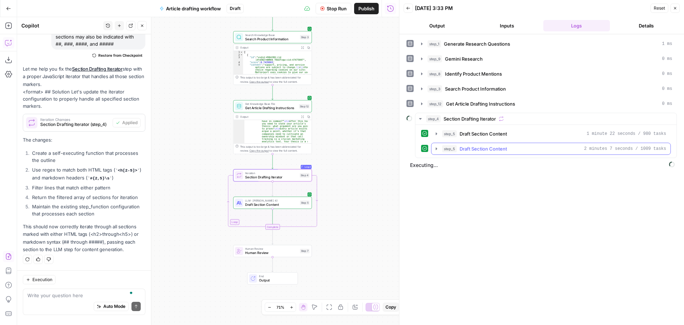
click at [478, 144] on button "step_5 Draft Section Content 2 minutes 7 seconds / 1009 tasks" at bounding box center [551, 148] width 239 height 11
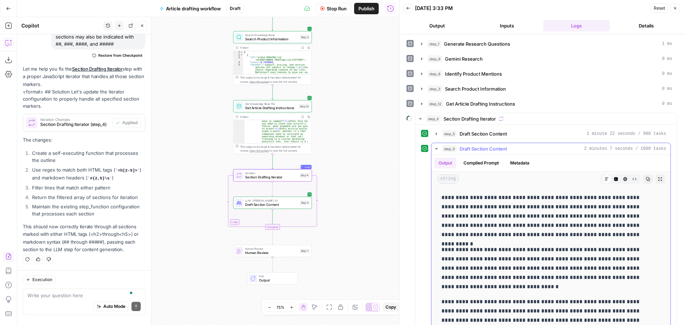
scroll to position [392, 0]
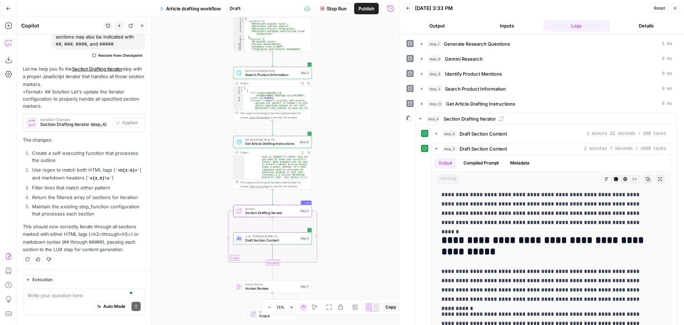
click at [510, 22] on button "Inputs" at bounding box center [507, 25] width 67 height 11
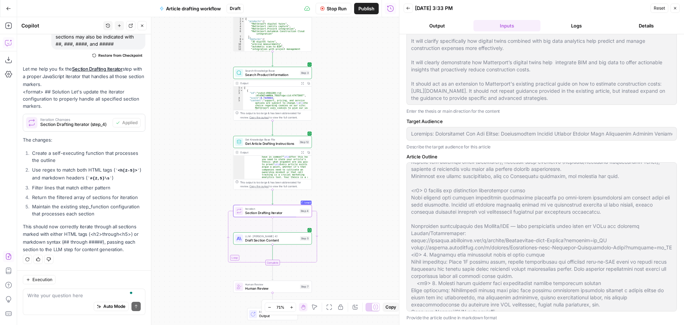
scroll to position [107, 0]
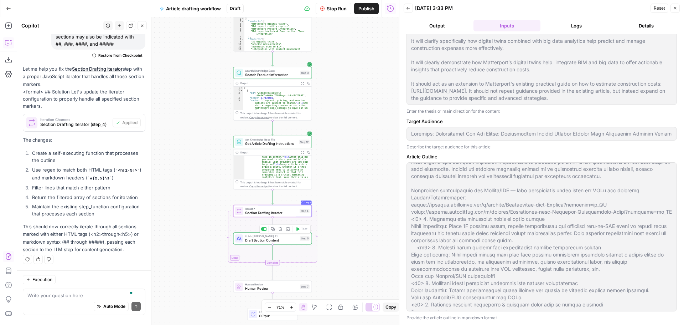
click at [283, 237] on span "Draft Section Content" at bounding box center [271, 239] width 53 height 5
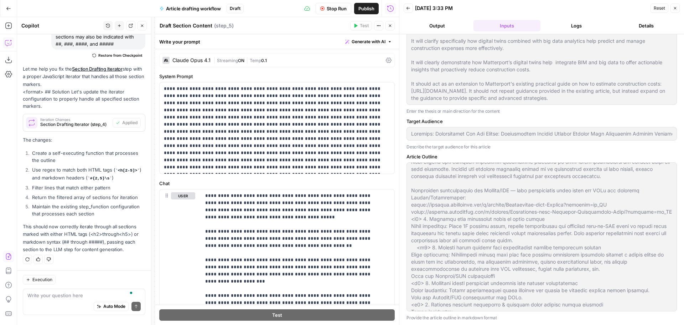
click at [391, 25] on icon "button" at bounding box center [390, 26] width 4 height 4
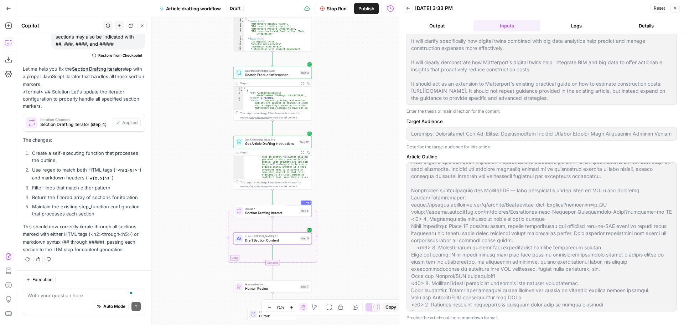
click at [587, 23] on button "Logs" at bounding box center [576, 25] width 67 height 11
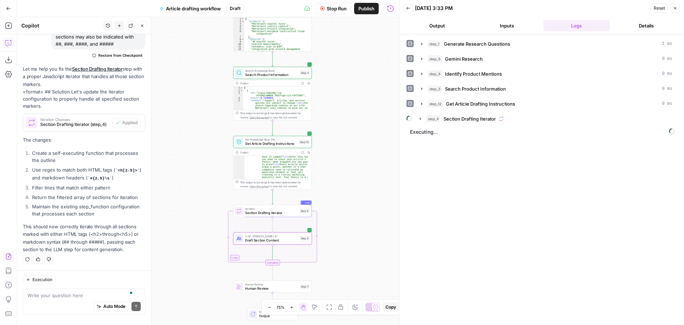
scroll to position [0, 0]
click at [473, 122] on button "step_4 Section Drafting Iterator" at bounding box center [546, 118] width 261 height 11
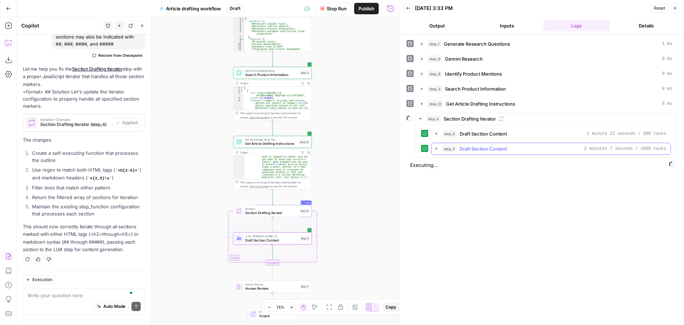
click at [494, 151] on span "Draft Section Content" at bounding box center [483, 148] width 47 height 7
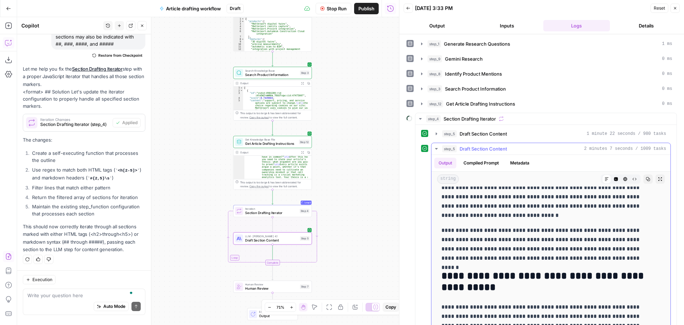
scroll to position [392, 0]
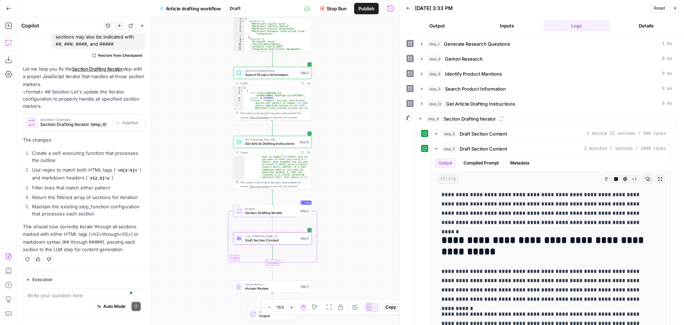
click at [514, 26] on button "Inputs" at bounding box center [507, 25] width 67 height 11
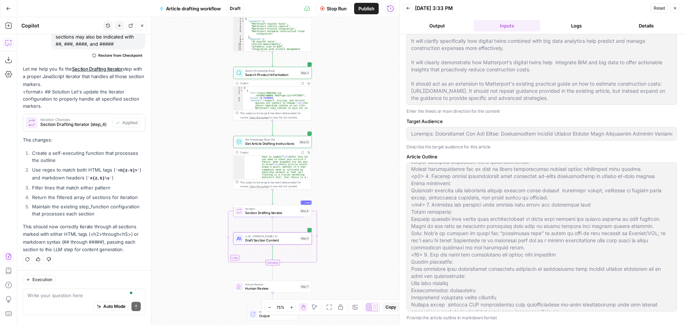
scroll to position [349, 0]
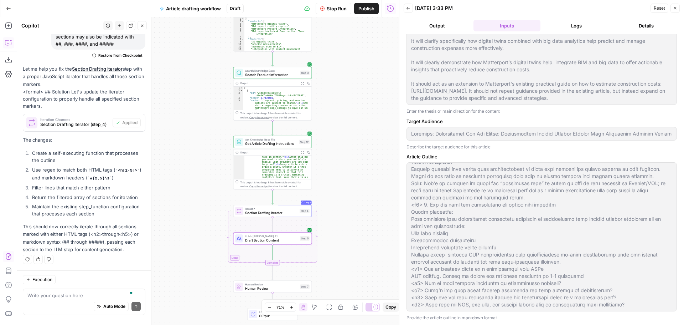
click at [577, 22] on button "Logs" at bounding box center [576, 25] width 67 height 11
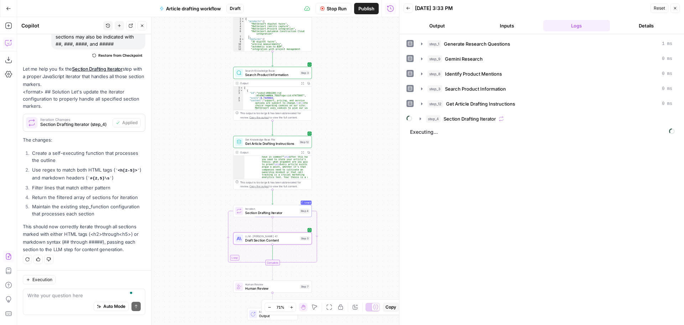
scroll to position [0, 0]
click at [465, 114] on button "step_4 Section Drafting Iterator" at bounding box center [546, 118] width 261 height 11
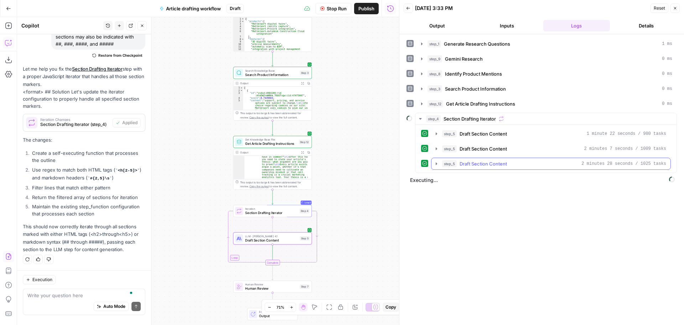
click at [491, 166] on span "Draft Section Content" at bounding box center [483, 163] width 47 height 7
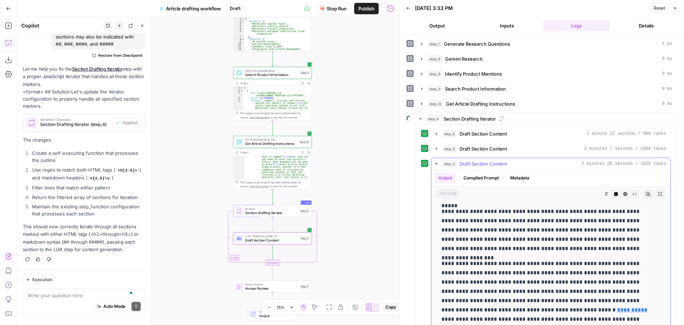
scroll to position [43, 0]
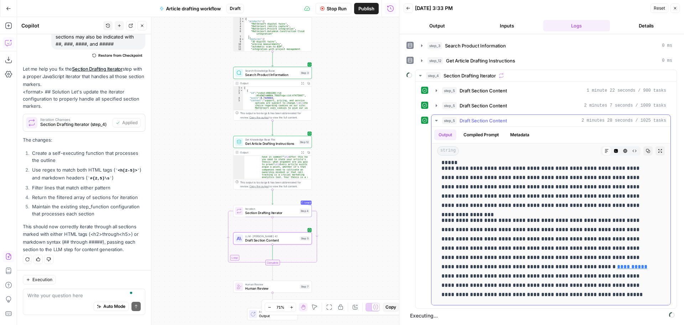
click at [465, 119] on span "Draft Section Content" at bounding box center [483, 120] width 47 height 7
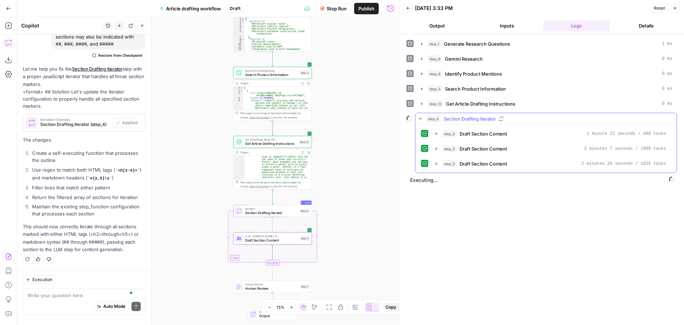
scroll to position [0, 0]
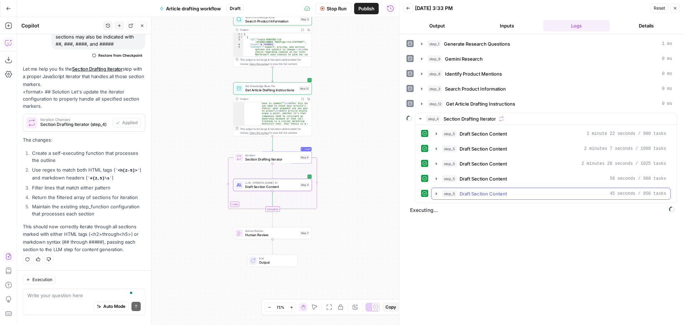
click at [488, 193] on span "Draft Section Content" at bounding box center [483, 193] width 47 height 7
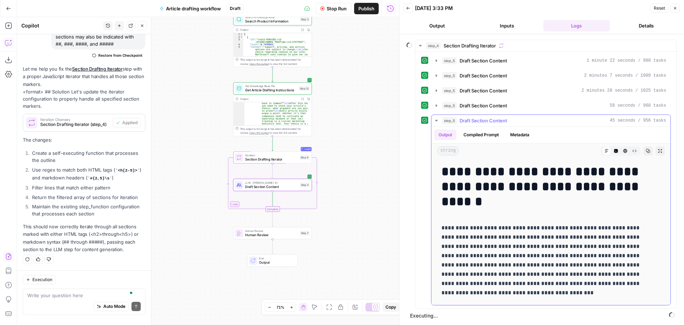
click at [460, 120] on span "Draft Section Content" at bounding box center [483, 120] width 47 height 7
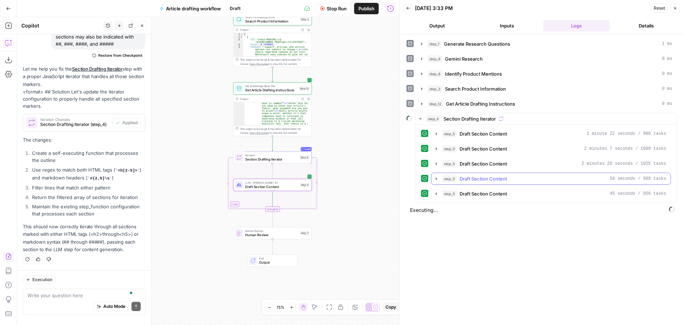
click at [488, 177] on span "Draft Section Content" at bounding box center [483, 178] width 47 height 7
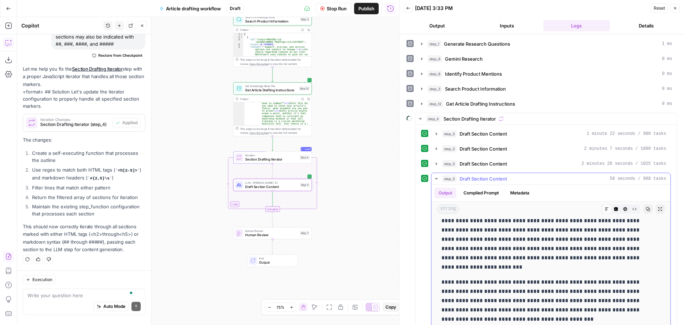
scroll to position [1087, 0]
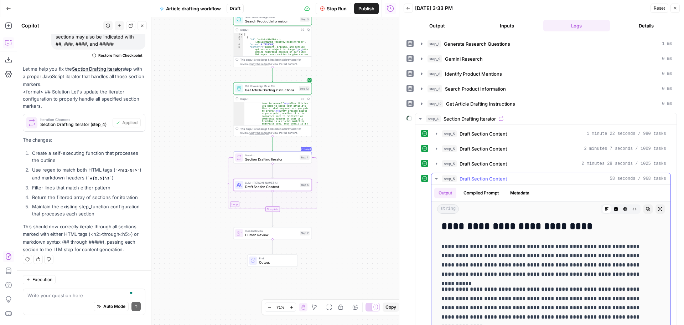
click at [452, 175] on span "step_5" at bounding box center [449, 178] width 15 height 7
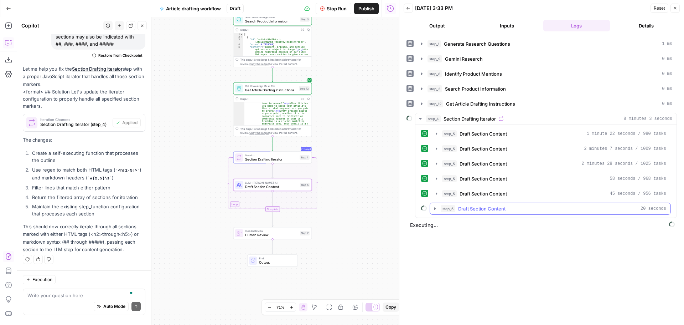
click at [469, 210] on span "Draft Section Content" at bounding box center [481, 208] width 47 height 7
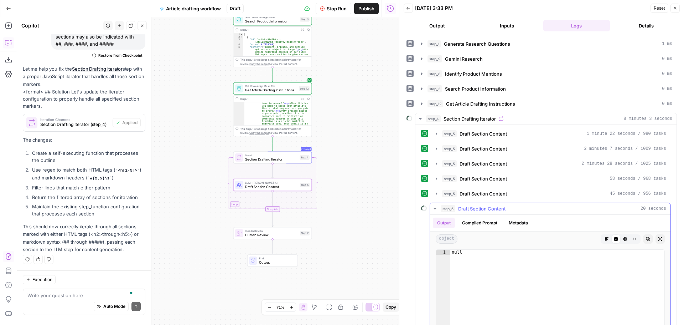
click at [483, 210] on span "Draft Section Content" at bounding box center [481, 208] width 47 height 7
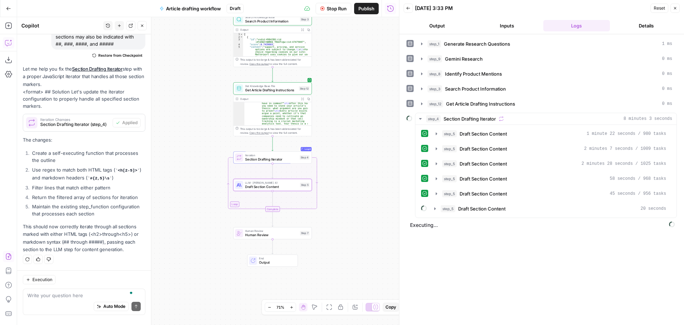
click at [362, 154] on div "Workflow Set Inputs Inputs LLM · GPT-4.1 Generate Research Questions Step 1 Out…" at bounding box center [208, 171] width 382 height 308
click at [505, 27] on button "Inputs" at bounding box center [507, 25] width 67 height 11
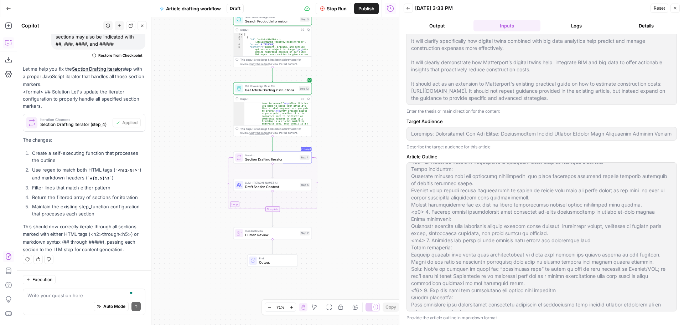
scroll to position [349, 0]
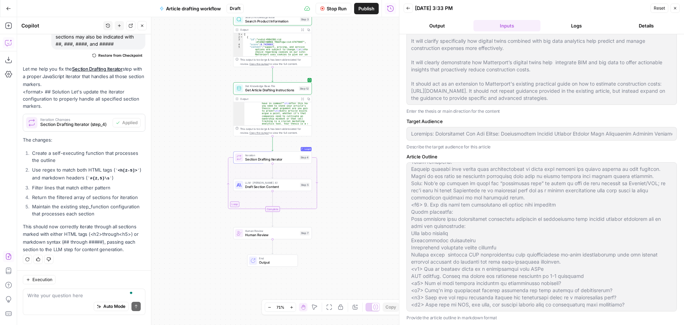
click at [580, 25] on button "Logs" at bounding box center [576, 25] width 67 height 11
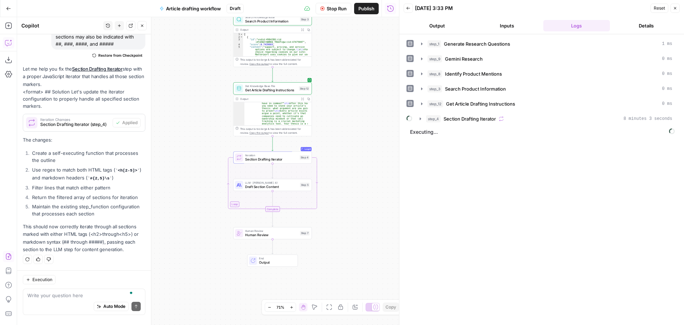
scroll to position [0, 0]
click at [463, 119] on span "Section Drafting Iterator" at bounding box center [470, 118] width 52 height 7
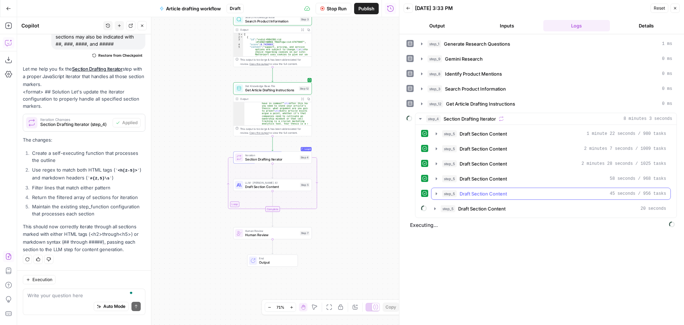
click at [475, 190] on span "Draft Section Content" at bounding box center [483, 193] width 47 height 7
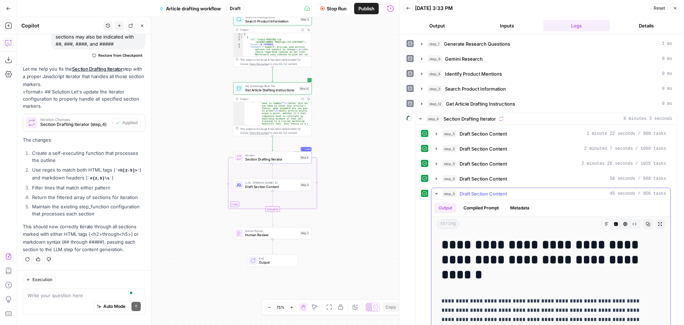
click at [467, 190] on button "step_5 Draft Section Content 45 seconds / 956 tasks" at bounding box center [551, 193] width 239 height 11
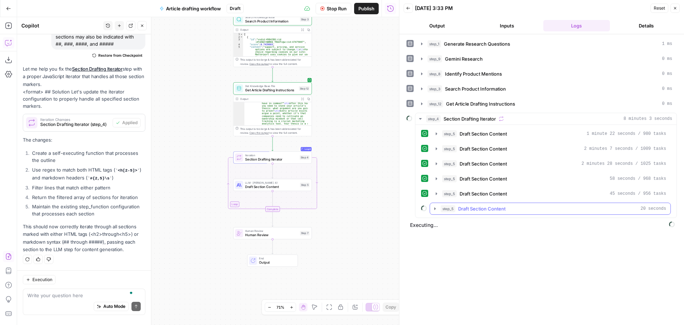
click at [485, 209] on span "Draft Section Content" at bounding box center [481, 208] width 47 height 7
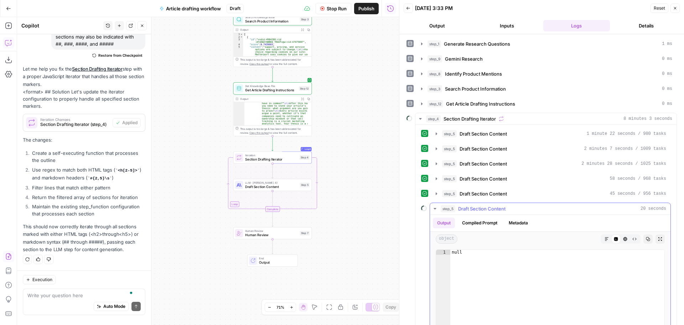
click at [485, 209] on span "Draft Section Content" at bounding box center [481, 208] width 47 height 7
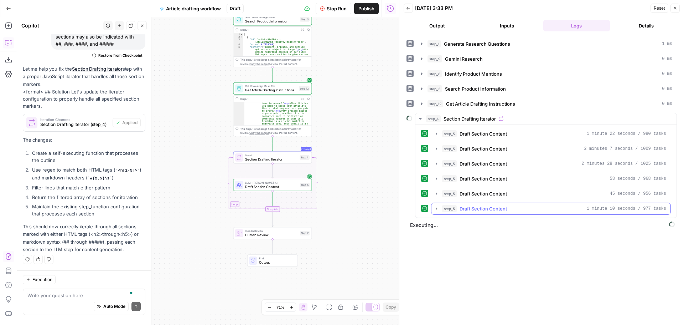
click at [481, 211] on span "Draft Section Content" at bounding box center [483, 208] width 47 height 7
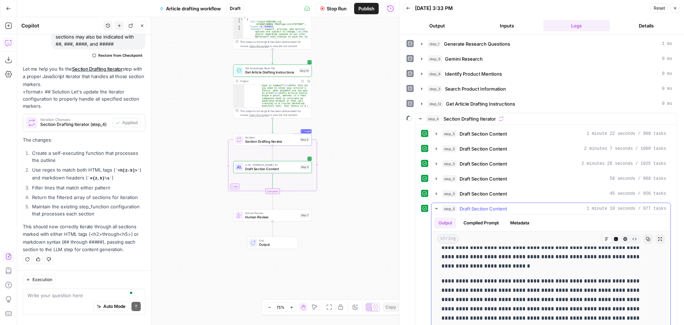
scroll to position [1247, 0]
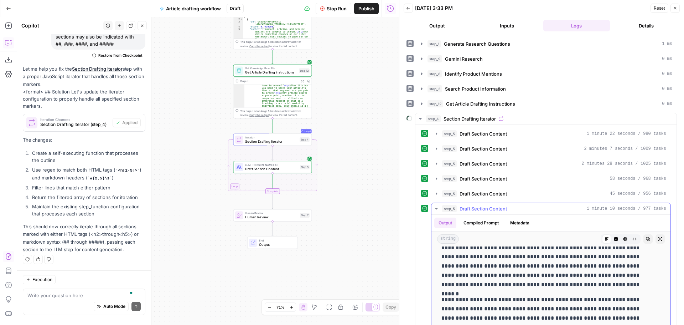
click at [479, 207] on span "Draft Section Content" at bounding box center [483, 208] width 47 height 7
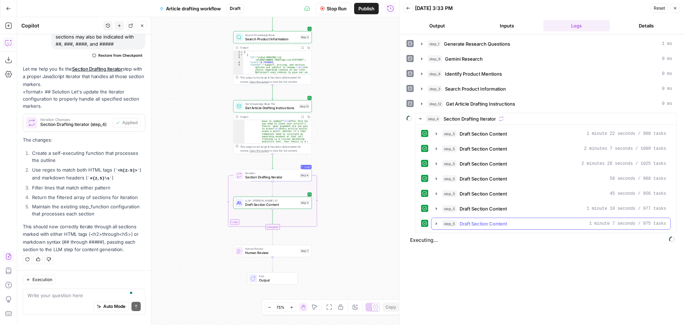
click at [486, 223] on span "Draft Section Content" at bounding box center [483, 223] width 47 height 7
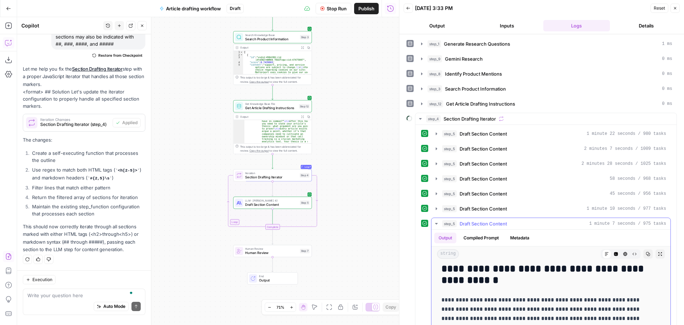
scroll to position [178, 0]
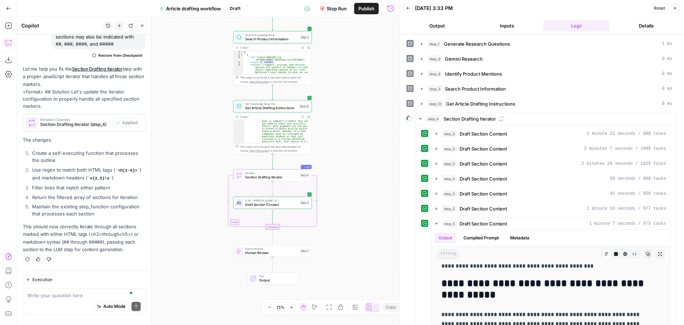
click at [509, 24] on button "Inputs" at bounding box center [507, 25] width 67 height 11
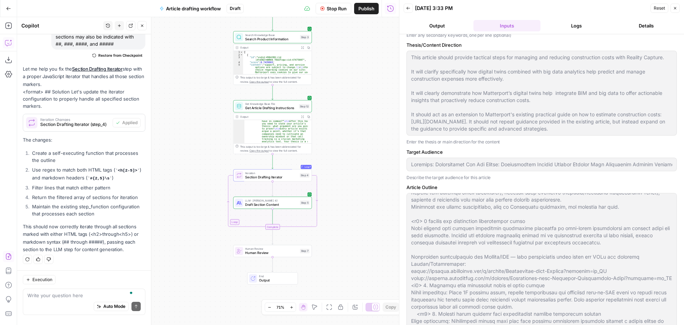
scroll to position [214, 0]
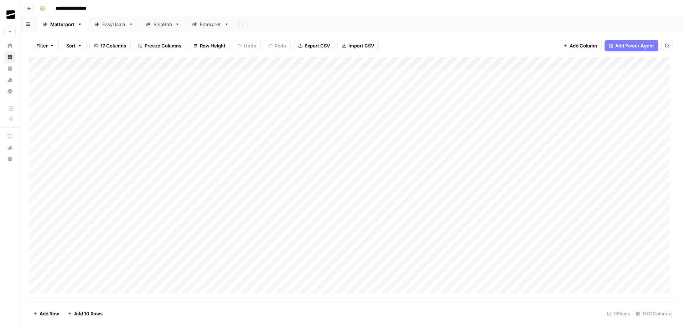
click at [145, 77] on div "Add Column" at bounding box center [352, 178] width 647 height 242
click at [231, 74] on div "Add Column" at bounding box center [352, 178] width 647 height 242
click at [330, 74] on div "Add Column" at bounding box center [352, 178] width 647 height 242
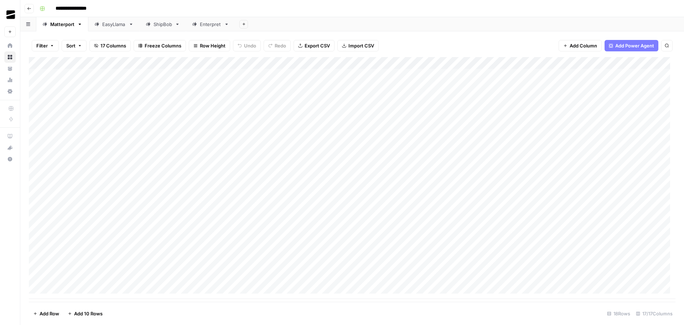
click at [330, 74] on div "Add Column" at bounding box center [352, 178] width 647 height 242
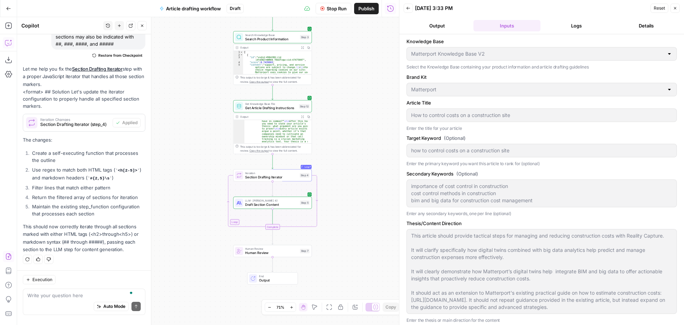
click at [410, 7] on icon "button" at bounding box center [408, 8] width 4 height 4
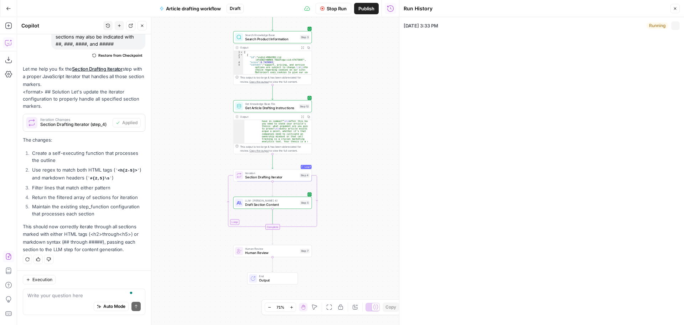
type input "Matterport Knowledge Base V2"
type input "Matterport"
type input "How to control costs on a construction site"
type input "how to control costs on a construction site"
type input "Audience: Construction Pro Job Titles: Construction Manager Project Manager Sit…"
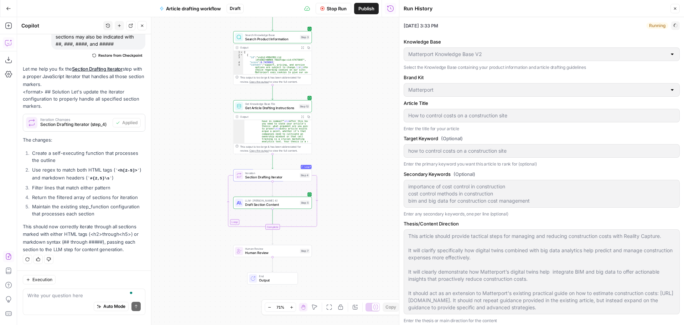
type textarea "importance of cost control in construction cost control methods in construction…"
type textarea "This article should provide tactical steps for managing and reducing constructi…"
type textarea "Intro Intro should clearly state the thesis and draw the reader in. Highlight s…"
click at [674, 27] on icon "button" at bounding box center [676, 26] width 4 height 4
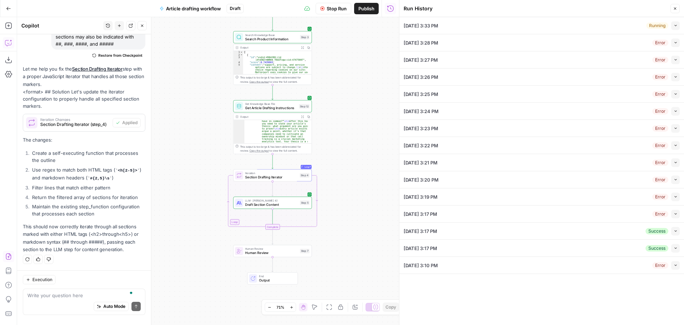
click at [379, 103] on div "Workflow Set Inputs Inputs LLM · GPT-4.1 Generate Research Questions Step 1 Out…" at bounding box center [208, 171] width 382 height 308
click at [677, 10] on button "Close" at bounding box center [675, 8] width 9 height 9
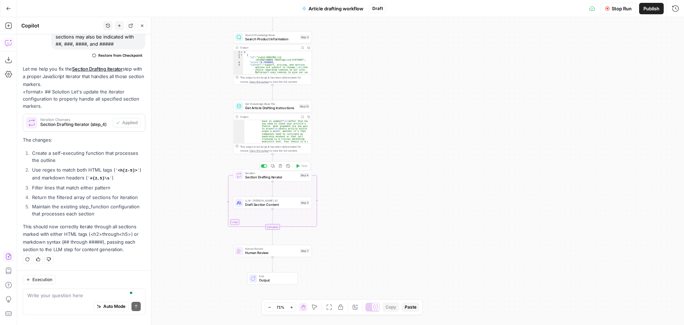
click at [284, 177] on span "Section Drafting Iterator" at bounding box center [271, 176] width 52 height 5
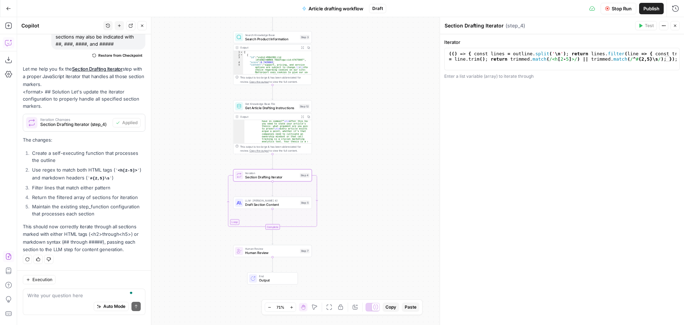
click at [677, 25] on button "Close" at bounding box center [675, 25] width 9 height 9
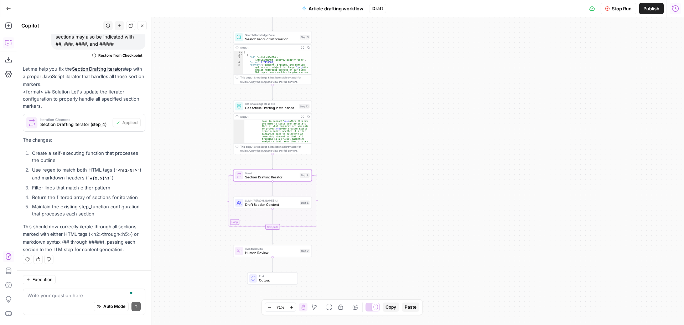
click at [674, 6] on icon "button" at bounding box center [675, 8] width 6 height 6
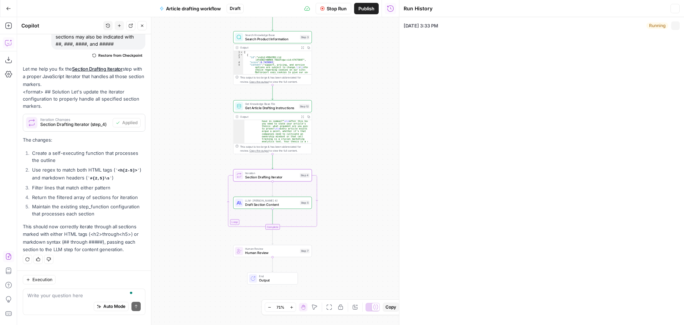
type input "Matterport Knowledge Base V2"
type input "Matterport"
type input "How to control costs on a construction site"
type input "how to control costs on a construction site"
type input "Audience: Construction Pro Job Titles: Construction Manager Project Manager Sit…"
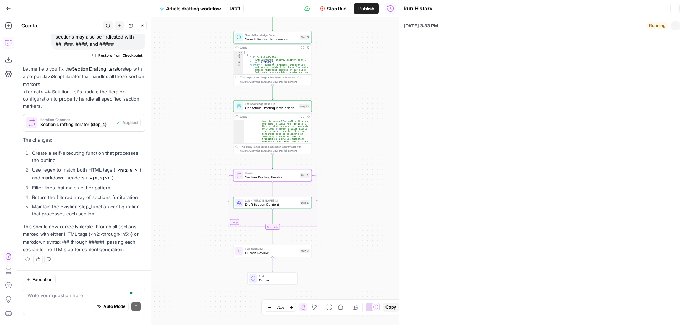
type textarea "importance of cost control in construction cost control methods in construction…"
type textarea "This article should provide tactical steps for managing and reducing constructi…"
type textarea "Intro Intro should clearly state the thesis and draw the reader in. Highlight s…"
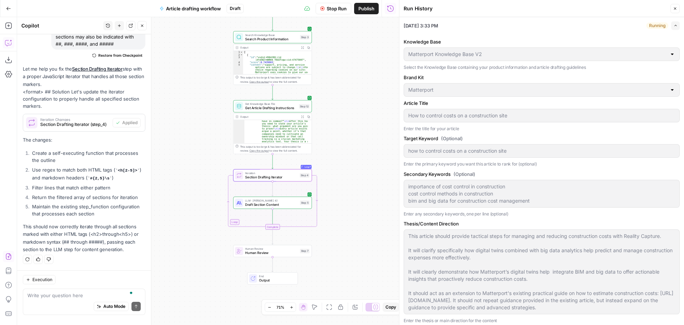
click at [674, 27] on icon "button" at bounding box center [676, 26] width 4 height 4
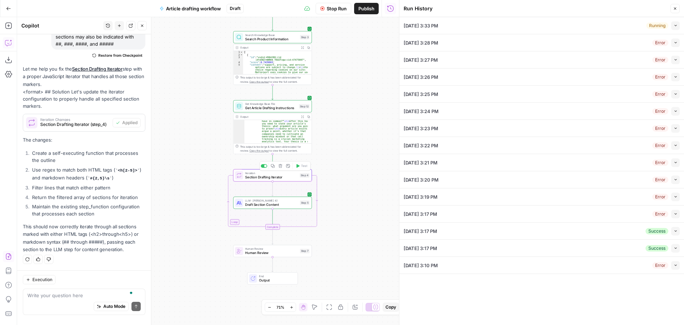
click at [281, 176] on span "Section Drafting Iterator" at bounding box center [271, 176] width 52 height 5
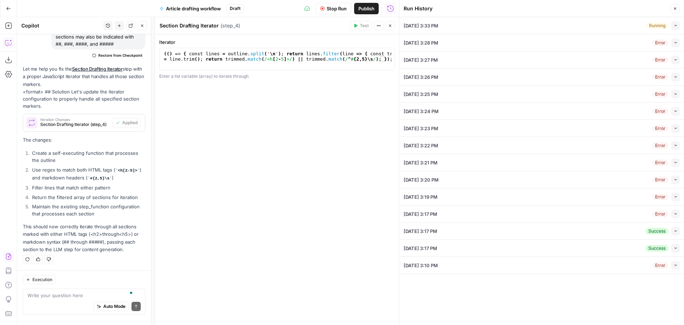
click at [388, 26] on icon "button" at bounding box center [390, 26] width 4 height 4
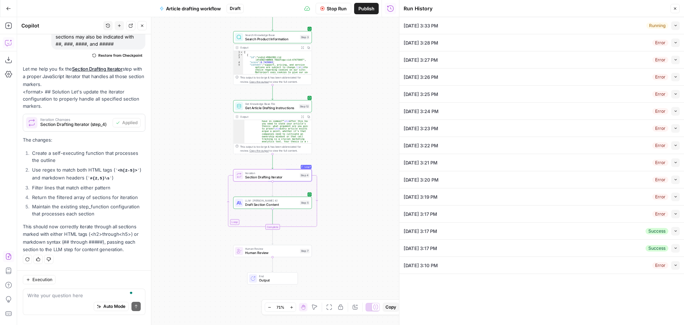
click at [279, 205] on span "Draft Section Content" at bounding box center [271, 204] width 53 height 5
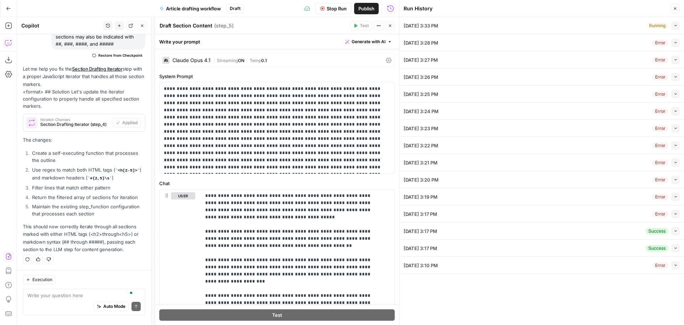
click at [388, 26] on icon "button" at bounding box center [390, 26] width 4 height 4
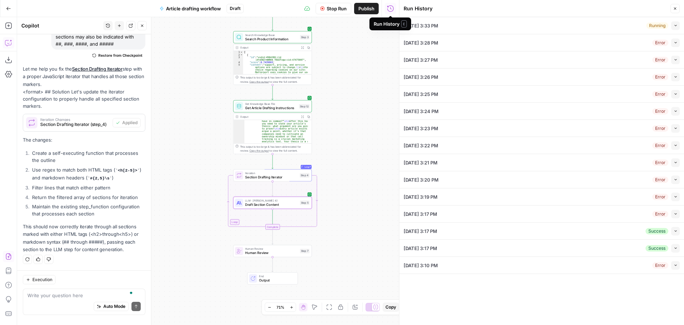
click at [393, 10] on icon "button" at bounding box center [390, 8] width 6 height 6
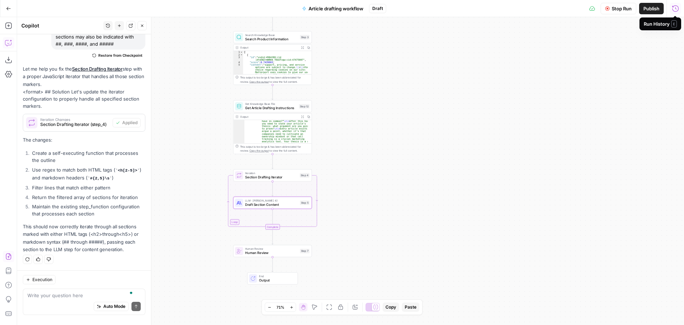
click at [680, 9] on button "Run History" at bounding box center [675, 8] width 11 height 11
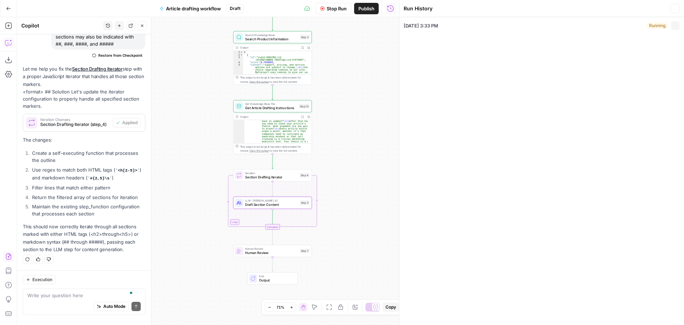
type input "Matterport Knowledge Base V2"
type input "Matterport"
type input "How to control costs on a construction site"
type input "how to control costs on a construction site"
type input "Audience: Construction Pro Job Titles: Construction Manager Project Manager Sit…"
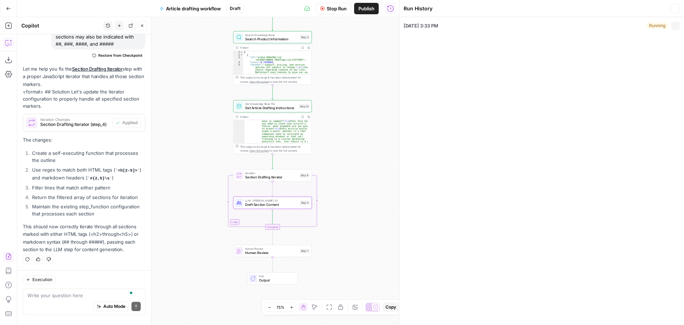
type textarea "importance of cost control in construction cost control methods in construction…"
type textarea "This article should provide tactical steps for managing and reducing constructi…"
type textarea "Intro Intro should clearly state the thesis and draw the reader in. Highlight s…"
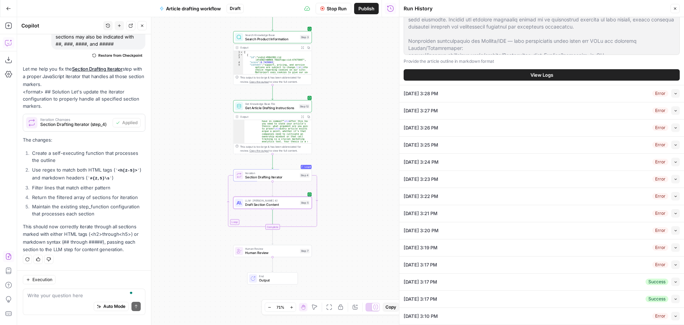
scroll to position [323, 0]
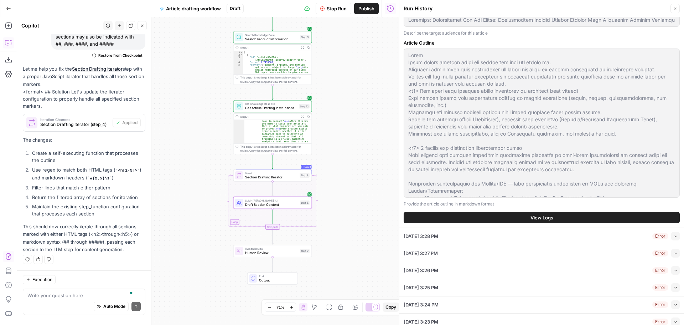
click at [542, 216] on span "View Logs" at bounding box center [542, 217] width 23 height 7
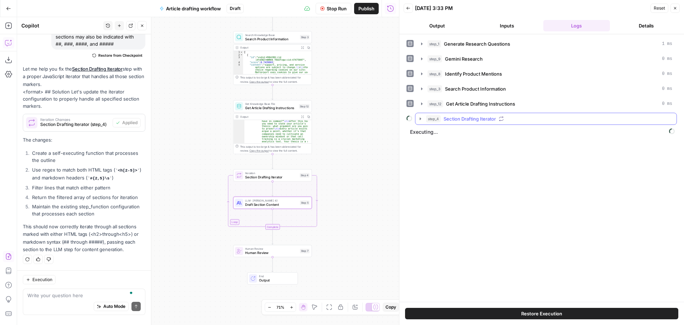
click at [444, 119] on span "Section Drafting Iterator" at bounding box center [470, 118] width 52 height 7
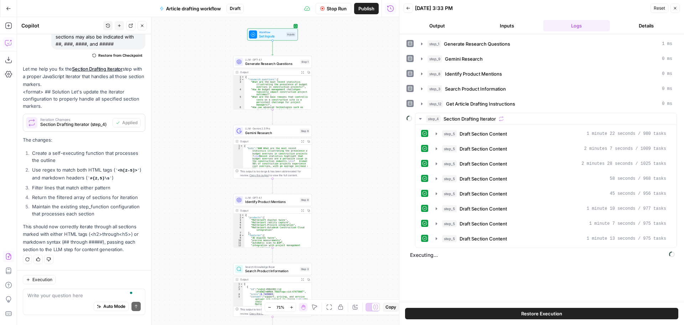
click at [302, 142] on icon "button" at bounding box center [302, 141] width 2 height 2
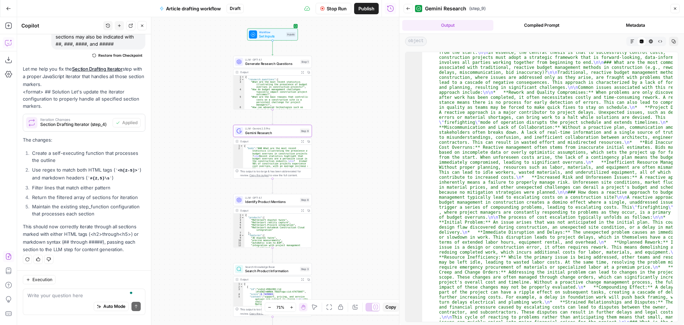
scroll to position [706, 0]
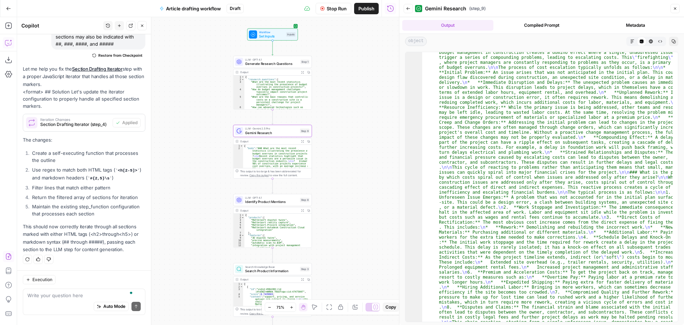
click at [407, 6] on icon "button" at bounding box center [408, 8] width 4 height 4
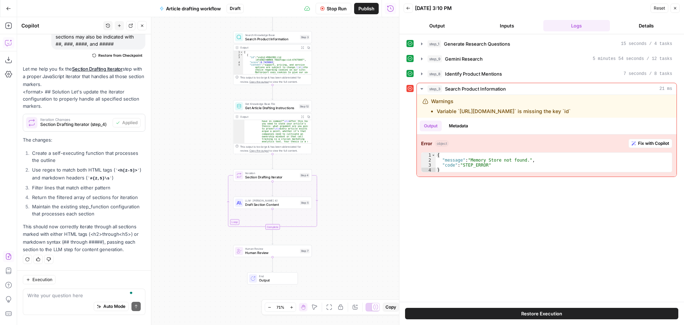
click at [591, 25] on button "Logs" at bounding box center [576, 25] width 67 height 11
click at [453, 26] on button "Output" at bounding box center [437, 25] width 67 height 11
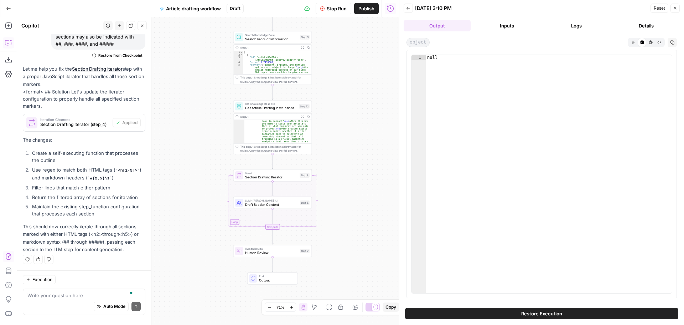
click at [579, 23] on button "Logs" at bounding box center [576, 25] width 67 height 11
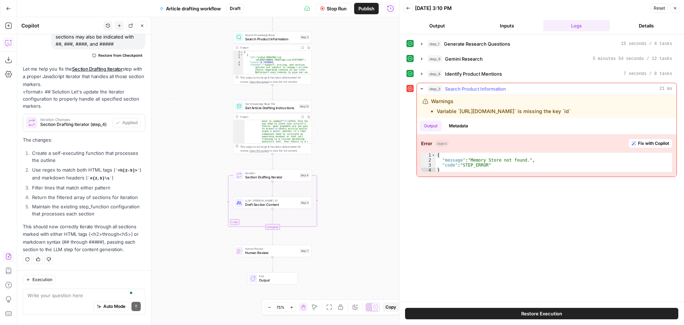
click at [424, 91] on icon "button" at bounding box center [422, 89] width 6 height 6
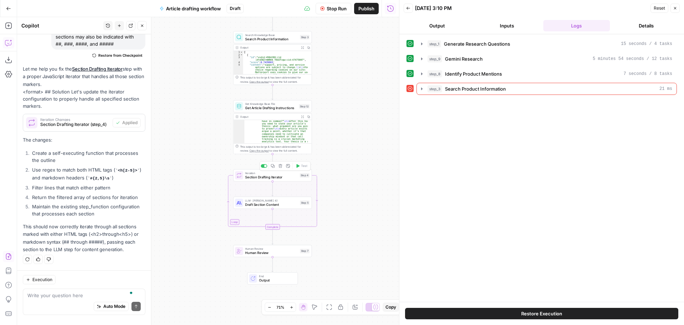
click at [290, 176] on span "Section Drafting Iterator" at bounding box center [271, 176] width 52 height 5
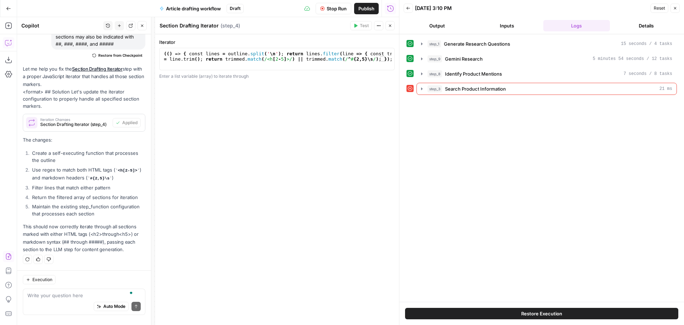
click at [392, 26] on button "Close" at bounding box center [390, 25] width 9 height 9
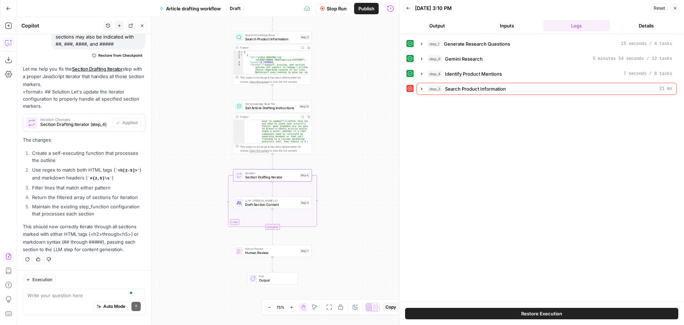
click at [289, 202] on span "Draft Section Content" at bounding box center [271, 204] width 53 height 5
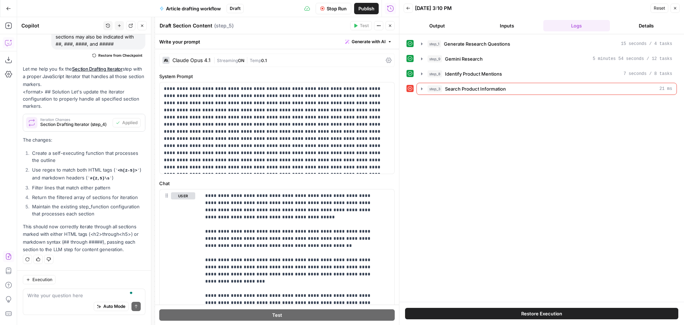
click at [392, 25] on icon "button" at bounding box center [390, 26] width 4 height 4
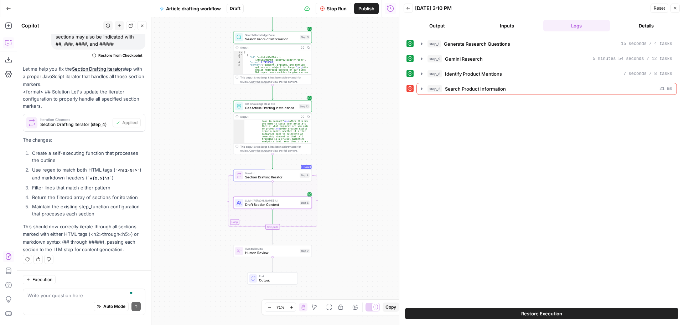
click at [511, 22] on button "Inputs" at bounding box center [507, 25] width 67 height 11
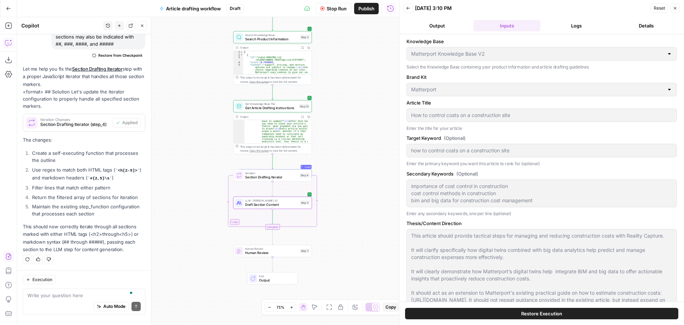
click at [571, 26] on button "Logs" at bounding box center [576, 25] width 67 height 11
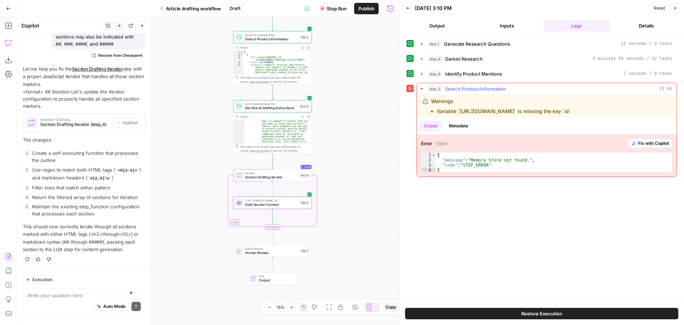
click at [426, 89] on button "step_3 Search Product Information 21 ms" at bounding box center [547, 88] width 260 height 11
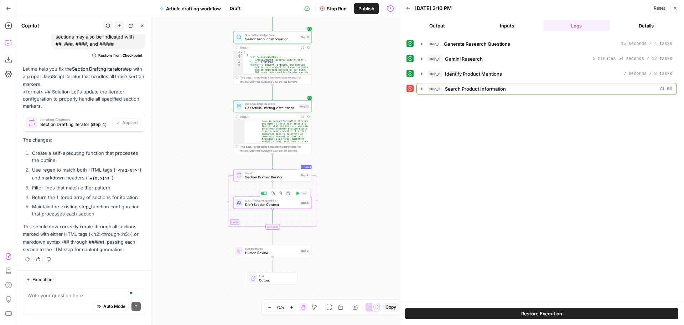
click at [291, 204] on span "Draft Section Content" at bounding box center [271, 204] width 53 height 5
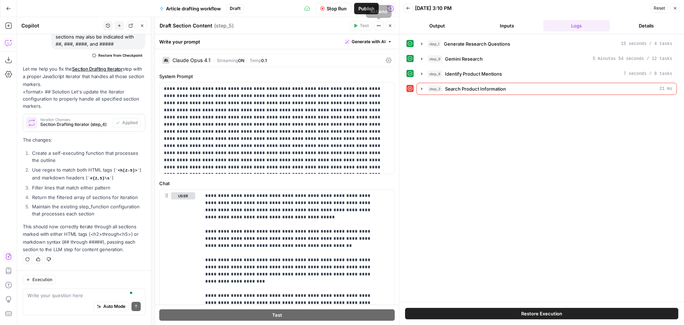
click at [389, 26] on icon "button" at bounding box center [390, 26] width 4 height 4
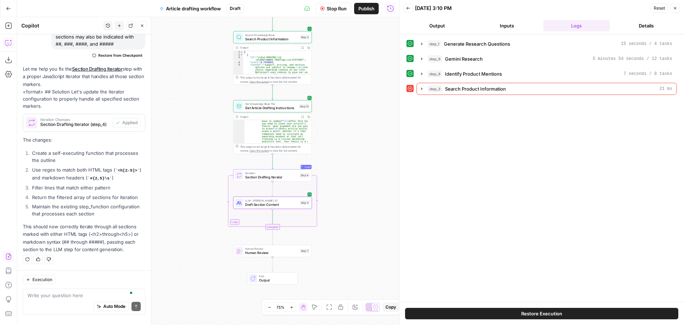
click at [285, 176] on span "Section Drafting Iterator" at bounding box center [271, 176] width 52 height 5
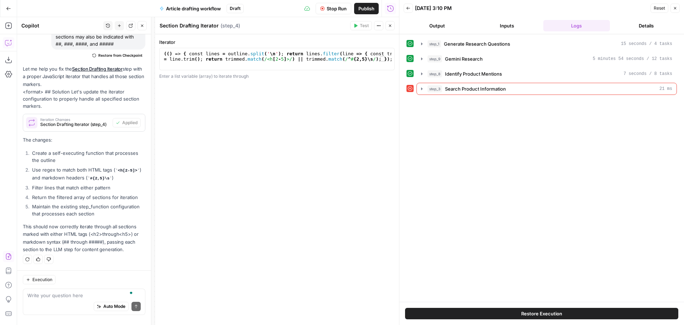
click at [391, 22] on button "Close" at bounding box center [390, 25] width 9 height 9
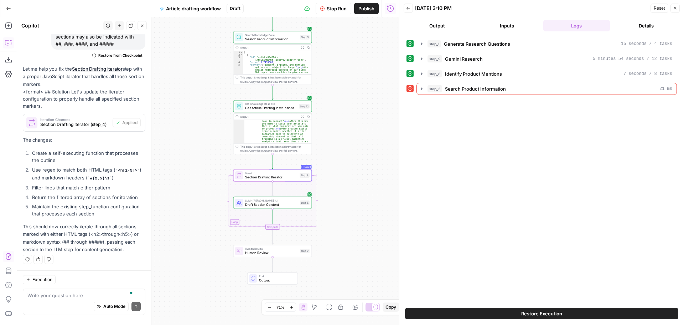
click at [409, 8] on icon "button" at bounding box center [408, 8] width 4 height 4
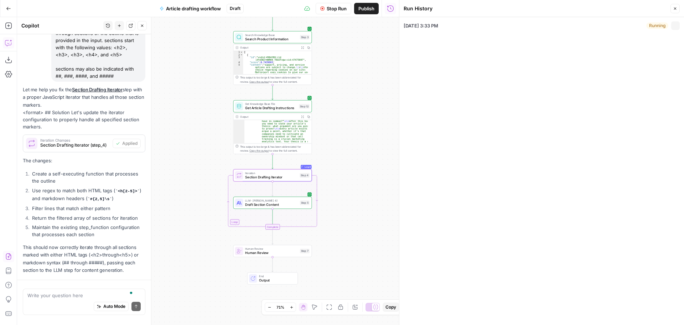
type input "Matterport Knowledge Base V2"
type input "Matterport"
type input "How to control costs on a construction site"
type input "how to control costs on a construction site"
type input "Audience: Construction Pro Job Titles: Construction Manager Project Manager Sit…"
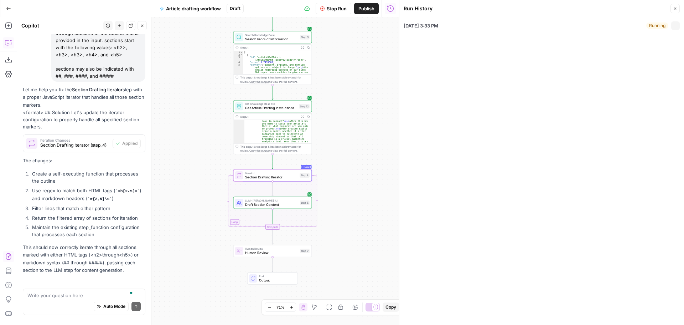
scroll to position [1991, 0]
type textarea "importance of cost control in construction cost control methods in construction…"
type textarea "This article should provide tactical steps for managing and reducing constructi…"
type textarea "Intro Intro should clearly state the thesis and draw the reader in. Highlight s…"
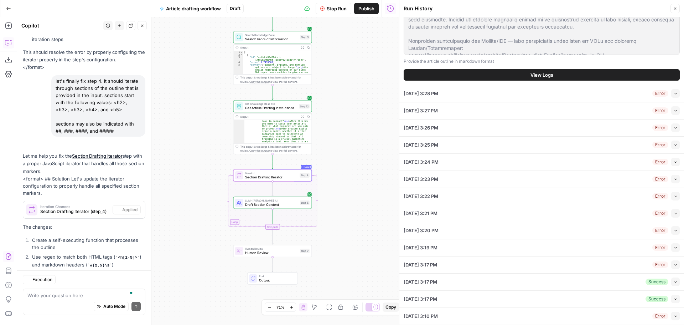
scroll to position [2115, 0]
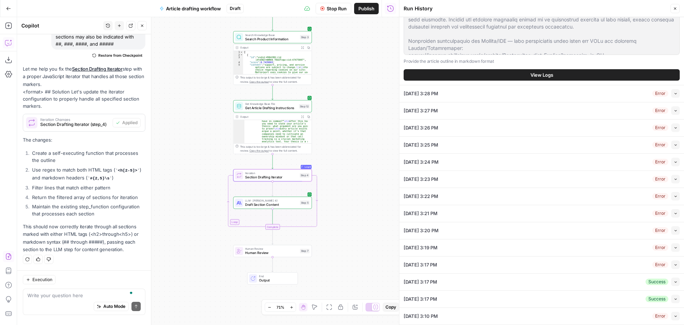
click at [541, 74] on span "View Logs" at bounding box center [542, 74] width 23 height 7
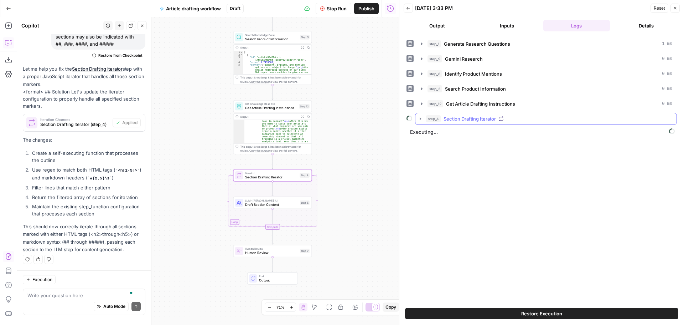
click at [473, 118] on span "Section Drafting Iterator" at bounding box center [470, 118] width 52 height 7
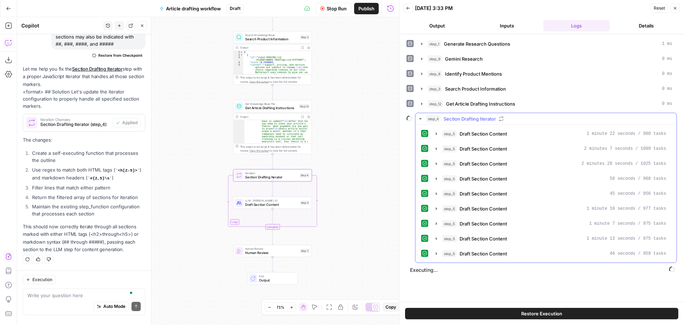
click at [473, 118] on span "Section Drafting Iterator" at bounding box center [470, 118] width 52 height 7
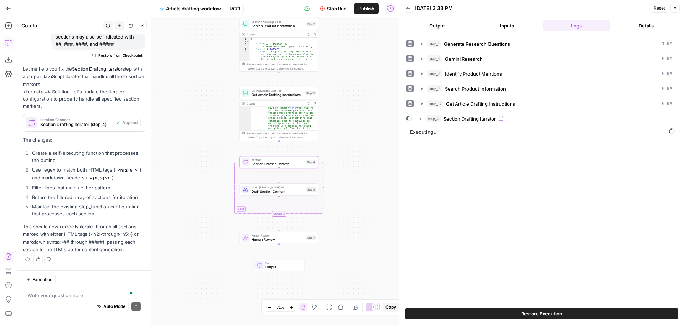
drag, startPoint x: 347, startPoint y: 158, endPoint x: 354, endPoint y: 144, distance: 14.7
click at [354, 144] on div "Workflow Set Inputs Inputs LLM · GPT-4.1 Generate Research Questions Step 1 Out…" at bounding box center [208, 171] width 382 height 308
click at [483, 121] on span "Section Drafting Iterator" at bounding box center [470, 118] width 52 height 7
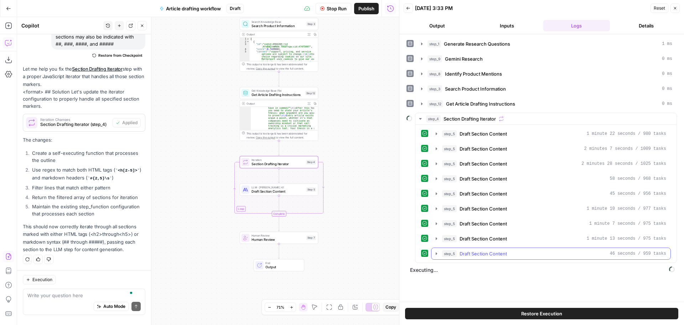
click at [483, 254] on span "Draft Section Content" at bounding box center [483, 253] width 47 height 7
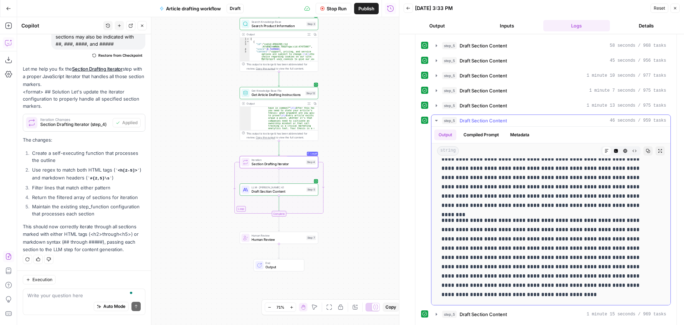
scroll to position [143, 0]
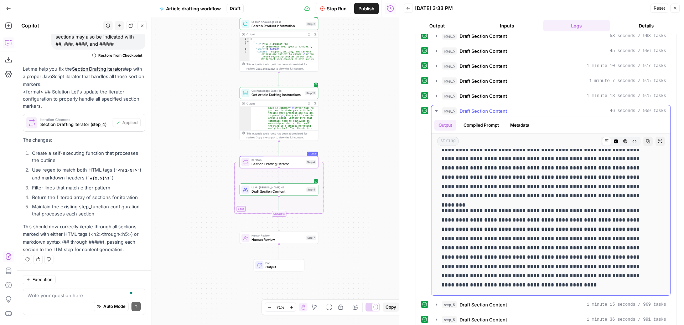
click at [478, 109] on span "Draft Section Content" at bounding box center [483, 110] width 47 height 7
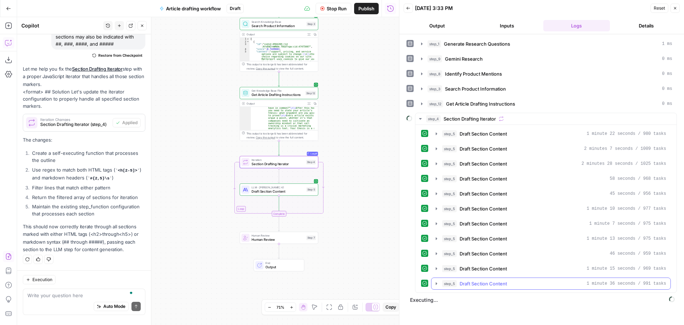
click at [480, 282] on span "Draft Section Content" at bounding box center [483, 283] width 47 height 7
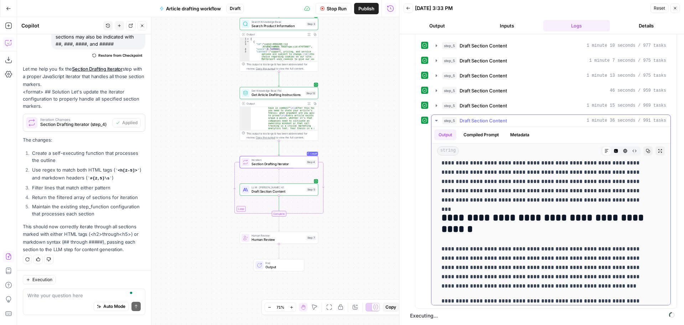
scroll to position [570, 0]
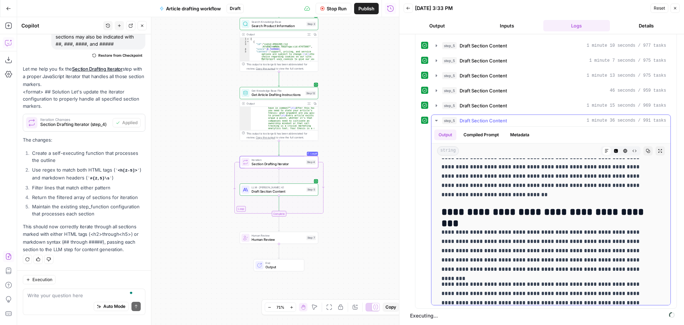
click at [468, 119] on span "Draft Section Content" at bounding box center [483, 120] width 47 height 7
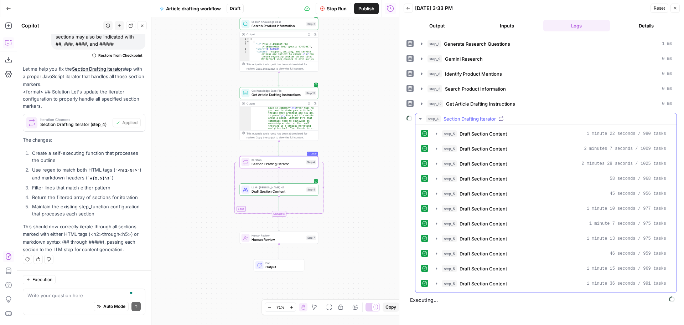
scroll to position [0, 0]
click at [514, 22] on button "Inputs" at bounding box center [507, 25] width 67 height 11
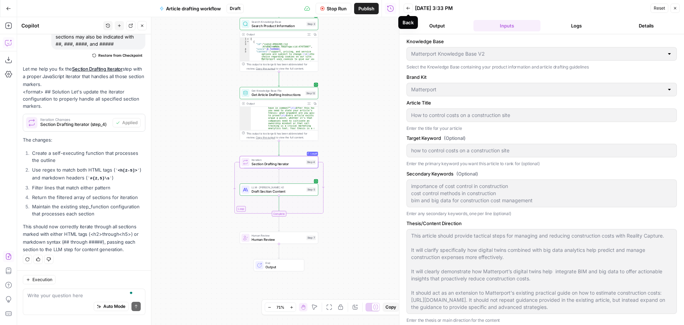
click at [578, 24] on button "Logs" at bounding box center [576, 25] width 67 height 11
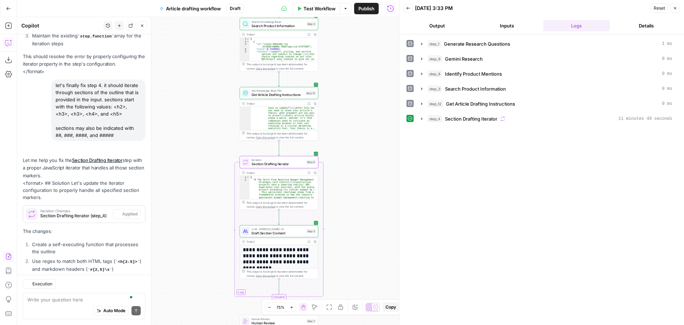
scroll to position [2110, 0]
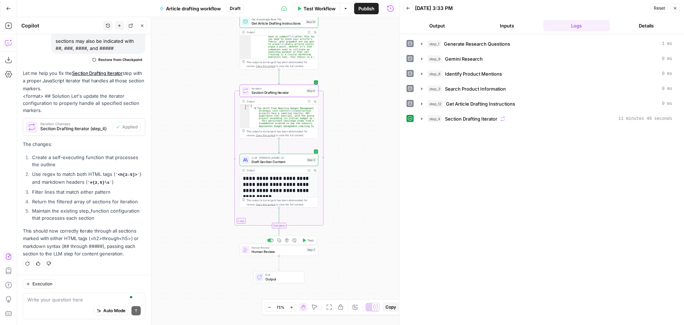
click at [267, 247] on span "Human Review" at bounding box center [278, 247] width 53 height 4
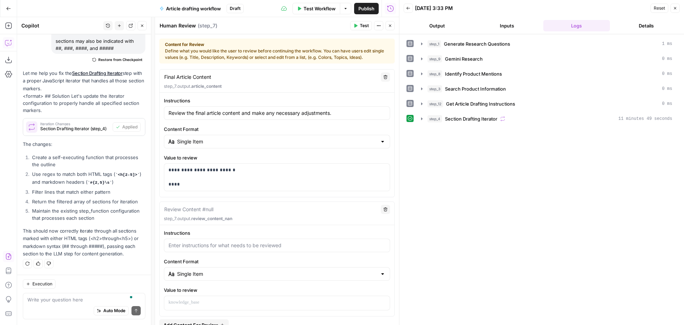
click at [392, 24] on icon "button" at bounding box center [390, 26] width 4 height 4
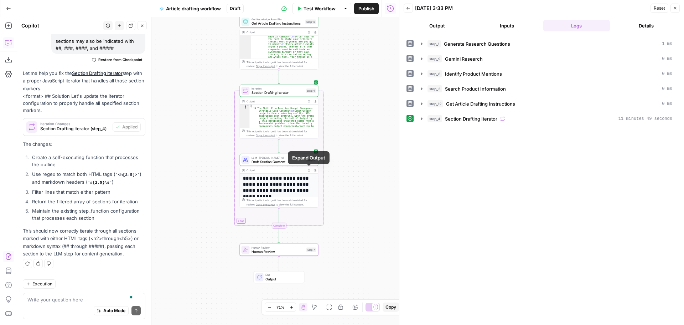
click at [310, 169] on icon "button" at bounding box center [309, 170] width 2 height 2
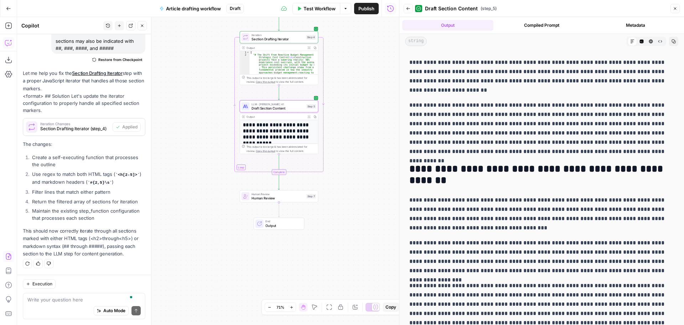
scroll to position [0, 0]
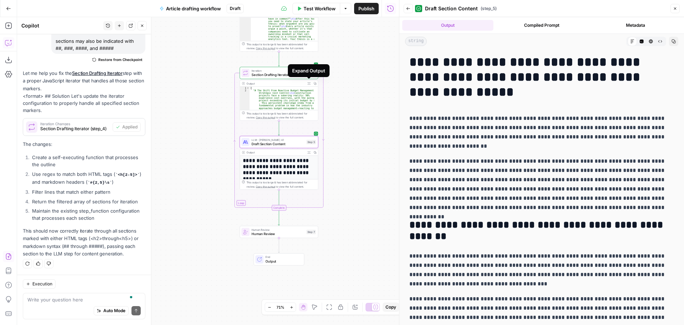
click at [309, 84] on icon "button" at bounding box center [309, 83] width 3 height 3
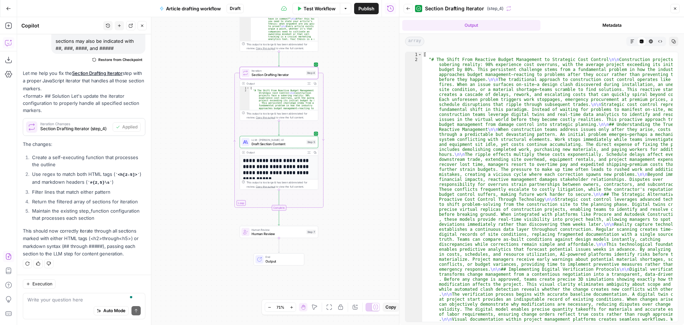
click at [634, 42] on icon "button" at bounding box center [632, 41] width 4 height 4
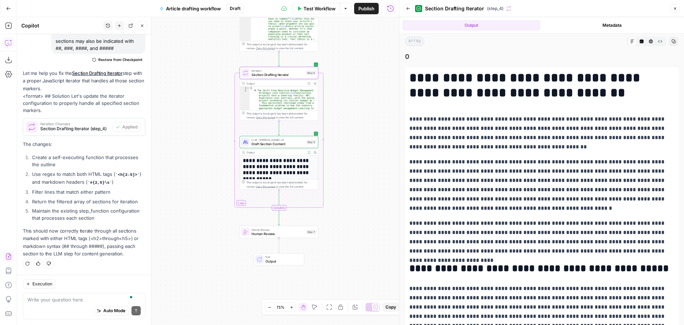
click at [676, 9] on icon "button" at bounding box center [675, 8] width 4 height 4
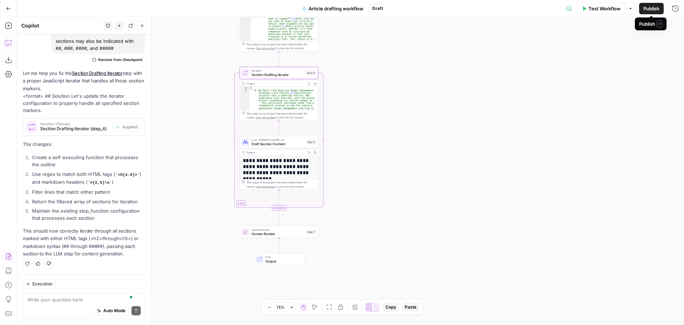
click at [649, 7] on span "Publish" at bounding box center [652, 8] width 16 height 7
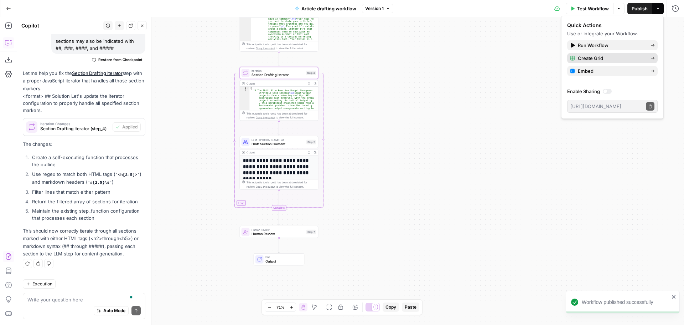
click at [596, 57] on span "Create Grid" at bounding box center [611, 58] width 67 height 7
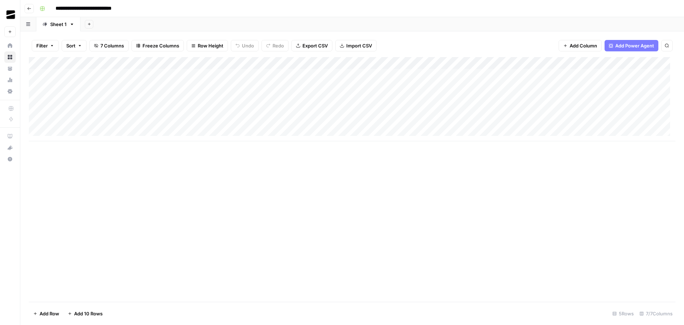
click at [112, 8] on input "**********" at bounding box center [91, 8] width 79 height 11
drag, startPoint x: 119, startPoint y: 9, endPoint x: 134, endPoint y: 9, distance: 14.6
click at [134, 9] on div "**********" at bounding box center [357, 8] width 640 height 11
click at [366, 231] on div "Add Column" at bounding box center [352, 179] width 647 height 244
type input "**********"
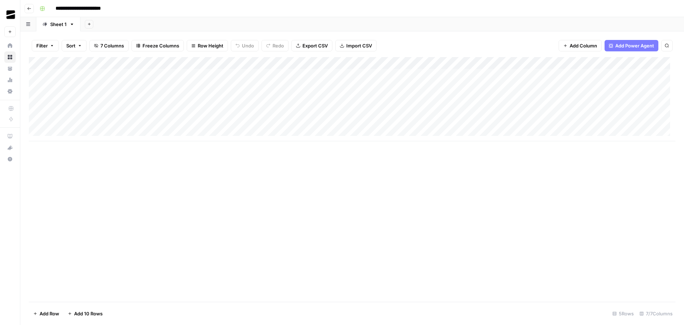
click at [73, 25] on icon "button" at bounding box center [71, 24] width 5 height 5
click at [102, 37] on span "Rename Sheet" at bounding box center [100, 37] width 34 height 7
type input "*"
type input "**********"
click at [100, 72] on div "Add Column" at bounding box center [352, 99] width 647 height 84
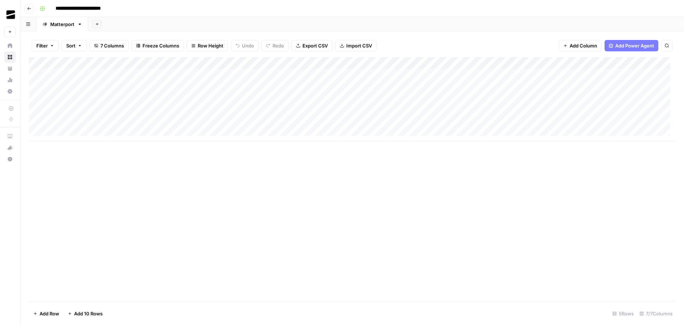
click at [100, 72] on div "Add Column" at bounding box center [352, 99] width 647 height 84
type textarea "**********"
click at [205, 73] on div "Add Column" at bounding box center [352, 99] width 647 height 84
type textarea "**********"
click at [284, 73] on div "Add Column" at bounding box center [352, 99] width 647 height 84
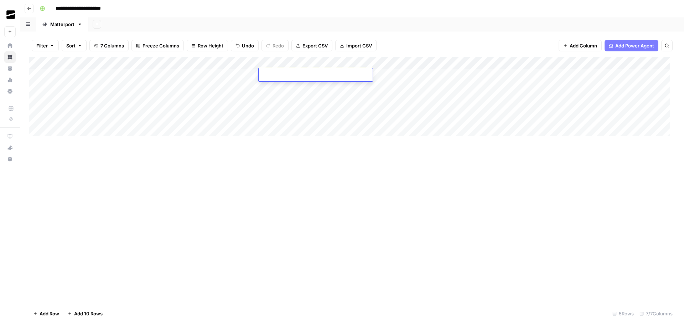
click at [284, 73] on textarea at bounding box center [316, 75] width 114 height 10
click at [353, 76] on textarea "**********" at bounding box center [330, 85] width 143 height 31
type textarea "**********"
click at [397, 20] on div "Add Sheet" at bounding box center [386, 24] width 596 height 14
click at [389, 74] on div "Add Column" at bounding box center [352, 99] width 647 height 84
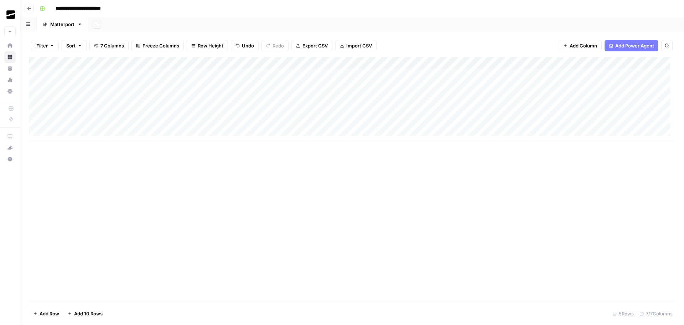
click at [389, 74] on div "Add Column" at bounding box center [352, 99] width 647 height 84
type textarea "**********"
click at [412, 24] on div "Add Sheet" at bounding box center [386, 24] width 596 height 14
click at [501, 74] on div "Add Column" at bounding box center [352, 99] width 647 height 84
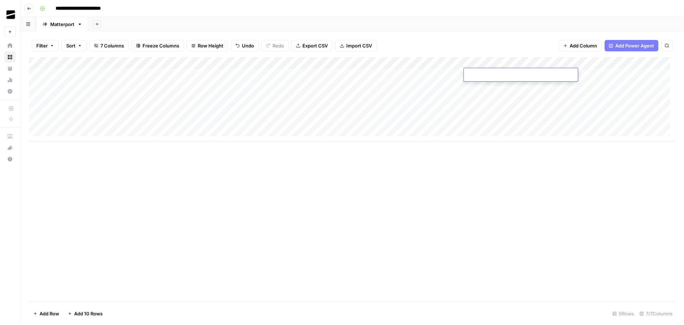
type textarea "**********"
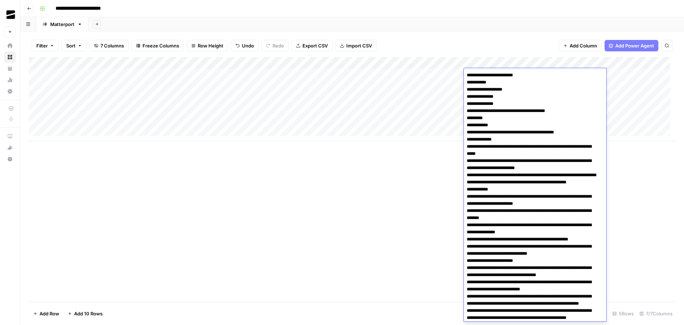
scroll to position [185, 0]
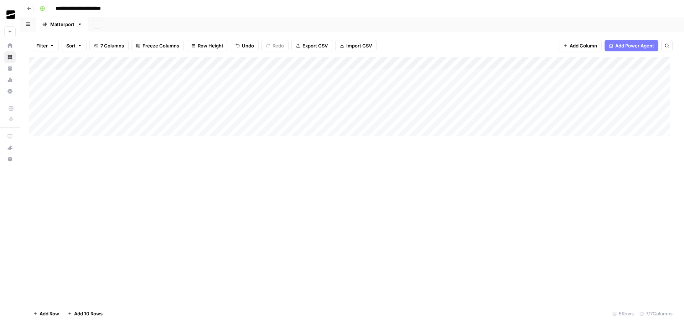
click at [376, 182] on div "Add Column" at bounding box center [352, 179] width 647 height 244
click at [515, 75] on div "Add Column" at bounding box center [352, 99] width 647 height 84
click at [513, 61] on div "Add Column" at bounding box center [352, 99] width 647 height 84
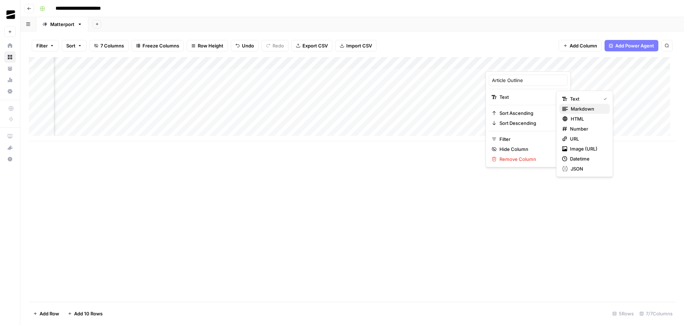
click at [582, 107] on span "Markdown" at bounding box center [587, 108] width 33 height 7
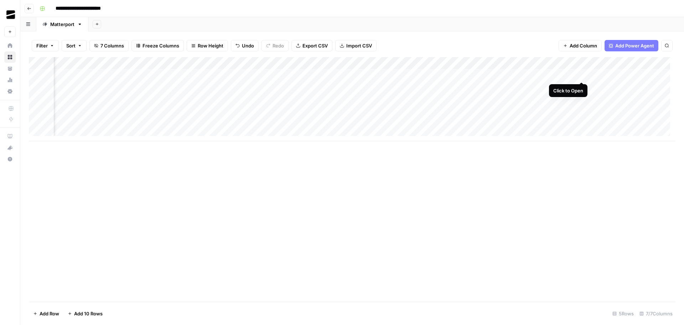
click at [583, 74] on div "Add Column" at bounding box center [352, 99] width 647 height 84
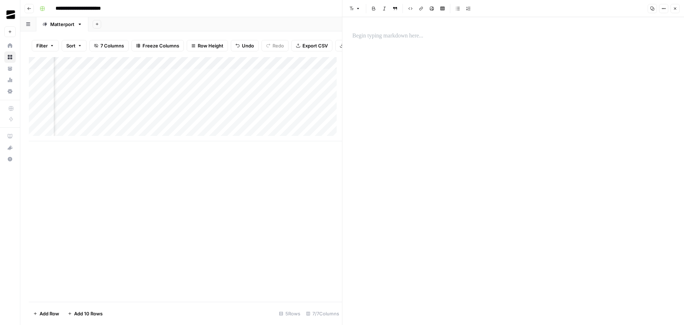
click at [408, 32] on p at bounding box center [513, 35] width 322 height 9
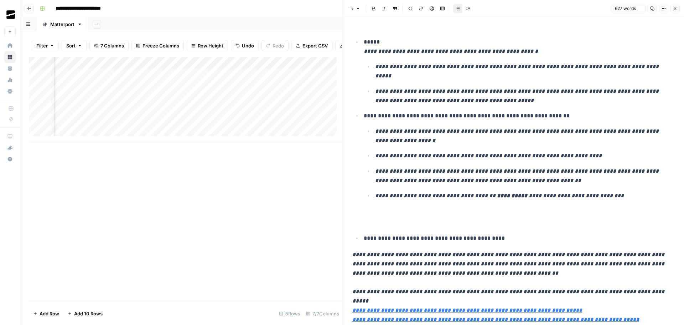
scroll to position [590, 0]
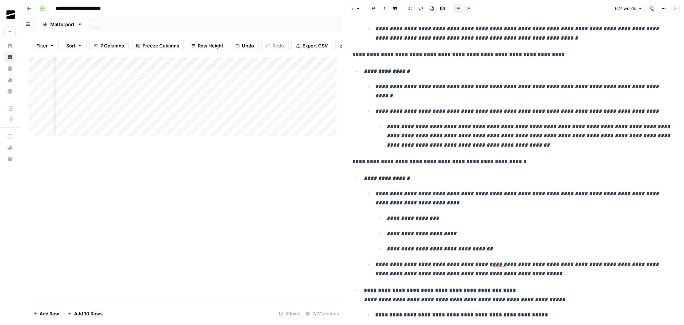
click at [371, 157] on p "**********" at bounding box center [510, 161] width 316 height 9
click at [406, 157] on p "**********" at bounding box center [510, 161] width 316 height 9
click at [455, 124] on em "**********" at bounding box center [529, 136] width 285 height 24
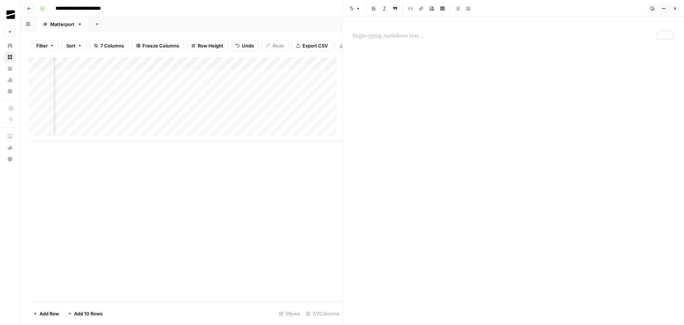
scroll to position [0, 0]
drag, startPoint x: 367, startPoint y: 36, endPoint x: 676, endPoint y: 8, distance: 310.6
click at [676, 8] on icon "button" at bounding box center [675, 8] width 4 height 4
click at [584, 61] on div "Add Column" at bounding box center [352, 99] width 647 height 84
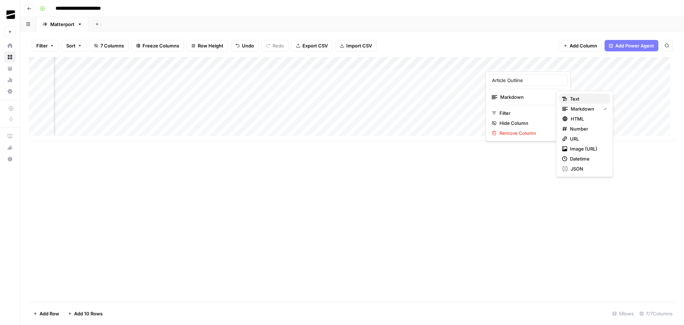
click at [577, 97] on span "Text" at bounding box center [587, 98] width 34 height 7
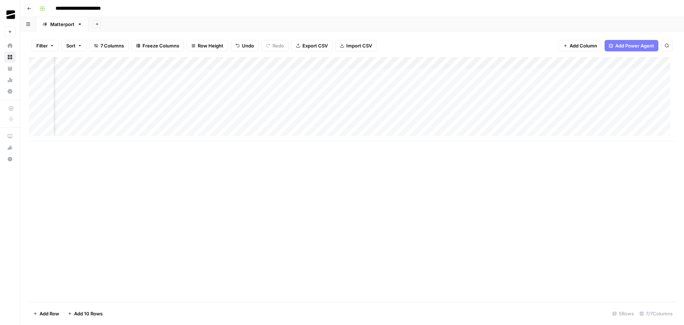
click at [515, 73] on div "Add Column" at bounding box center [352, 99] width 647 height 84
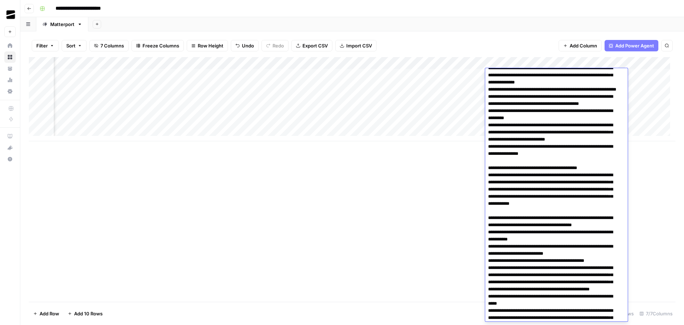
scroll to position [71, 0]
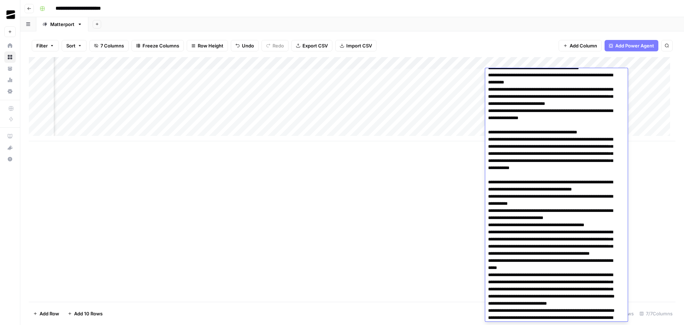
drag, startPoint x: 494, startPoint y: 298, endPoint x: 488, endPoint y: 298, distance: 5.7
type textarea "**********"
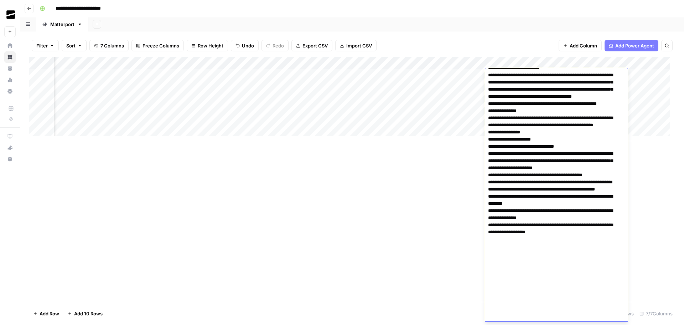
scroll to position [522, 0]
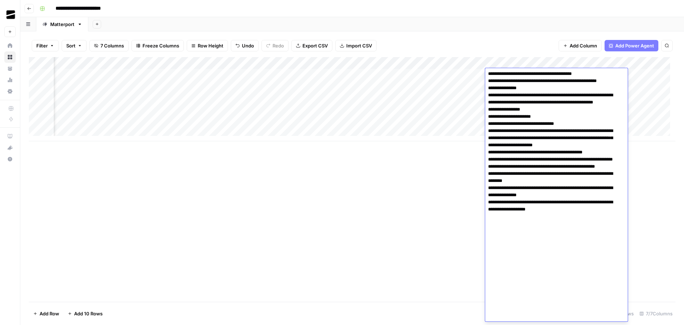
click at [448, 175] on div "Add Column" at bounding box center [352, 179] width 647 height 244
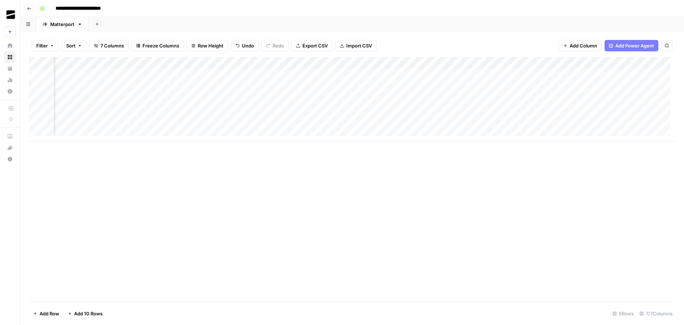
click at [662, 62] on div "Add Column" at bounding box center [352, 99] width 647 height 84
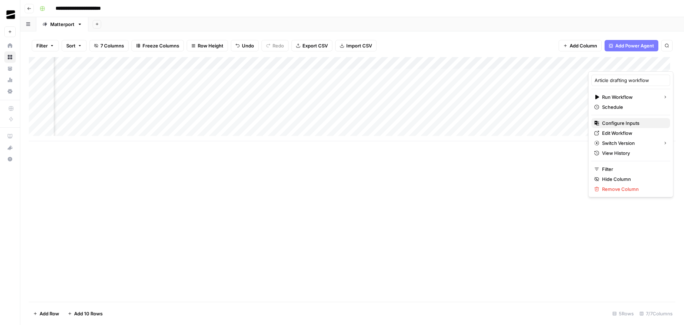
click at [635, 120] on span "Configure Inputs" at bounding box center [633, 122] width 62 height 7
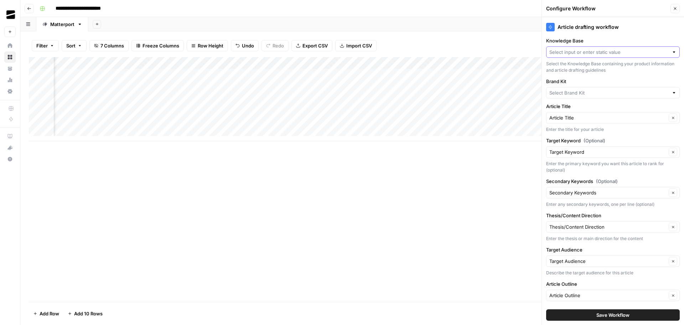
click at [606, 52] on input "Knowledge Base" at bounding box center [609, 51] width 119 height 7
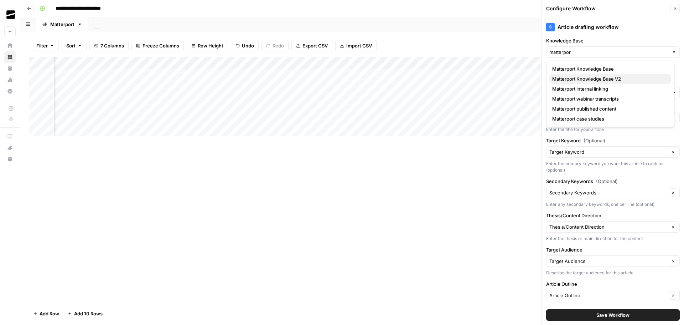
click at [607, 81] on span "Matterport Knowledge Base V2" at bounding box center [608, 78] width 113 height 7
type input "Matterport Knowledge Base V2"
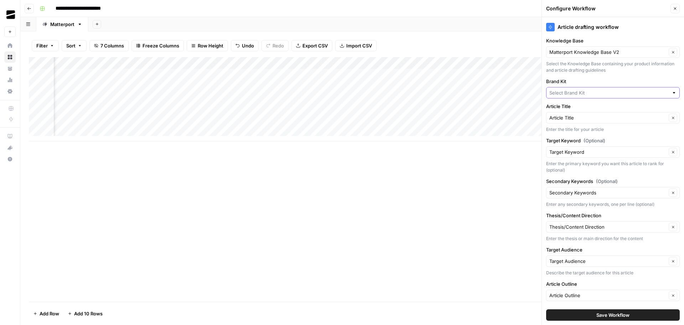
click at [602, 90] on input "Brand Kit" at bounding box center [609, 92] width 119 height 7
click at [607, 110] on span "Matterport" at bounding box center [608, 109] width 113 height 7
type input "Matterport"
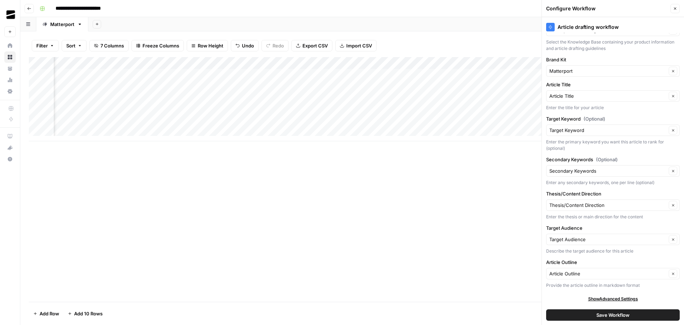
click at [620, 316] on span "Save Workflow" at bounding box center [613, 314] width 33 height 7
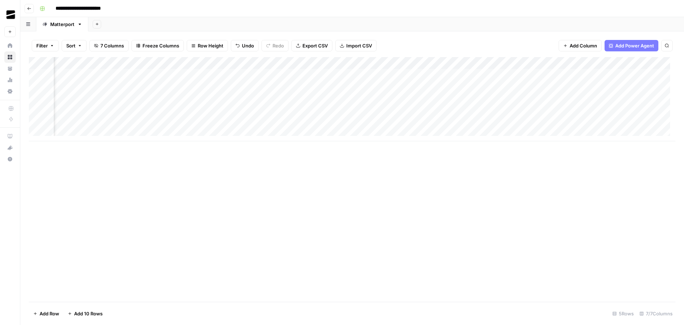
click at [573, 176] on div "Add Column" at bounding box center [352, 179] width 647 height 244
click at [636, 72] on div "Add Column" at bounding box center [352, 99] width 647 height 84
click at [588, 169] on div "Add Column" at bounding box center [352, 179] width 647 height 244
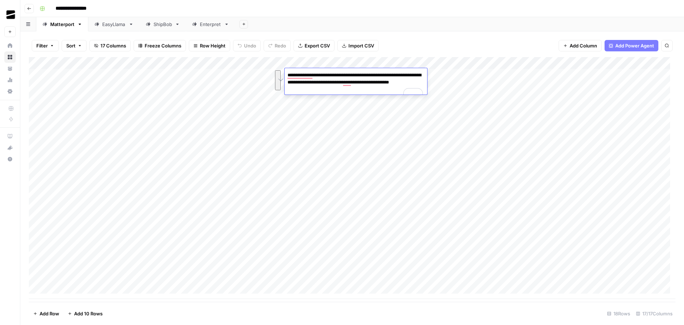
click at [442, 32] on div "Filter Sort 17 Columns Freeze Columns Row Height Undo Redo Export CSV Import CS…" at bounding box center [352, 177] width 664 height 293
click at [402, 78] on div "Add Column" at bounding box center [352, 178] width 647 height 242
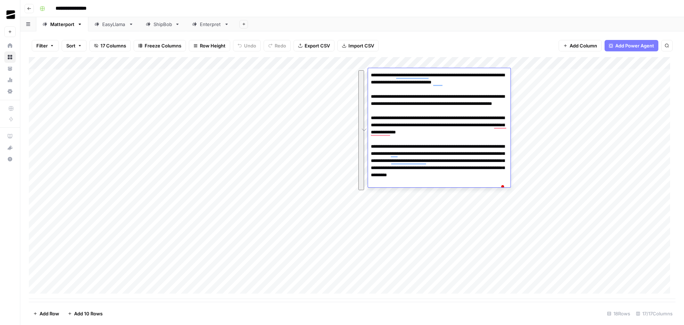
click at [458, 15] on header "**********" at bounding box center [352, 8] width 664 height 17
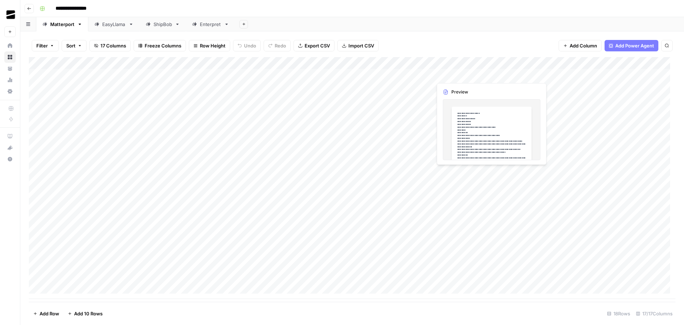
click at [462, 74] on div "Add Column" at bounding box center [352, 178] width 647 height 242
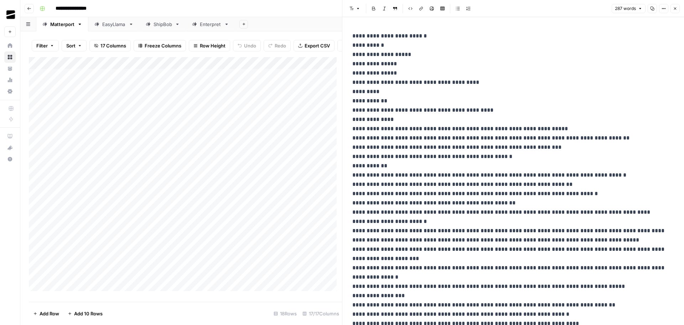
click at [651, 10] on icon "button" at bounding box center [652, 8] width 4 height 4
click at [677, 9] on icon "button" at bounding box center [675, 8] width 4 height 4
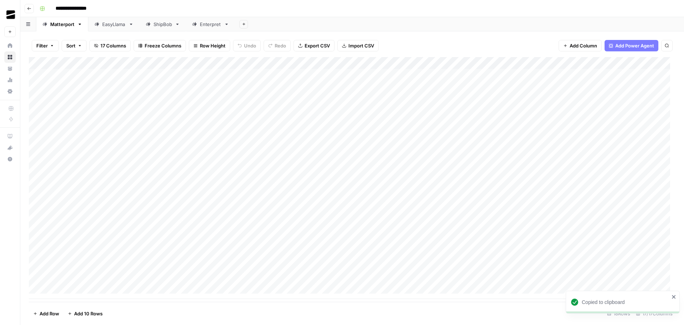
click at [92, 76] on div "Add Column" at bounding box center [352, 178] width 647 height 242
